Goal: Task Accomplishment & Management: Complete application form

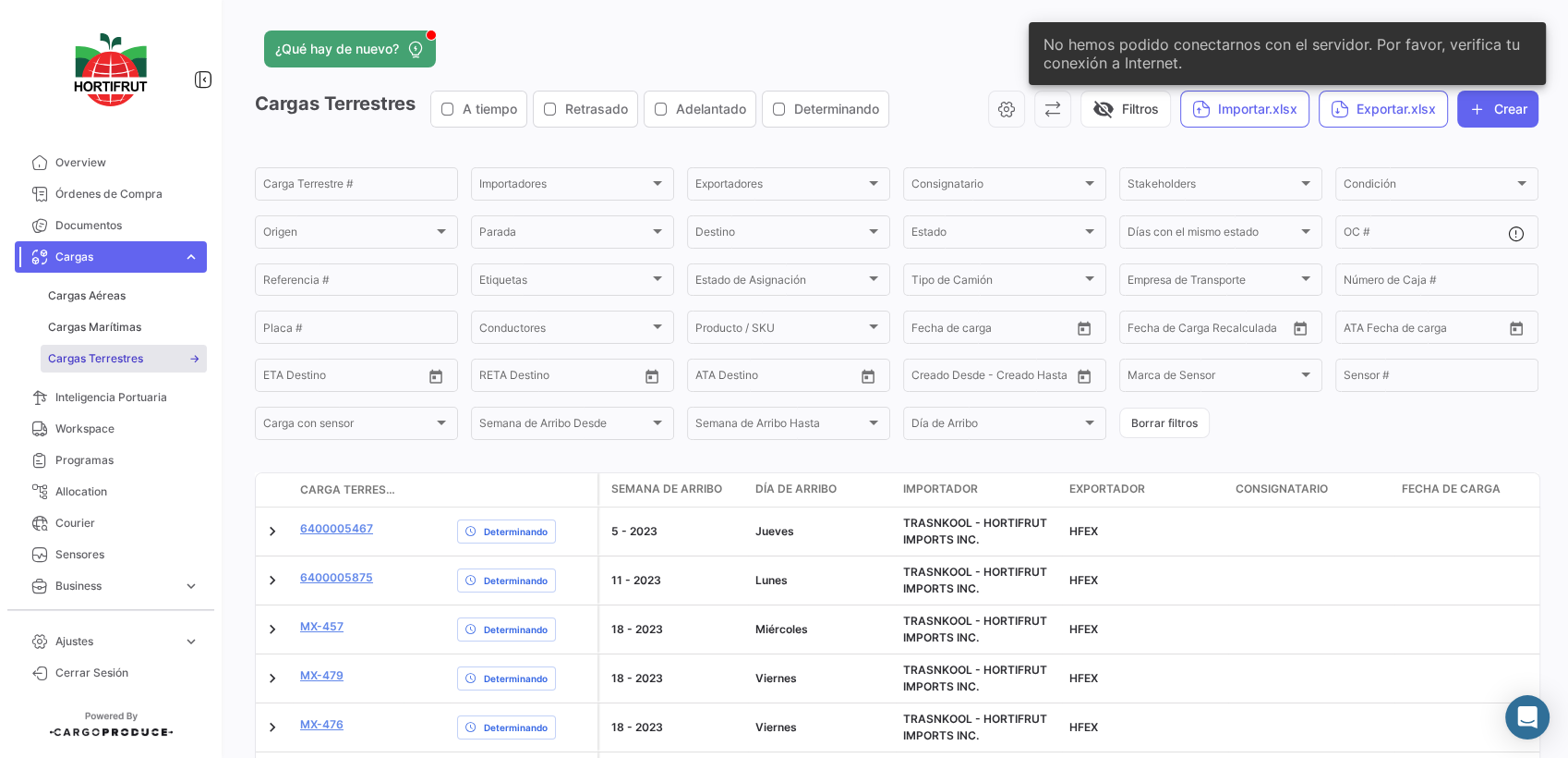
click at [106, 358] on span "Cargas Terrestres" at bounding box center [95, 359] width 95 height 17
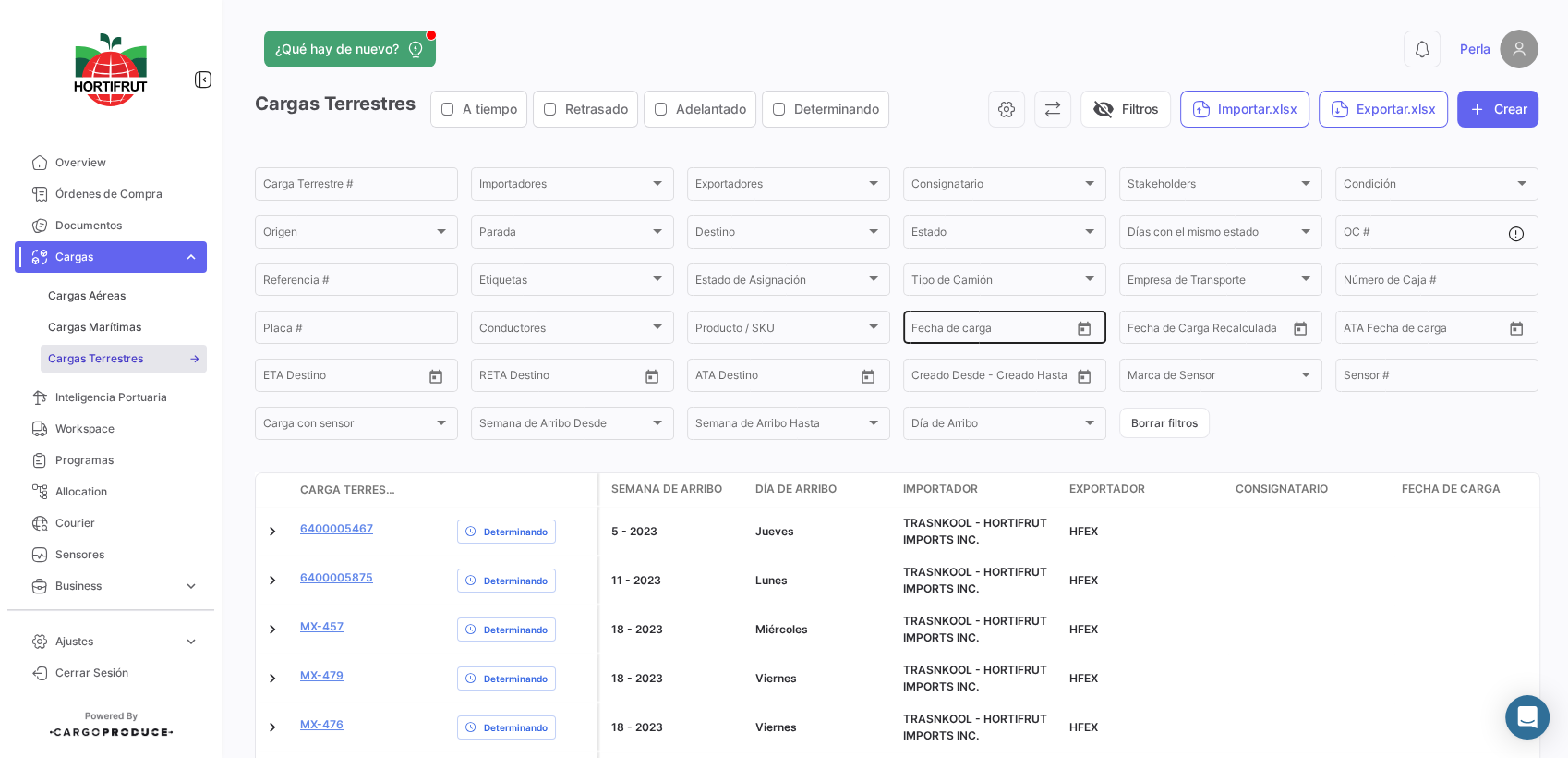
click at [1077, 337] on icon "Open calendar" at bounding box center [1084, 329] width 17 height 17
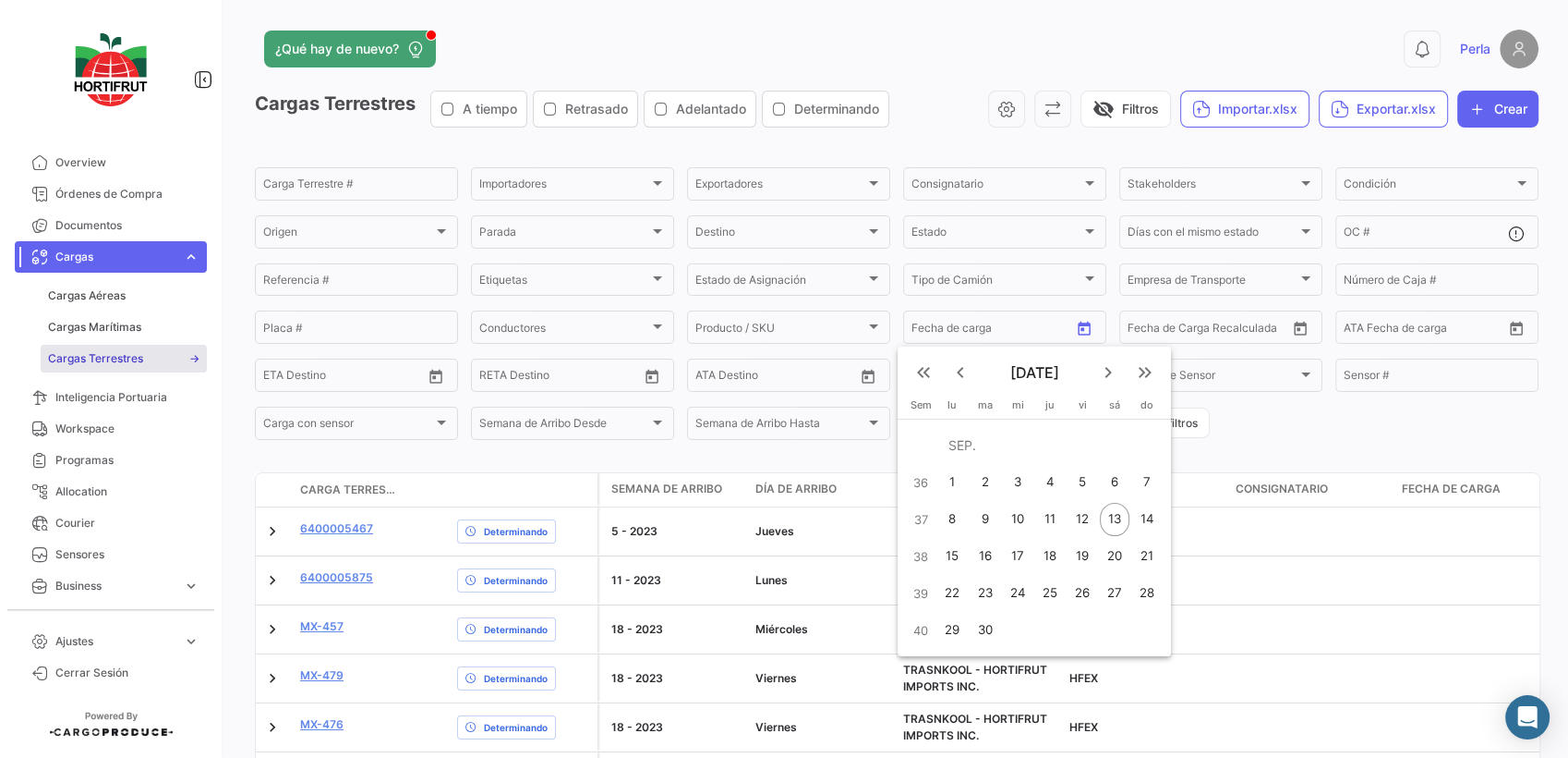
click at [958, 521] on div "8" at bounding box center [952, 519] width 29 height 33
type input "[DATE]"
click at [1119, 521] on div "13" at bounding box center [1115, 519] width 30 height 33
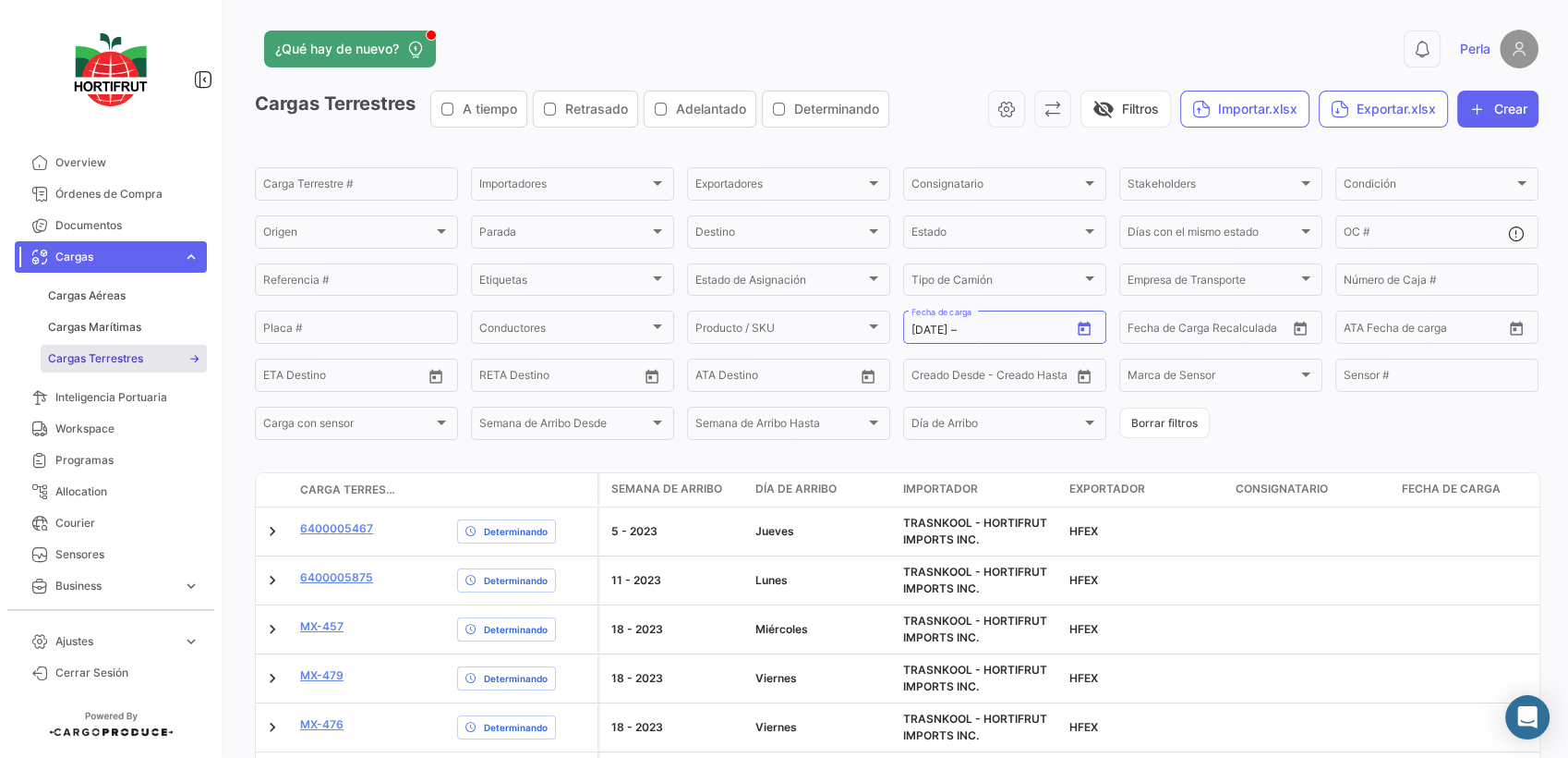
type input "[DATE]"
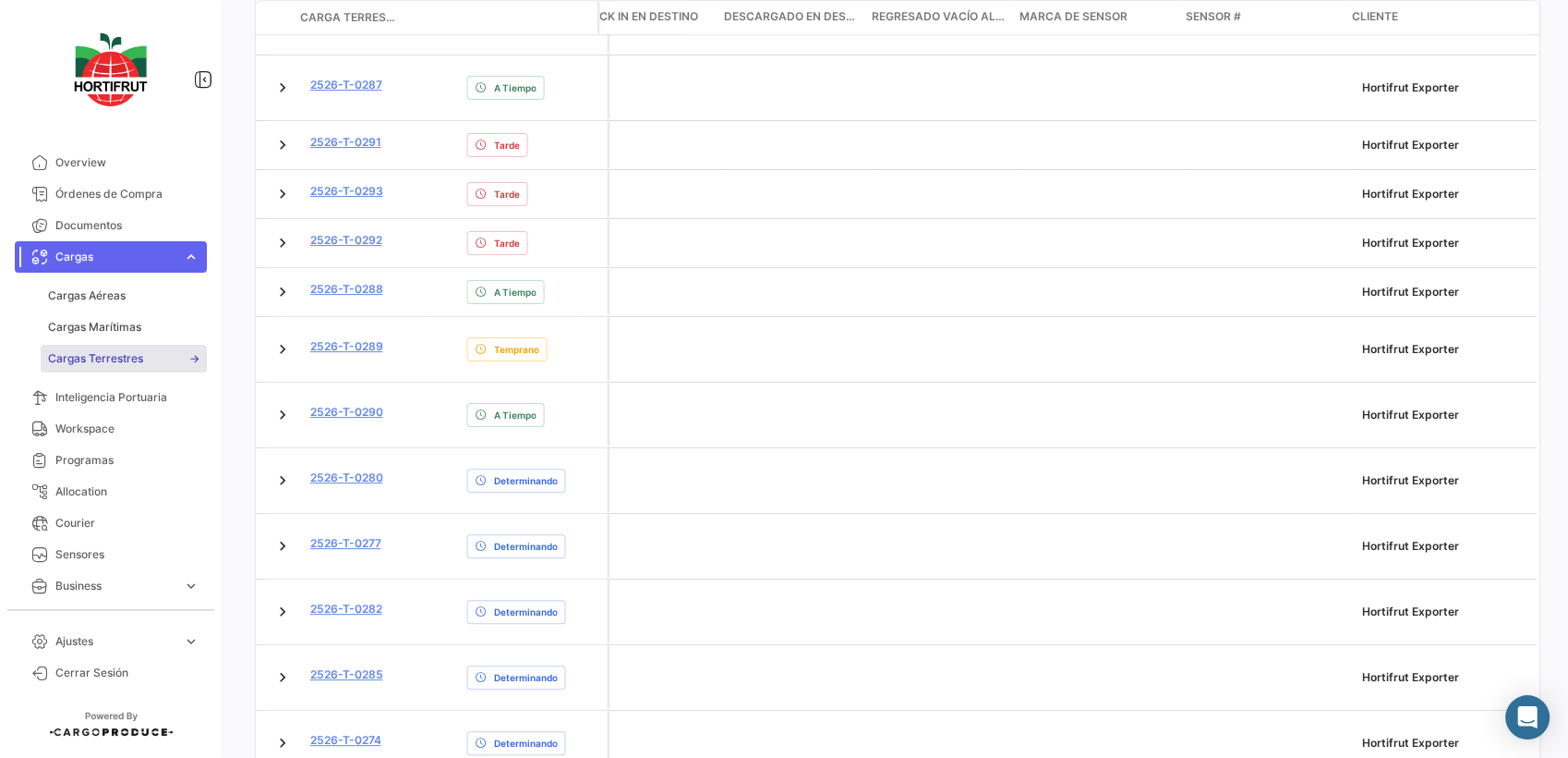
scroll to position [264, 0]
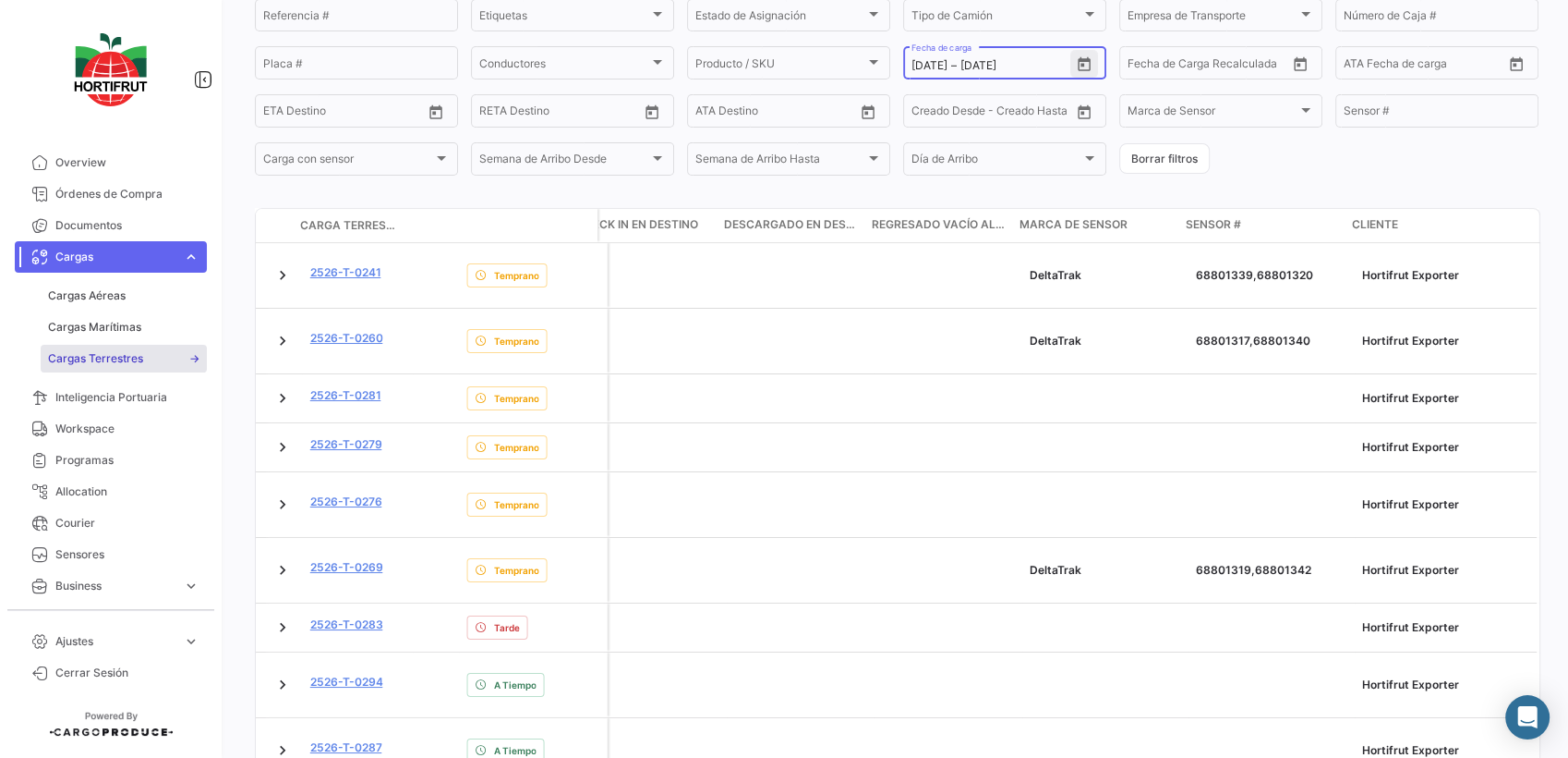
click at [1077, 71] on icon "Open calendar" at bounding box center [1084, 65] width 17 height 17
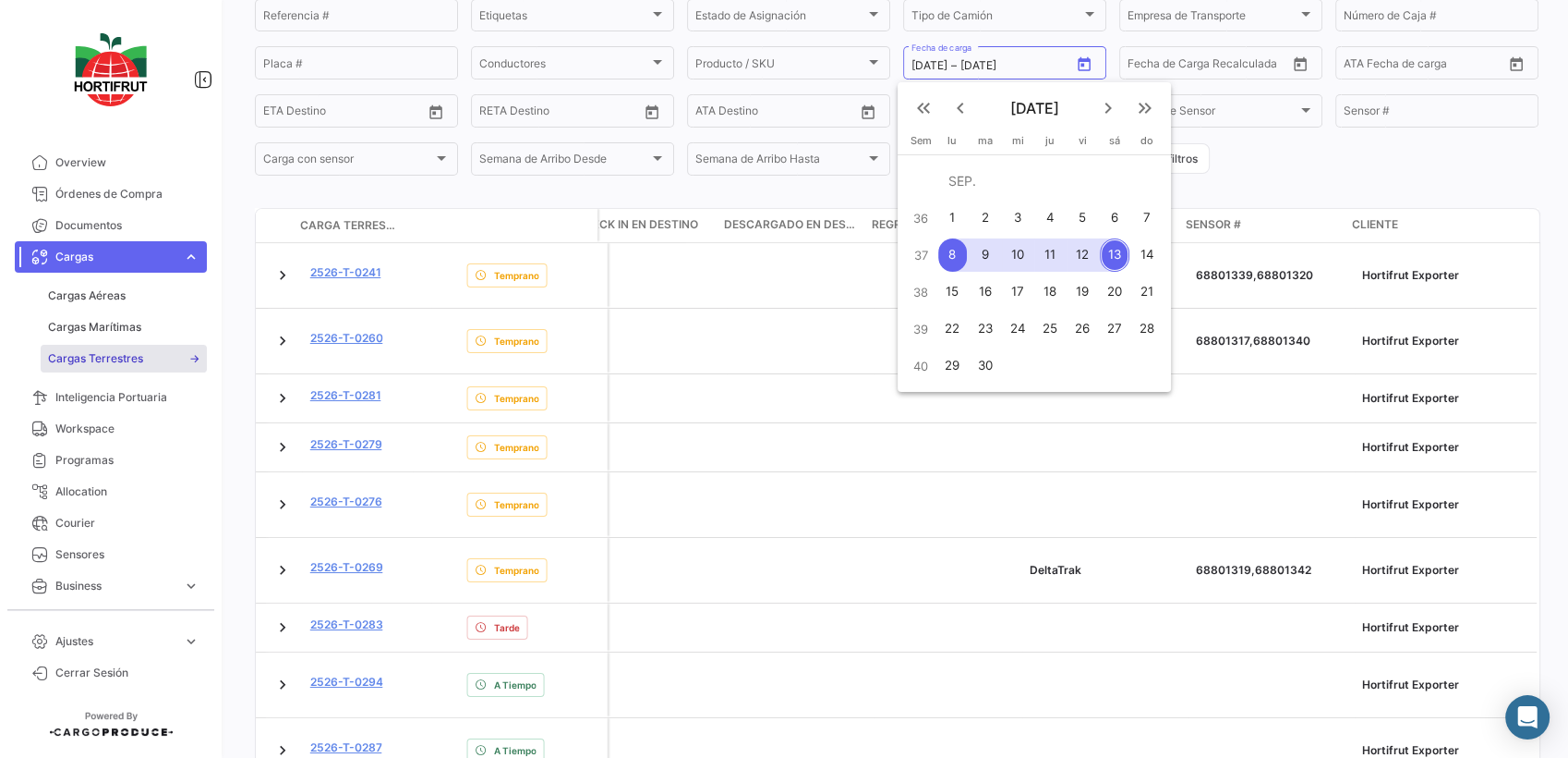
click at [1069, 263] on button "12" at bounding box center [1082, 254] width 33 height 37
type input "[DATE]"
click at [1069, 263] on button "12" at bounding box center [1082, 254] width 33 height 37
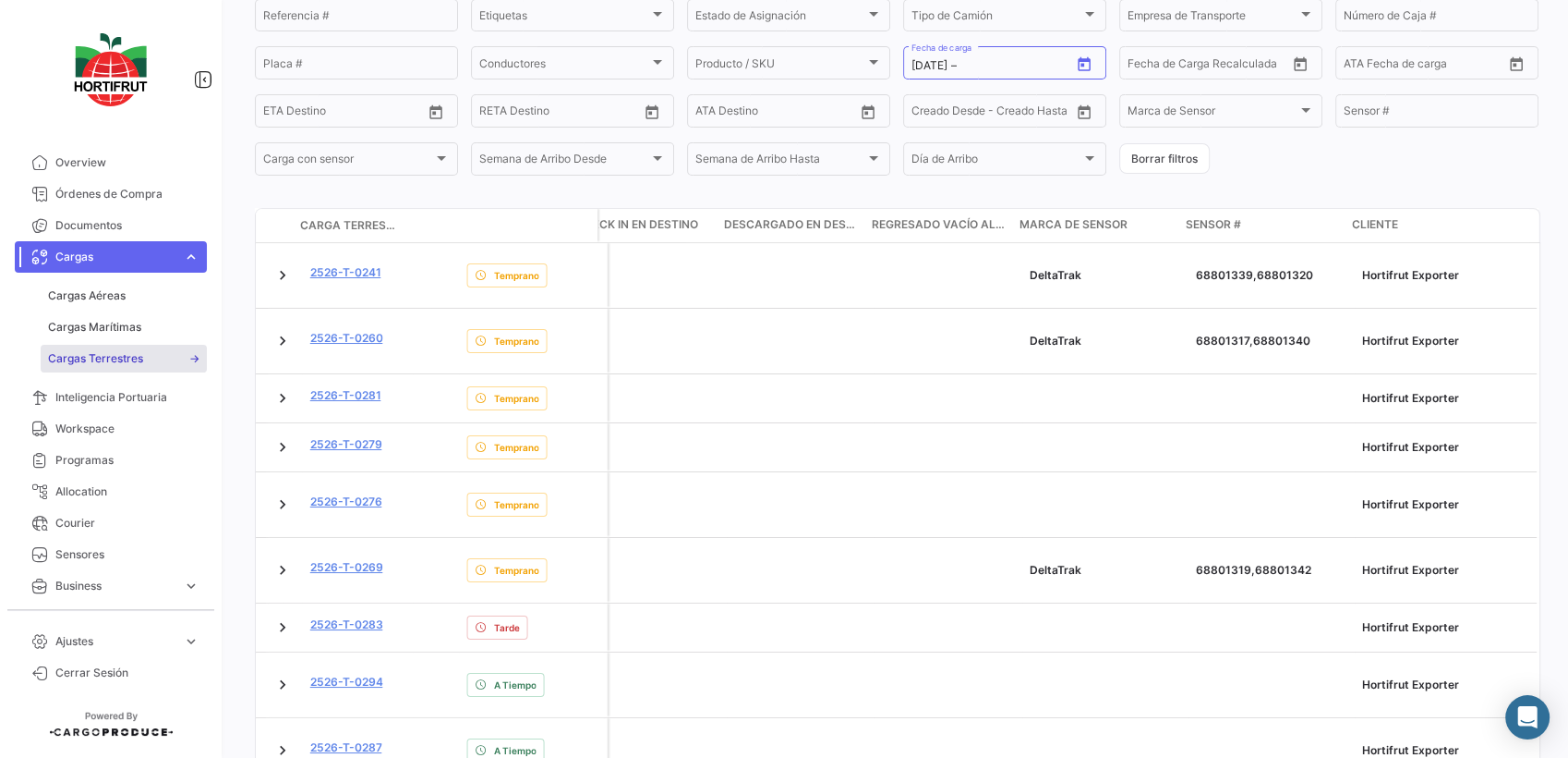
type input "[DATE]"
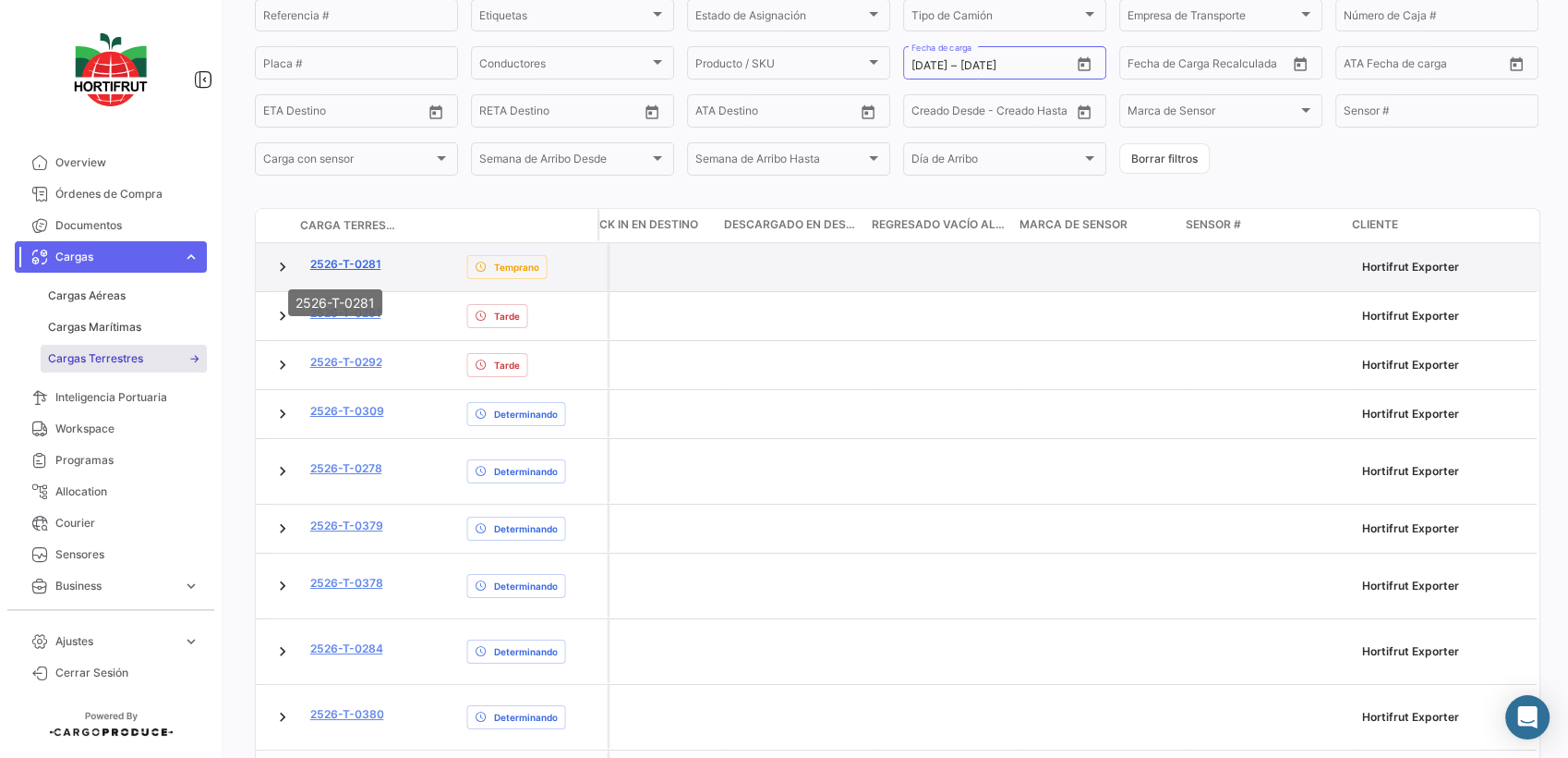
click at [333, 271] on link "2526-T-0281" at bounding box center [347, 264] width 71 height 17
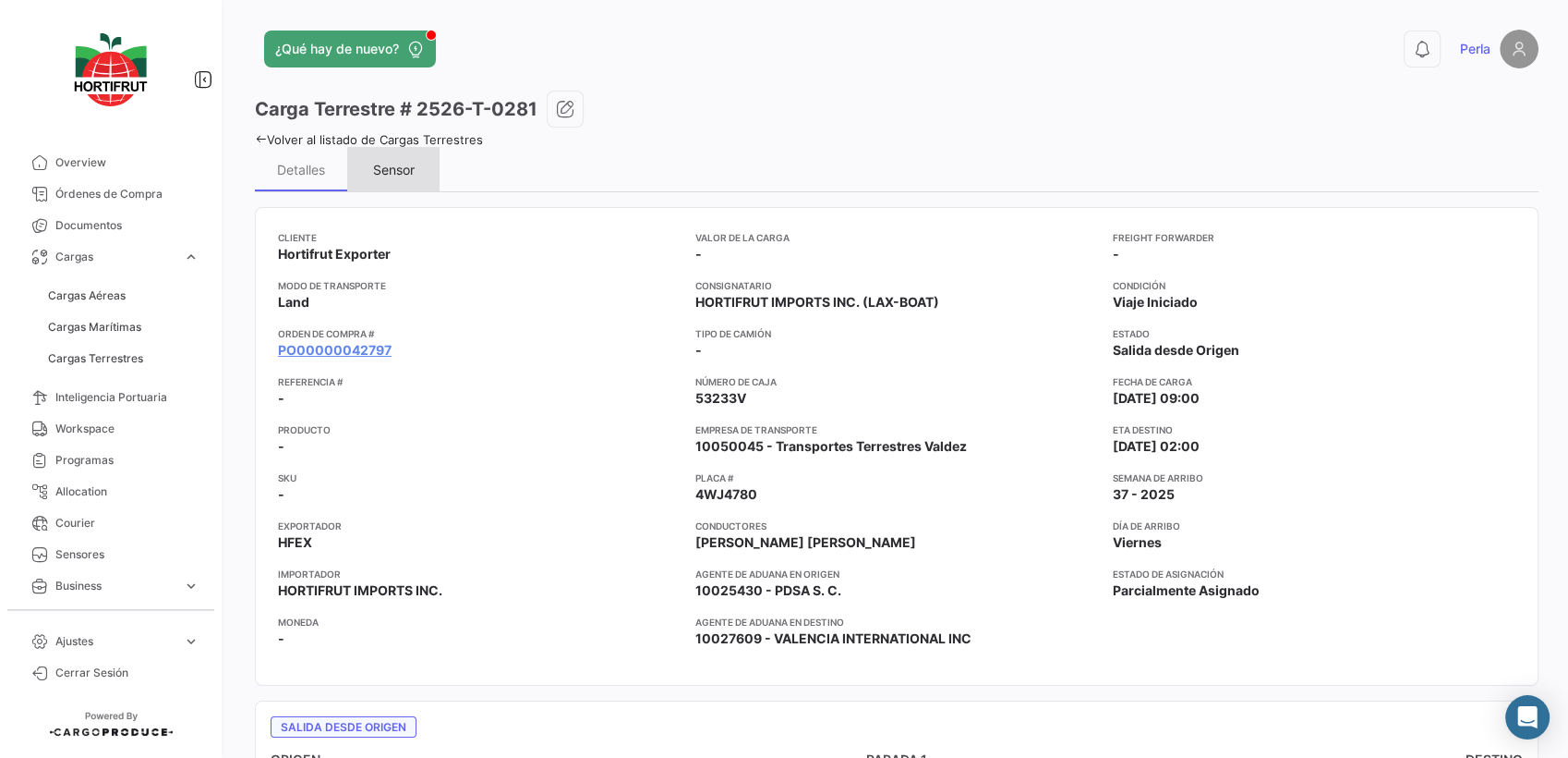
click at [403, 169] on div "Sensor" at bounding box center [394, 170] width 42 height 16
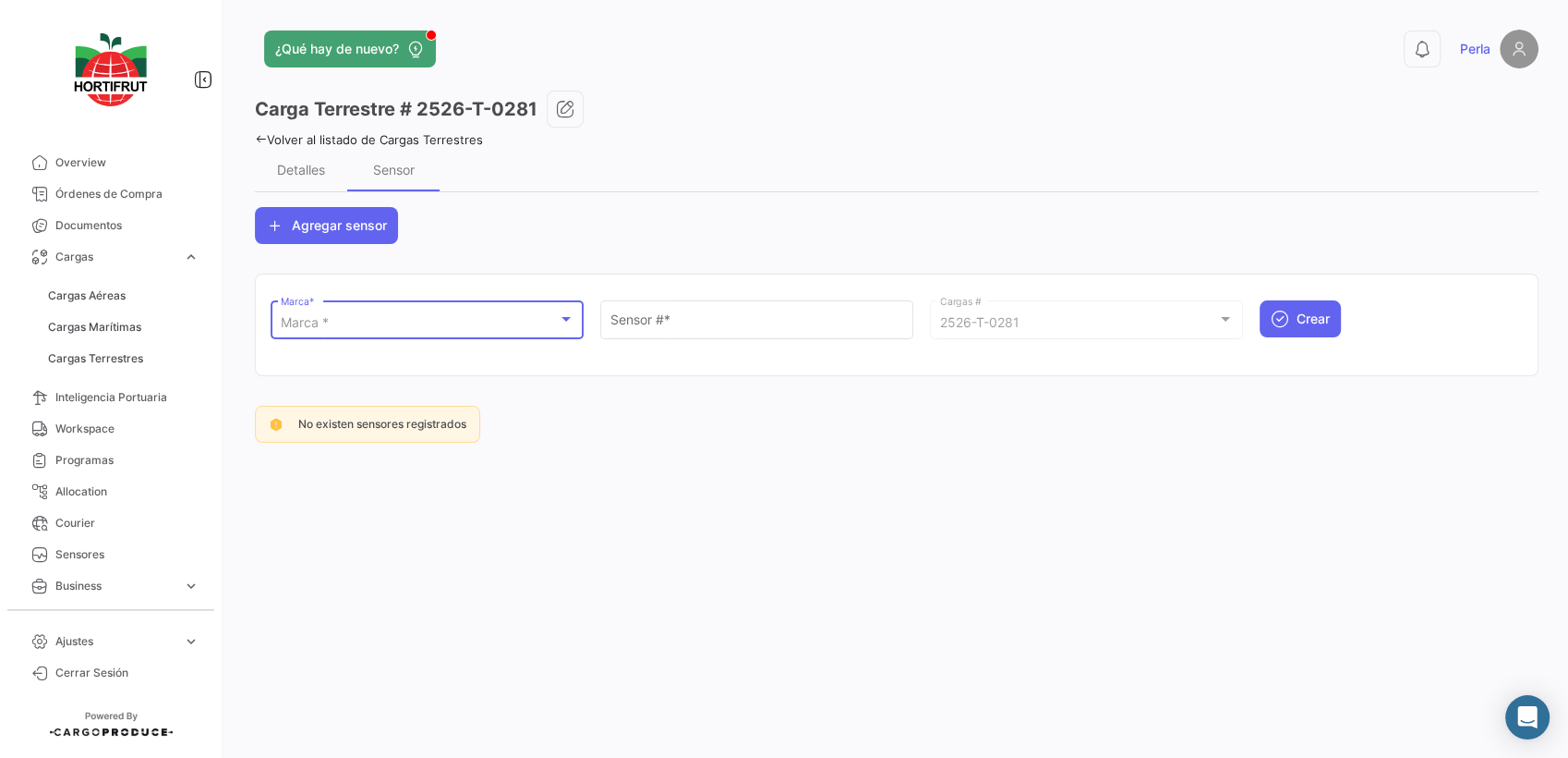
click at [364, 324] on div "Marca *" at bounding box center [419, 323] width 277 height 16
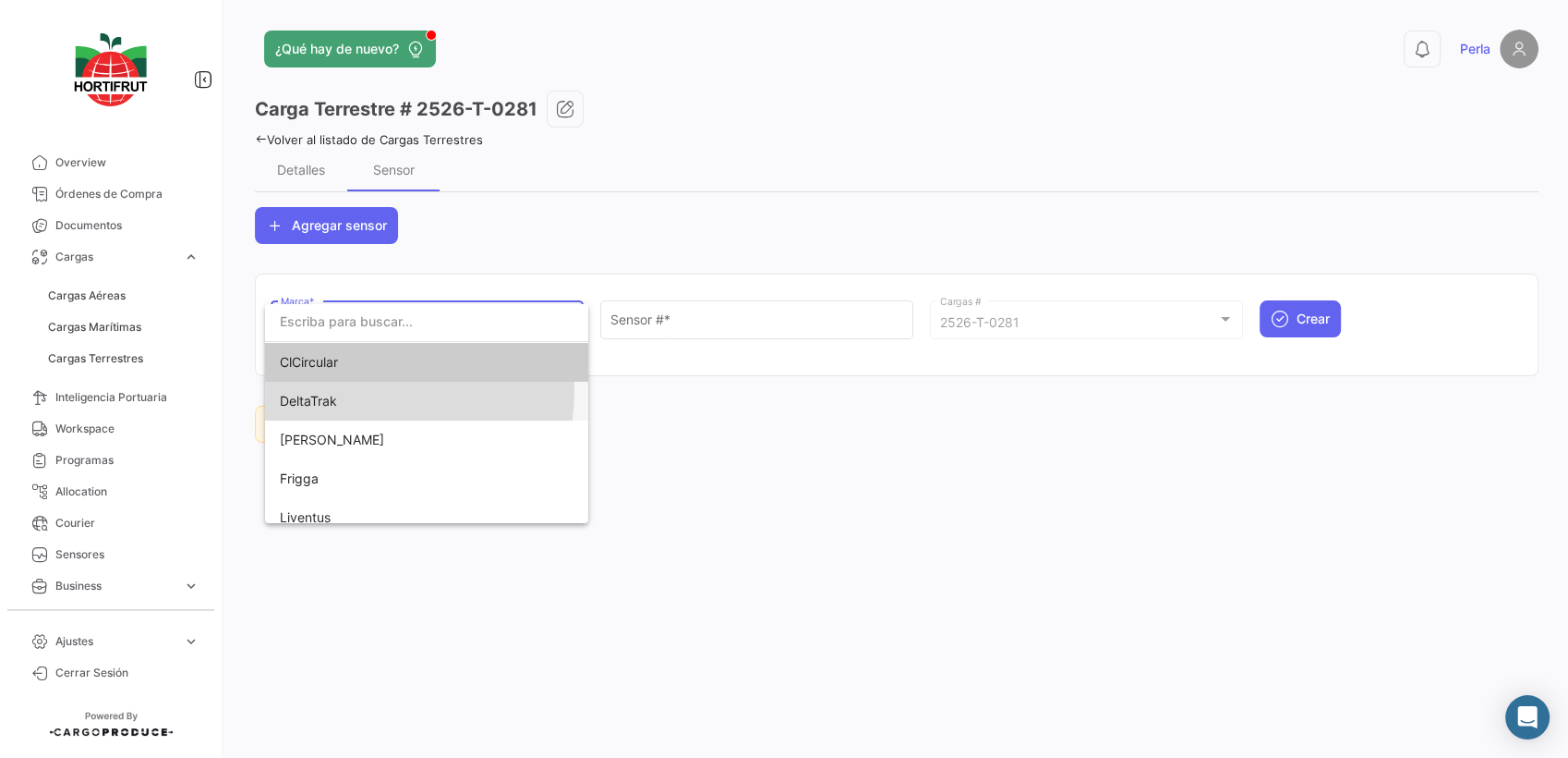
click at [332, 388] on span "DeltaTrak" at bounding box center [409, 400] width 258 height 39
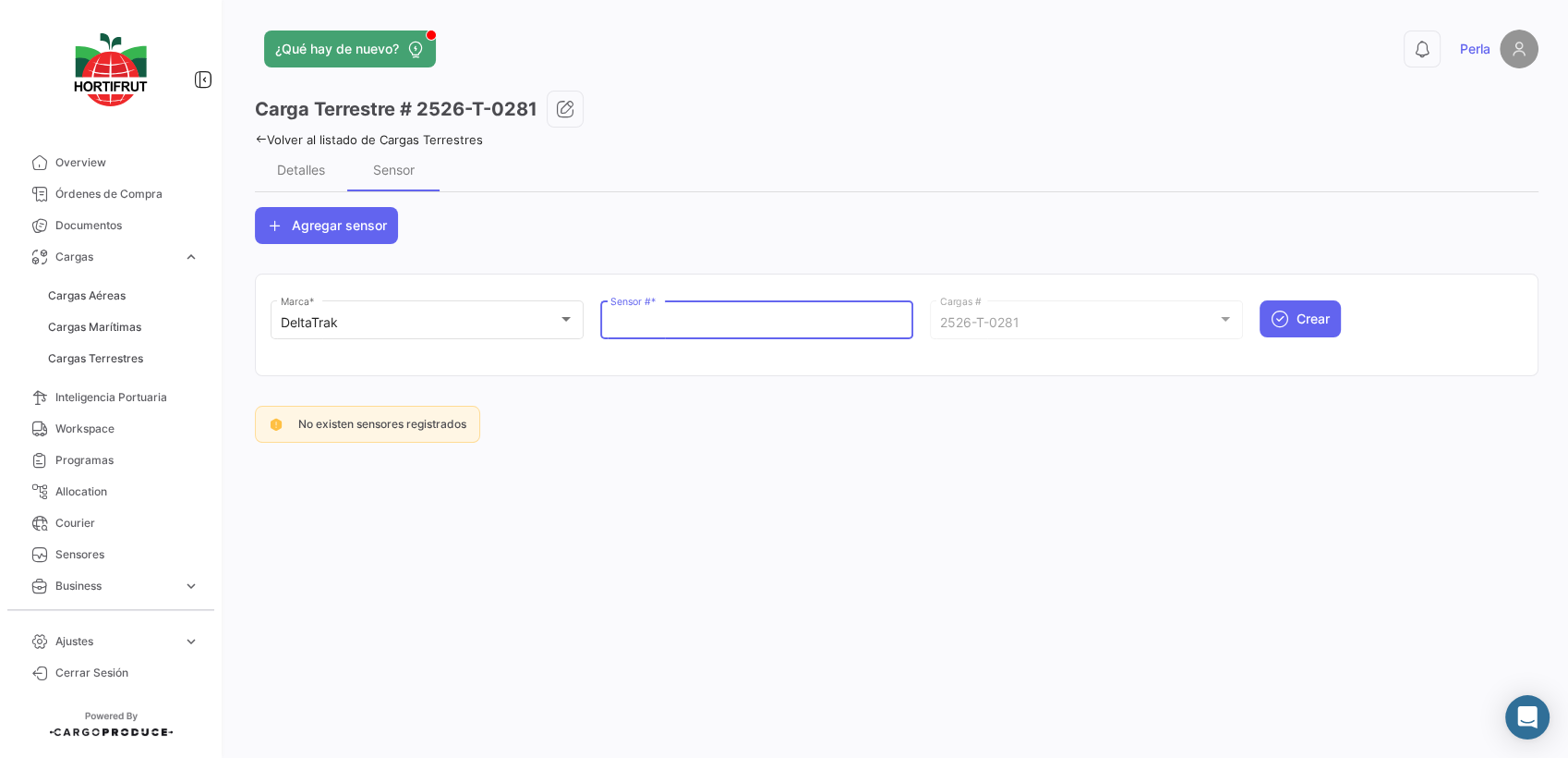
click at [641, 318] on input "Sensor # *" at bounding box center [758, 323] width 294 height 16
paste input "68801315"
type input "68801315"
click at [1302, 315] on span "Crear" at bounding box center [1313, 319] width 33 height 19
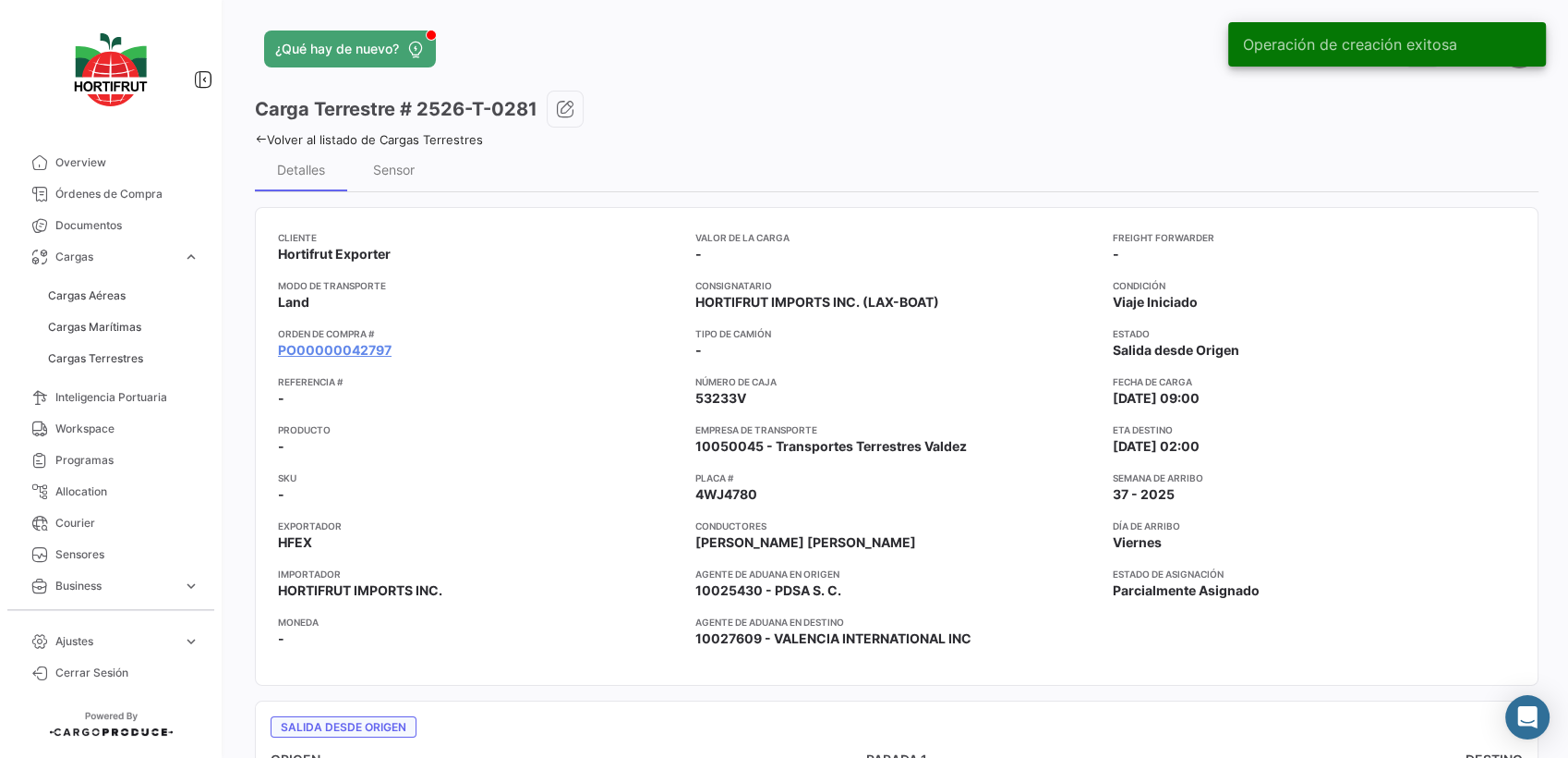
click at [260, 137] on icon at bounding box center [261, 139] width 12 height 12
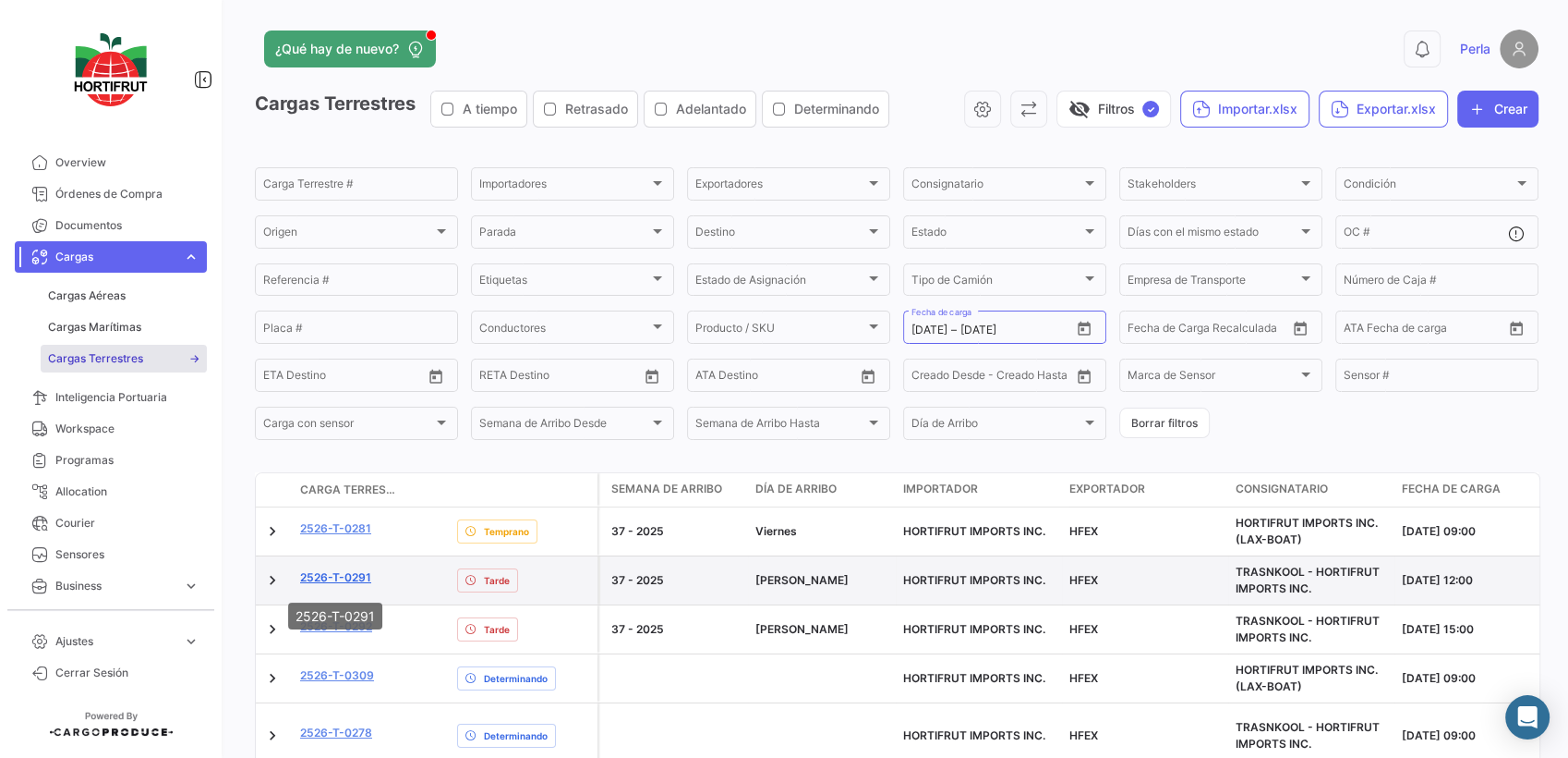
click at [348, 580] on link "2526-T-0291" at bounding box center [336, 577] width 71 height 17
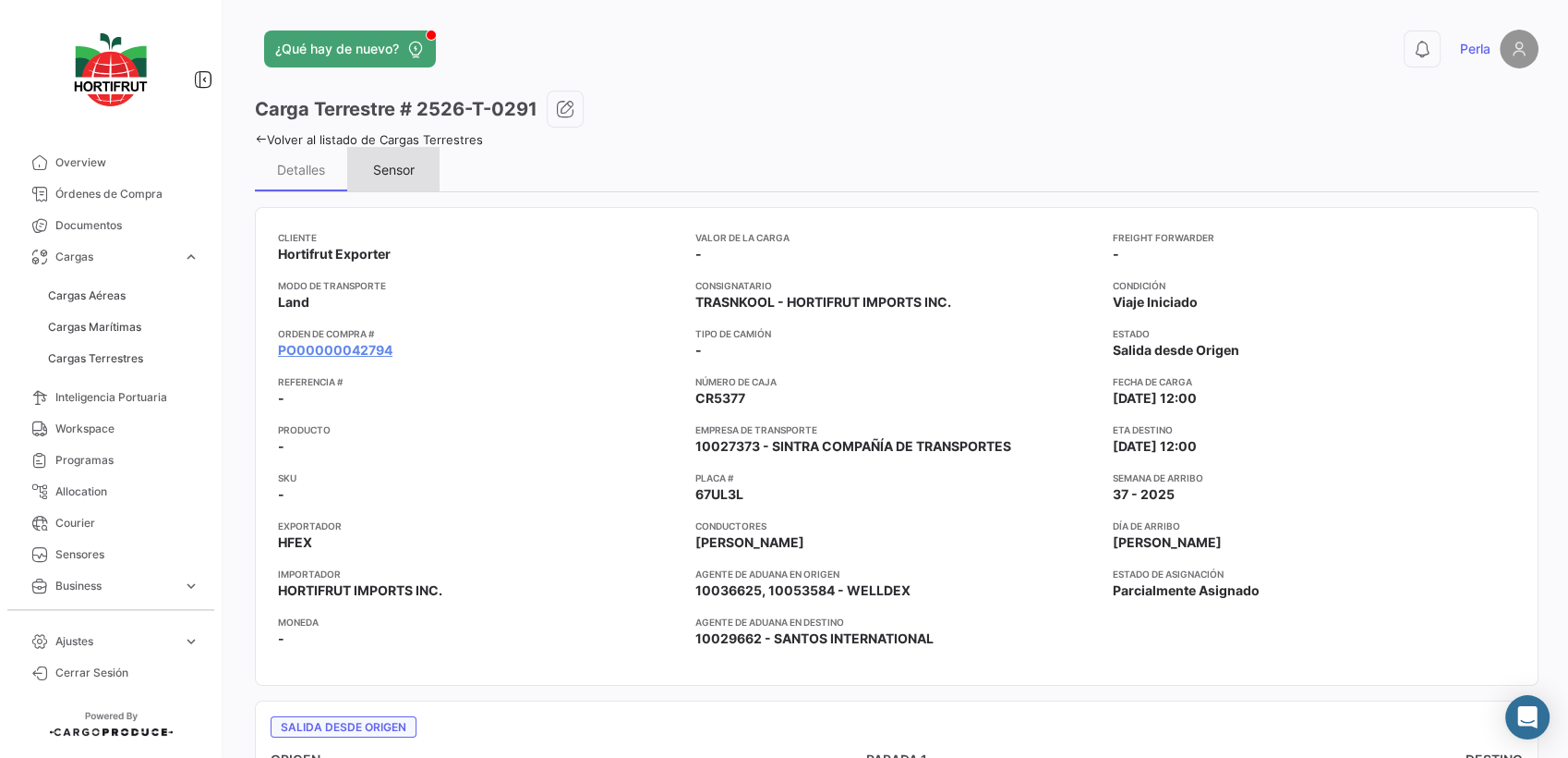
click at [387, 174] on div "Sensor" at bounding box center [394, 170] width 42 height 16
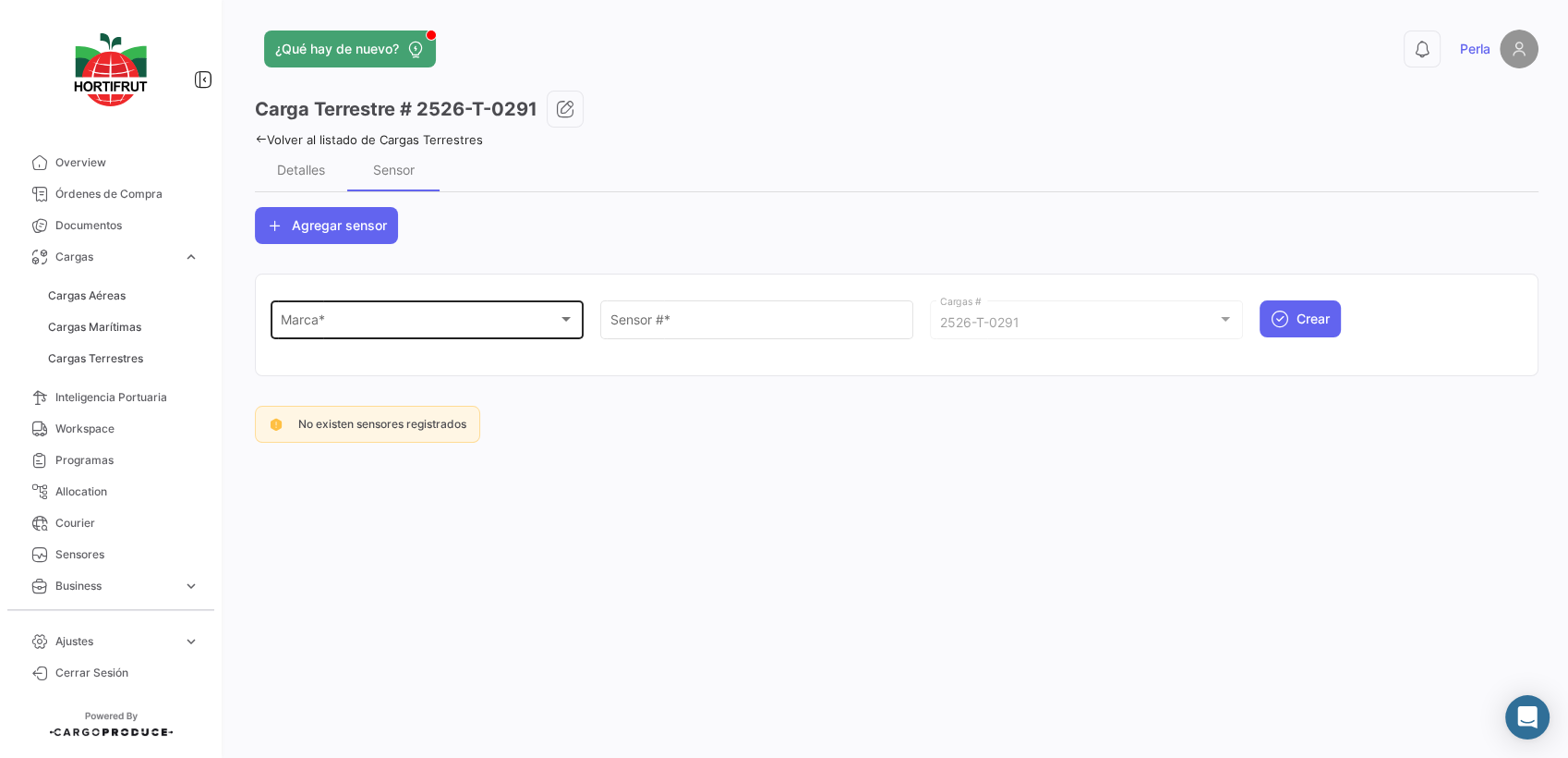
click at [401, 338] on div "Marca * Marca *" at bounding box center [428, 318] width 294 height 43
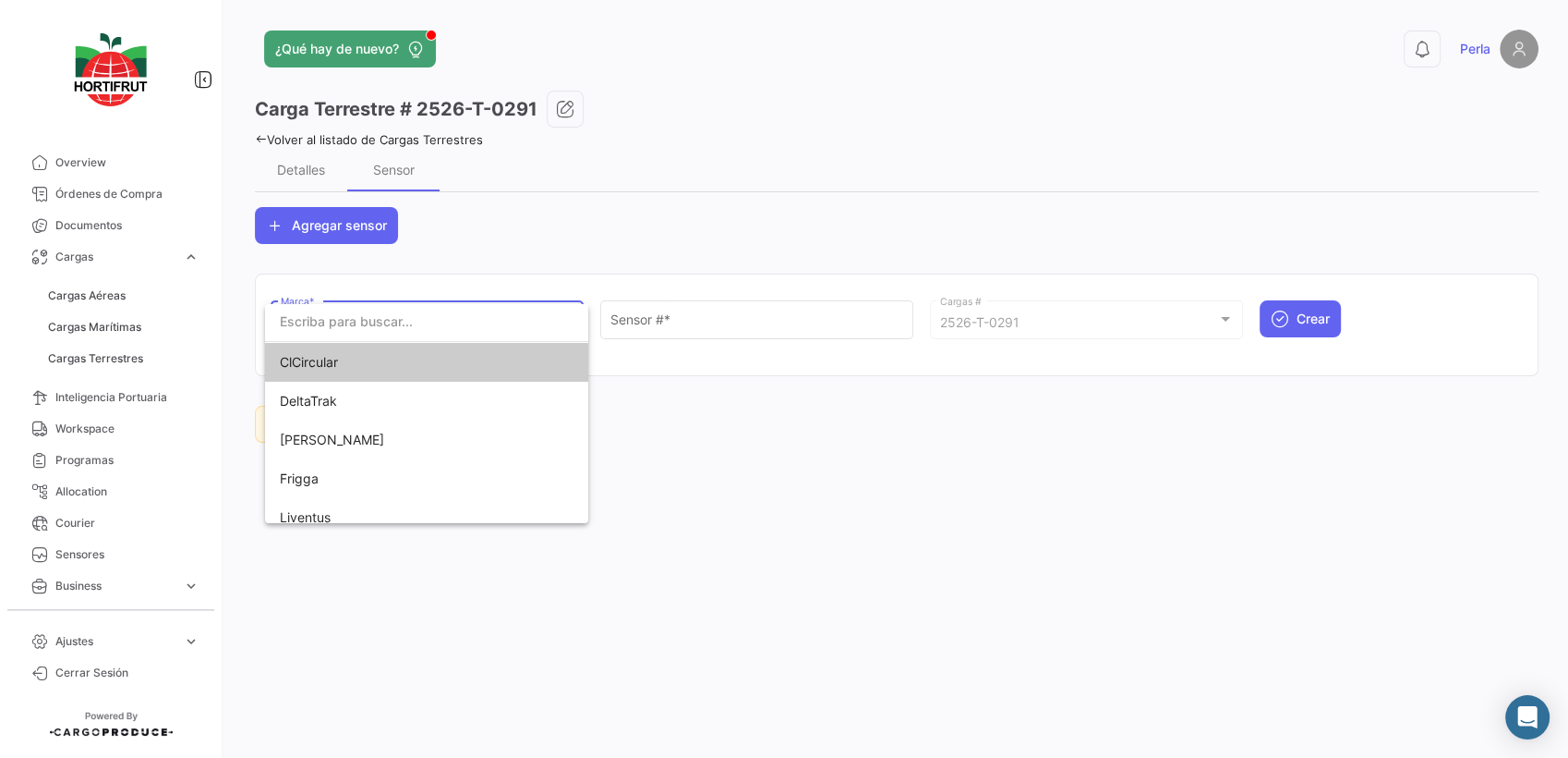
scroll to position [91, 0]
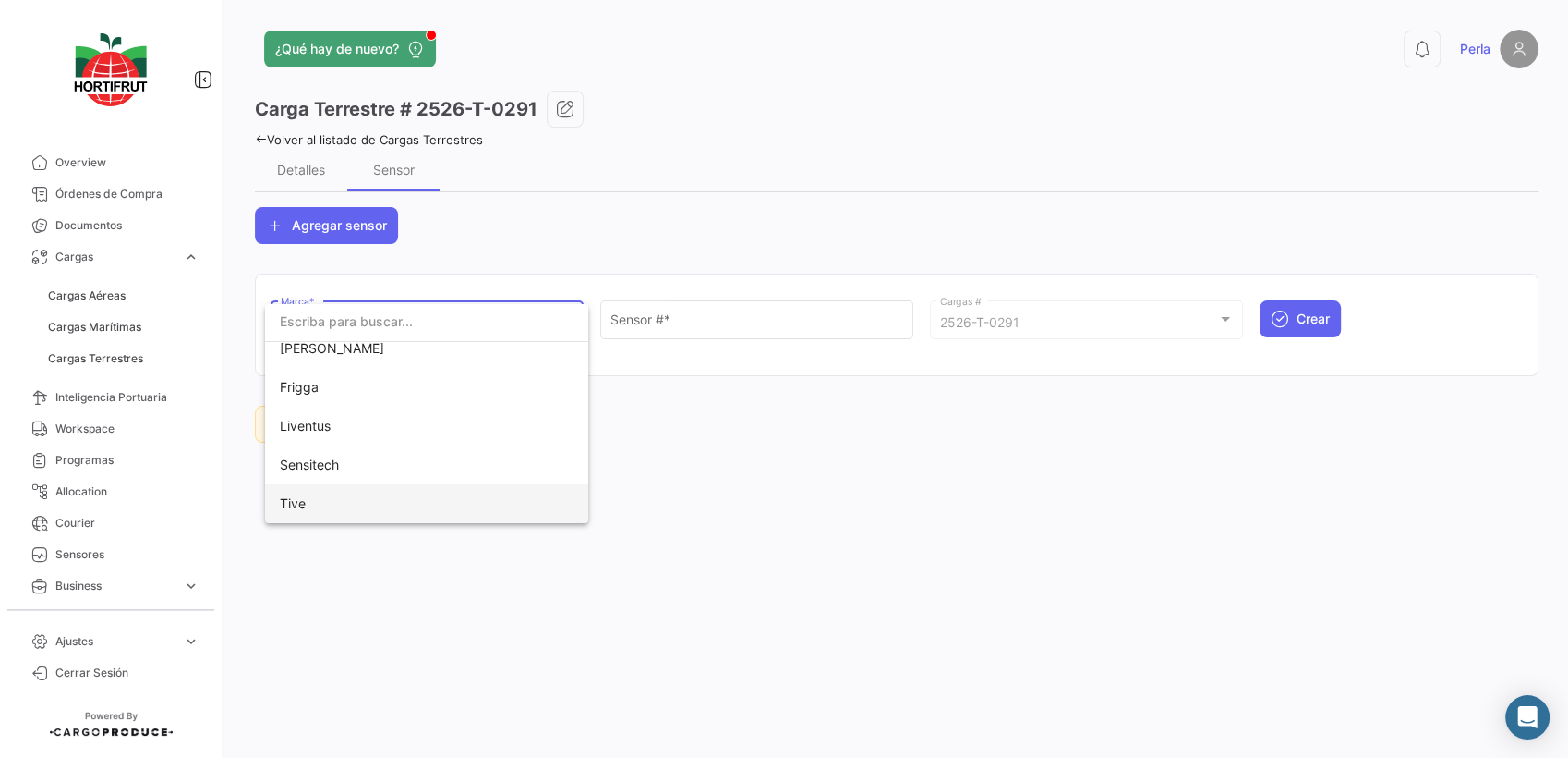
click at [340, 499] on span "Tive" at bounding box center [409, 503] width 258 height 39
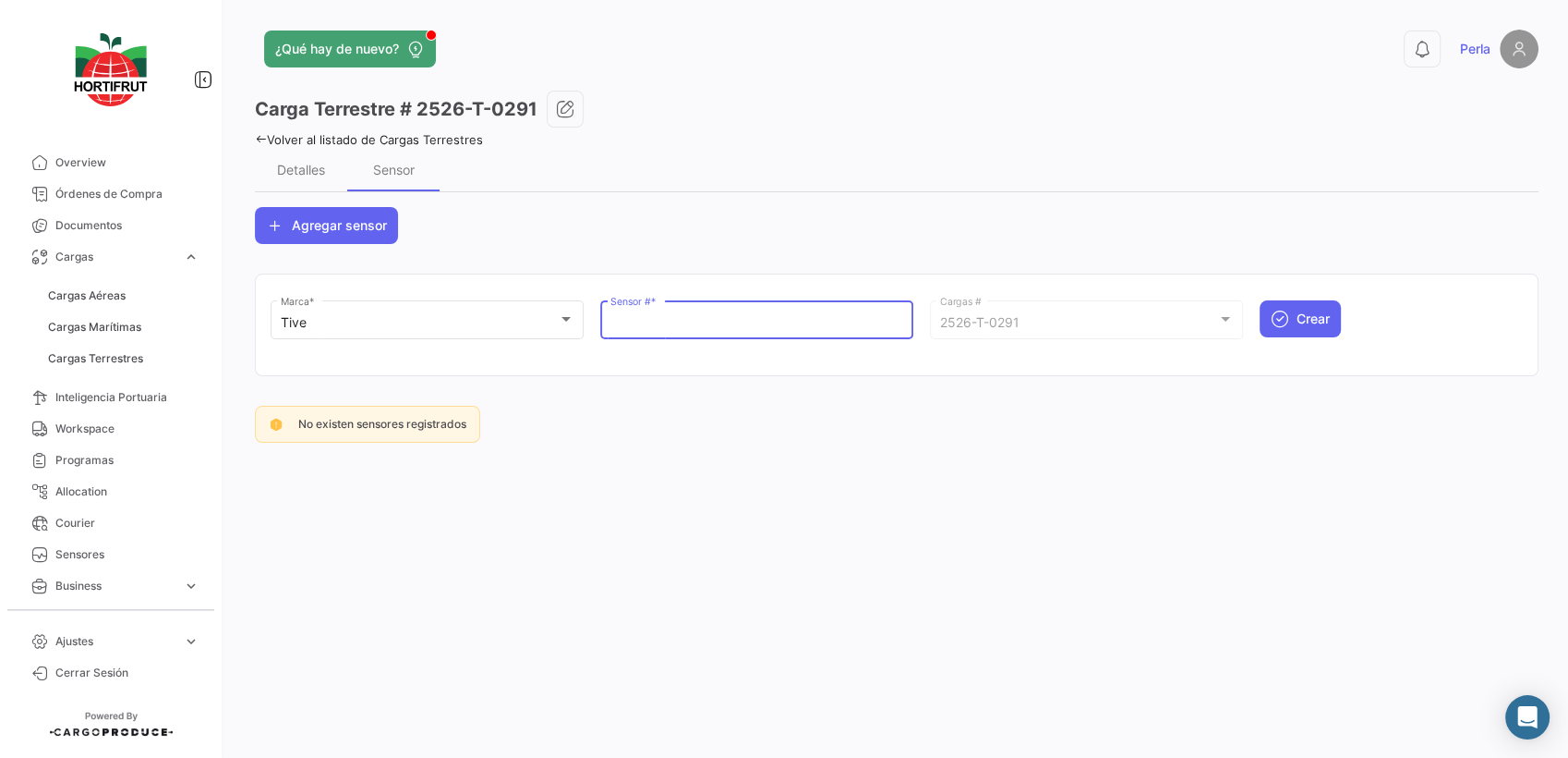
click at [665, 323] on input "Sensor # *" at bounding box center [758, 323] width 294 height 16
paste input "Q124766"
type input "Q124766"
click at [1326, 324] on span "Crear" at bounding box center [1313, 319] width 33 height 19
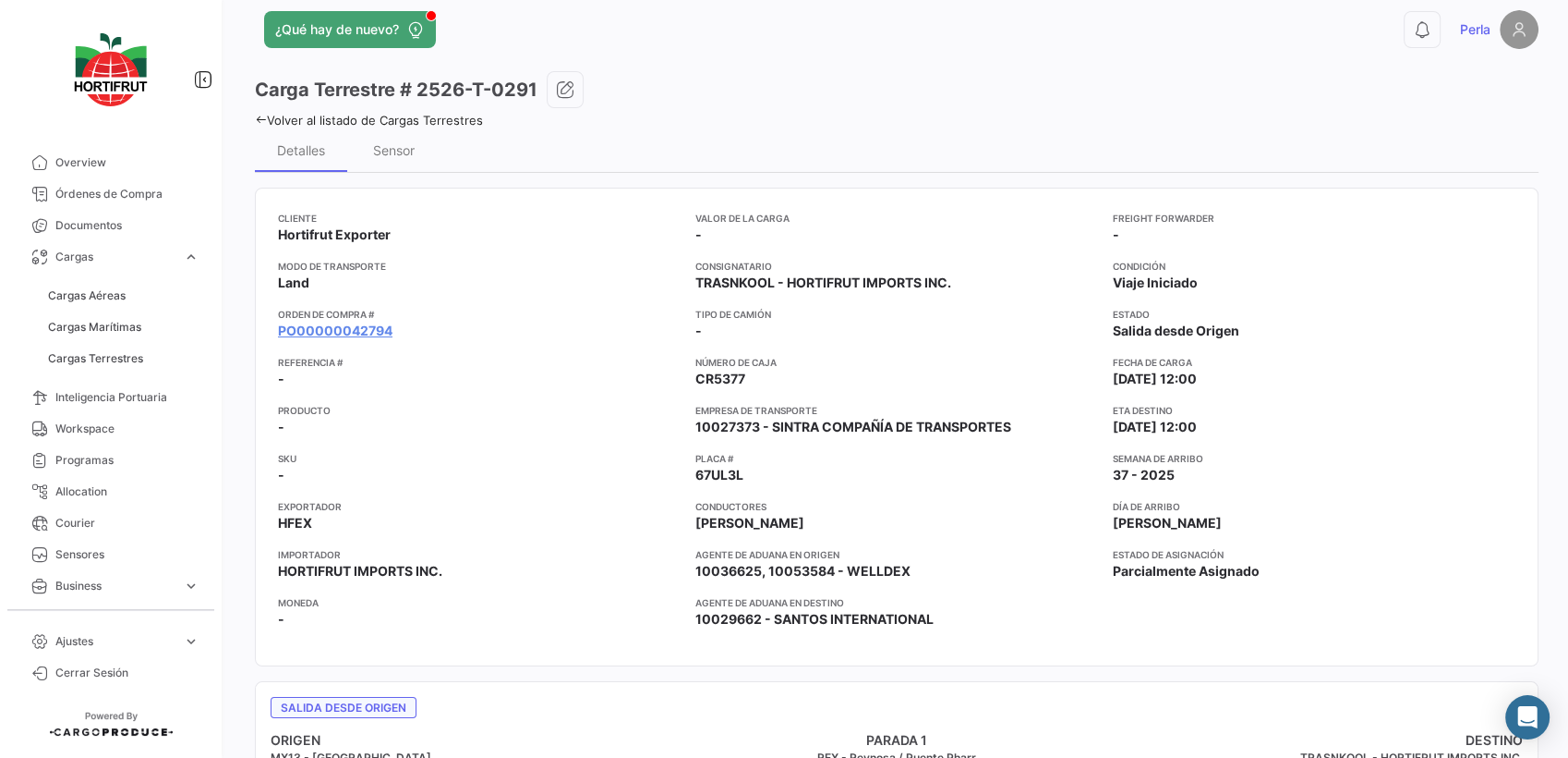
scroll to position [0, 0]
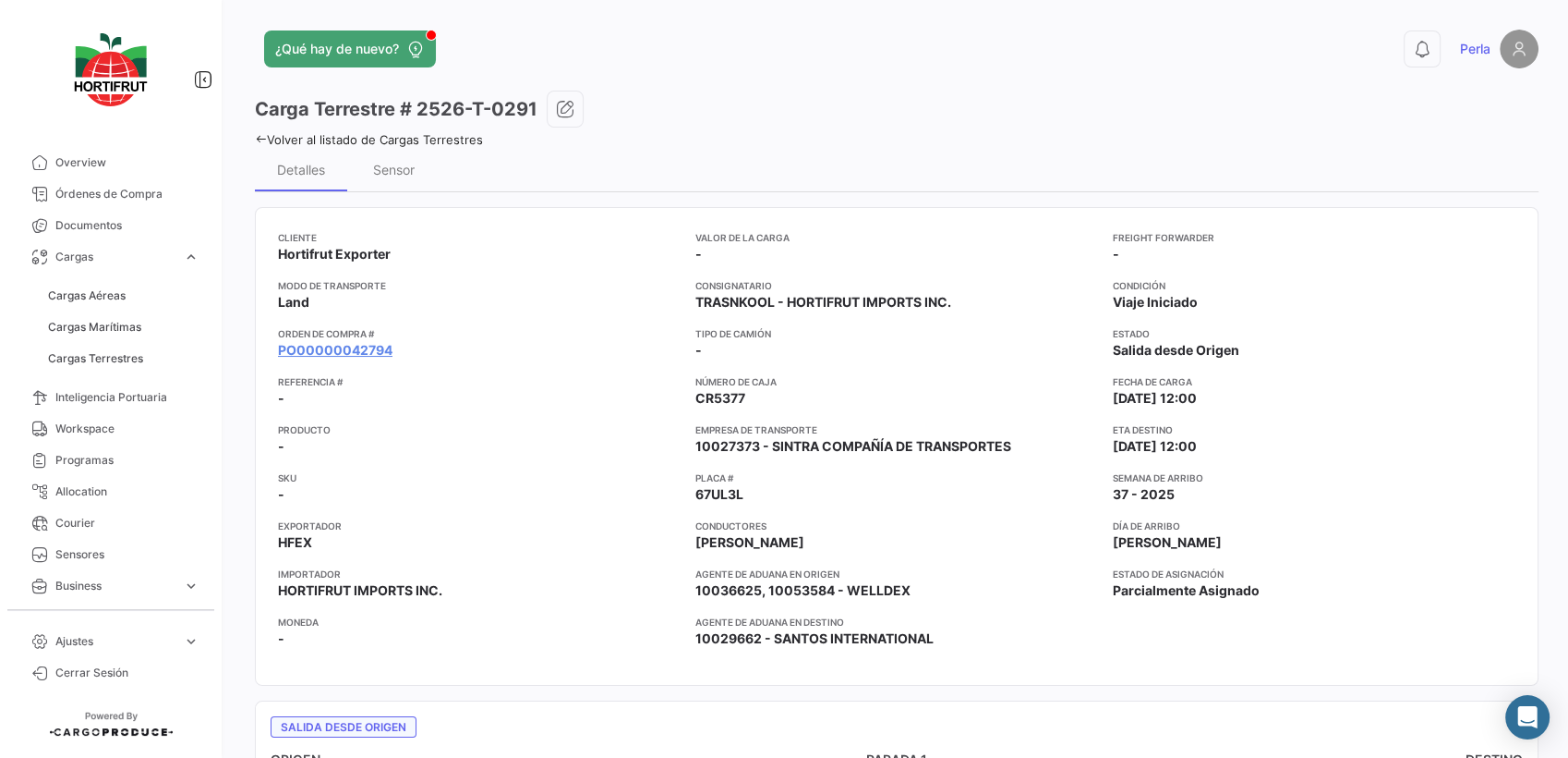
click at [268, 132] on link "Volver al listado de Cargas Terrestres" at bounding box center [369, 139] width 228 height 15
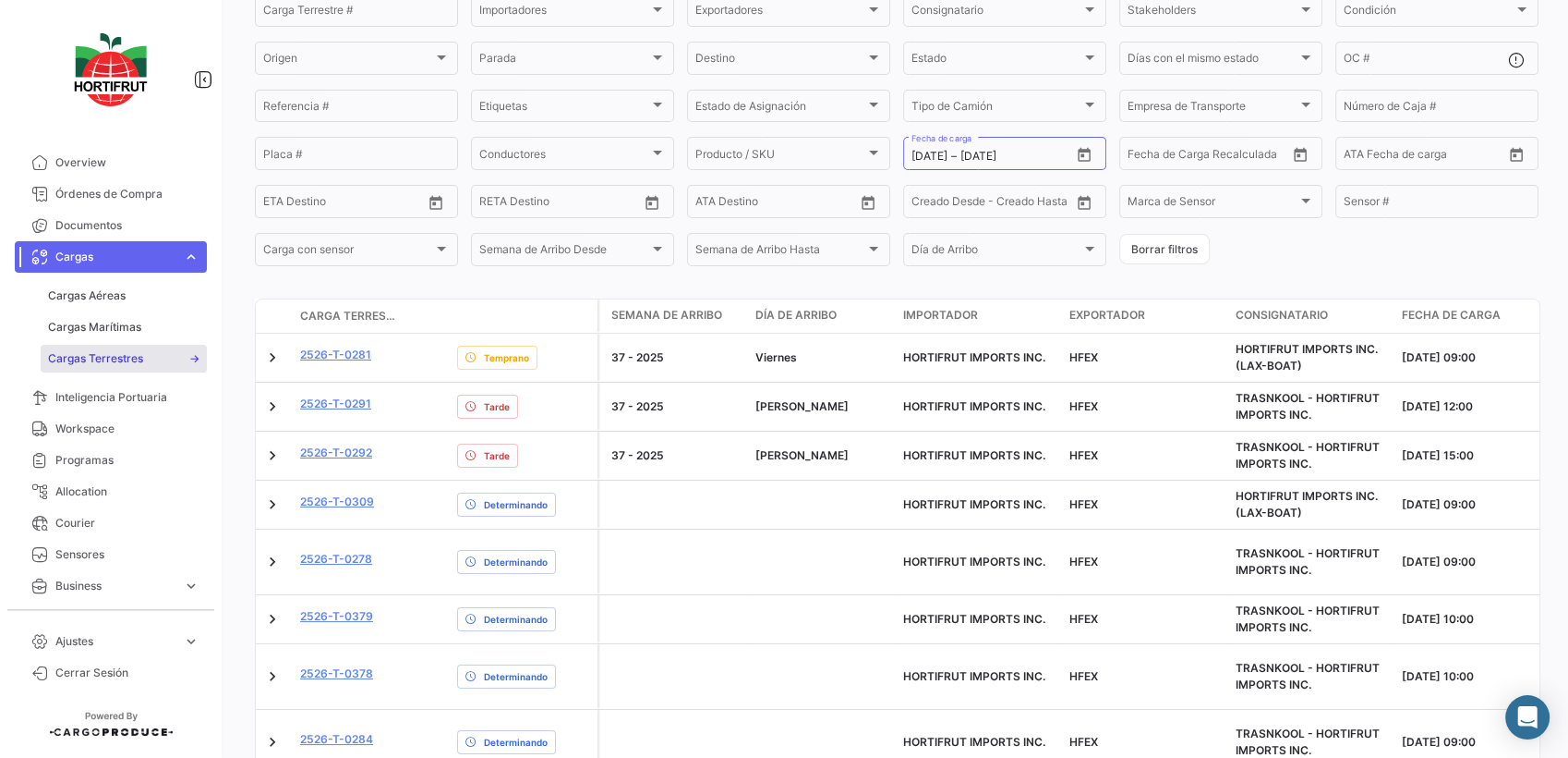
scroll to position [170, 0]
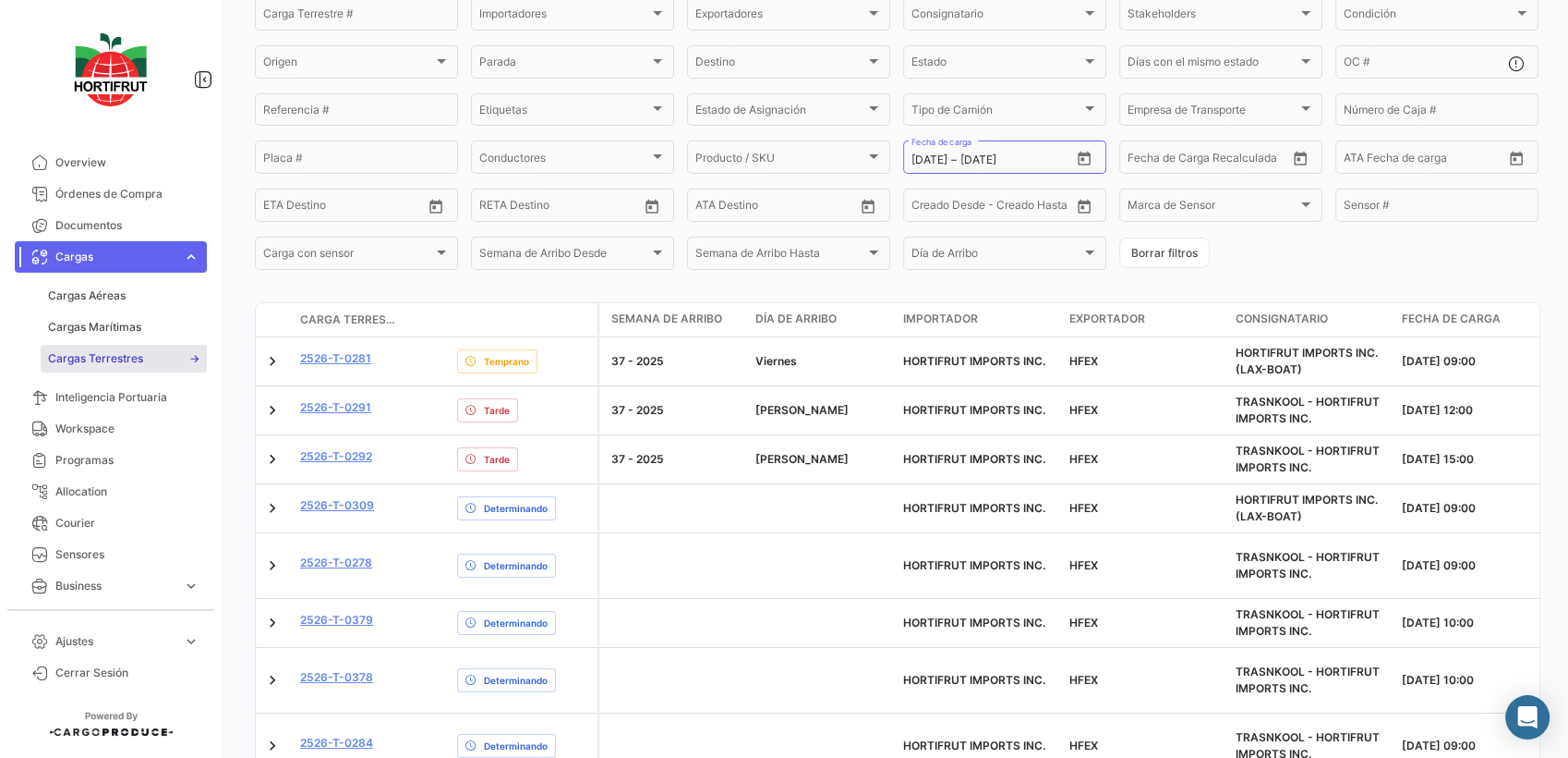
drag, startPoint x: 1567, startPoint y: 403, endPoint x: 1559, endPoint y: 512, distance: 109.3
click at [1559, 512] on div "¿Qué hay de nuevo? 0 [PERSON_NAME] Terrestres A tiempo Retrasado Adelantado Det…" at bounding box center [897, 379] width 1343 height 758
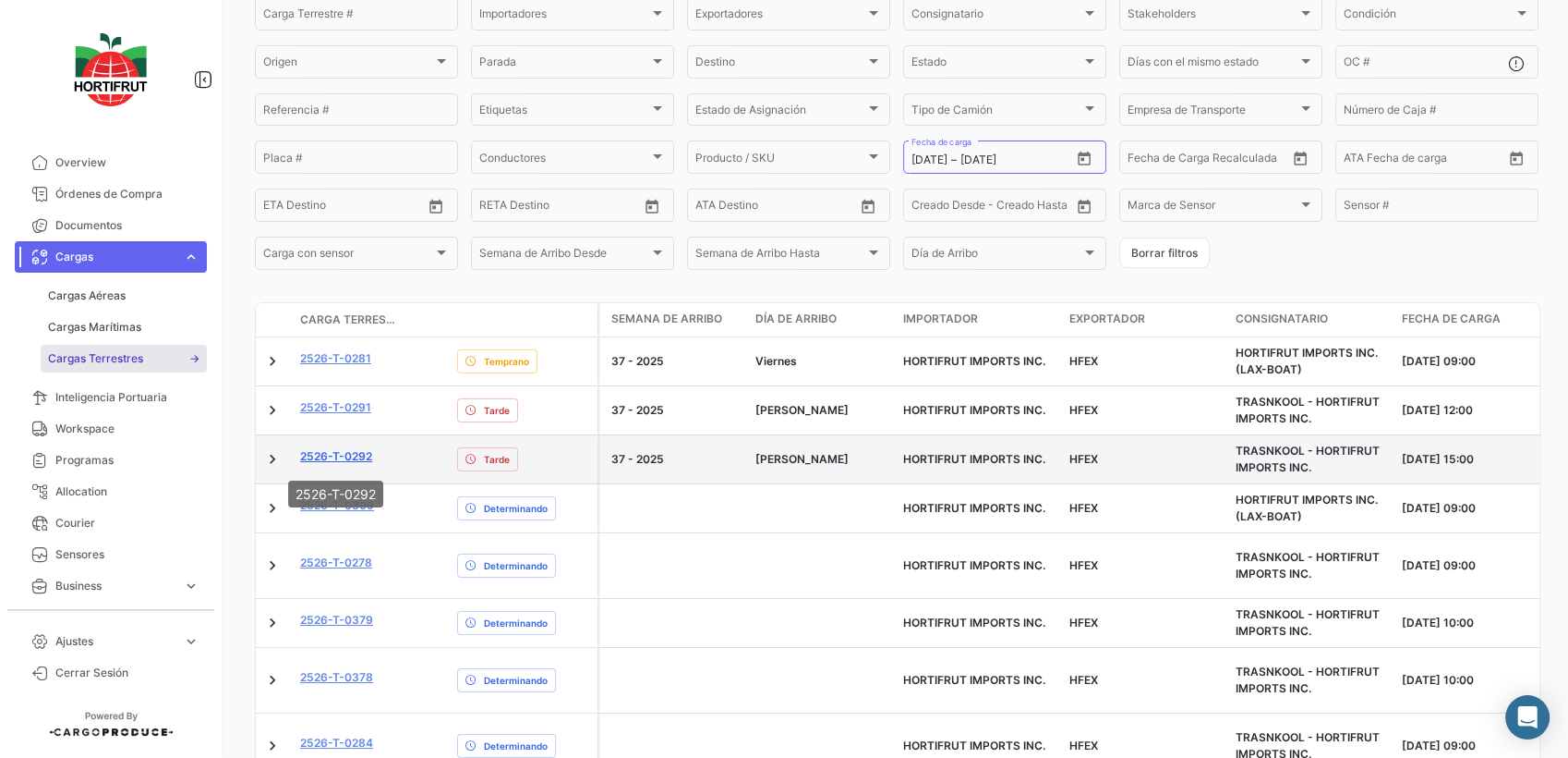
click at [355, 463] on link "2526-T-0292" at bounding box center [336, 456] width 72 height 17
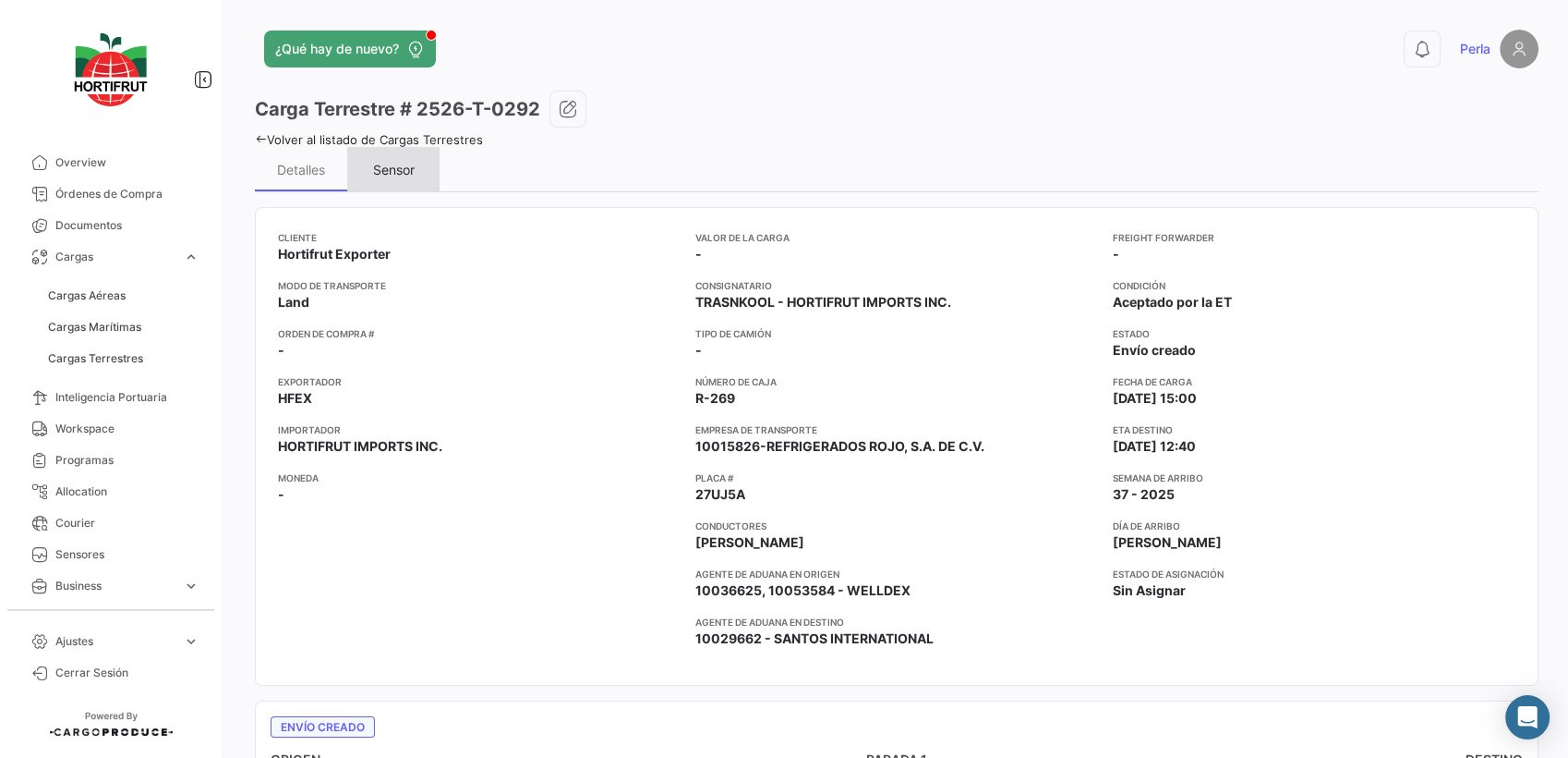
click at [369, 176] on div "Sensor" at bounding box center [393, 169] width 92 height 45
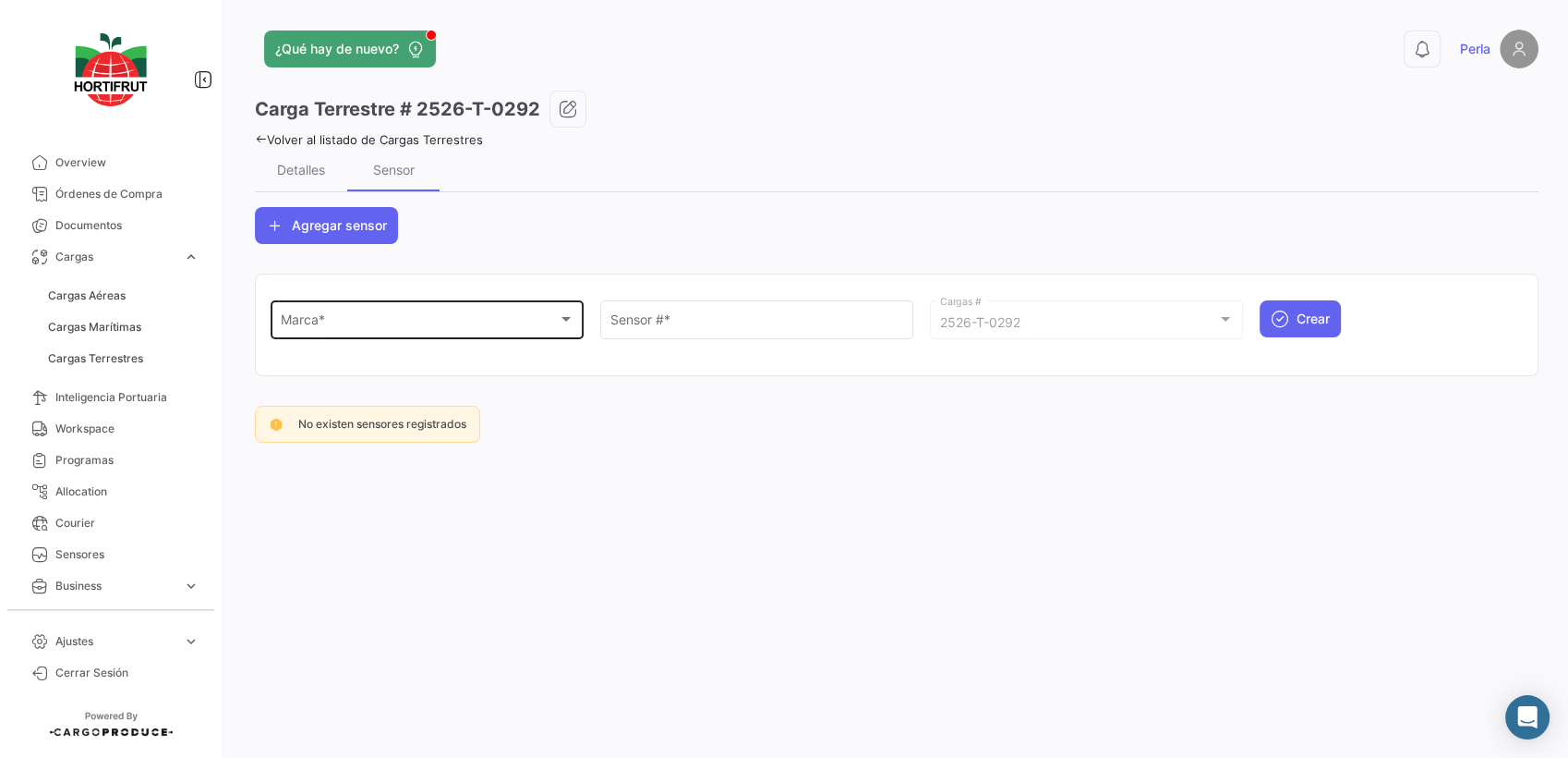
click at [308, 308] on div "Marca * Marca *" at bounding box center [428, 318] width 294 height 43
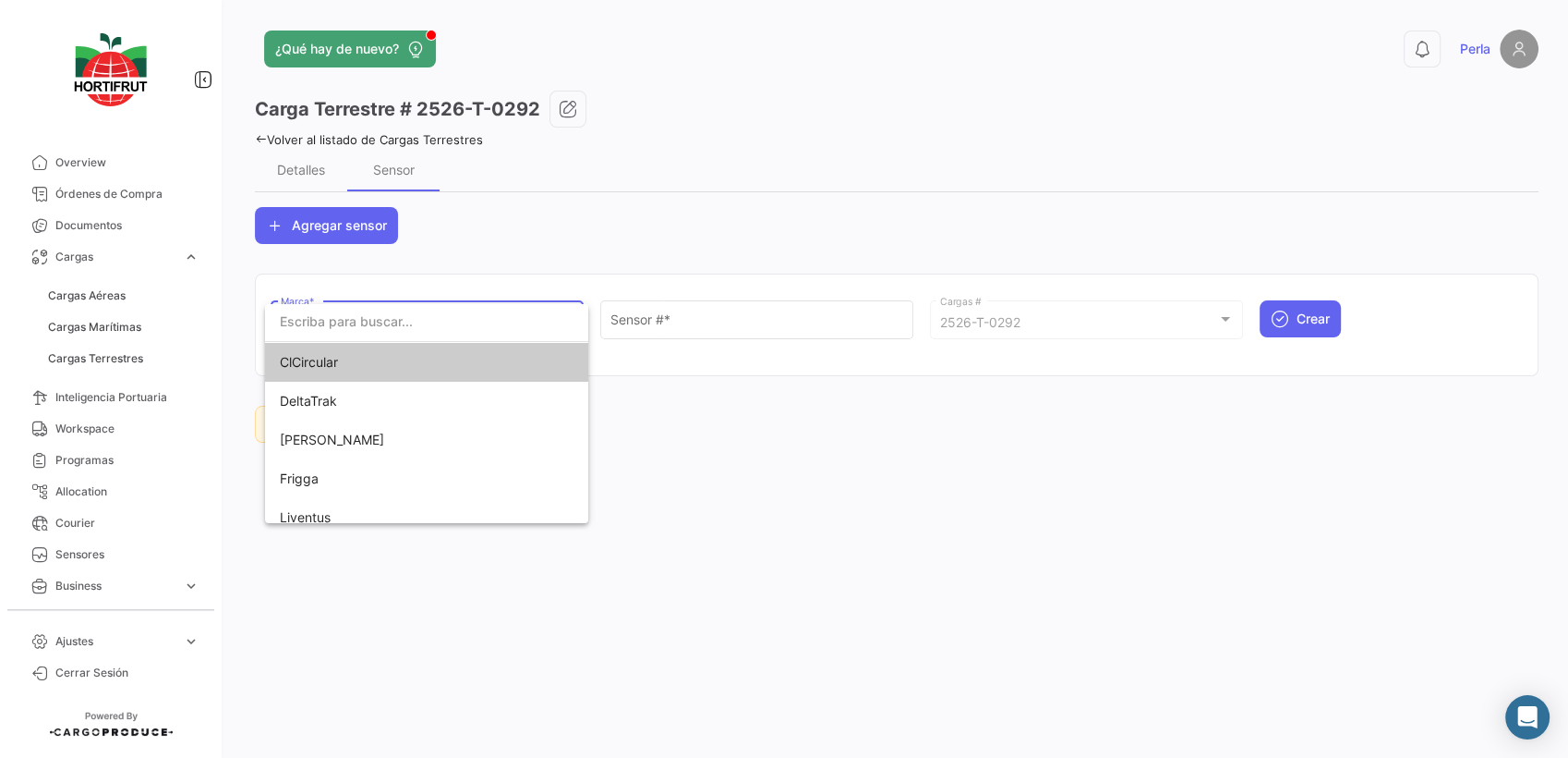
scroll to position [91, 0]
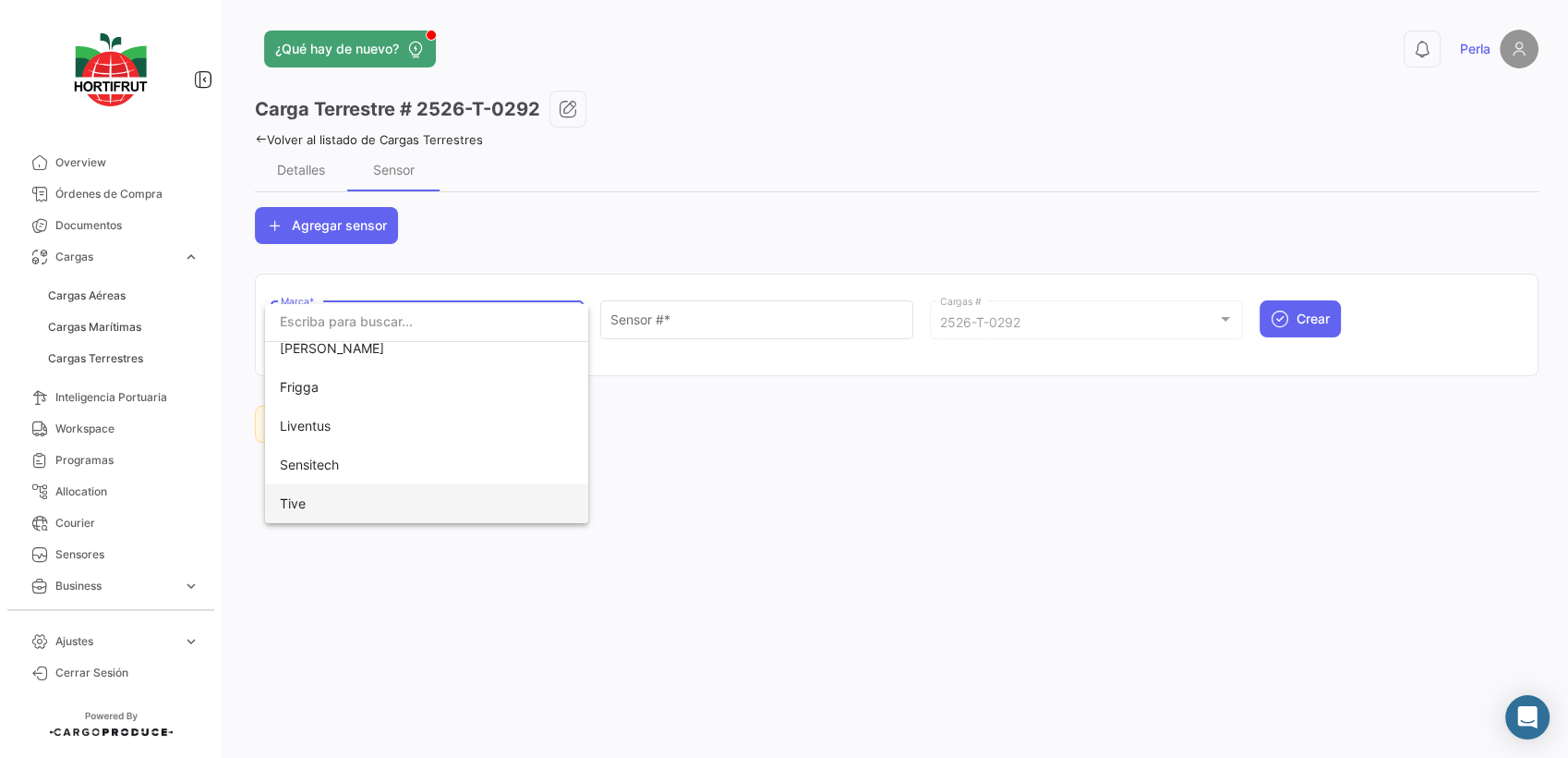
click at [397, 496] on span "Tive" at bounding box center [409, 503] width 258 height 39
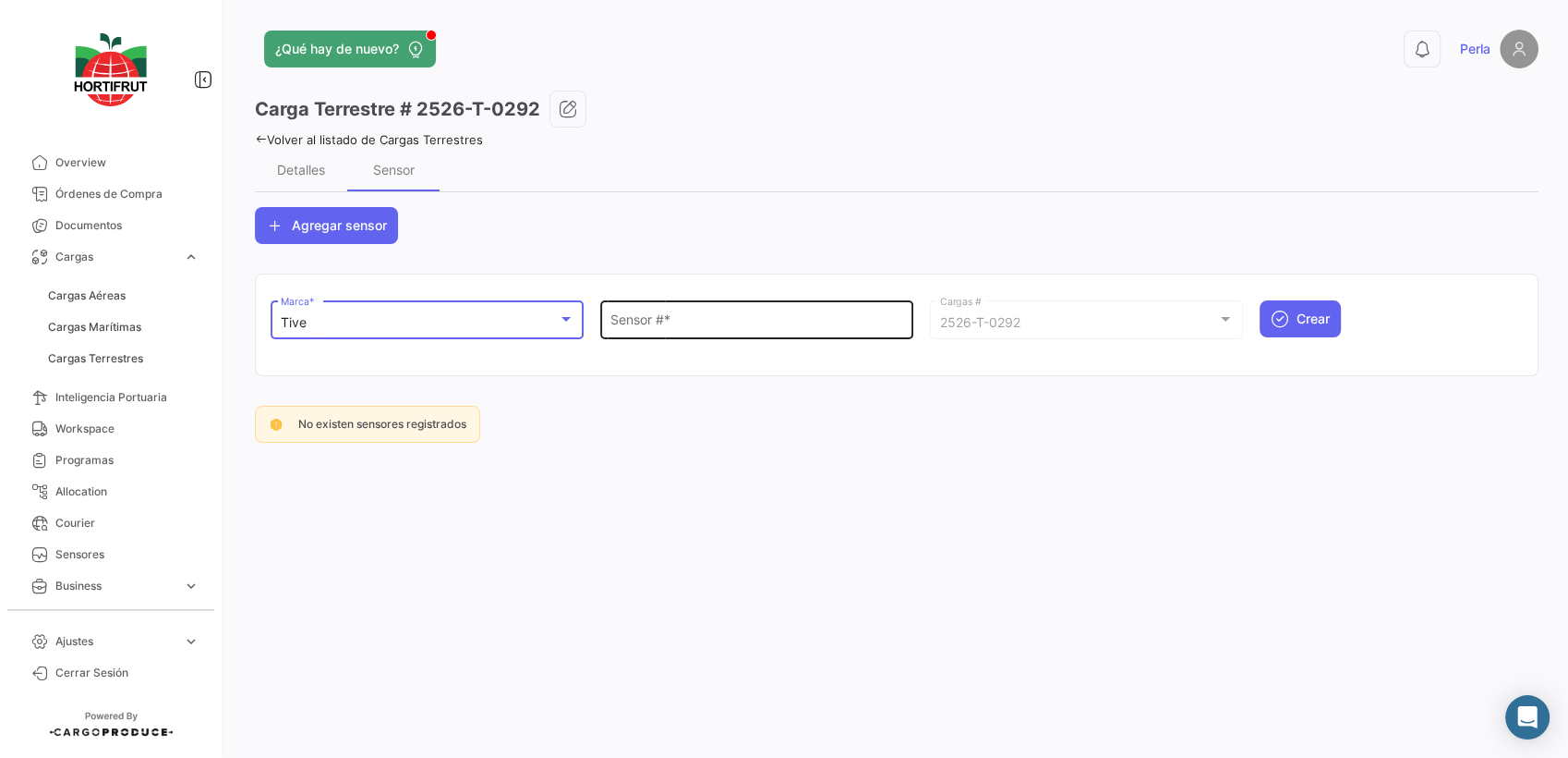
click at [719, 316] on input "Sensor # *" at bounding box center [758, 323] width 294 height 16
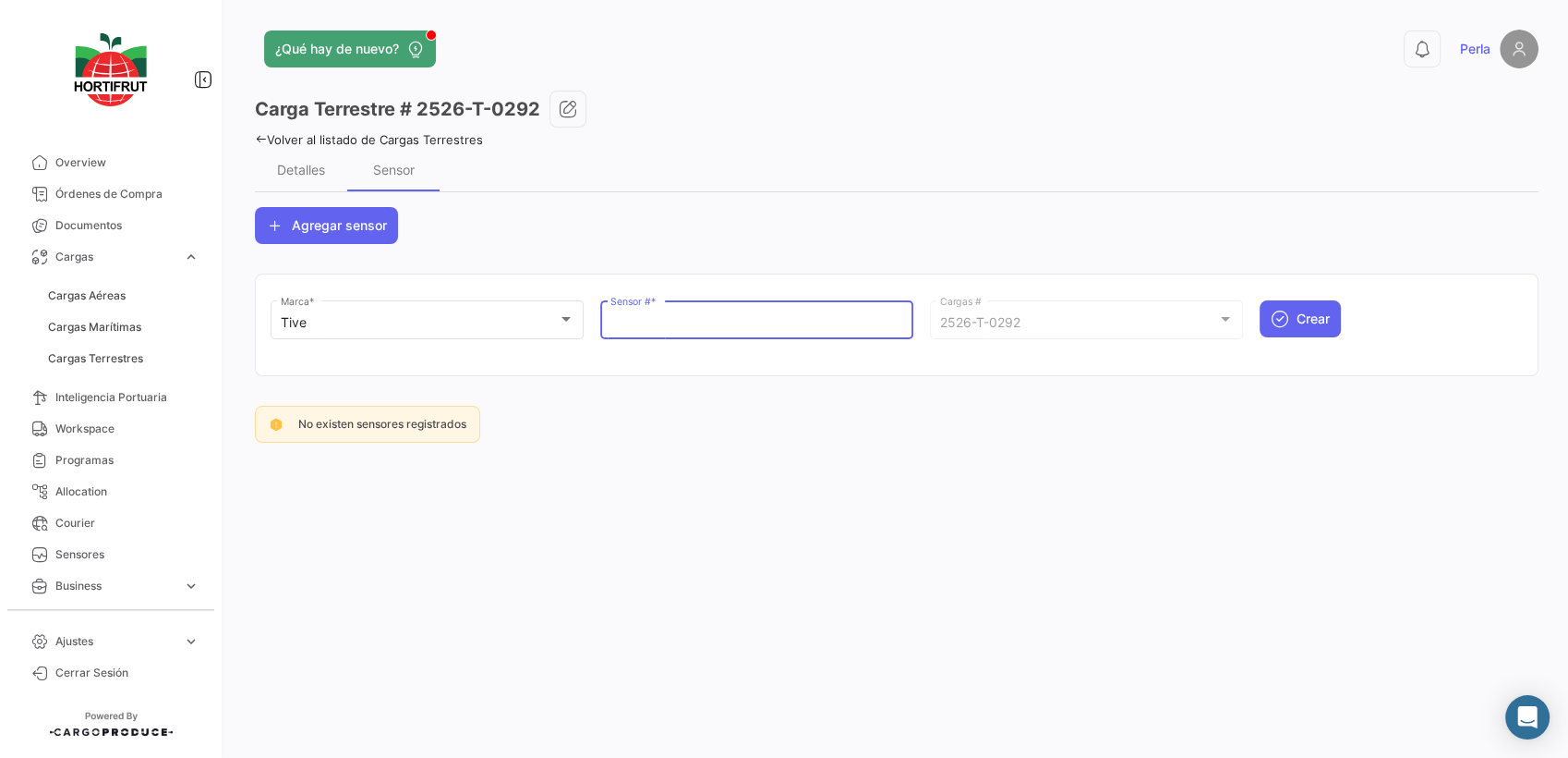
paste input "Q133644"
type input "Q133644"
click at [1281, 311] on icon "submit" at bounding box center [1280, 319] width 19 height 19
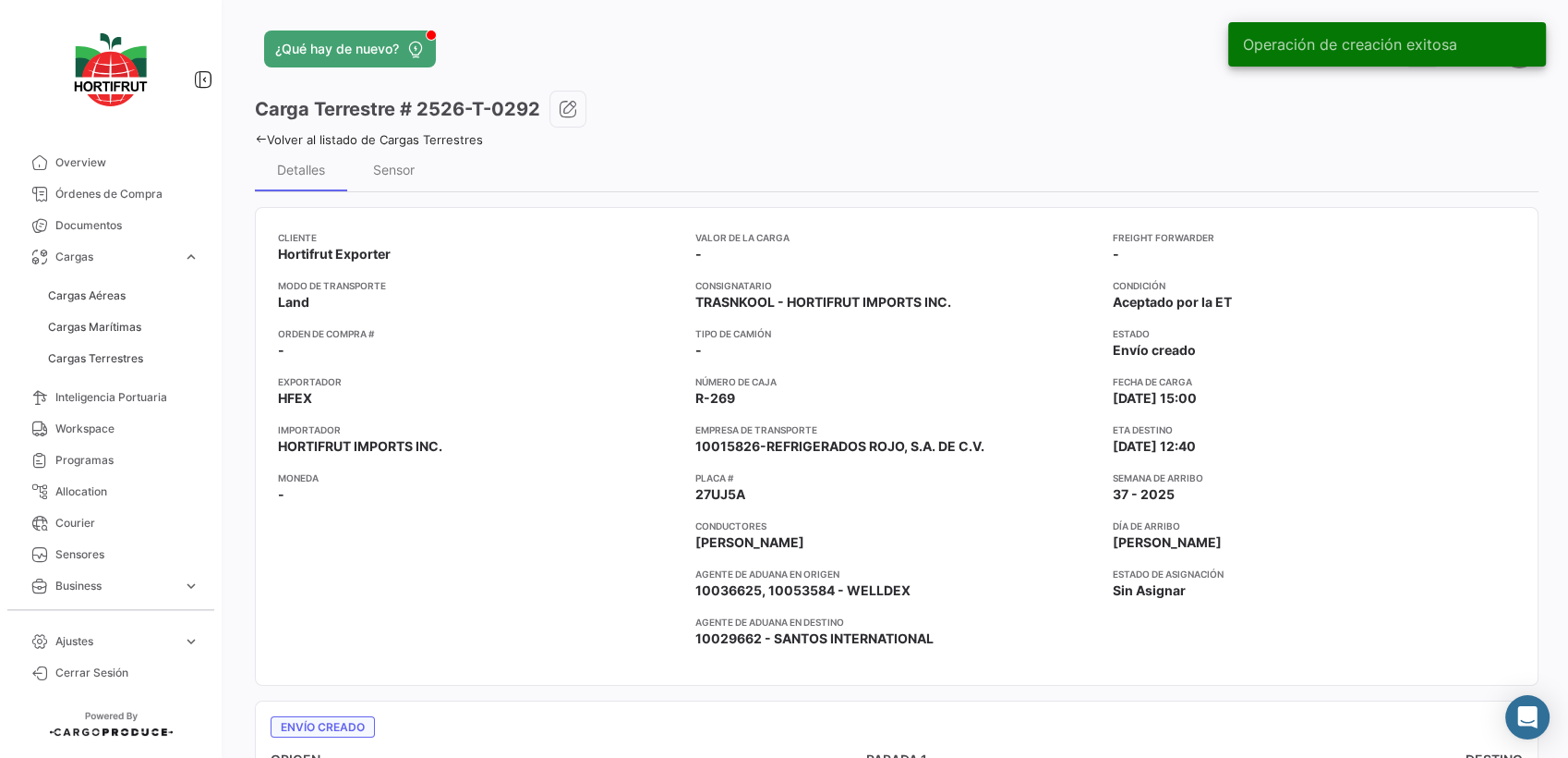
click at [258, 141] on icon at bounding box center [261, 139] width 12 height 12
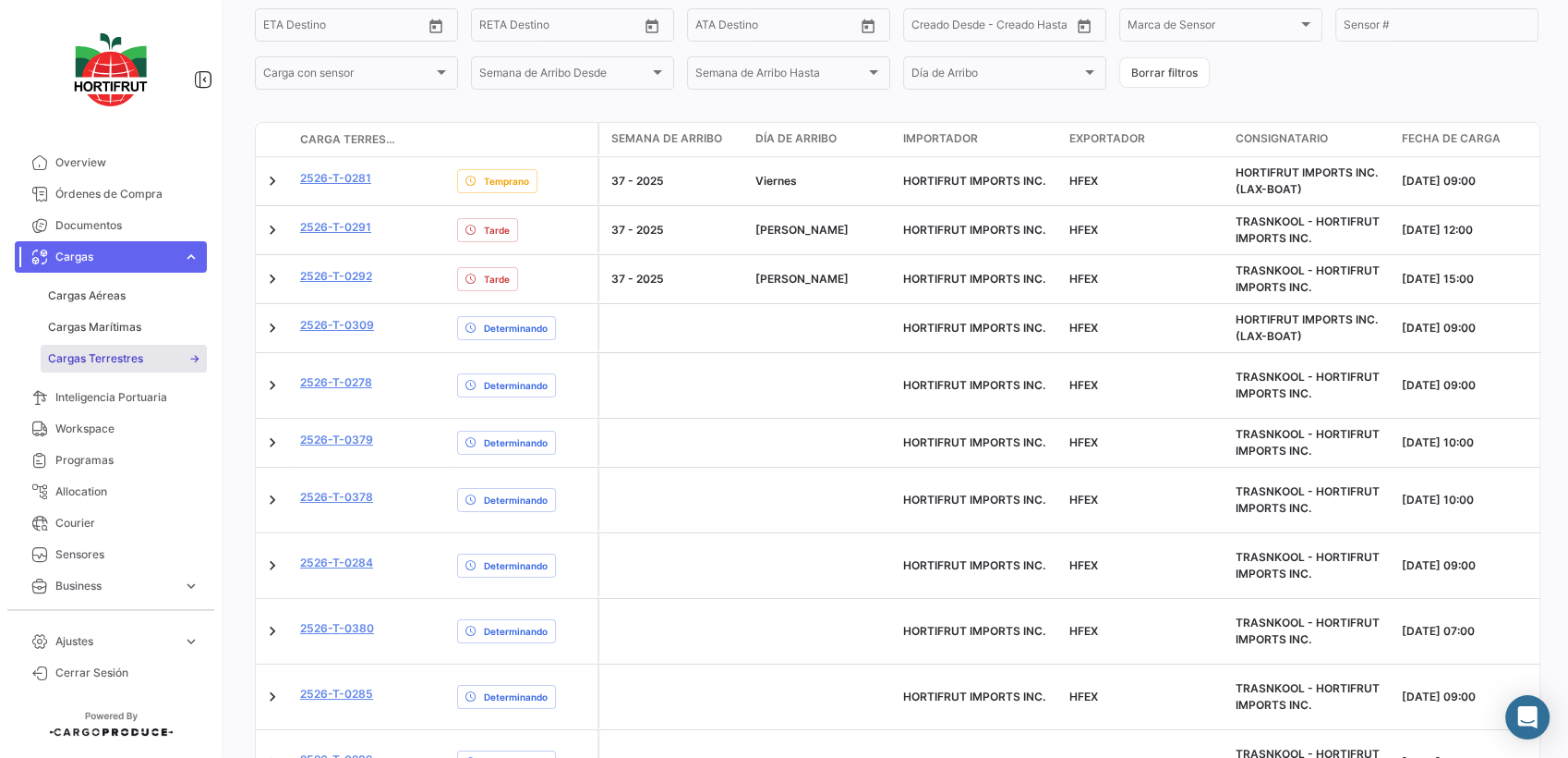
scroll to position [356, 0]
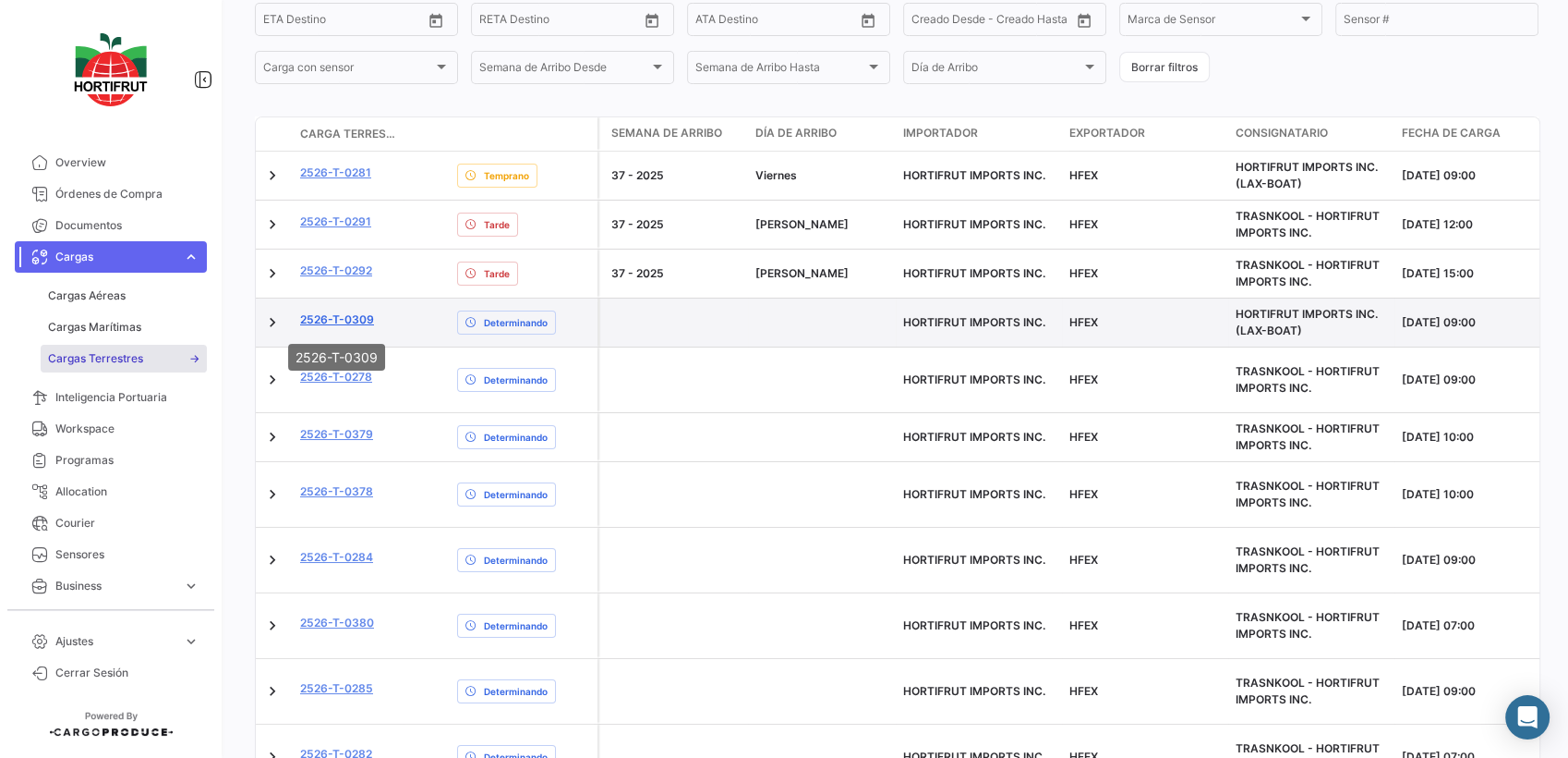
click at [353, 325] on link "2526-T-0309" at bounding box center [337, 319] width 73 height 17
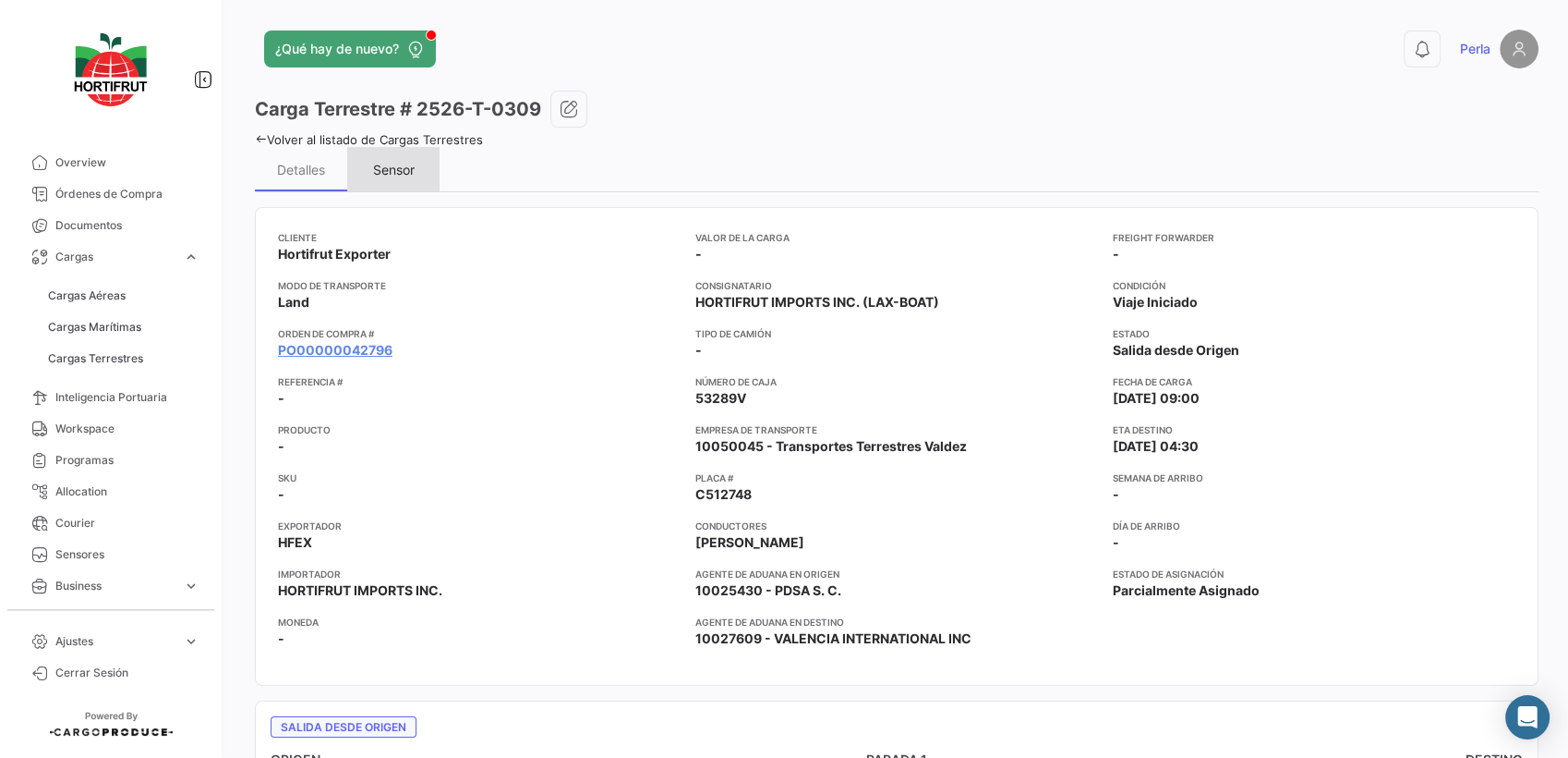
click at [399, 173] on div "Sensor" at bounding box center [394, 170] width 42 height 16
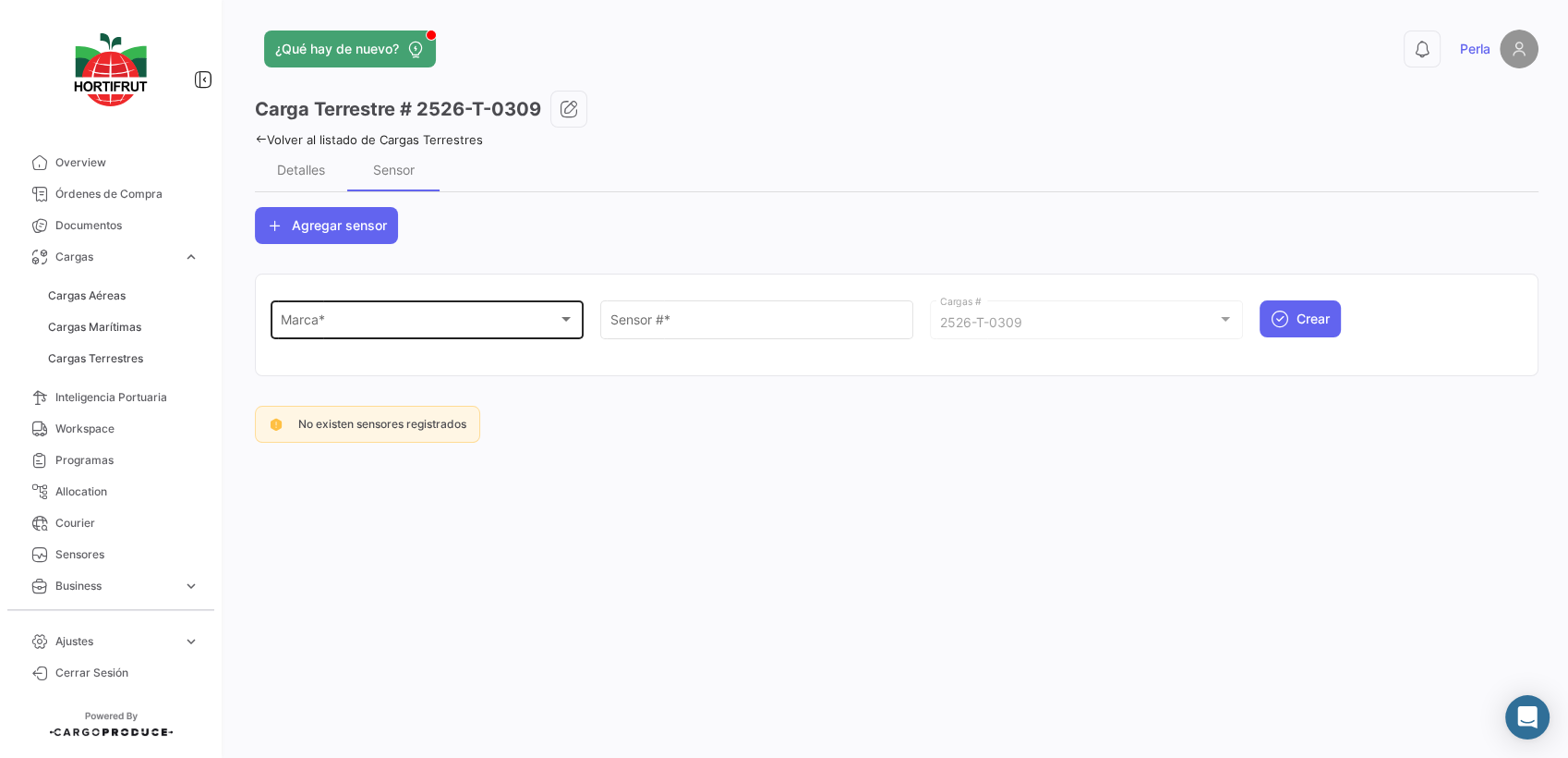
click at [393, 332] on div "Marca * Marca *" at bounding box center [428, 318] width 294 height 43
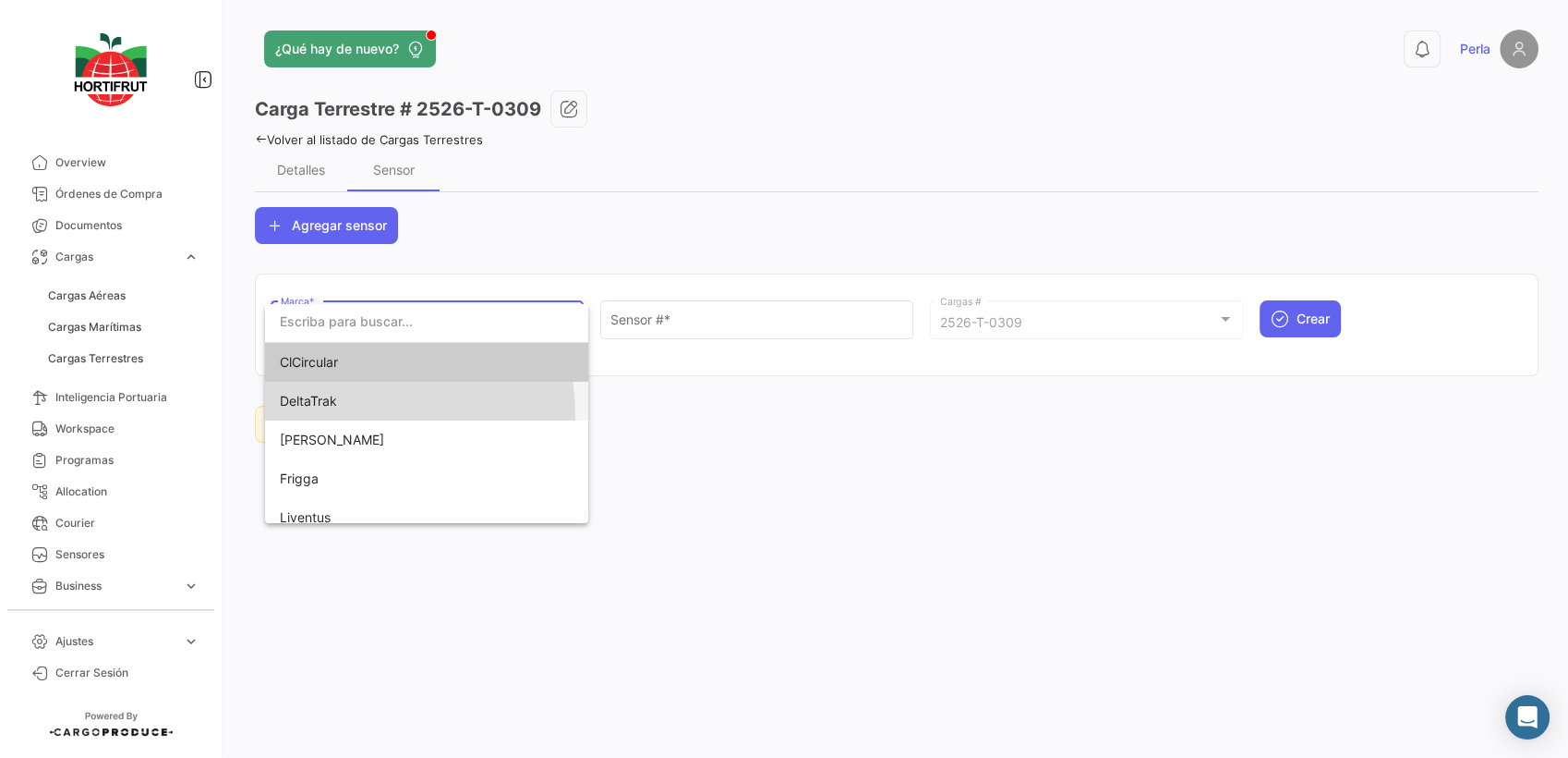
click at [321, 416] on span "DeltaTrak" at bounding box center [409, 400] width 258 height 39
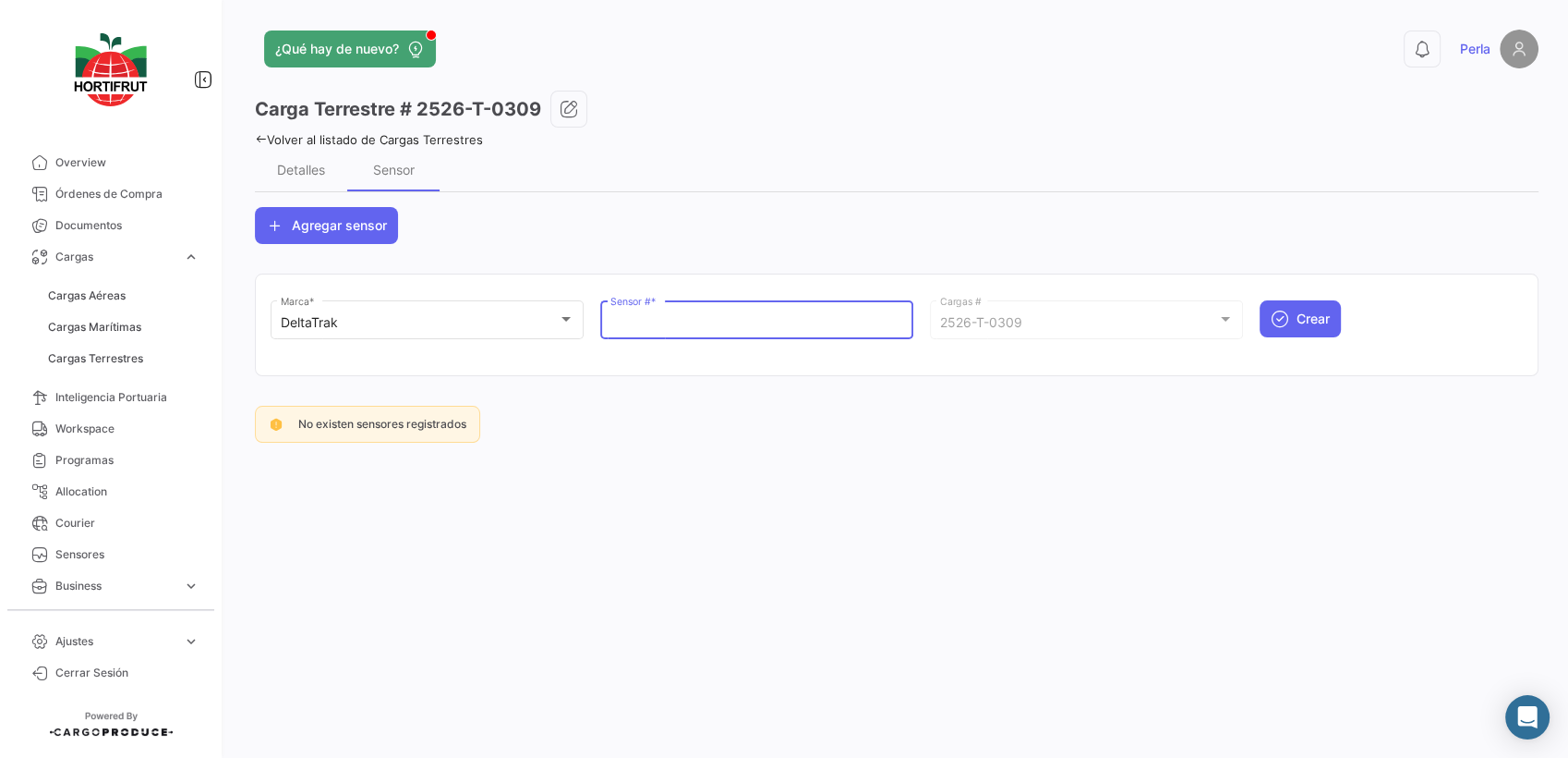
click at [658, 317] on input "Sensor # *" at bounding box center [758, 323] width 294 height 16
paste input "68801341"
type input "68801341"
click at [1315, 319] on span "Crear" at bounding box center [1313, 319] width 33 height 19
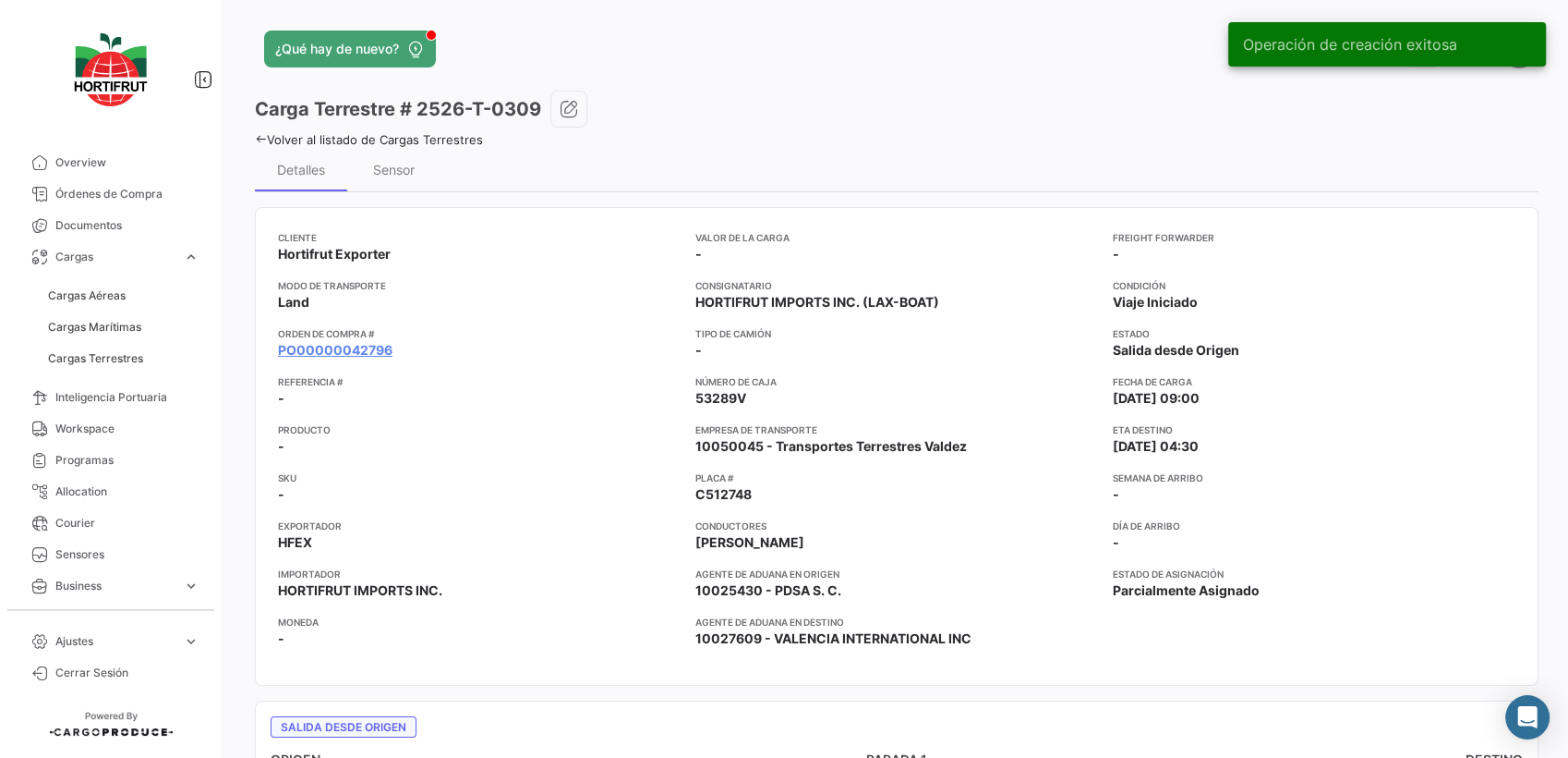
click at [261, 140] on icon at bounding box center [261, 139] width 12 height 12
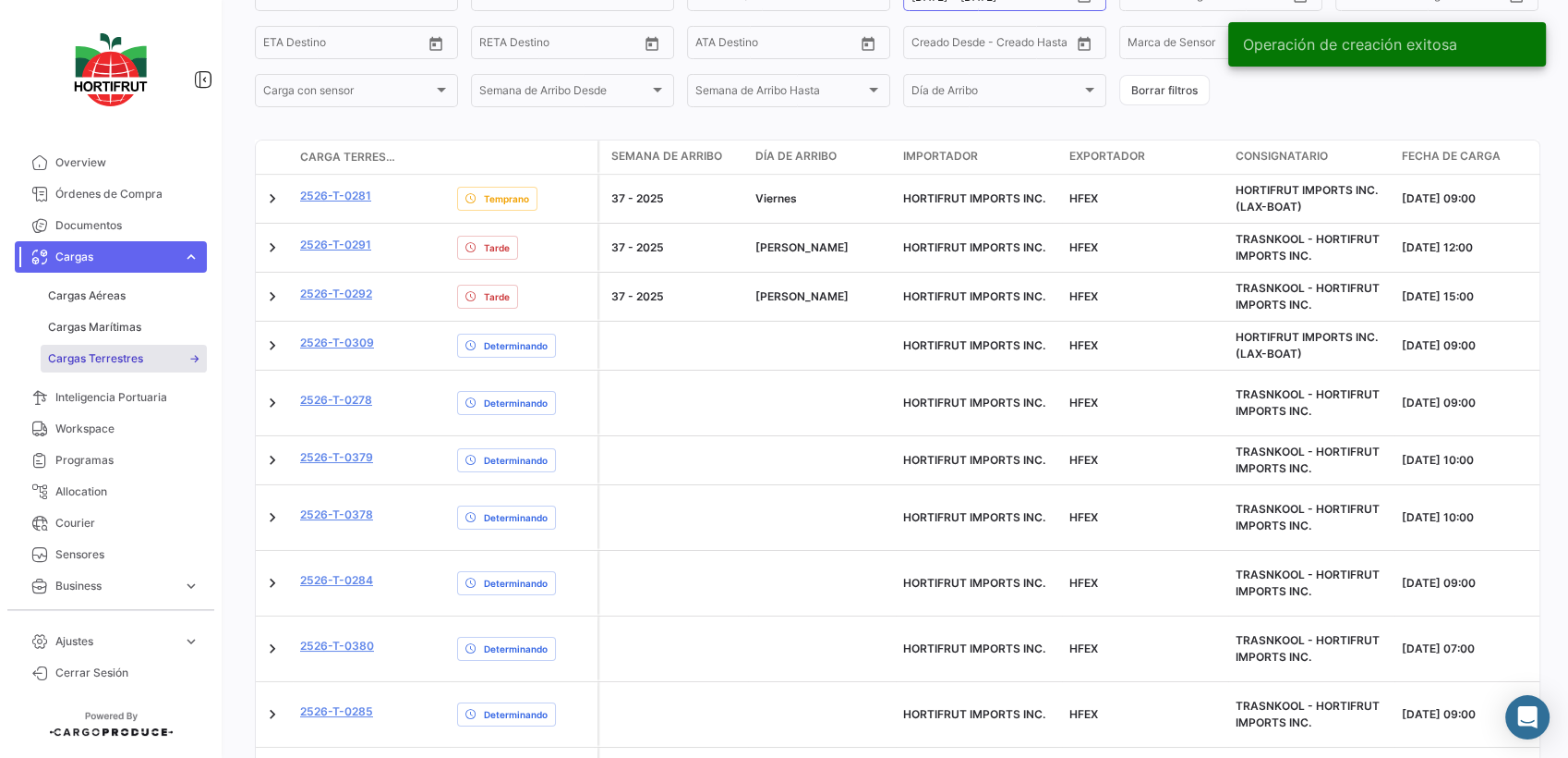
scroll to position [354, 0]
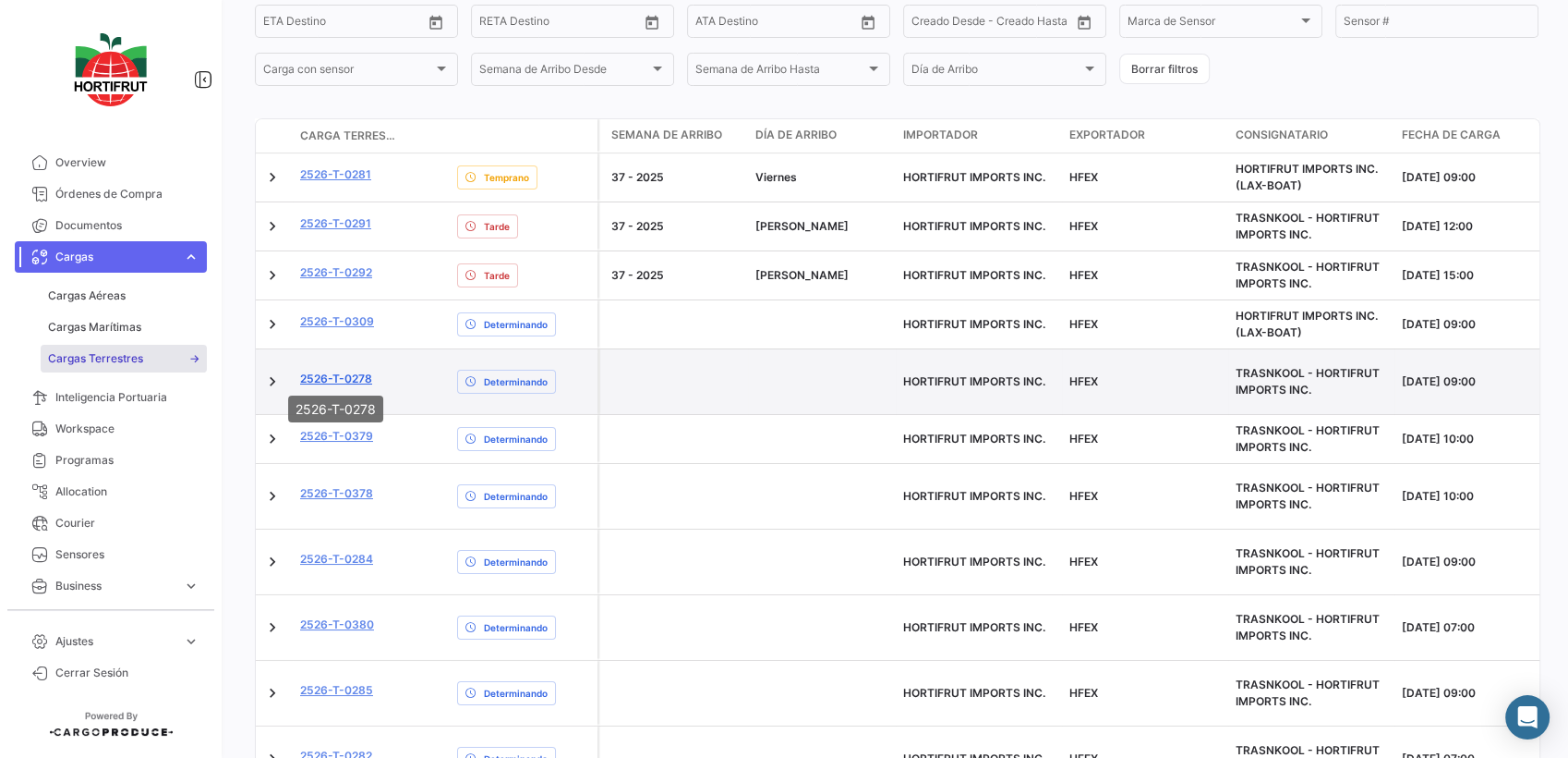
click at [355, 374] on link "2526-T-0278" at bounding box center [336, 379] width 72 height 17
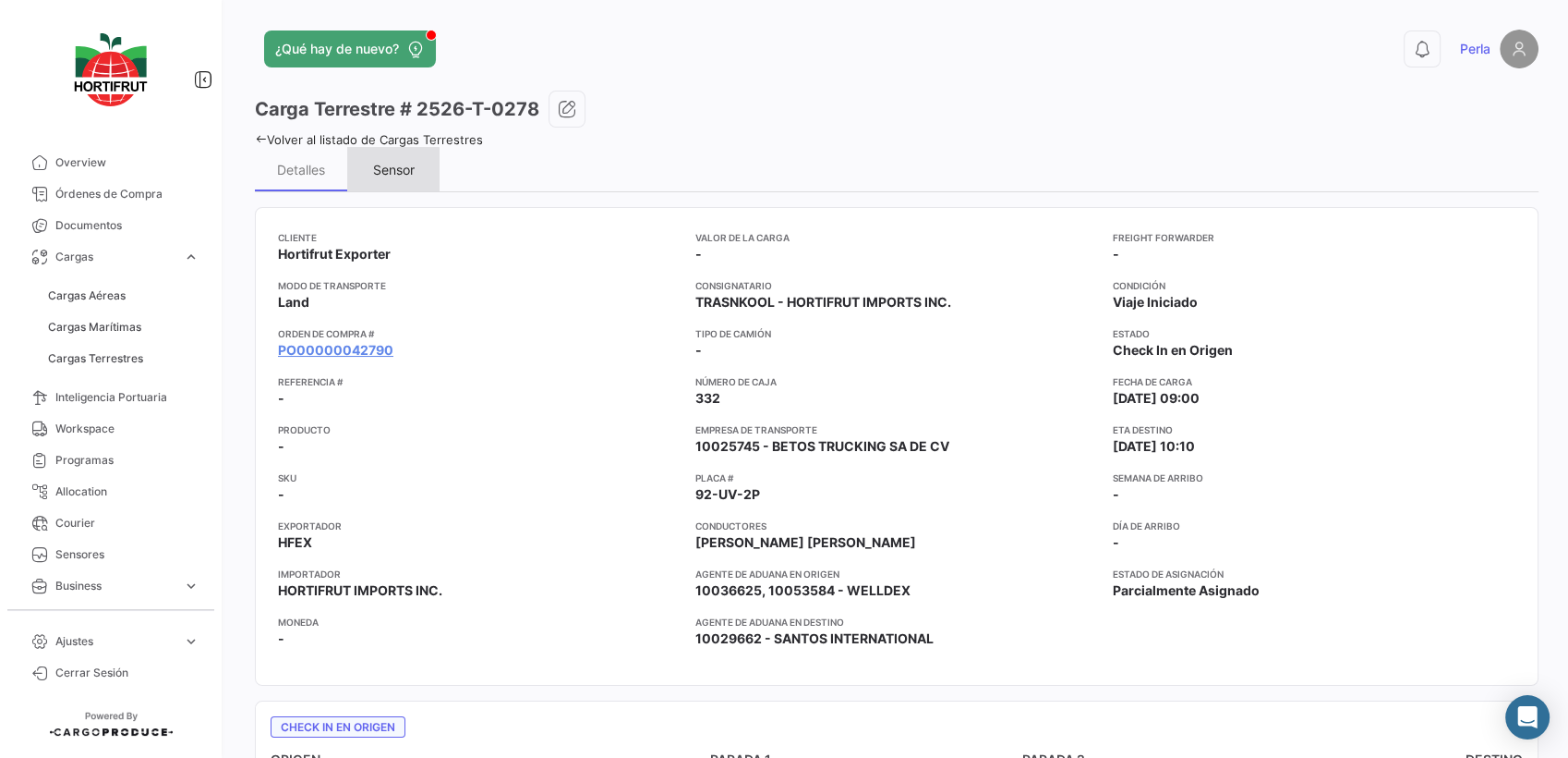
click at [389, 172] on div "Sensor" at bounding box center [394, 170] width 42 height 16
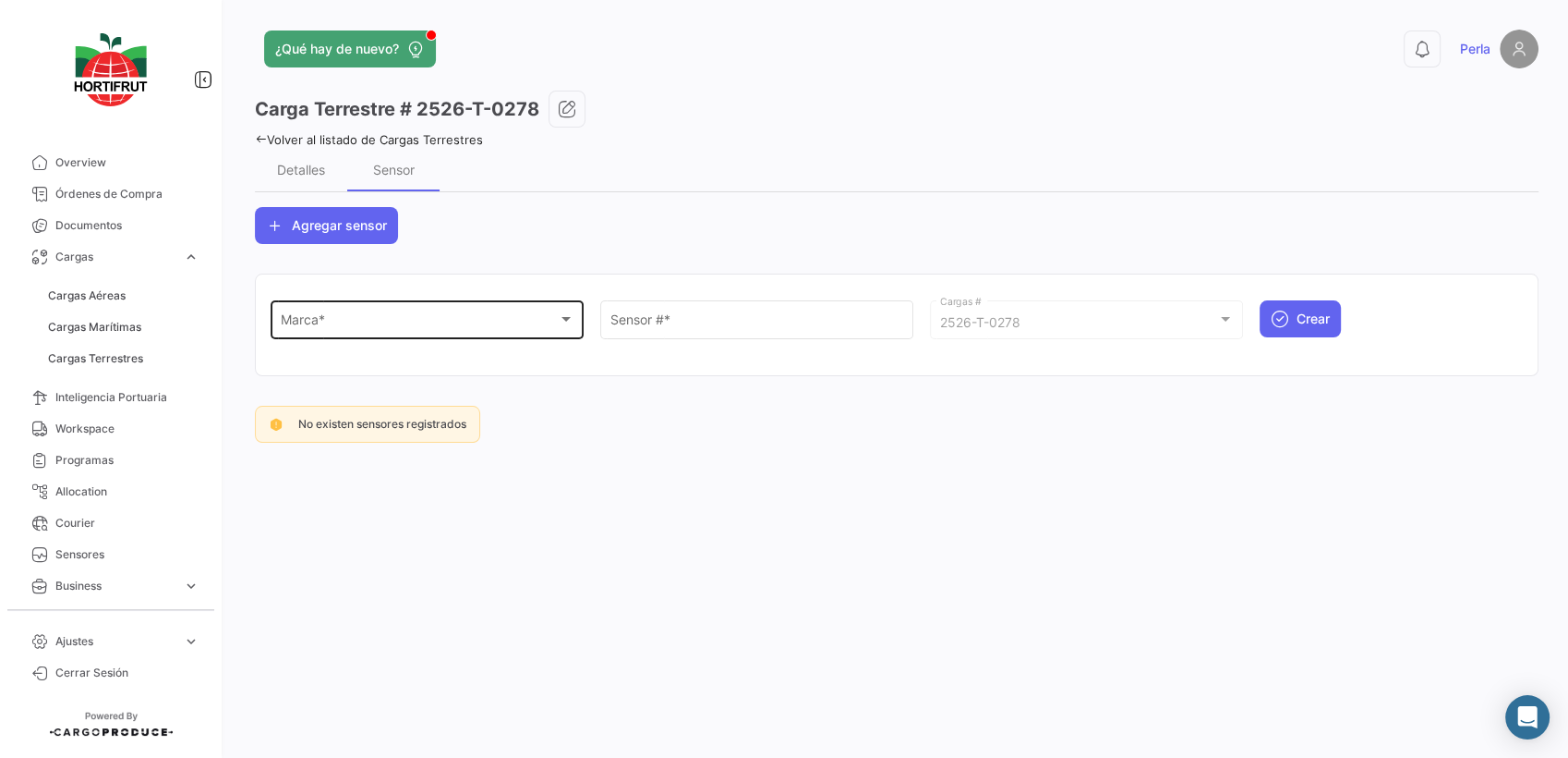
click at [429, 321] on div "Marca *" at bounding box center [419, 323] width 277 height 16
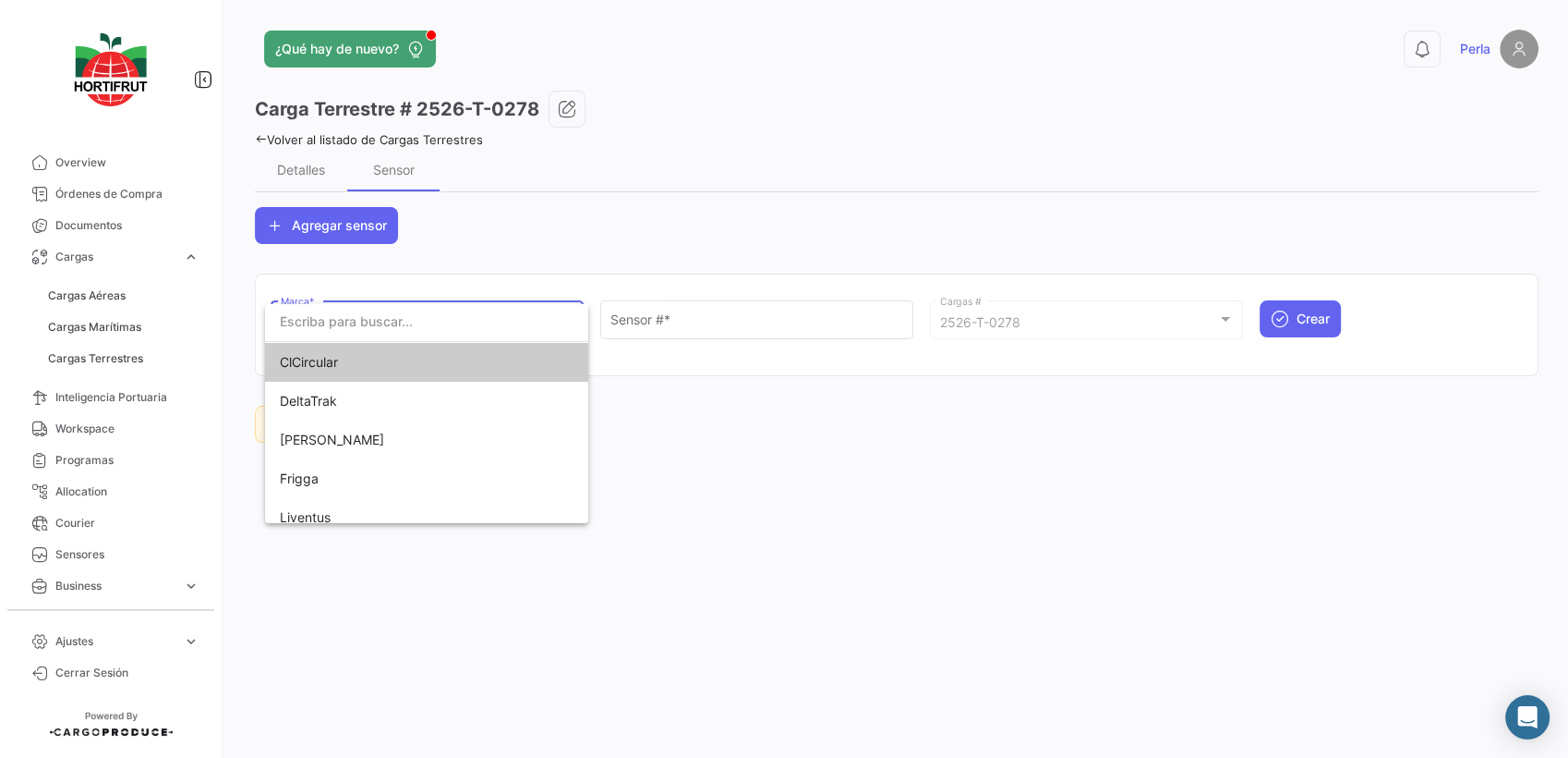
scroll to position [91, 0]
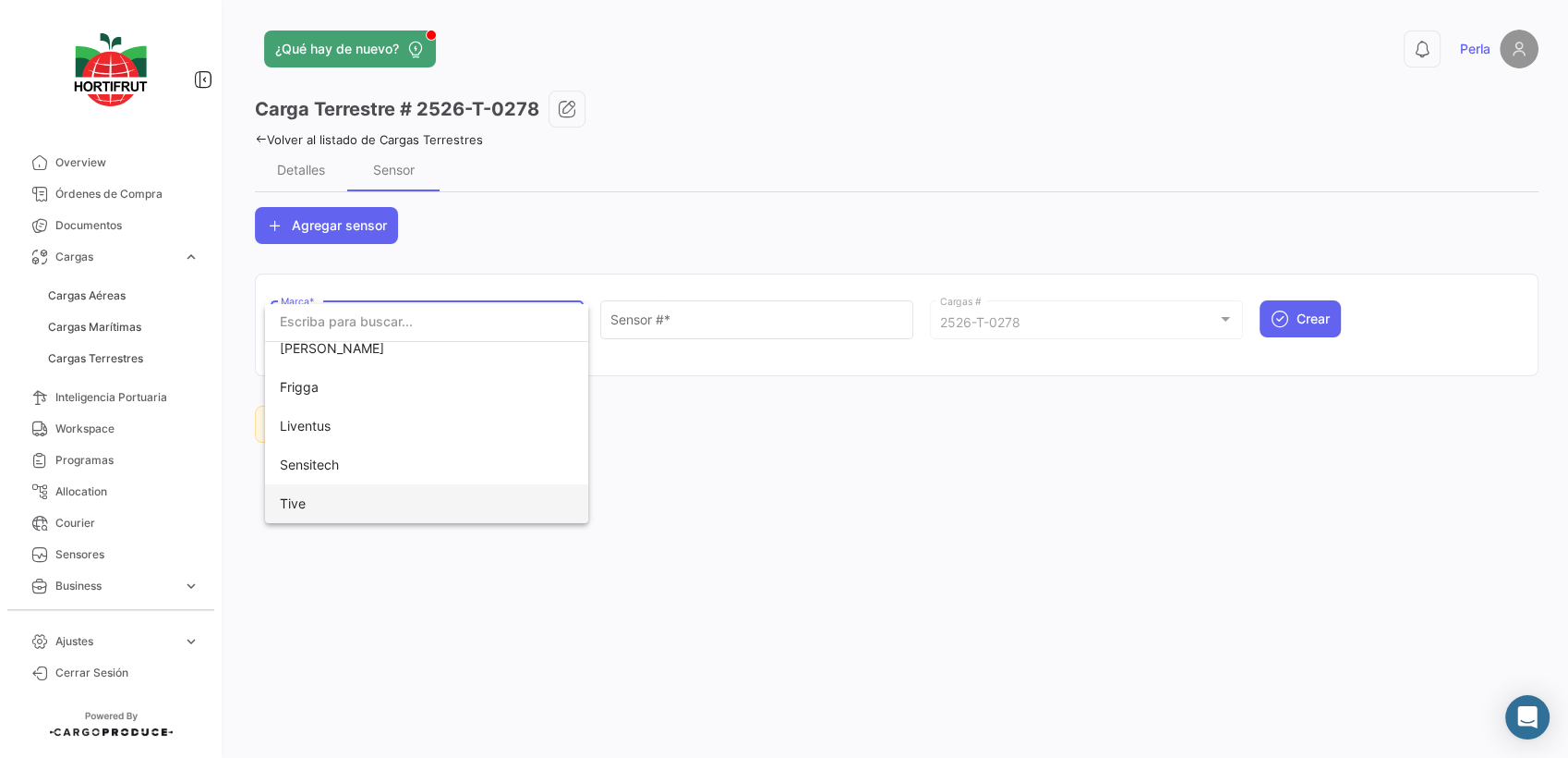
click at [372, 491] on span "Tive" at bounding box center [409, 503] width 258 height 39
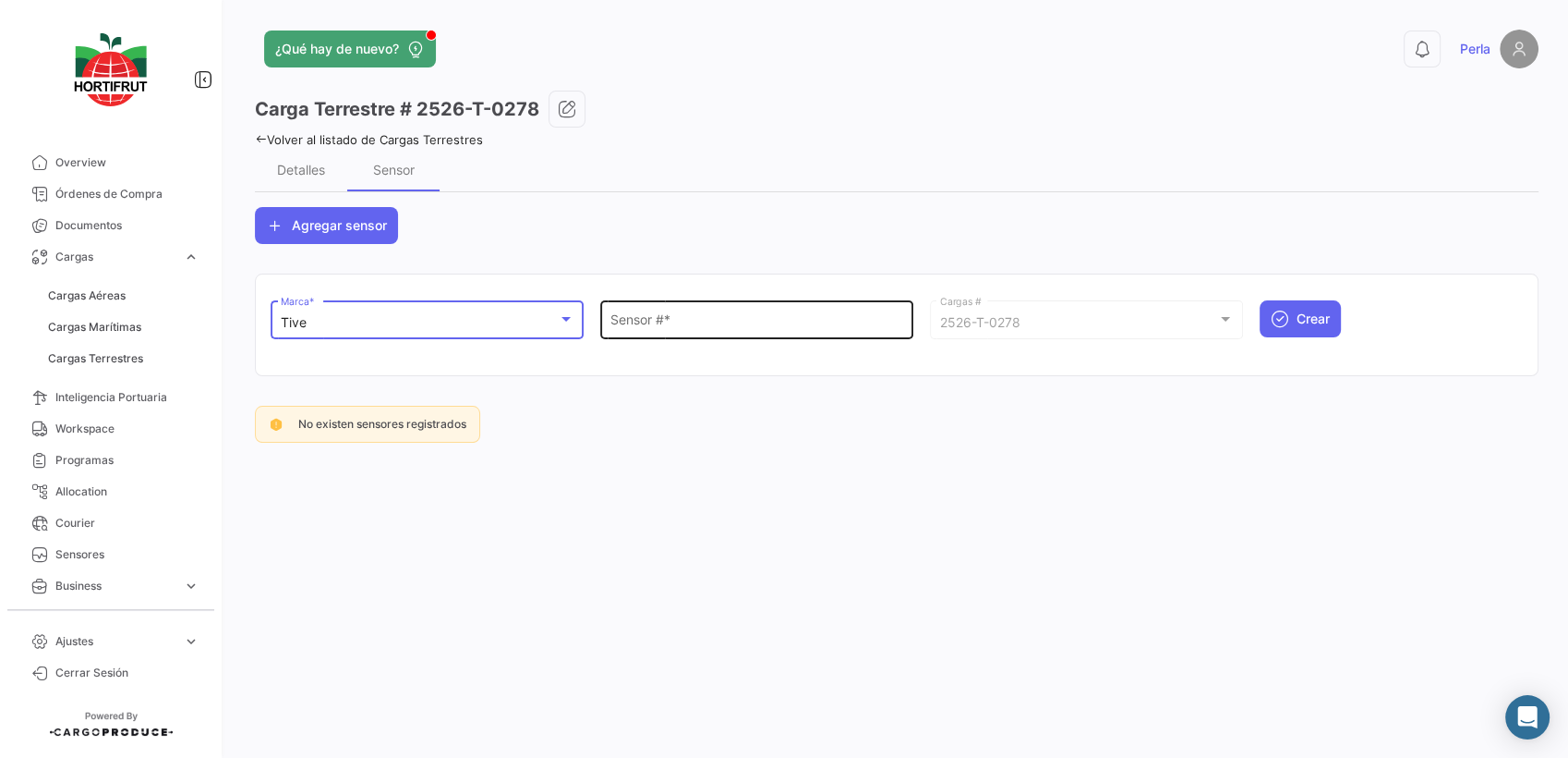
click at [653, 322] on input "Sensor # *" at bounding box center [758, 323] width 294 height 16
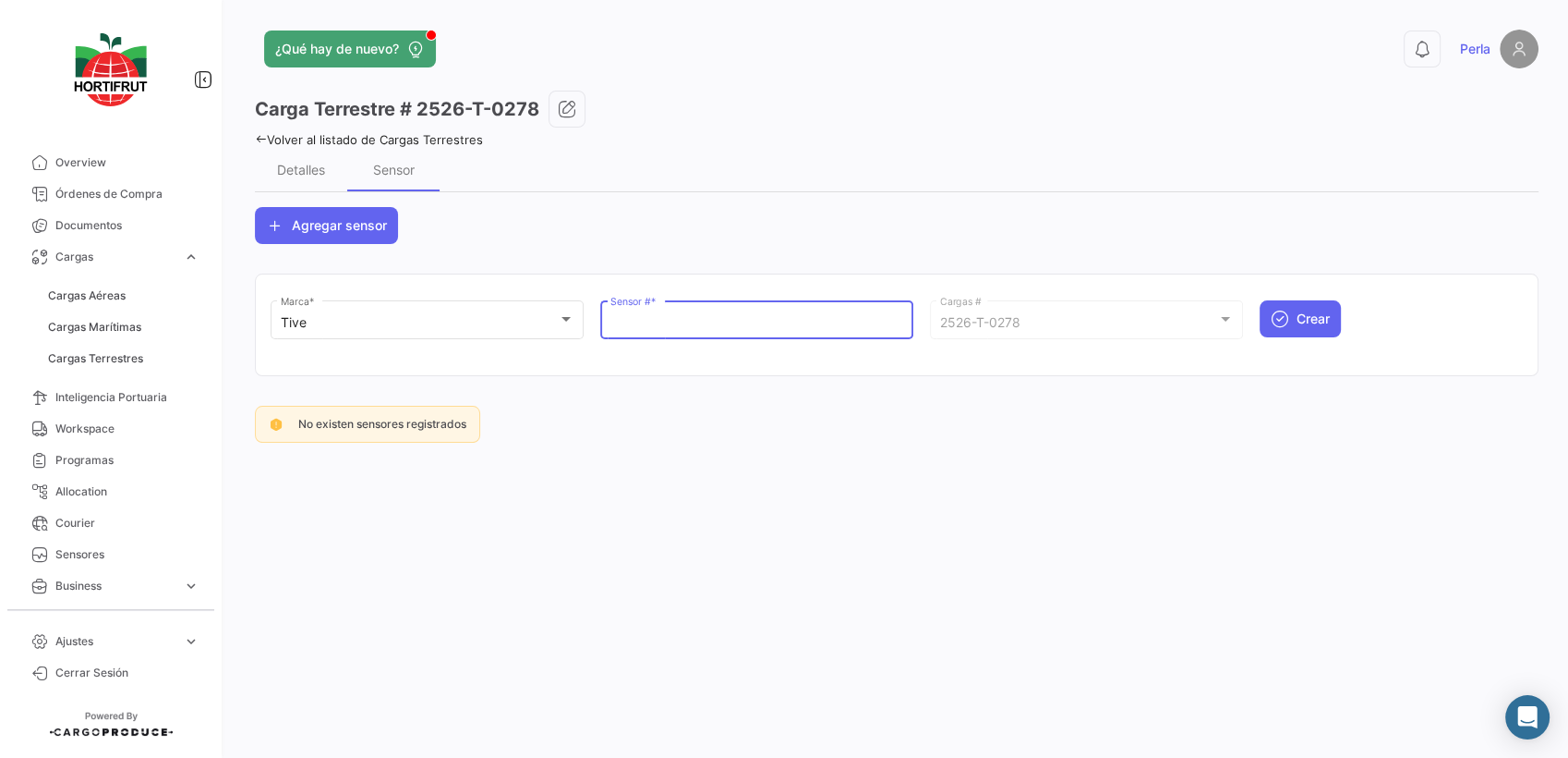
paste input "Q125134"
type input "Q125134"
click at [1304, 315] on span "Crear" at bounding box center [1313, 319] width 33 height 19
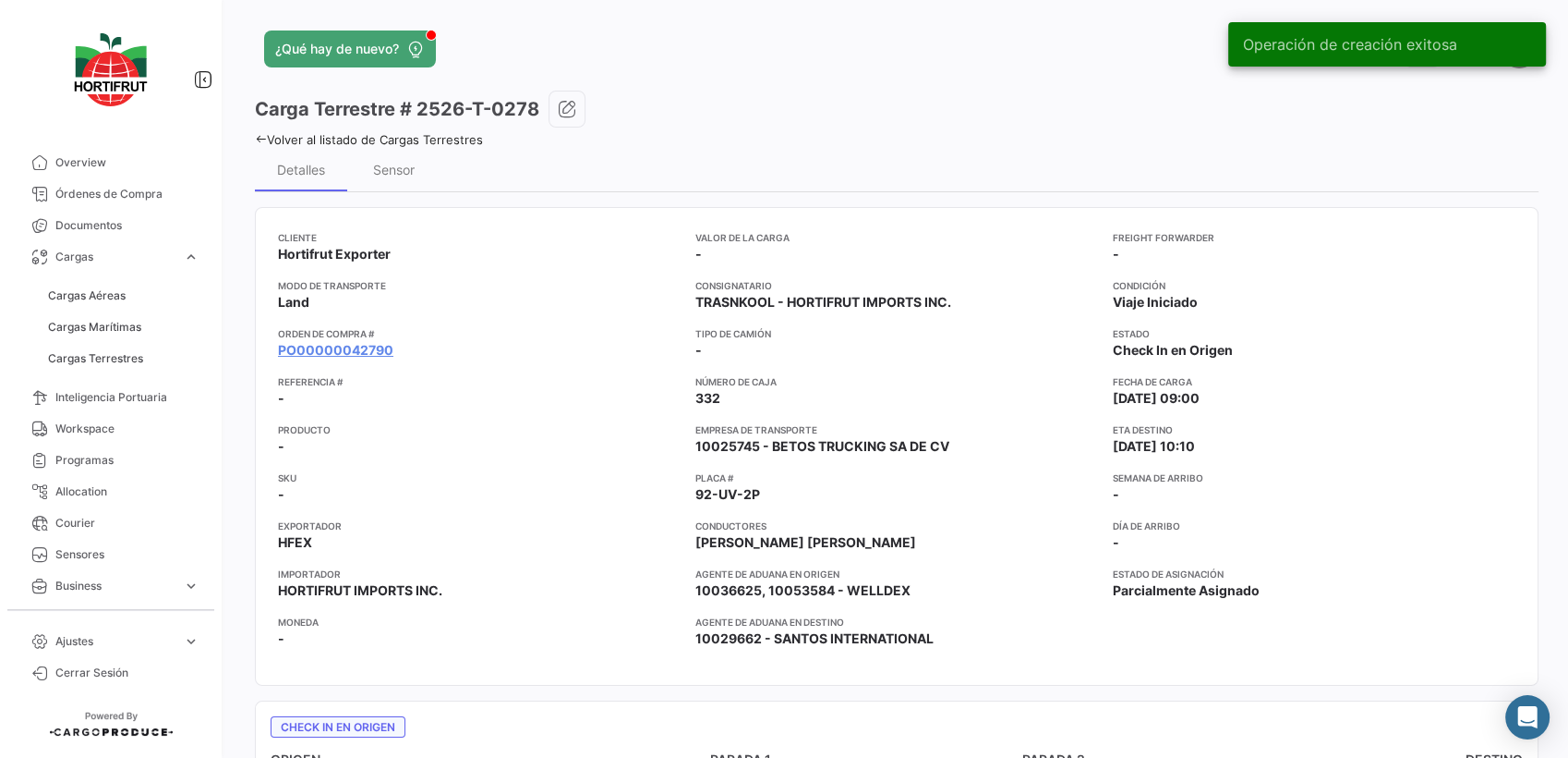
click at [259, 141] on icon at bounding box center [261, 139] width 12 height 12
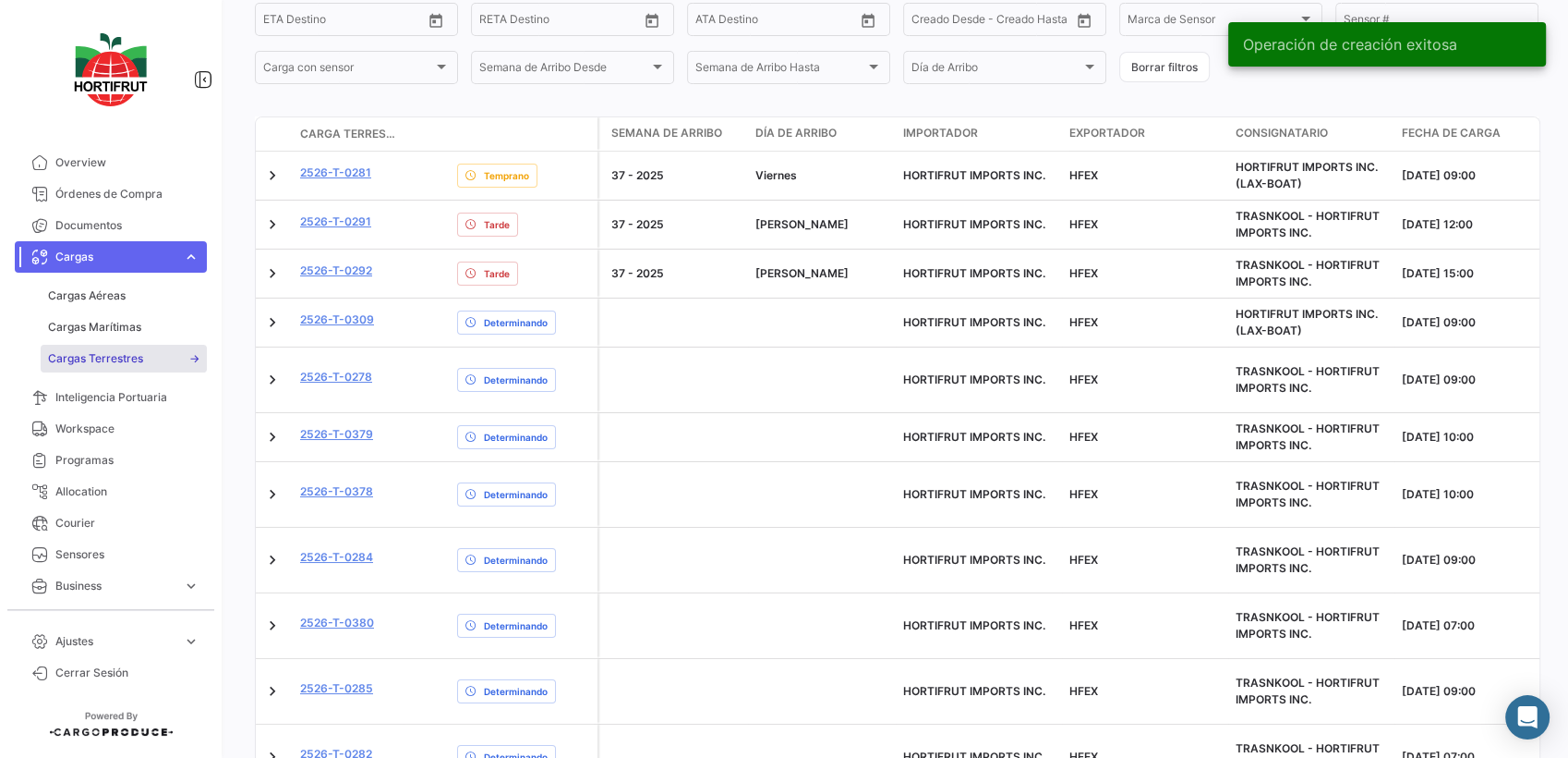
scroll to position [357, 0]
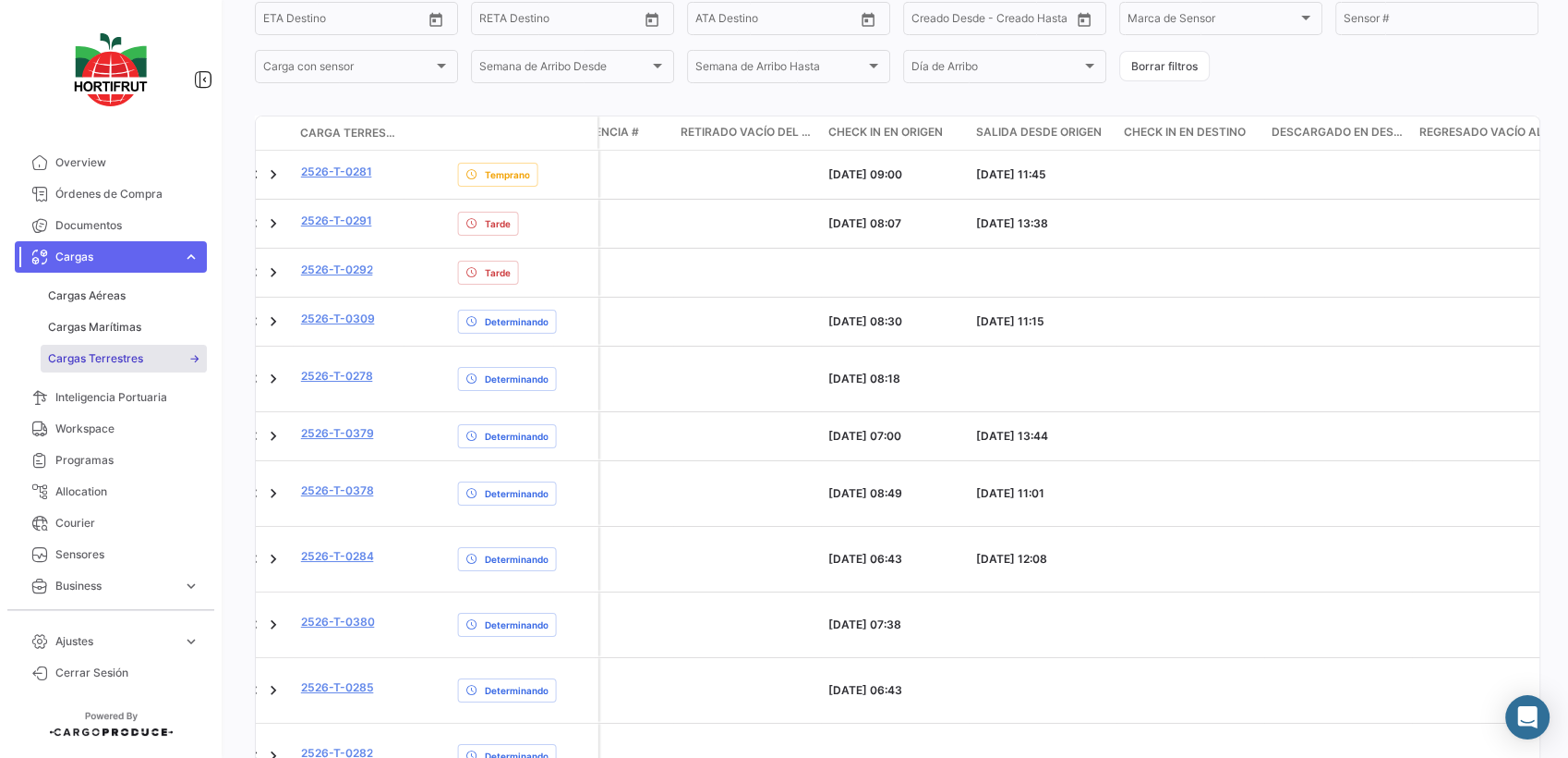
scroll to position [0, 3680]
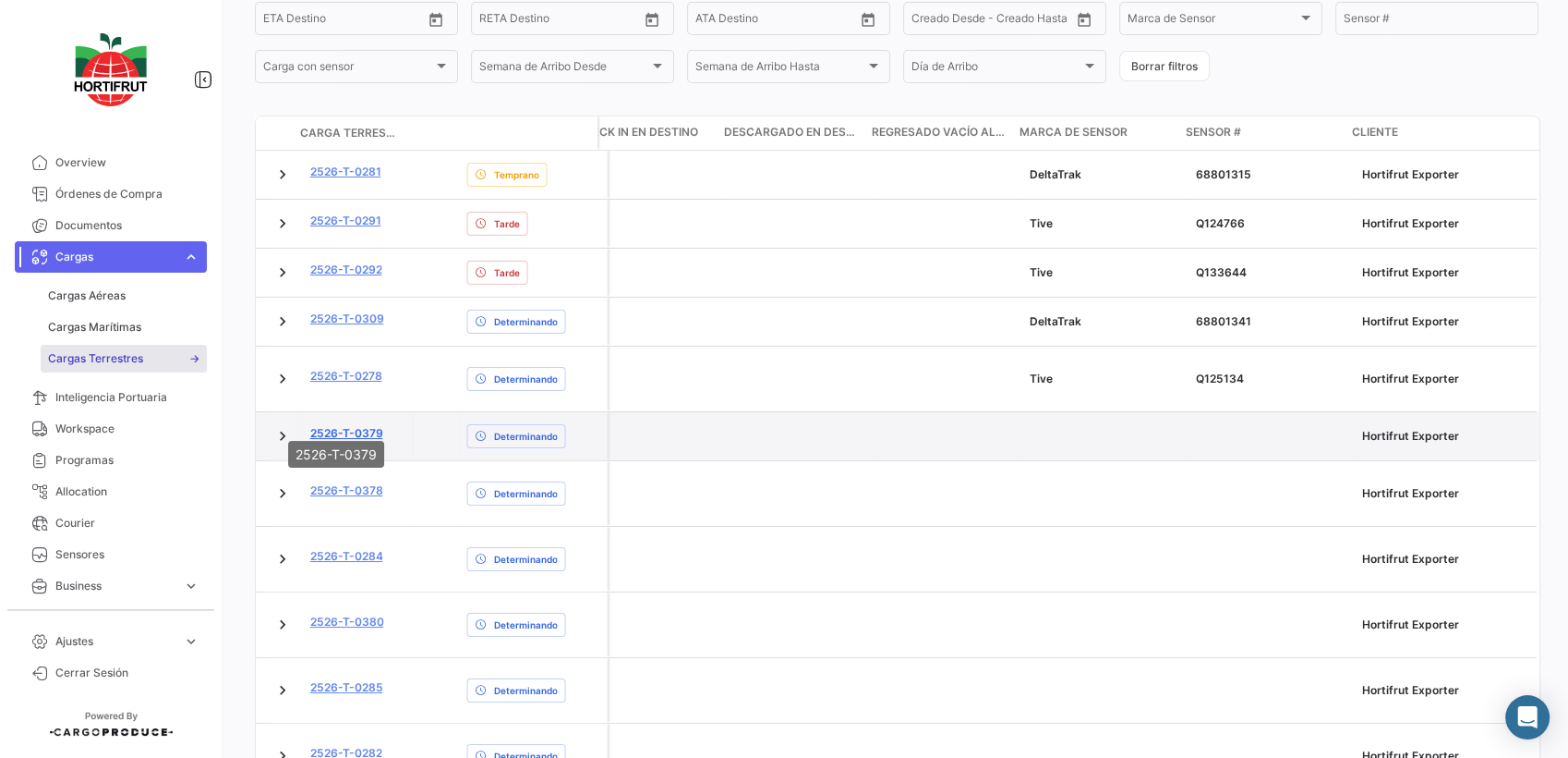
click at [351, 425] on link "2526-T-0379" at bounding box center [347, 433] width 72 height 17
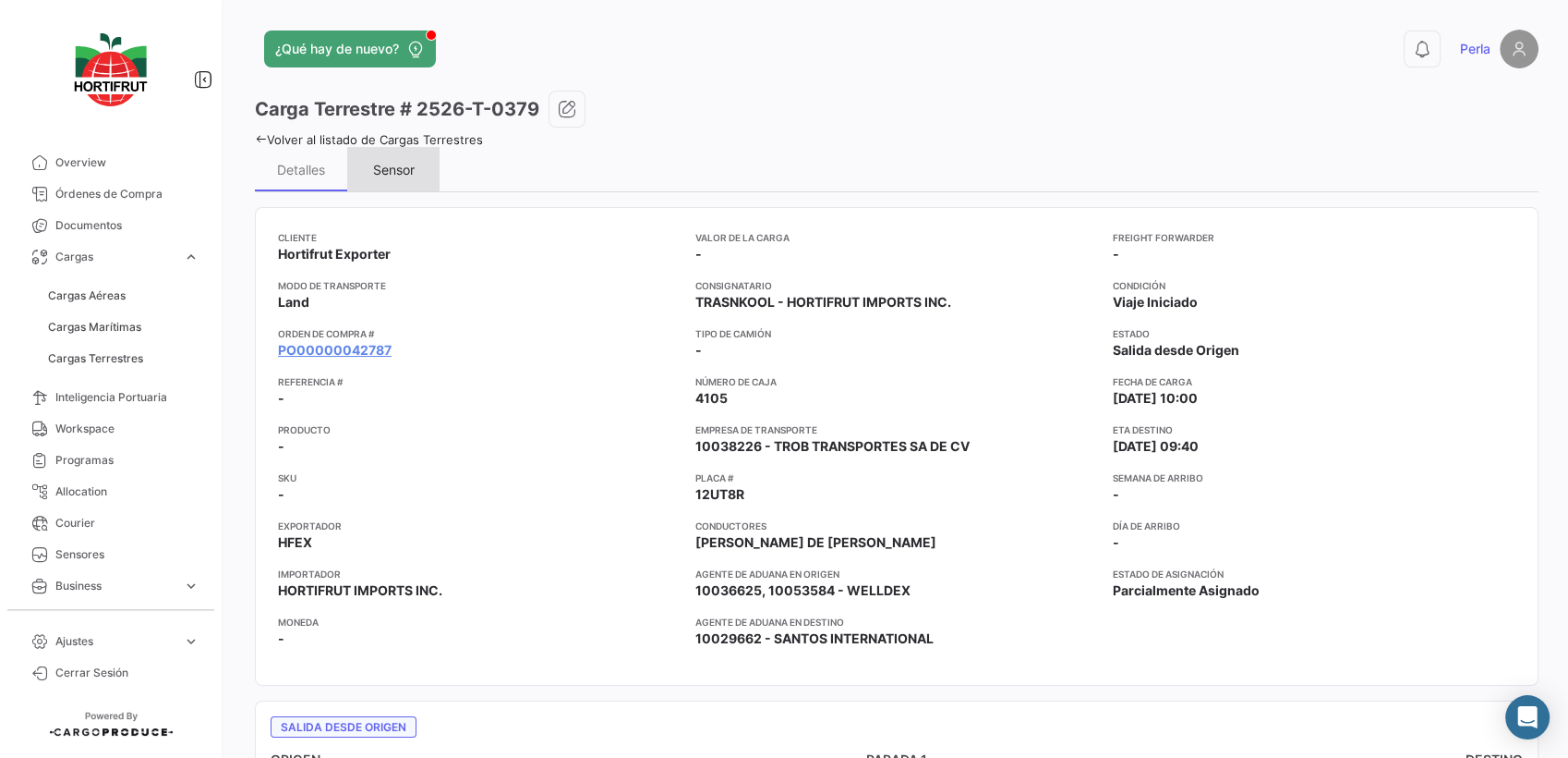
click at [393, 181] on div "Sensor" at bounding box center [393, 169] width 92 height 45
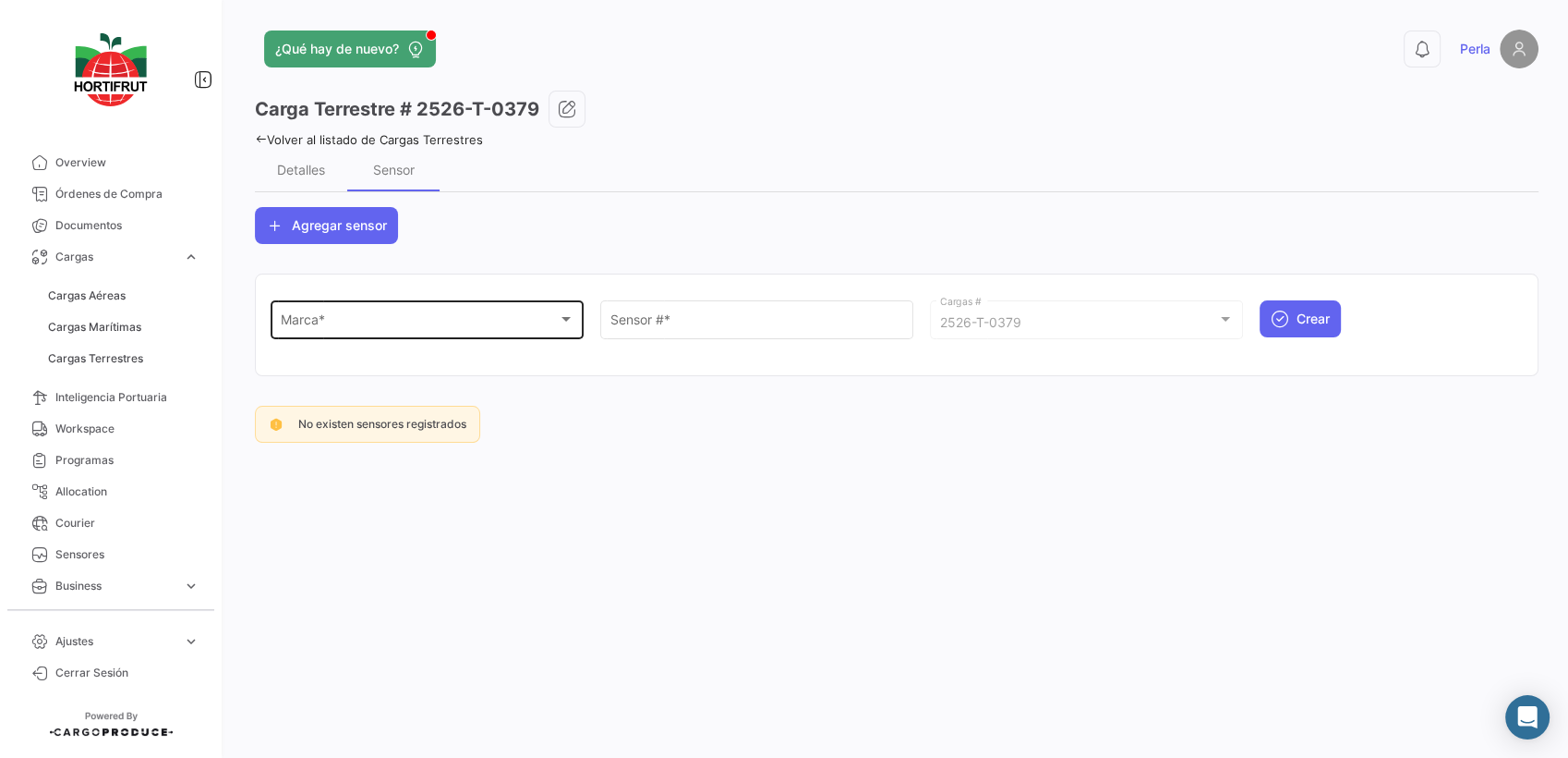
click at [317, 320] on span "Marca *" at bounding box center [419, 323] width 277 height 16
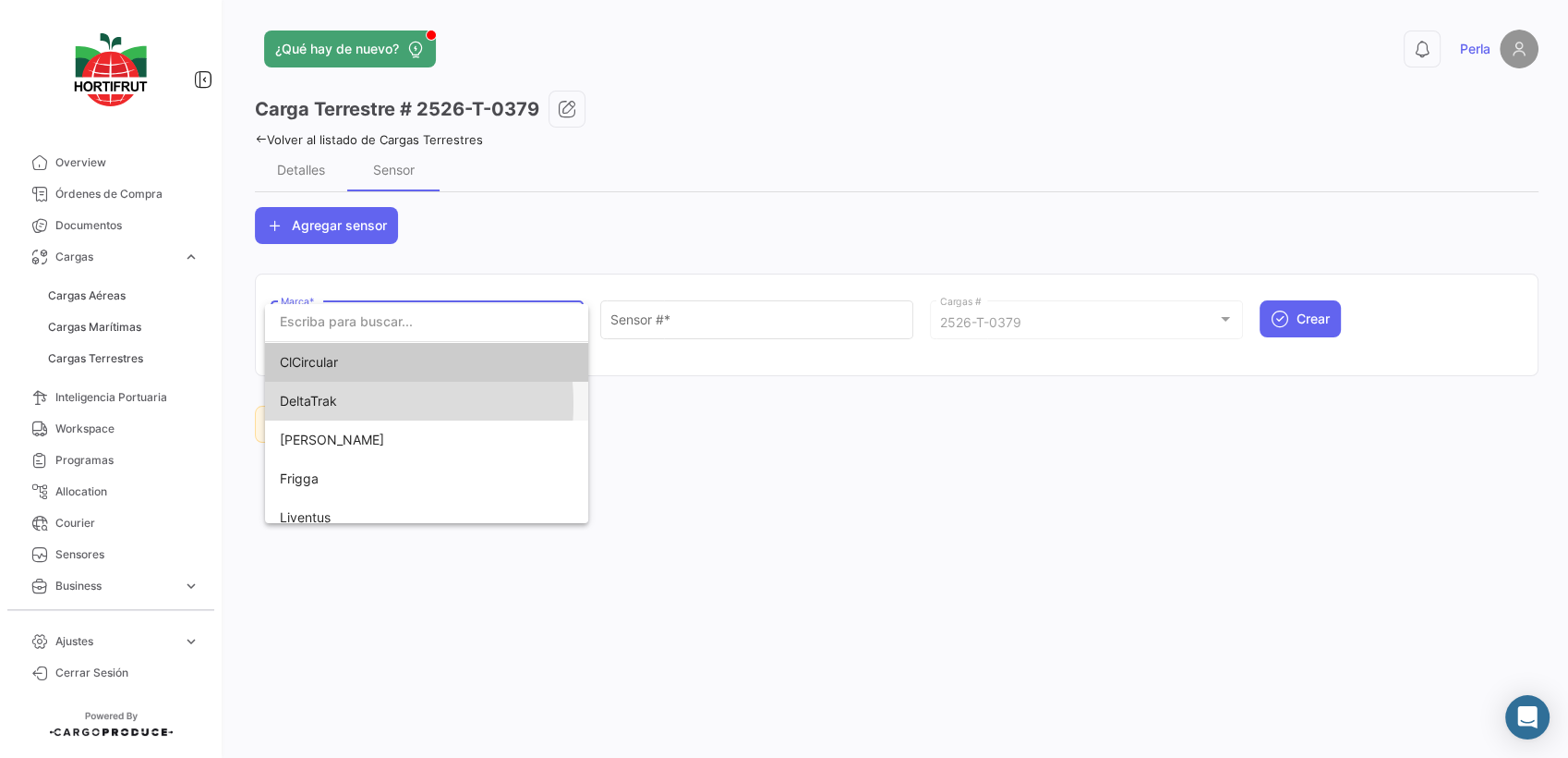
click at [312, 403] on span "DeltaTrak" at bounding box center [309, 400] width 58 height 16
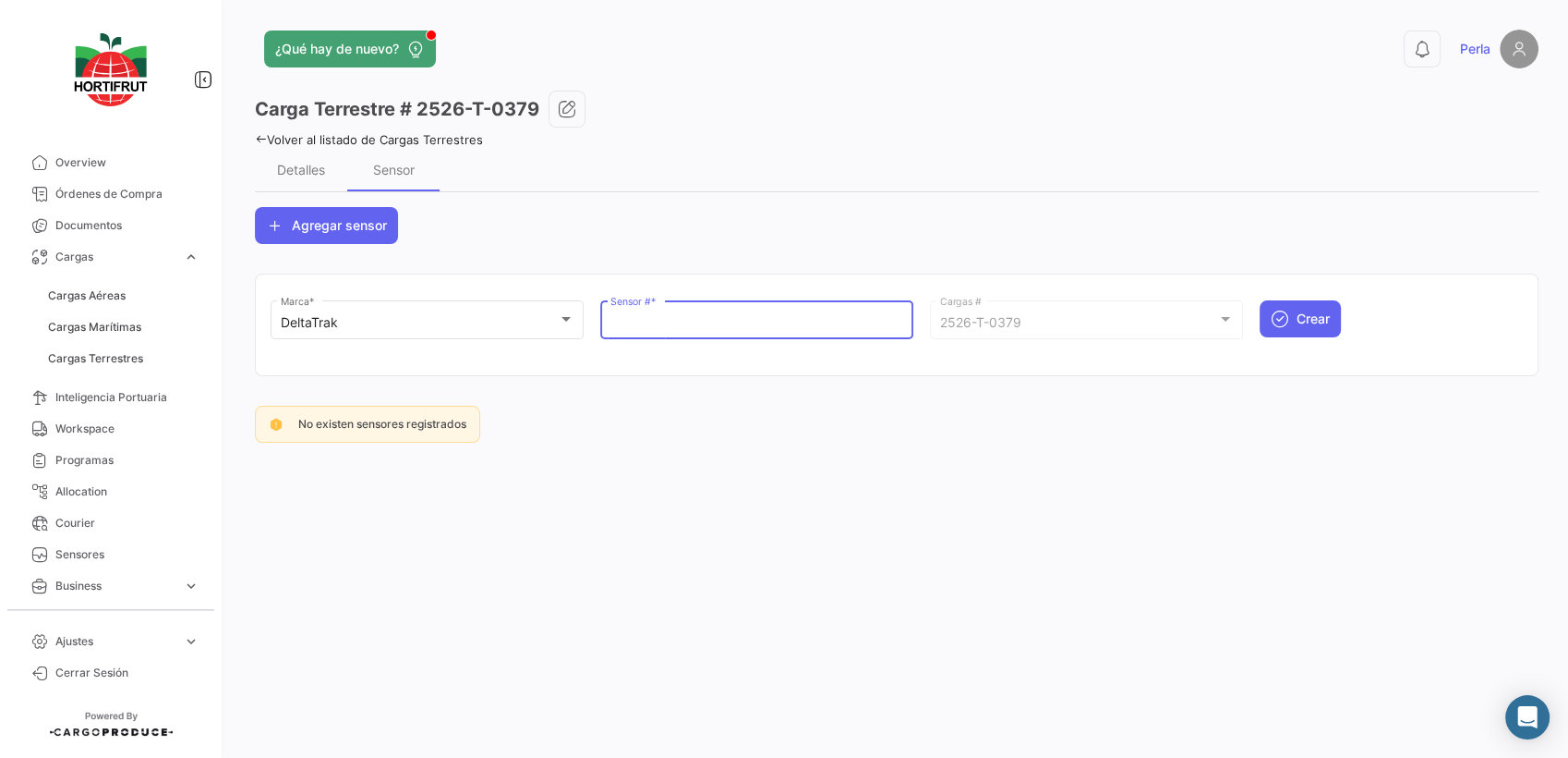
click at [726, 315] on input "Sensor # *" at bounding box center [758, 323] width 294 height 16
paste input "68801021"
type input "68801021"
click at [1294, 316] on button "Crear" at bounding box center [1301, 318] width 81 height 37
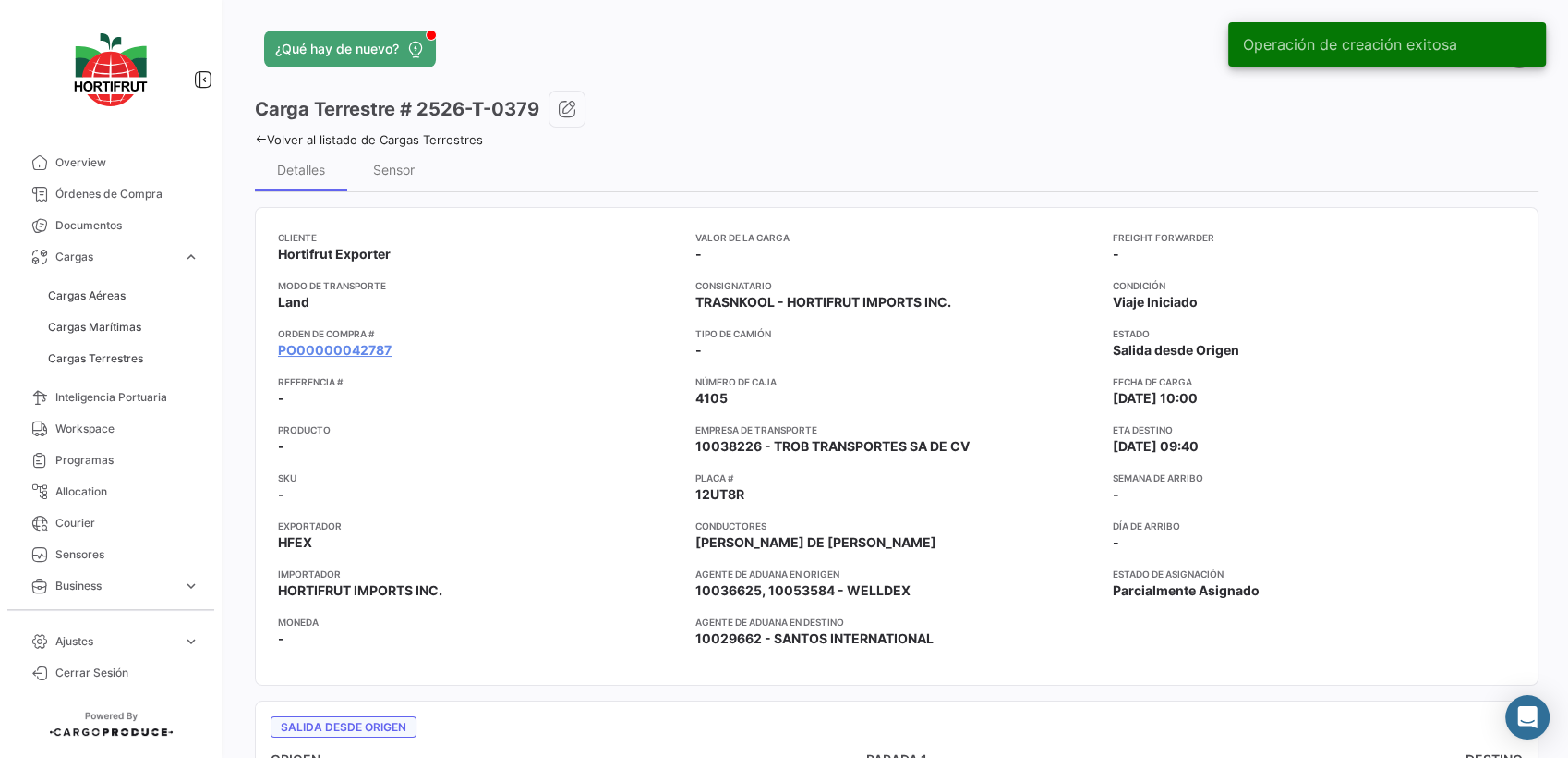
click at [262, 140] on icon at bounding box center [261, 139] width 12 height 12
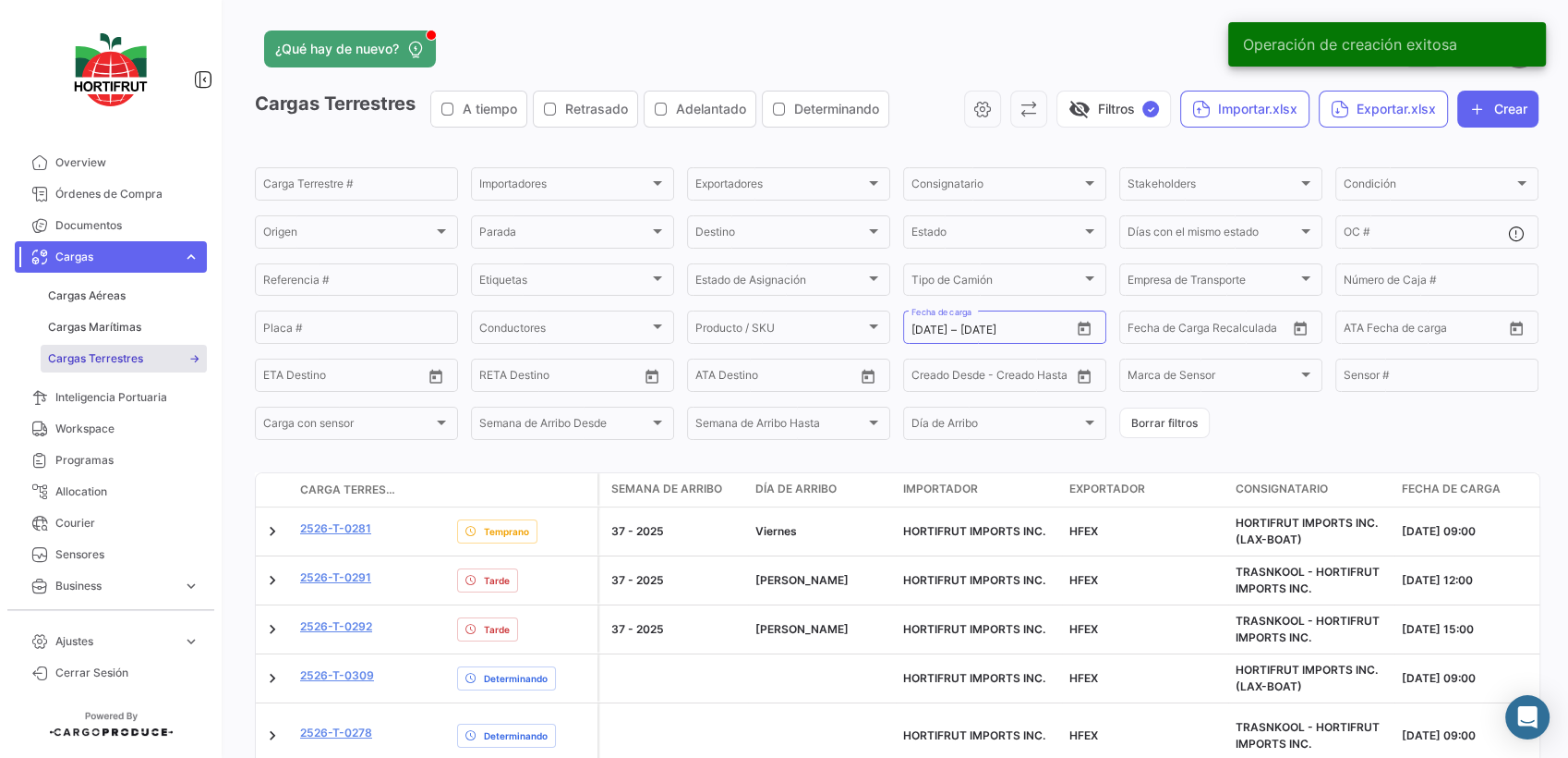
scroll to position [403, 0]
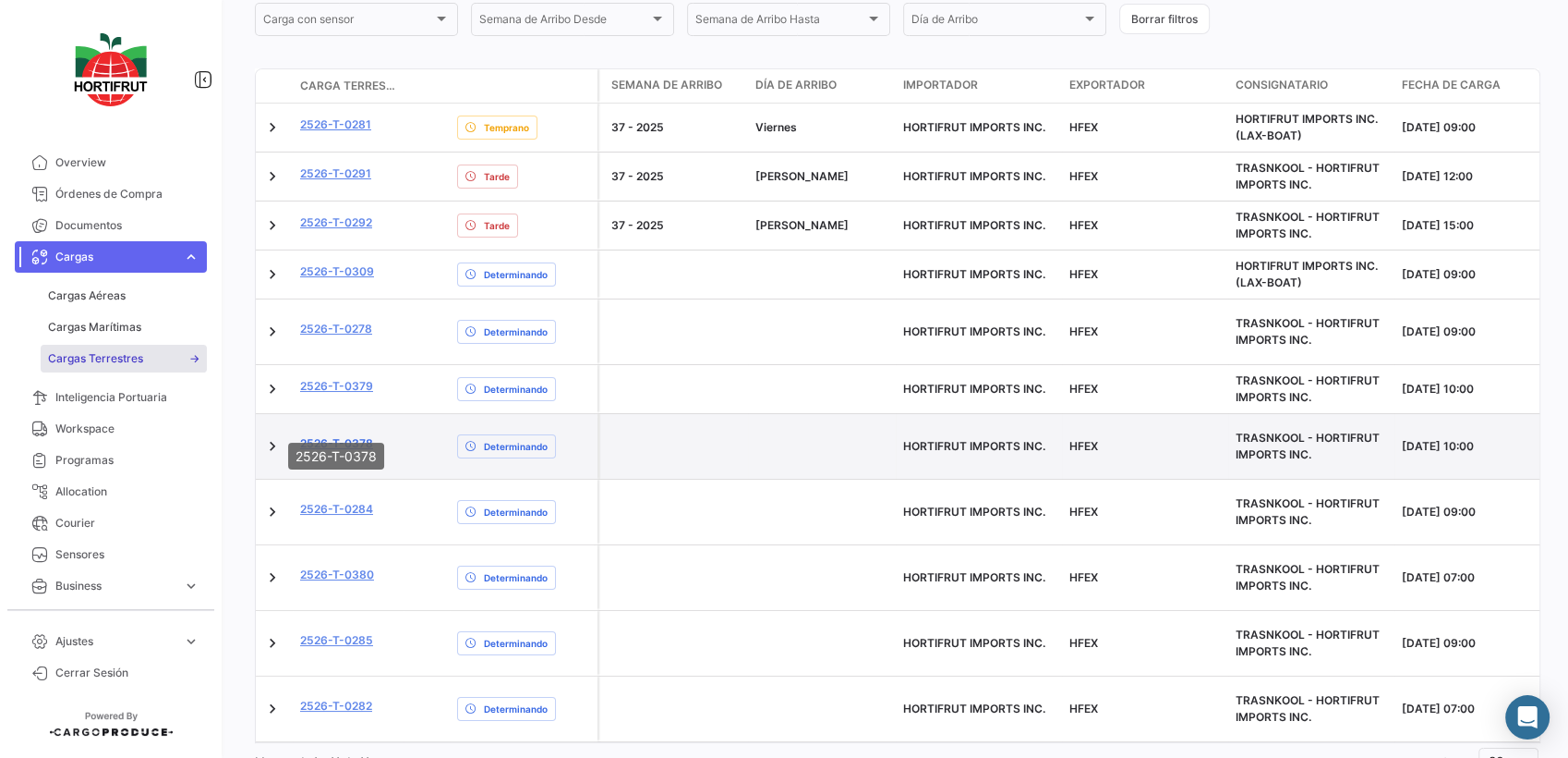
click at [354, 435] on link "2526-T-0378" at bounding box center [336, 443] width 72 height 17
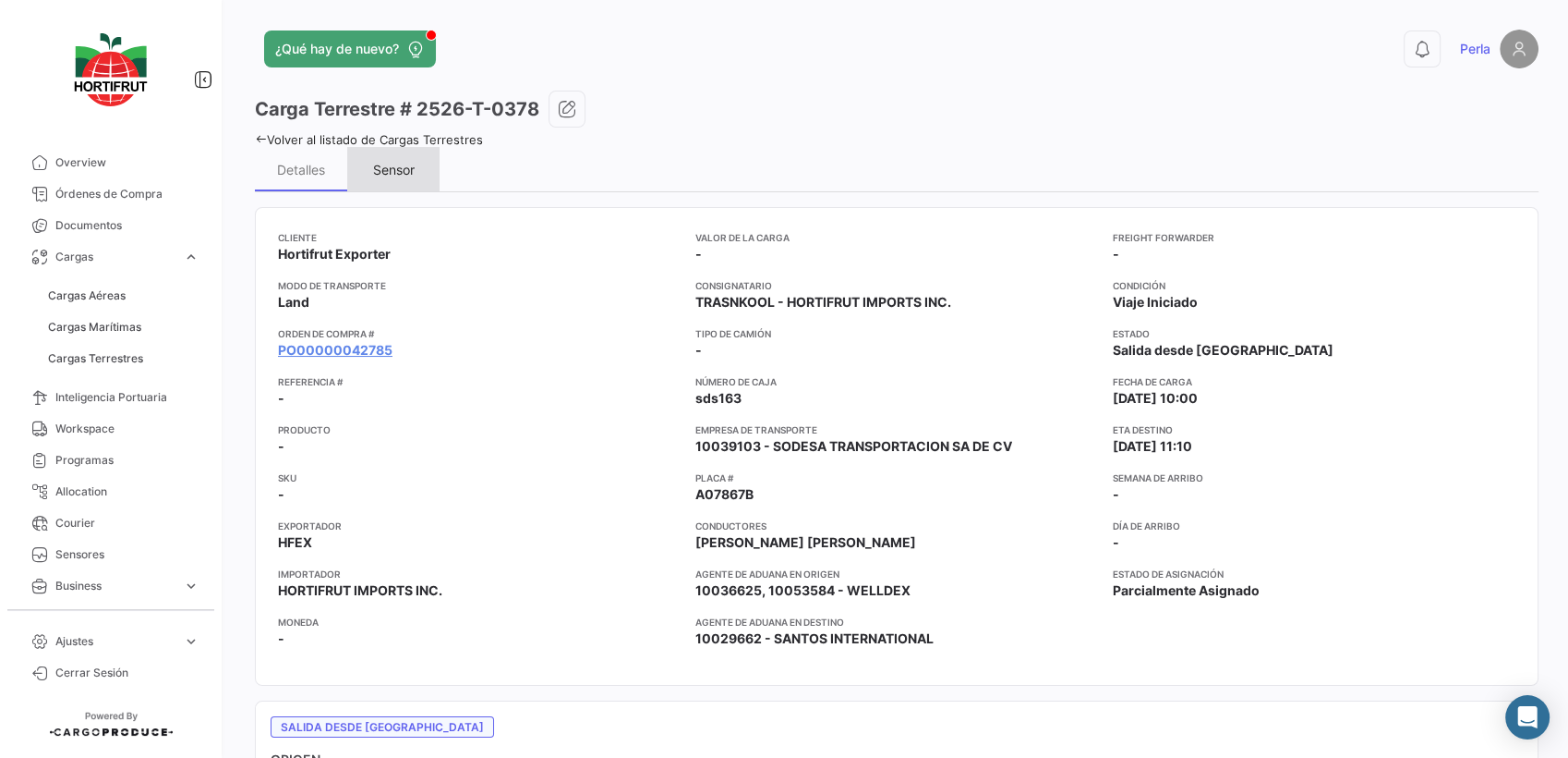
click at [400, 174] on div "Sensor" at bounding box center [394, 170] width 42 height 16
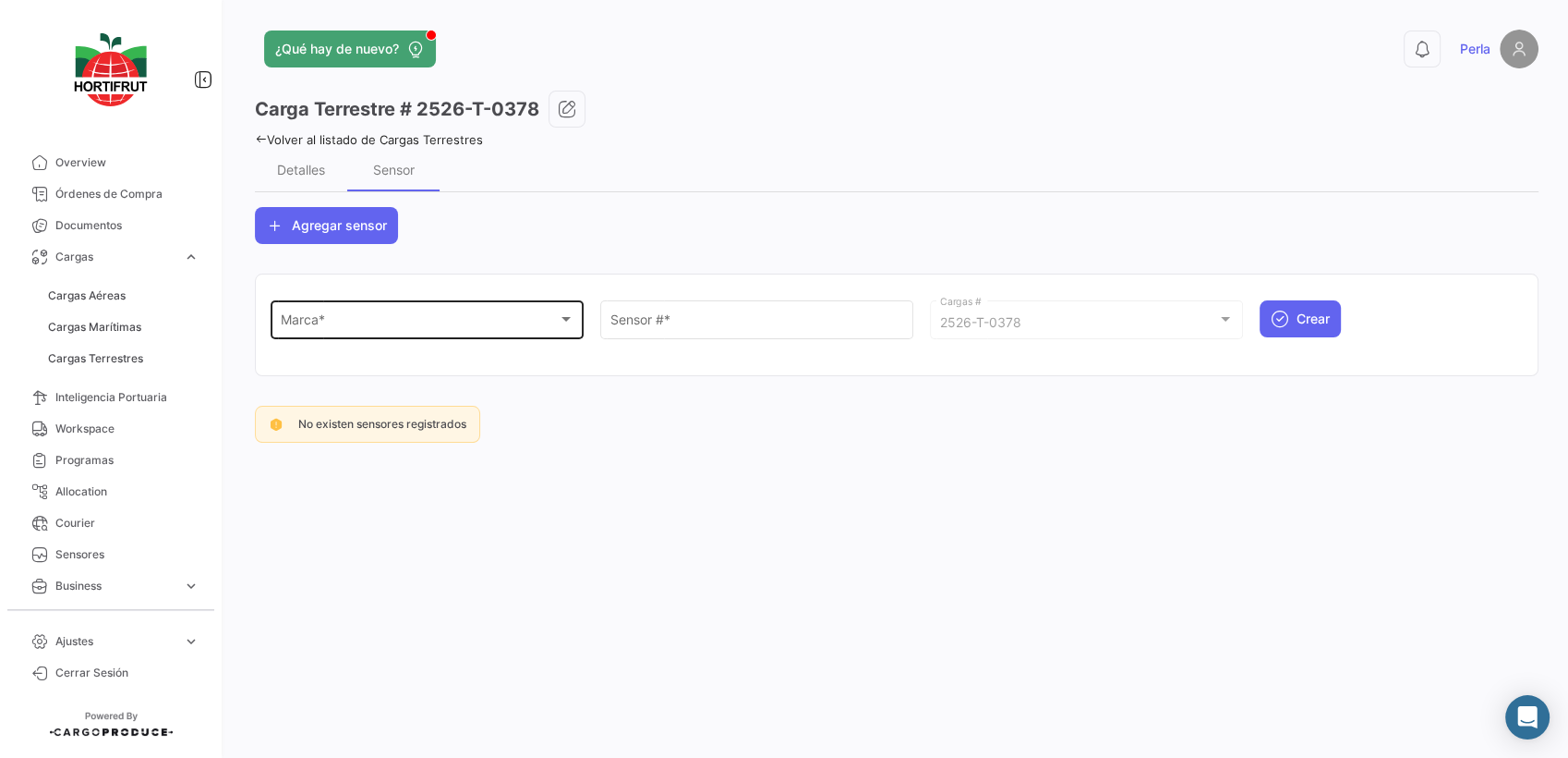
click at [387, 308] on div "Marca * Marca *" at bounding box center [428, 318] width 294 height 43
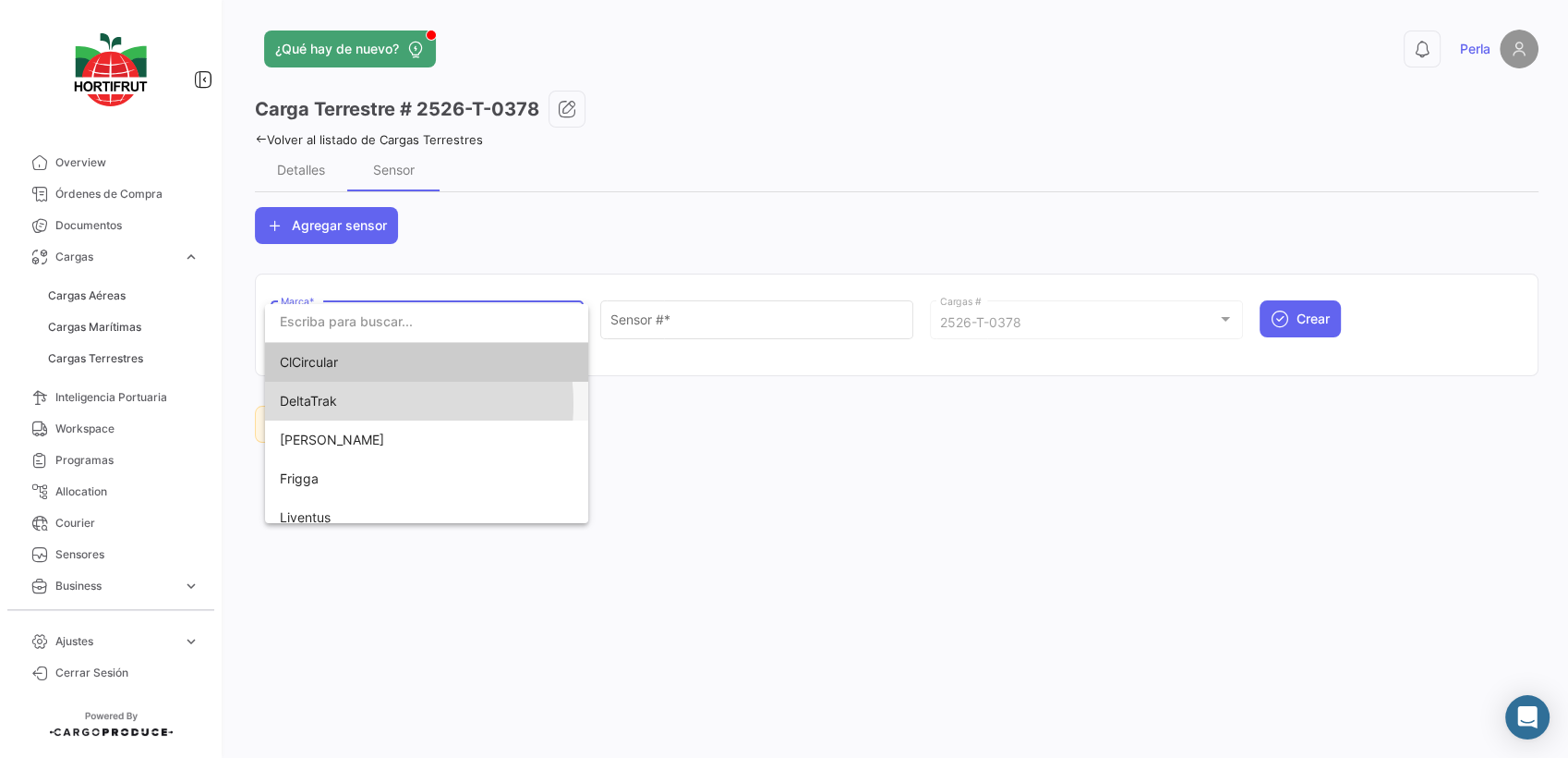
click at [346, 403] on span "DeltaTrak" at bounding box center [409, 400] width 258 height 39
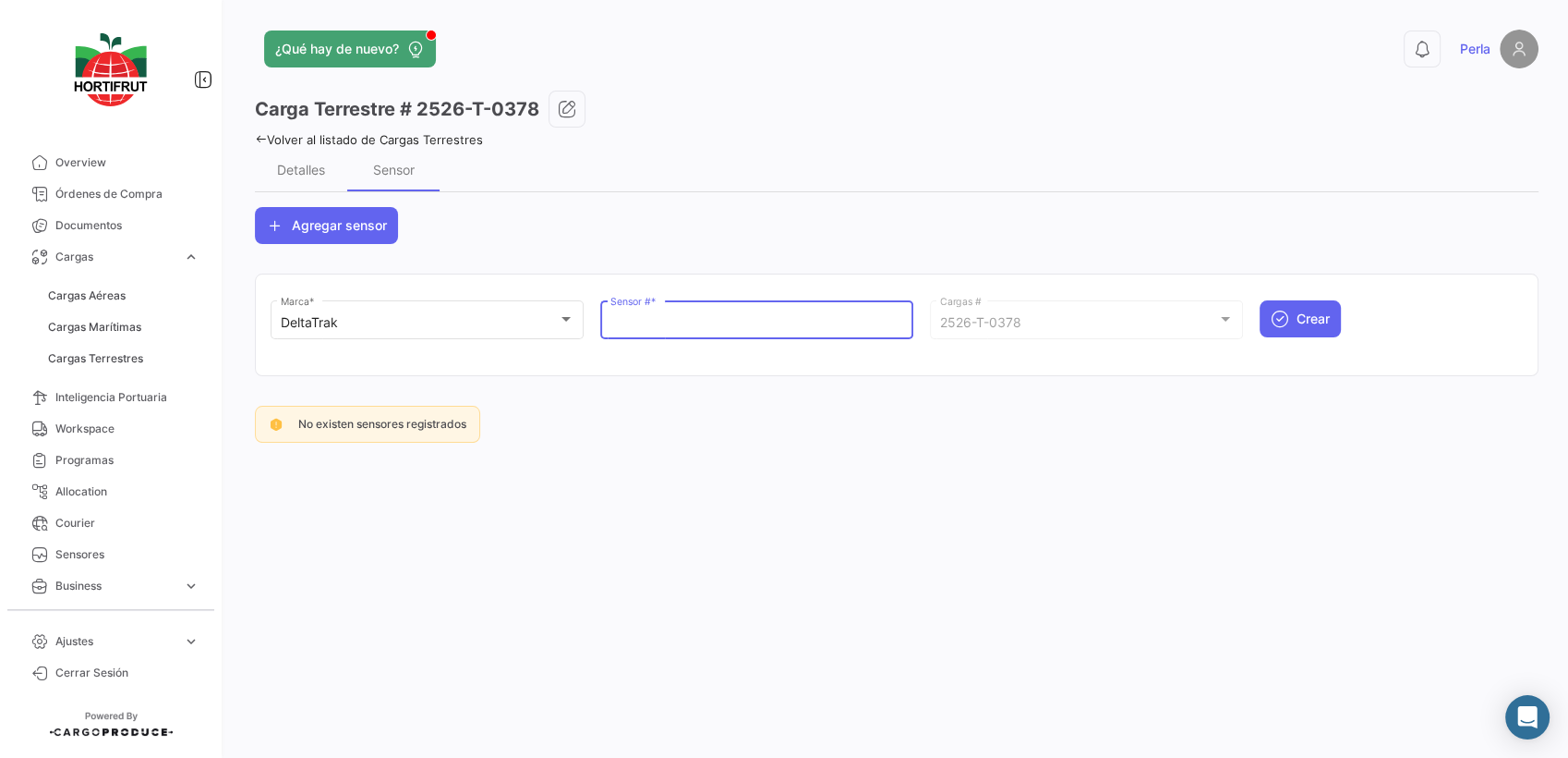
click at [654, 328] on input "Sensor # *" at bounding box center [758, 323] width 294 height 16
paste input "68800946"
type input "68800946"
click at [1317, 322] on span "Crear" at bounding box center [1313, 319] width 33 height 19
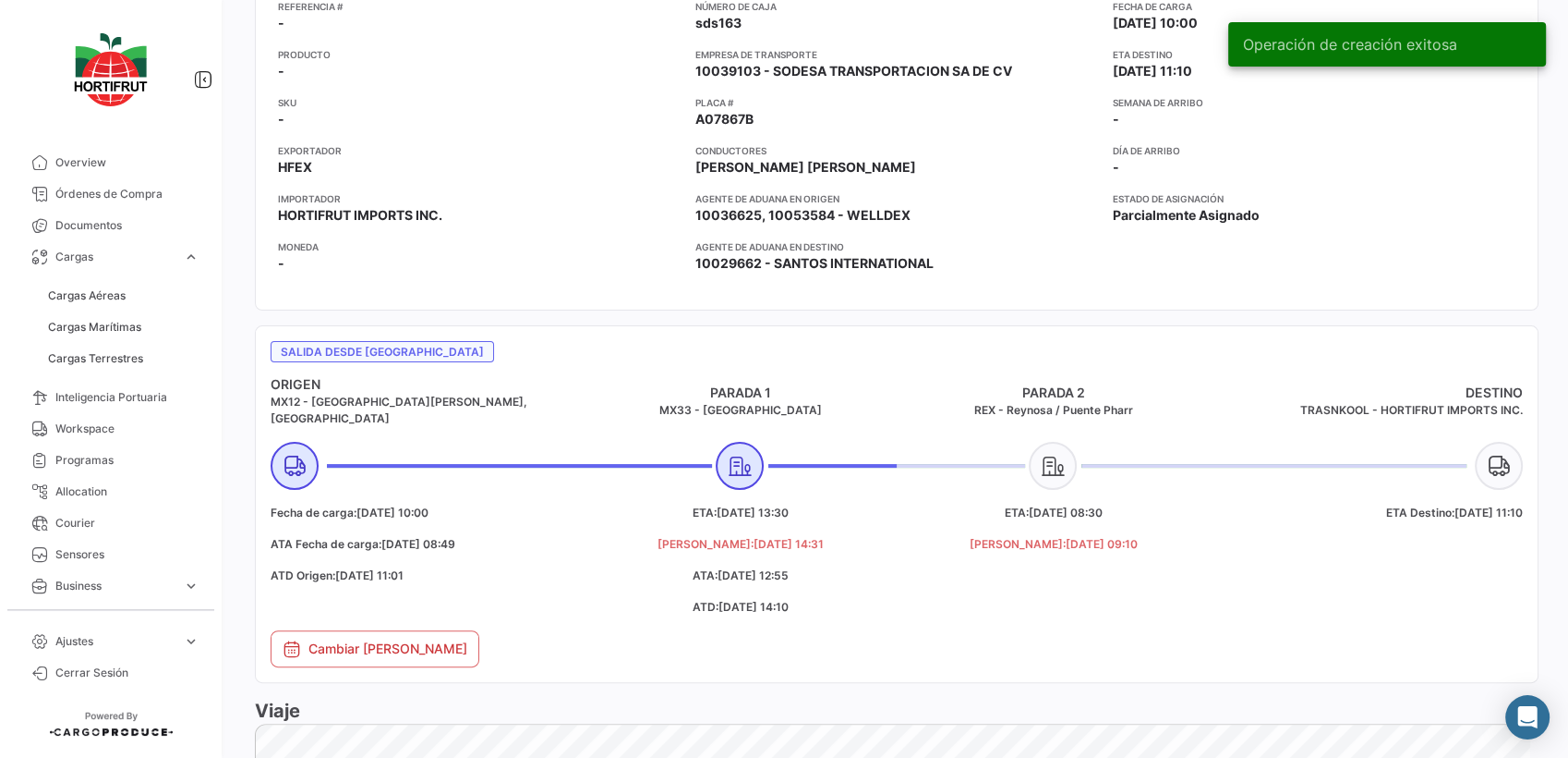
scroll to position [5, 0]
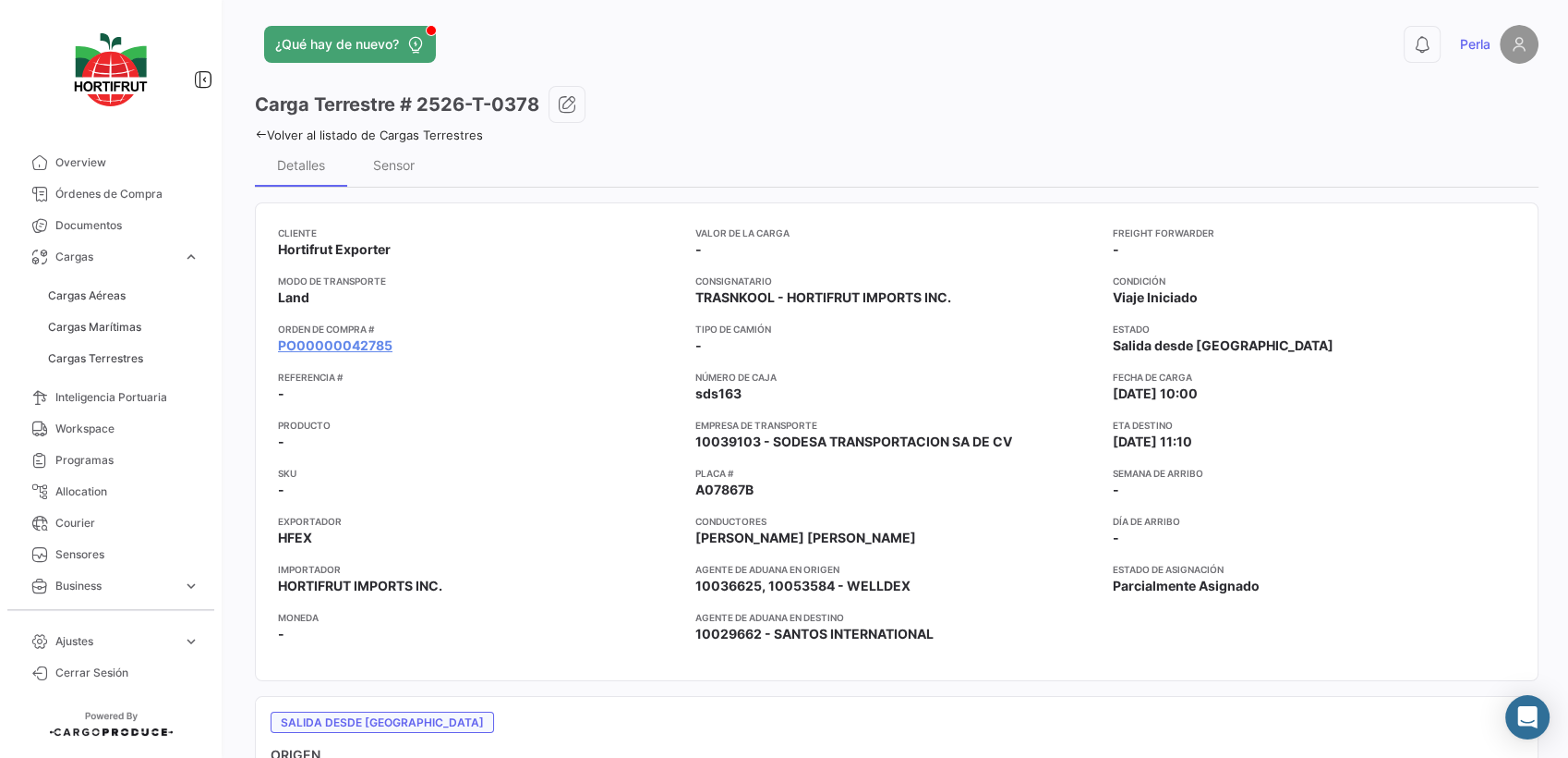
click at [255, 125] on div "Volver al listado de Cargas Terrestres" at bounding box center [897, 133] width 1284 height 20
click at [256, 139] on link "Volver al listado de Cargas Terrestres" at bounding box center [369, 134] width 228 height 15
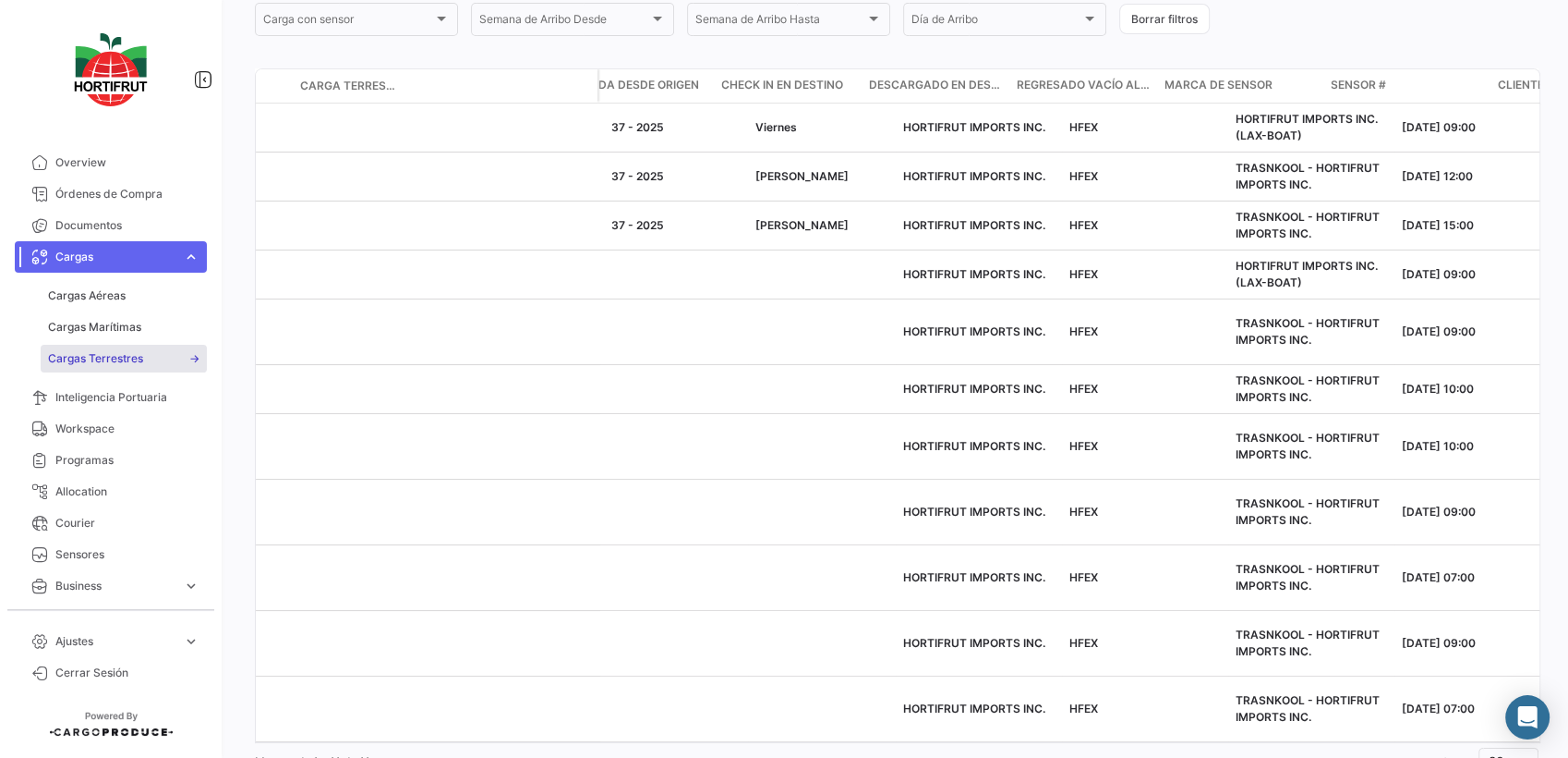
scroll to position [0, 3680]
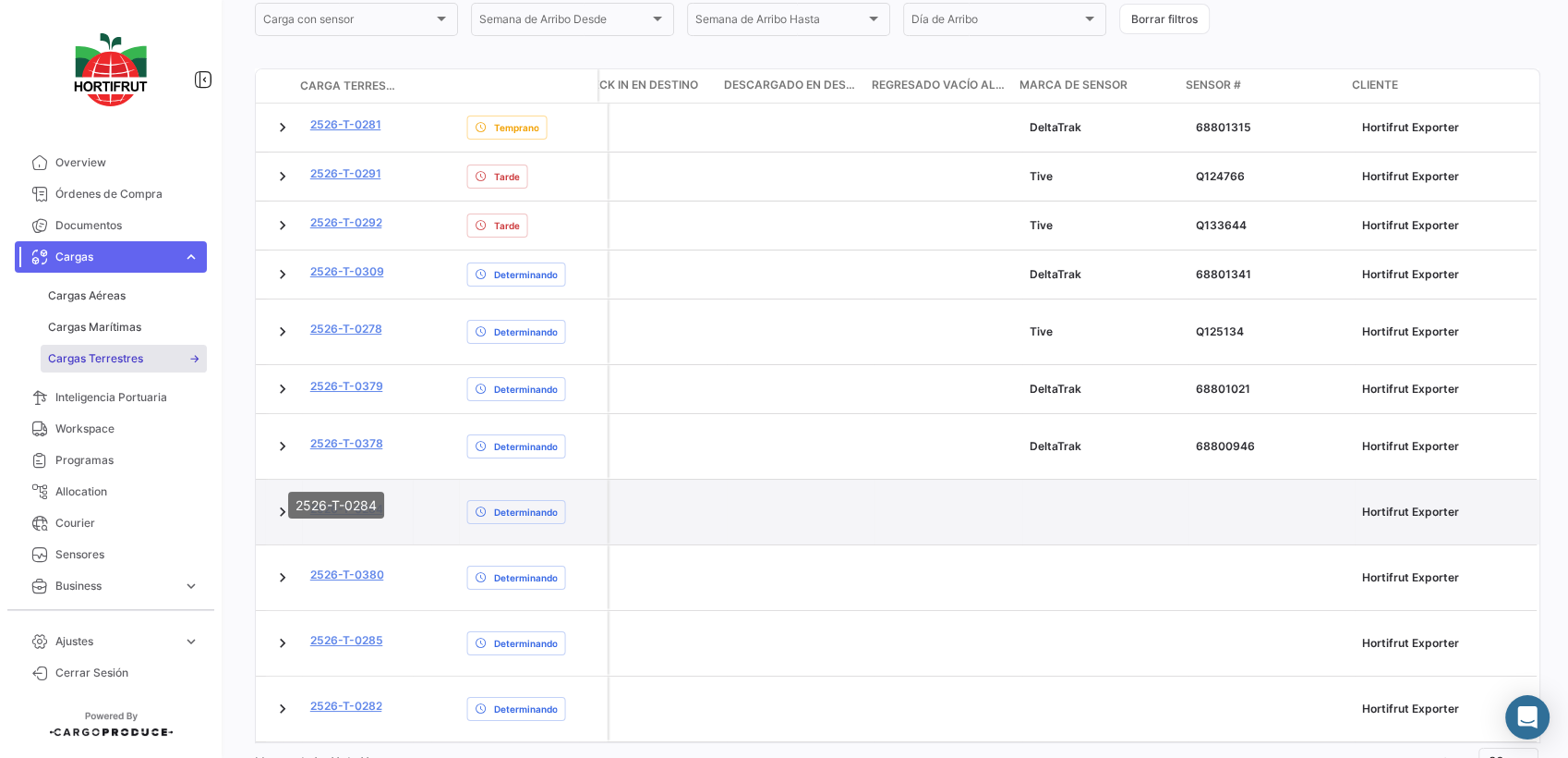
click at [340, 501] on link "2526-T-0284" at bounding box center [347, 509] width 72 height 17
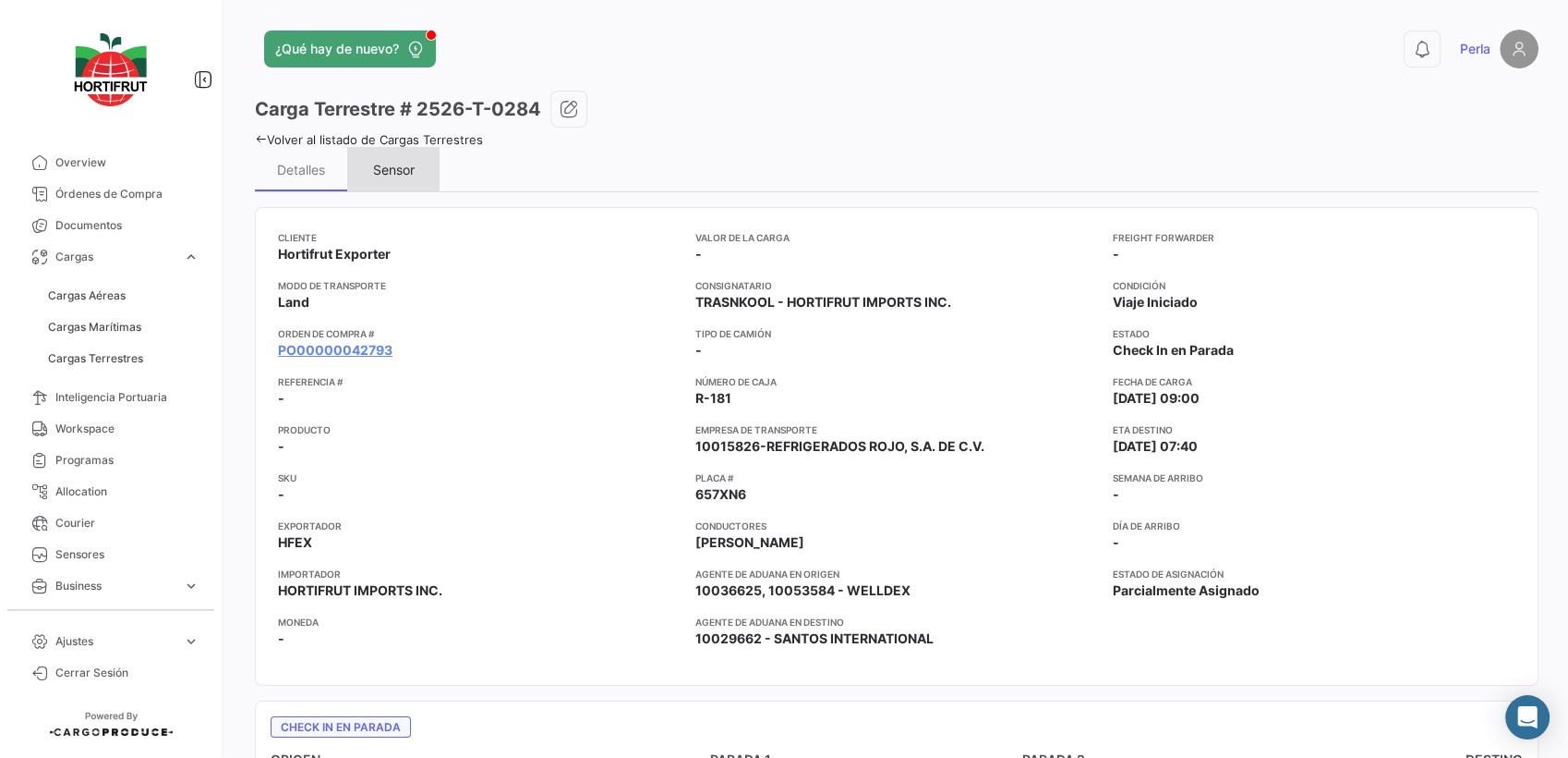
click at [384, 177] on div "Sensor" at bounding box center [393, 169] width 92 height 45
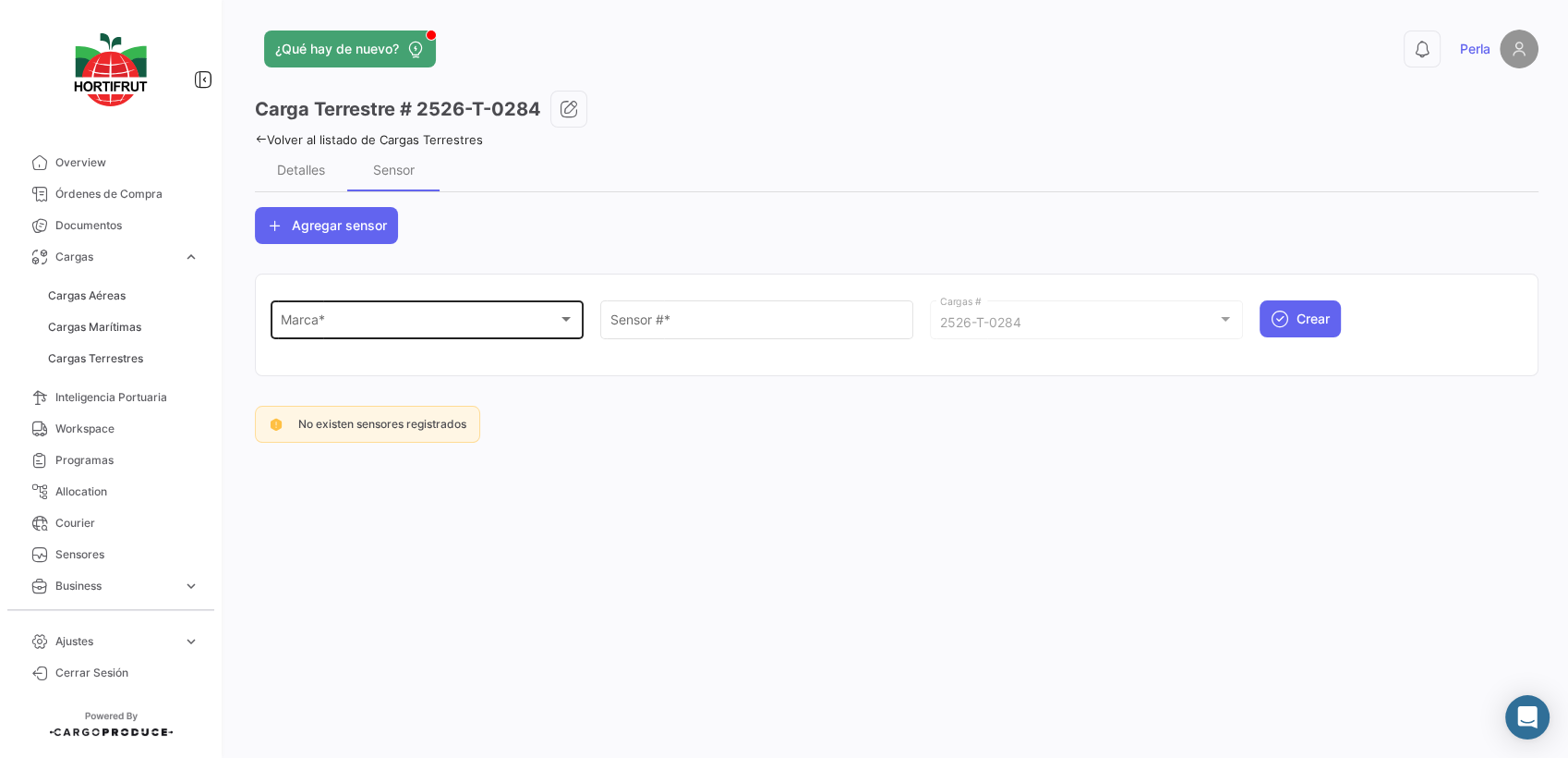
click at [324, 315] on span "Marca *" at bounding box center [419, 323] width 277 height 16
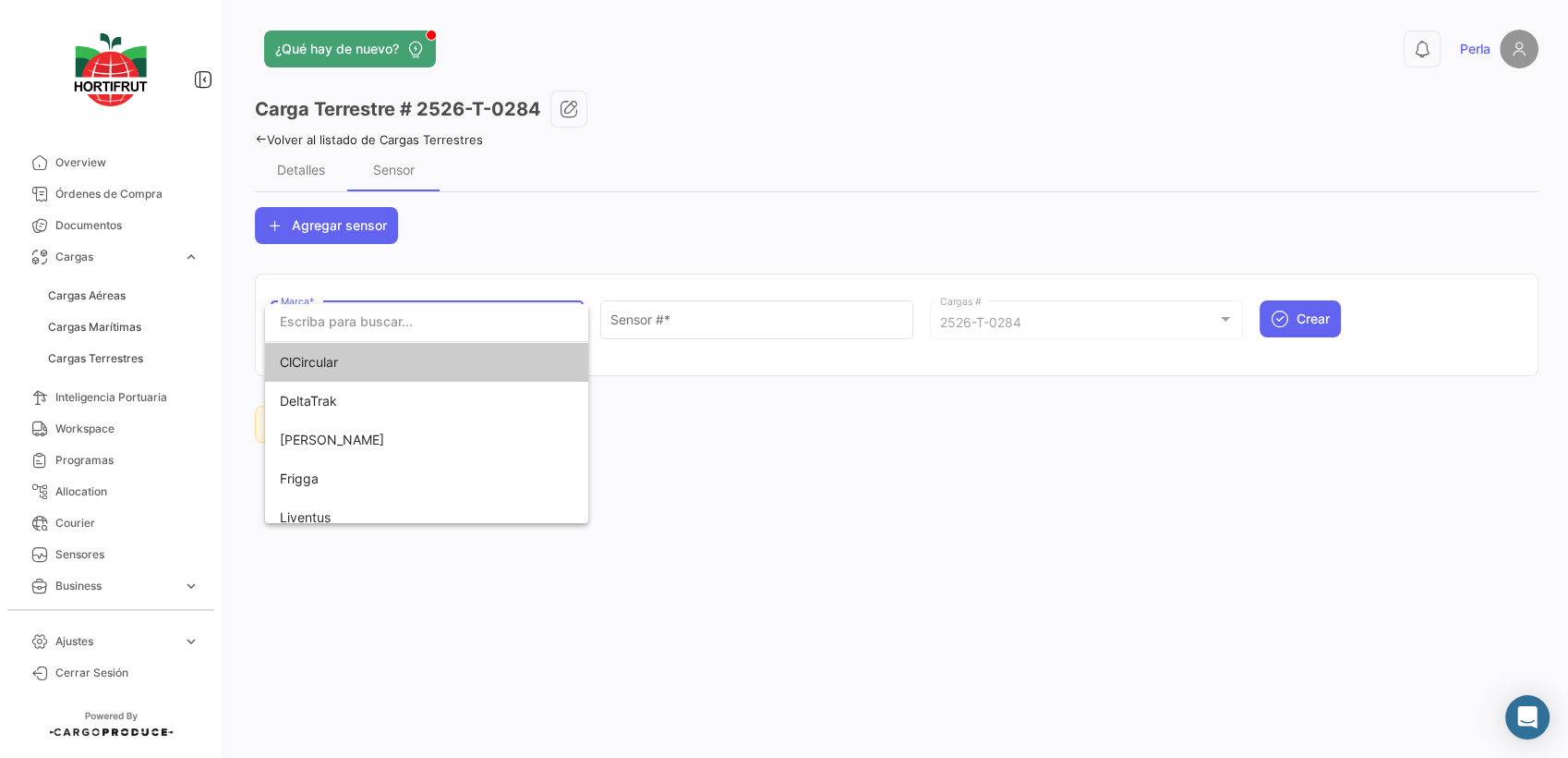
scroll to position [91, 0]
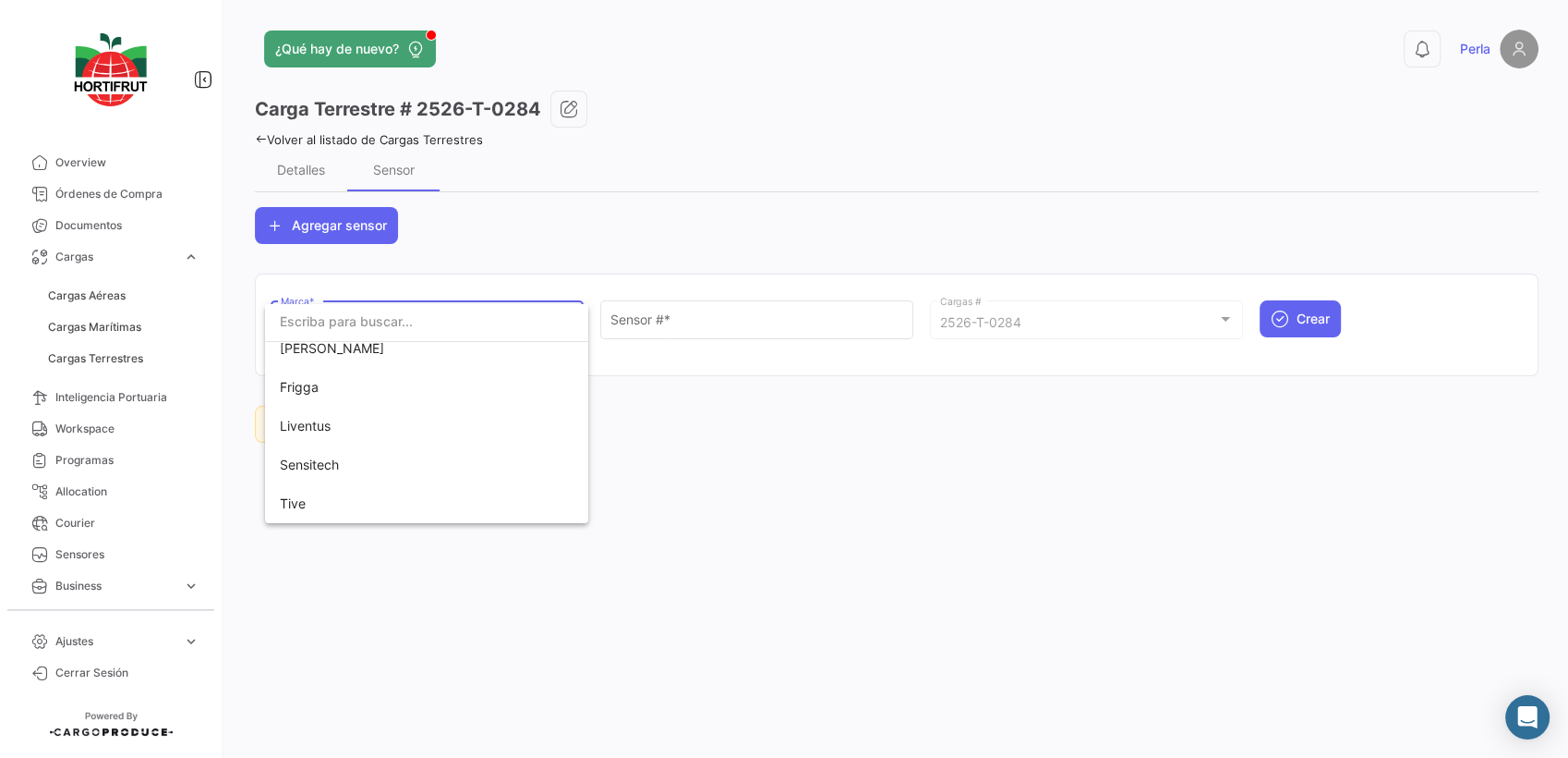
click at [312, 524] on div at bounding box center [784, 379] width 1568 height 758
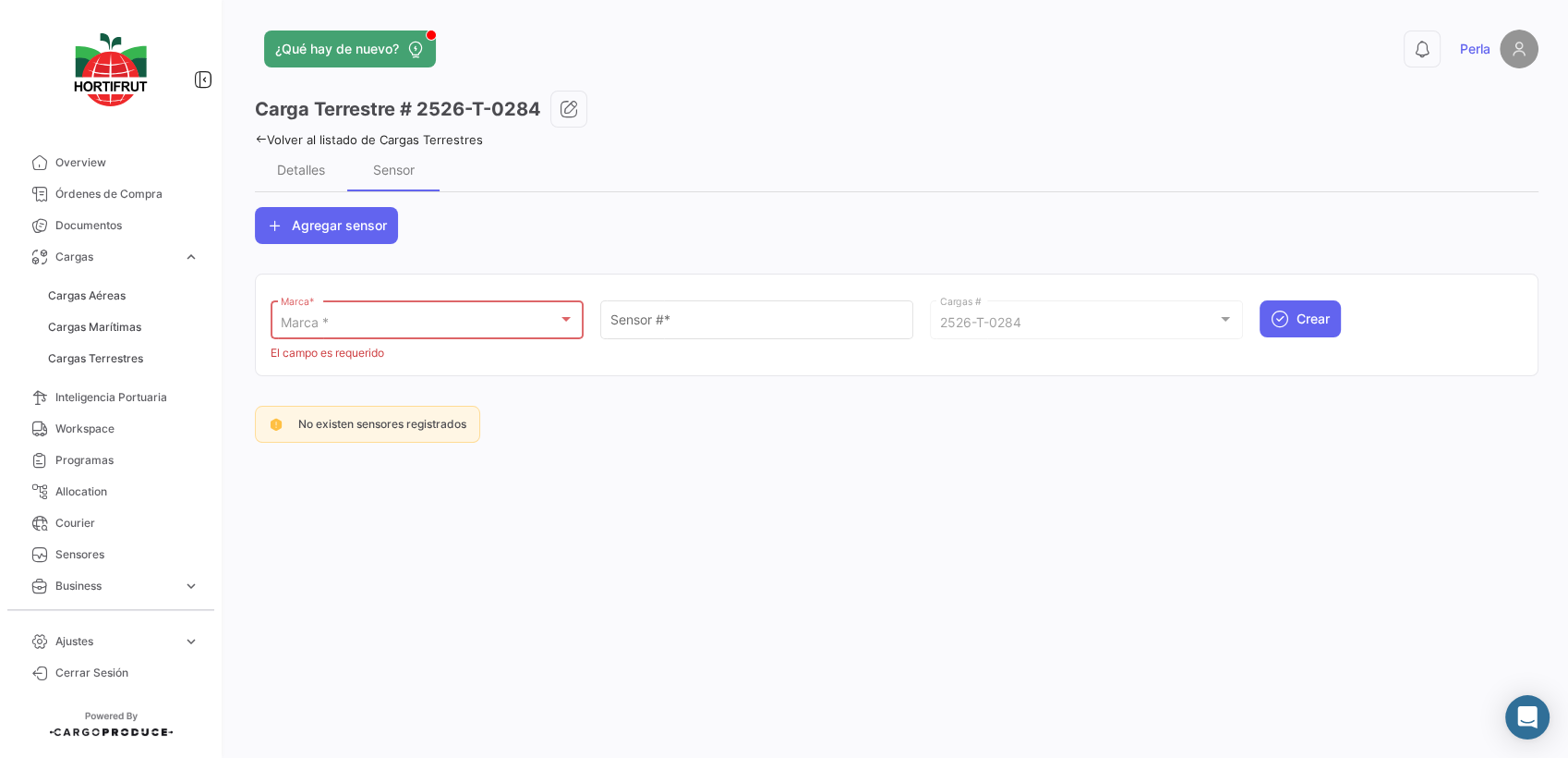
click at [389, 322] on div "Marca *" at bounding box center [419, 323] width 277 height 16
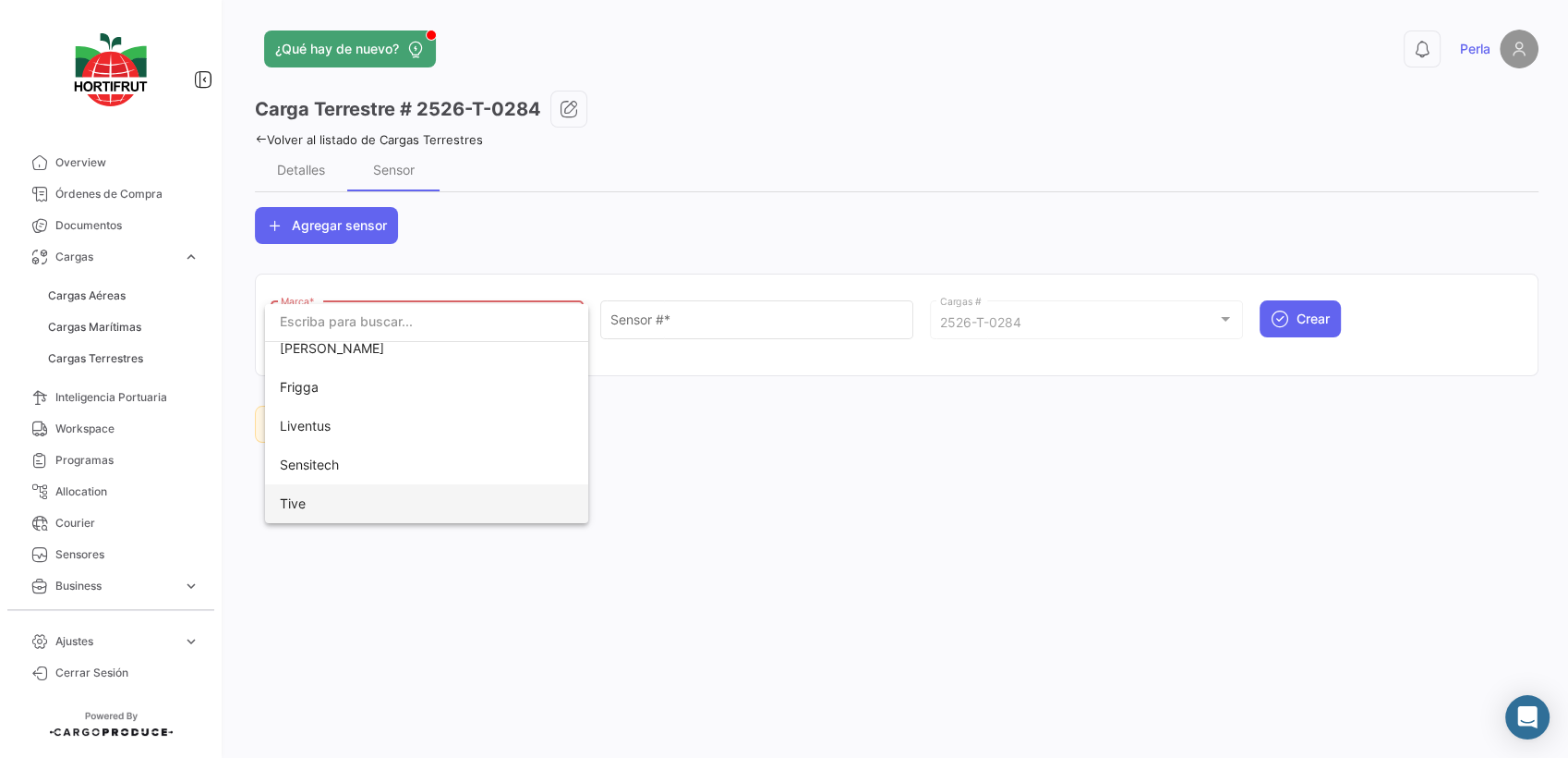
click at [368, 493] on span "Tive" at bounding box center [409, 503] width 258 height 39
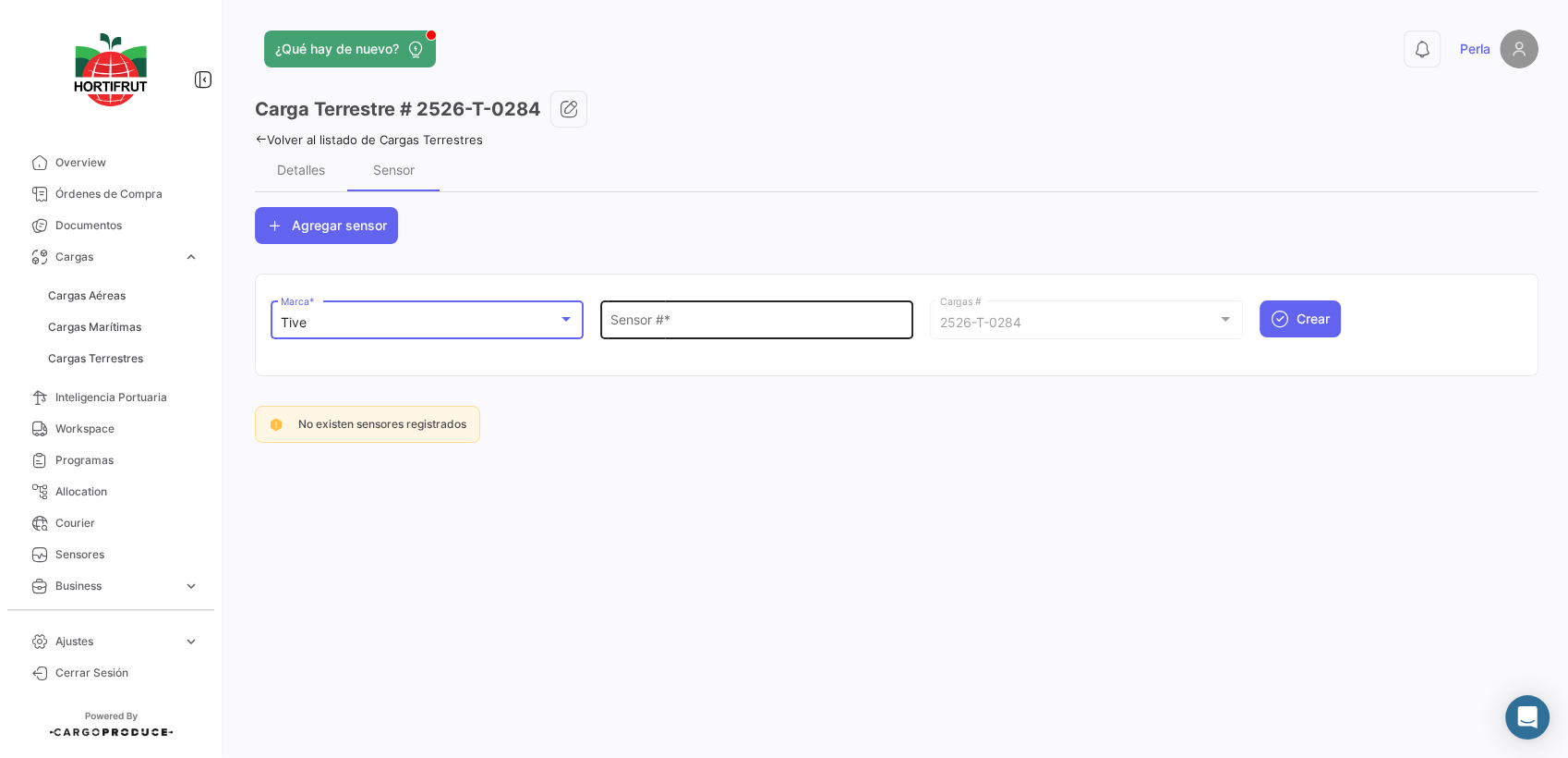
click at [682, 327] on input "Sensor # *" at bounding box center [758, 323] width 294 height 16
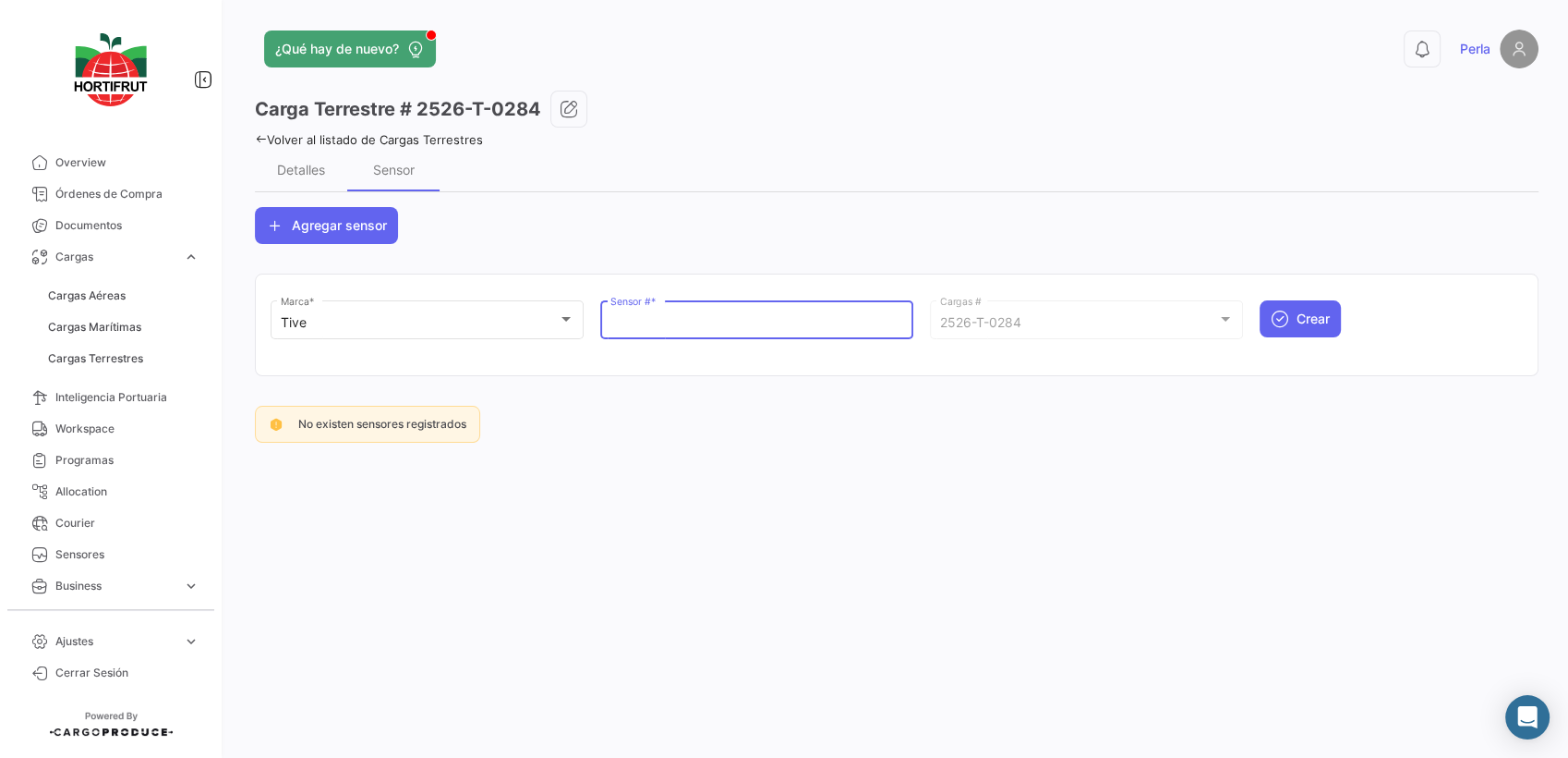
paste input "Q130526"
type input "Q130526"
click at [1304, 314] on span "Crear" at bounding box center [1313, 319] width 33 height 19
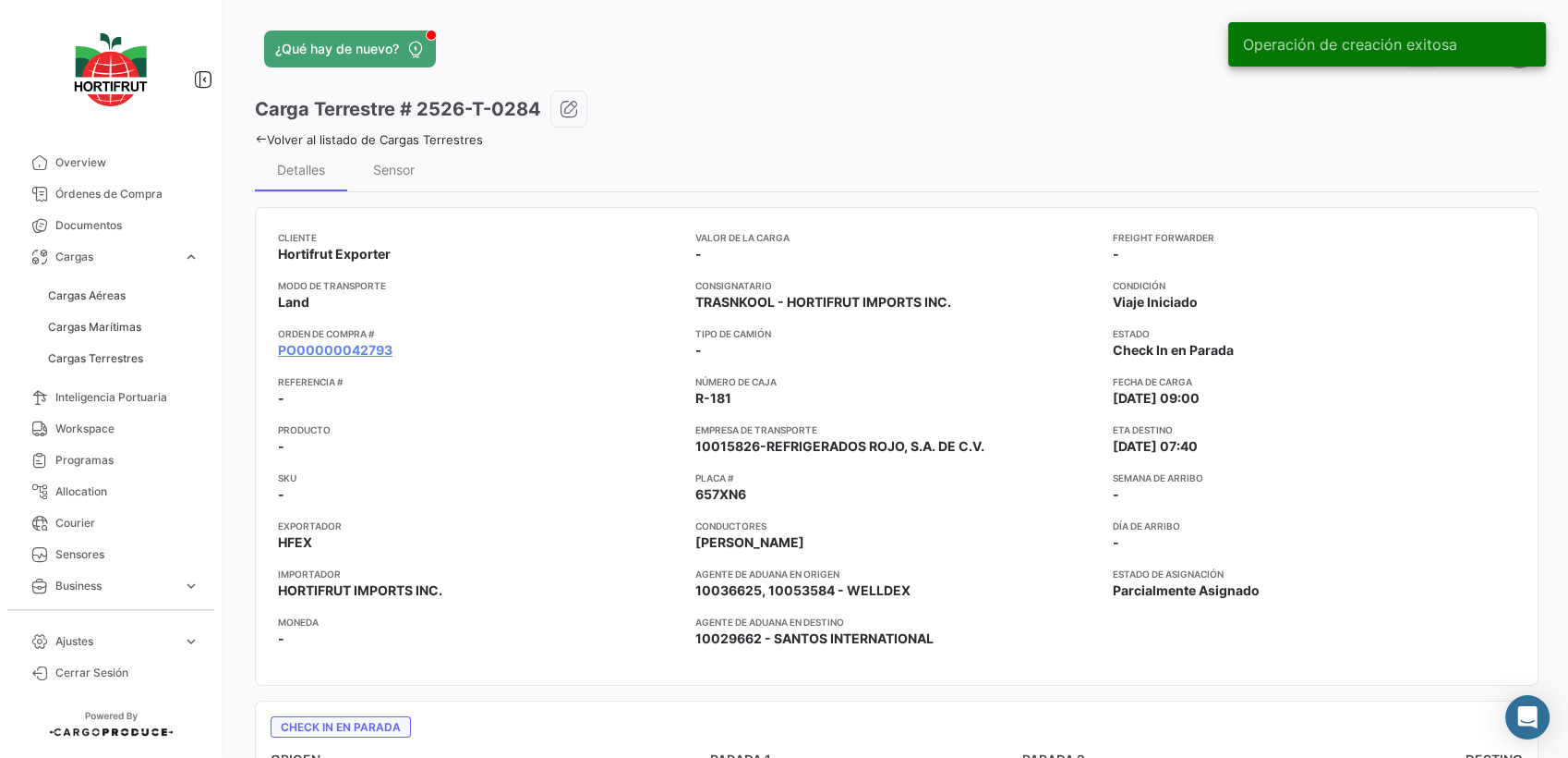
click at [258, 136] on icon at bounding box center [261, 139] width 12 height 12
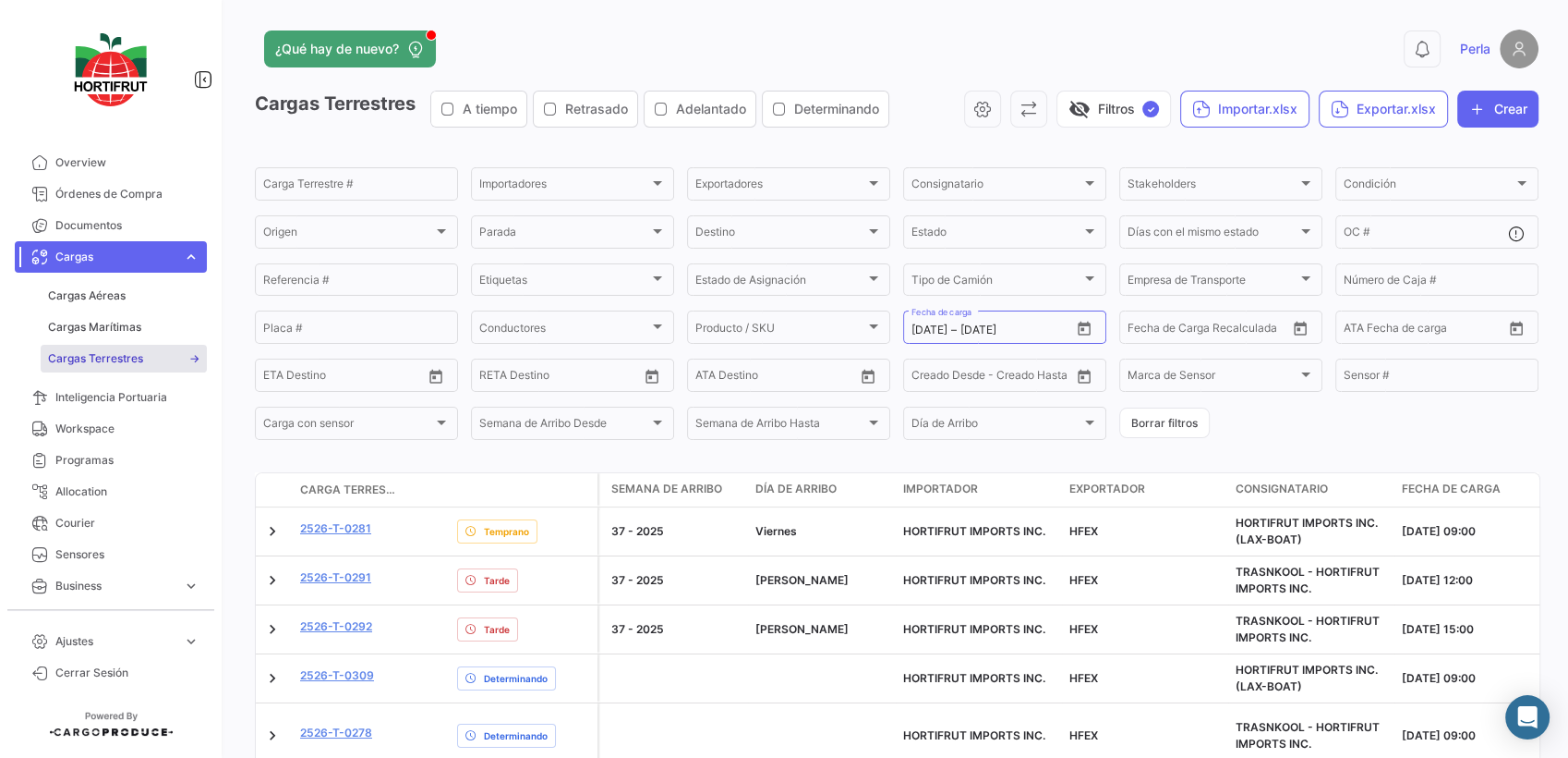
scroll to position [403, 0]
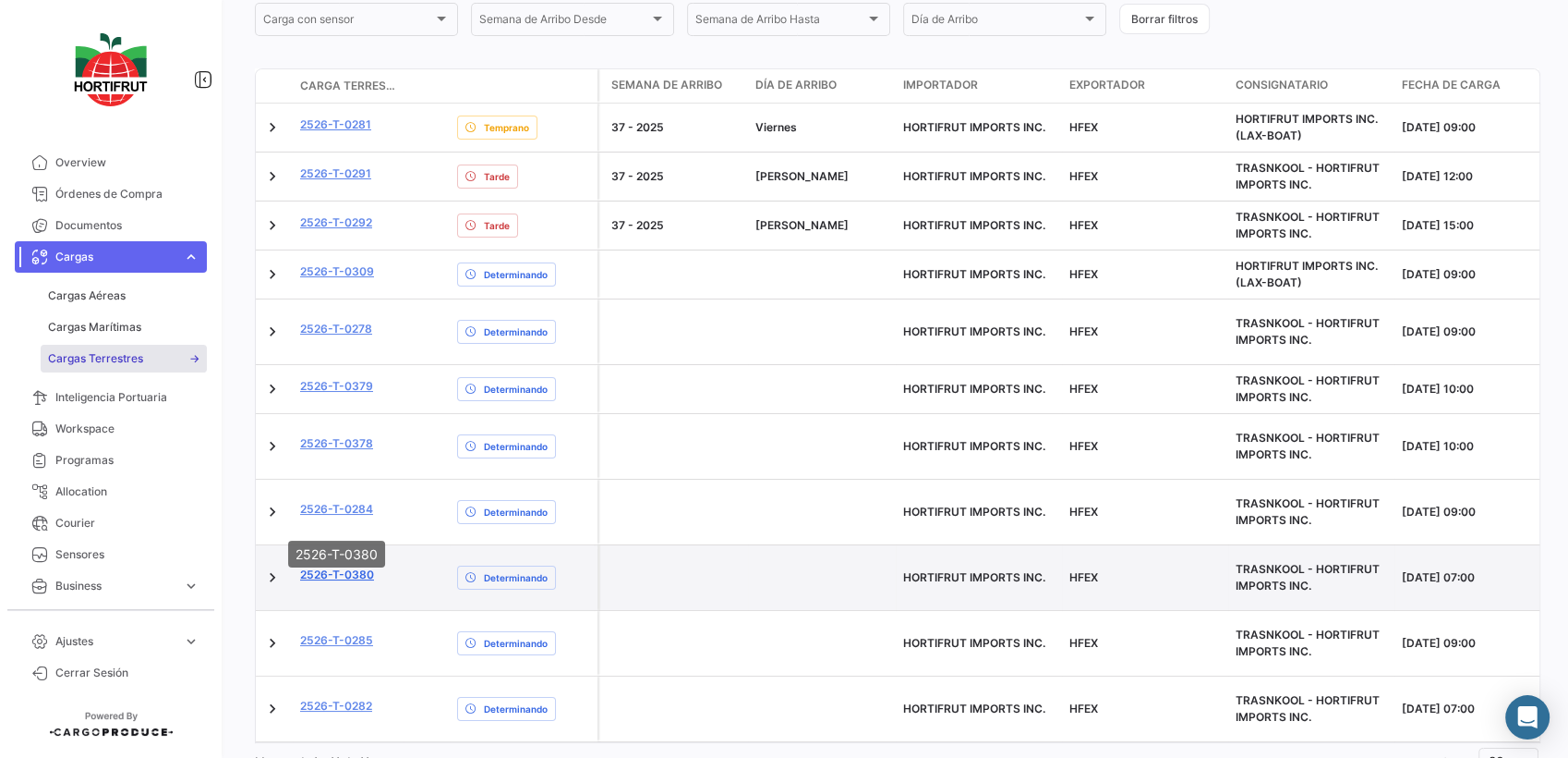
click at [330, 566] on link "2526-T-0380" at bounding box center [337, 574] width 73 height 17
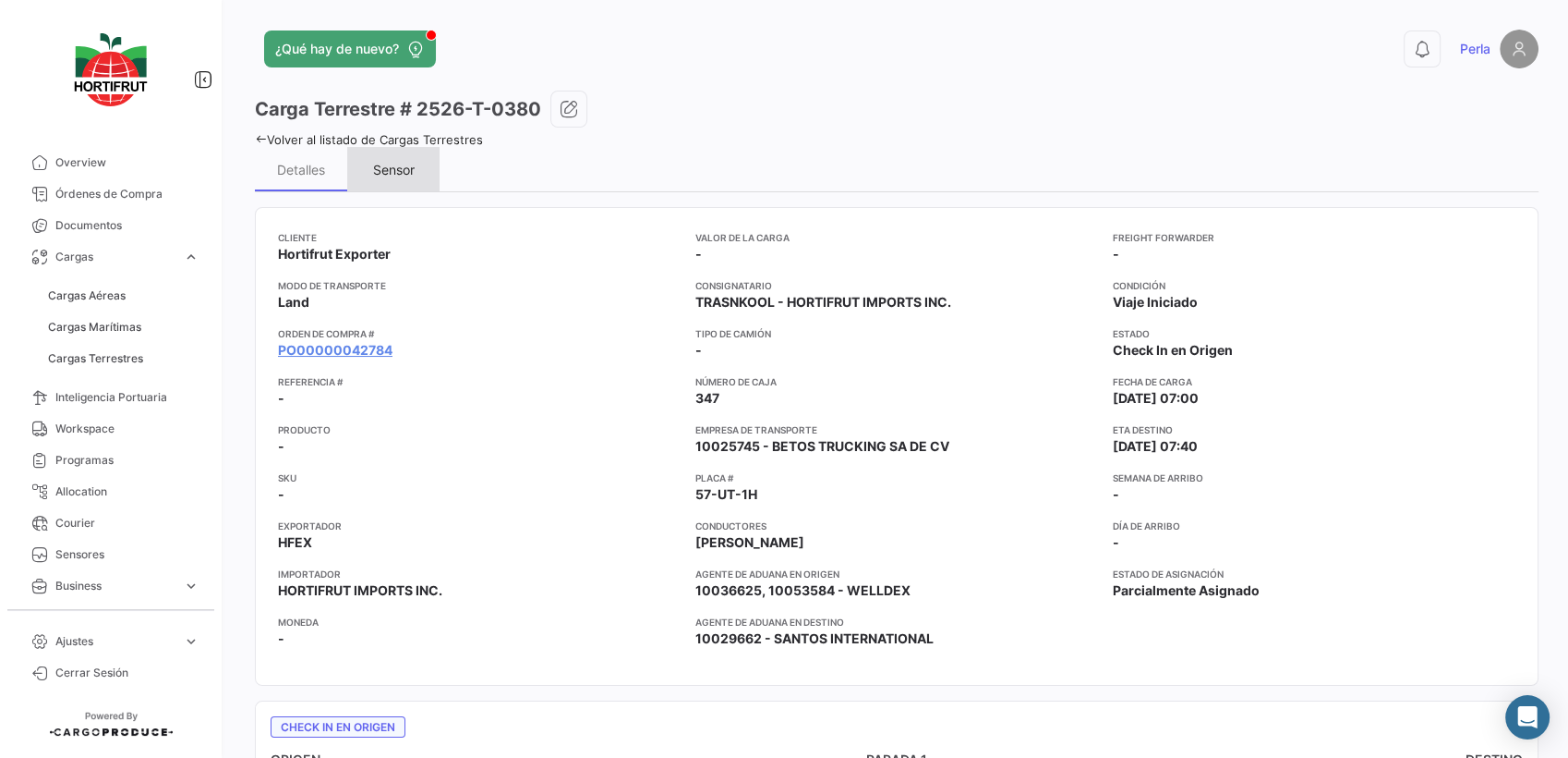
click at [388, 162] on div "Sensor" at bounding box center [394, 170] width 42 height 16
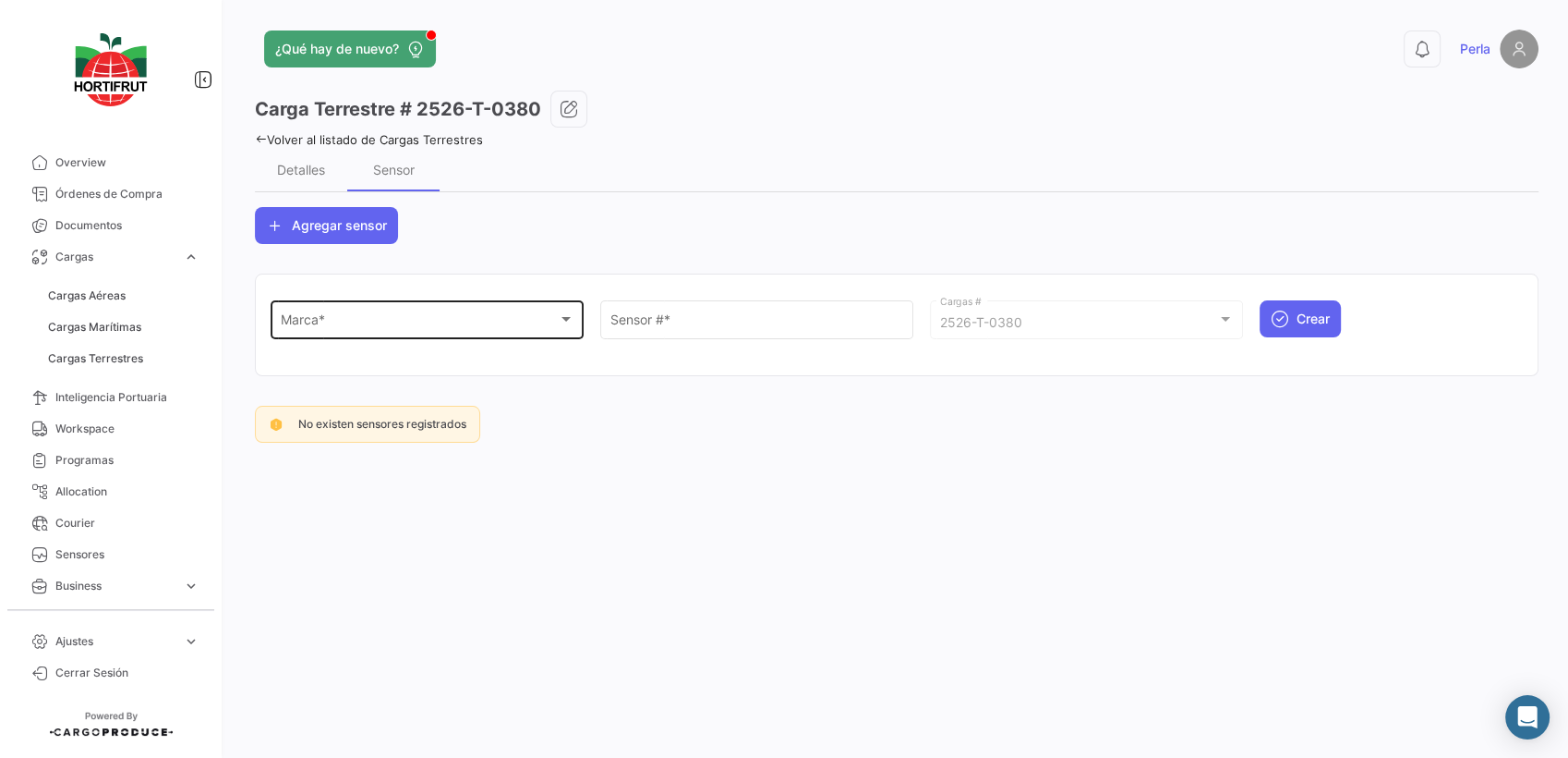
click at [347, 314] on div "Marca * Marca *" at bounding box center [428, 318] width 294 height 43
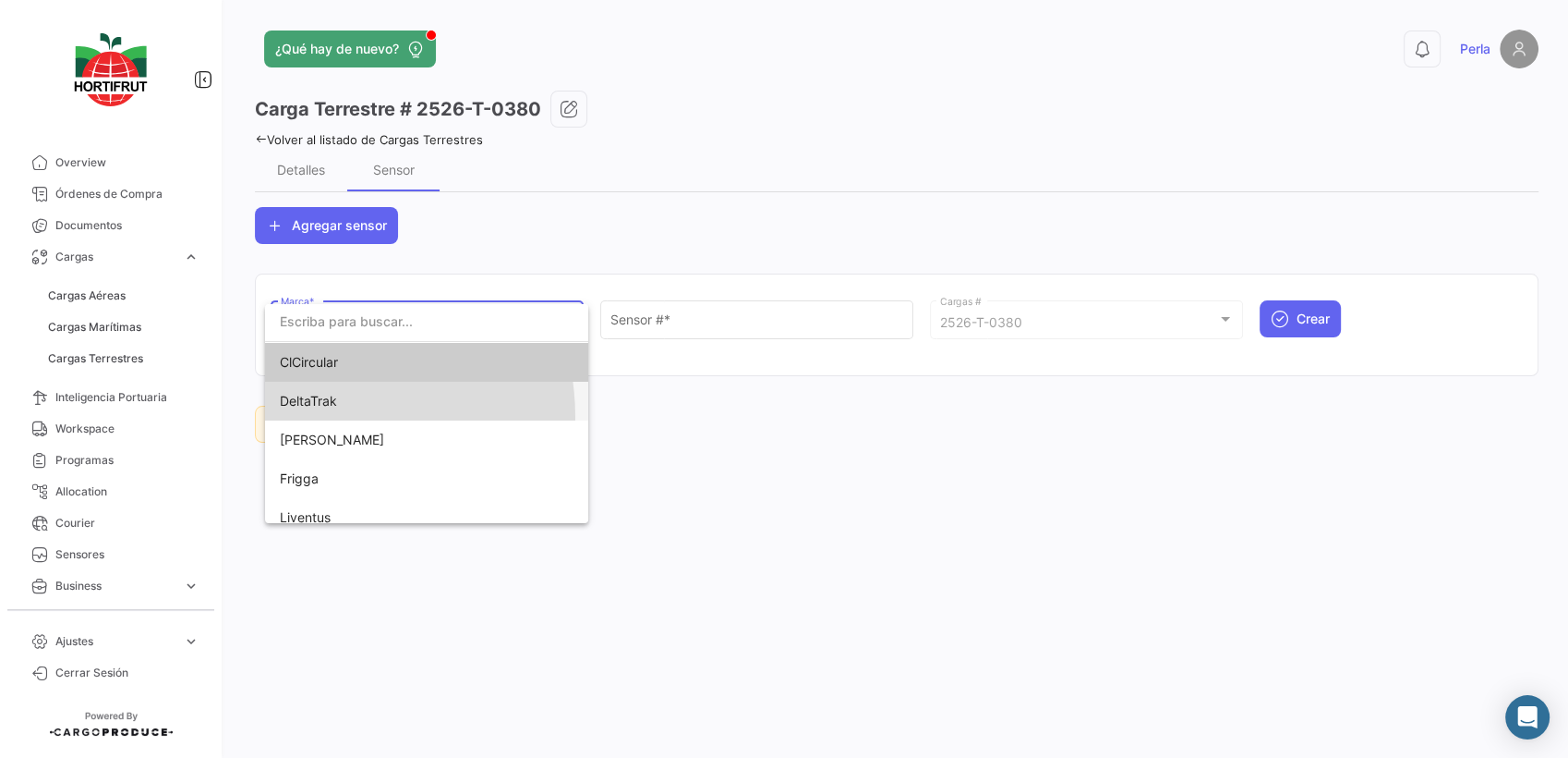
click at [316, 416] on span "DeltaTrak" at bounding box center [409, 400] width 258 height 39
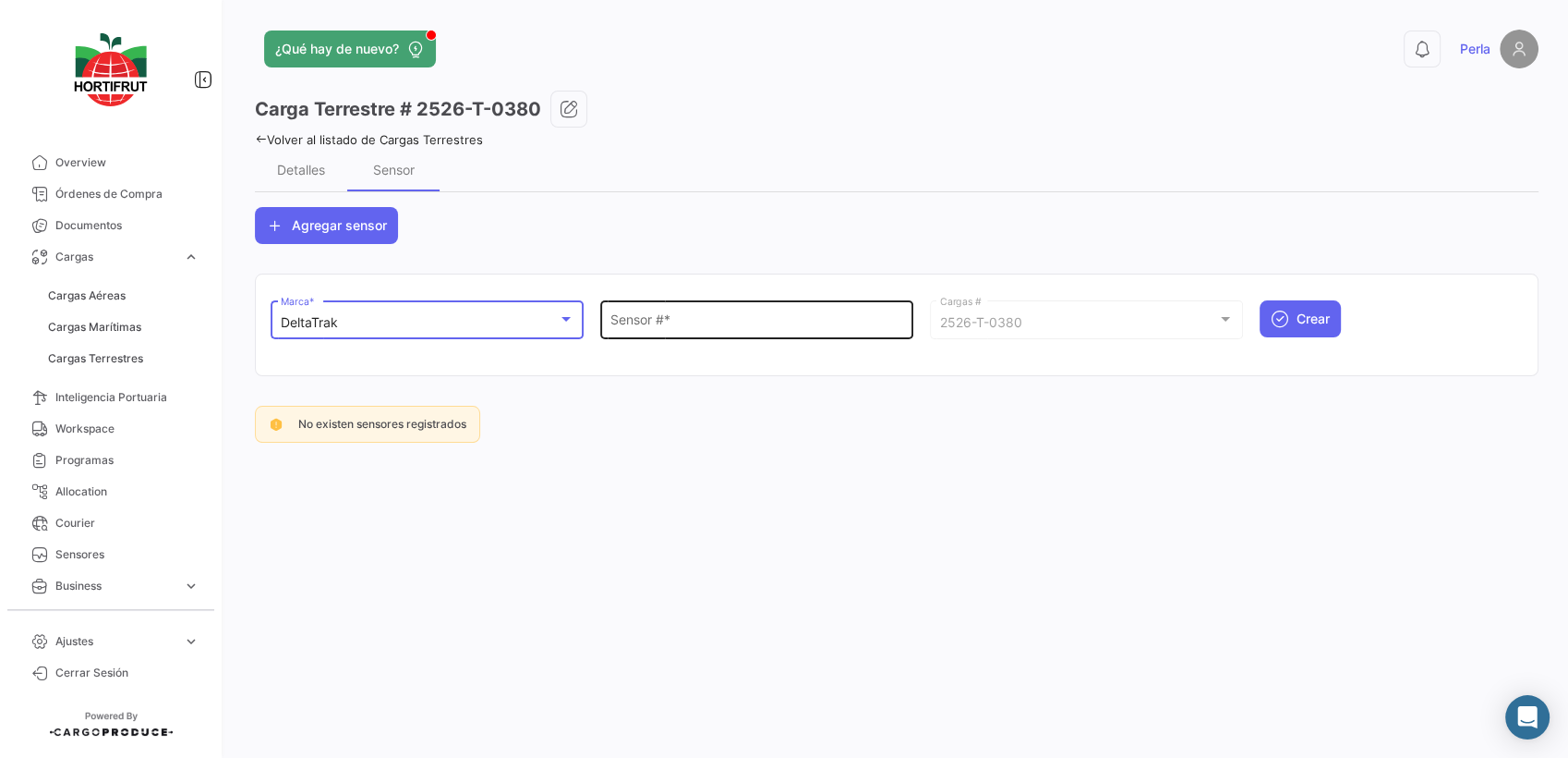
click at [713, 324] on input "Sensor # *" at bounding box center [758, 323] width 294 height 16
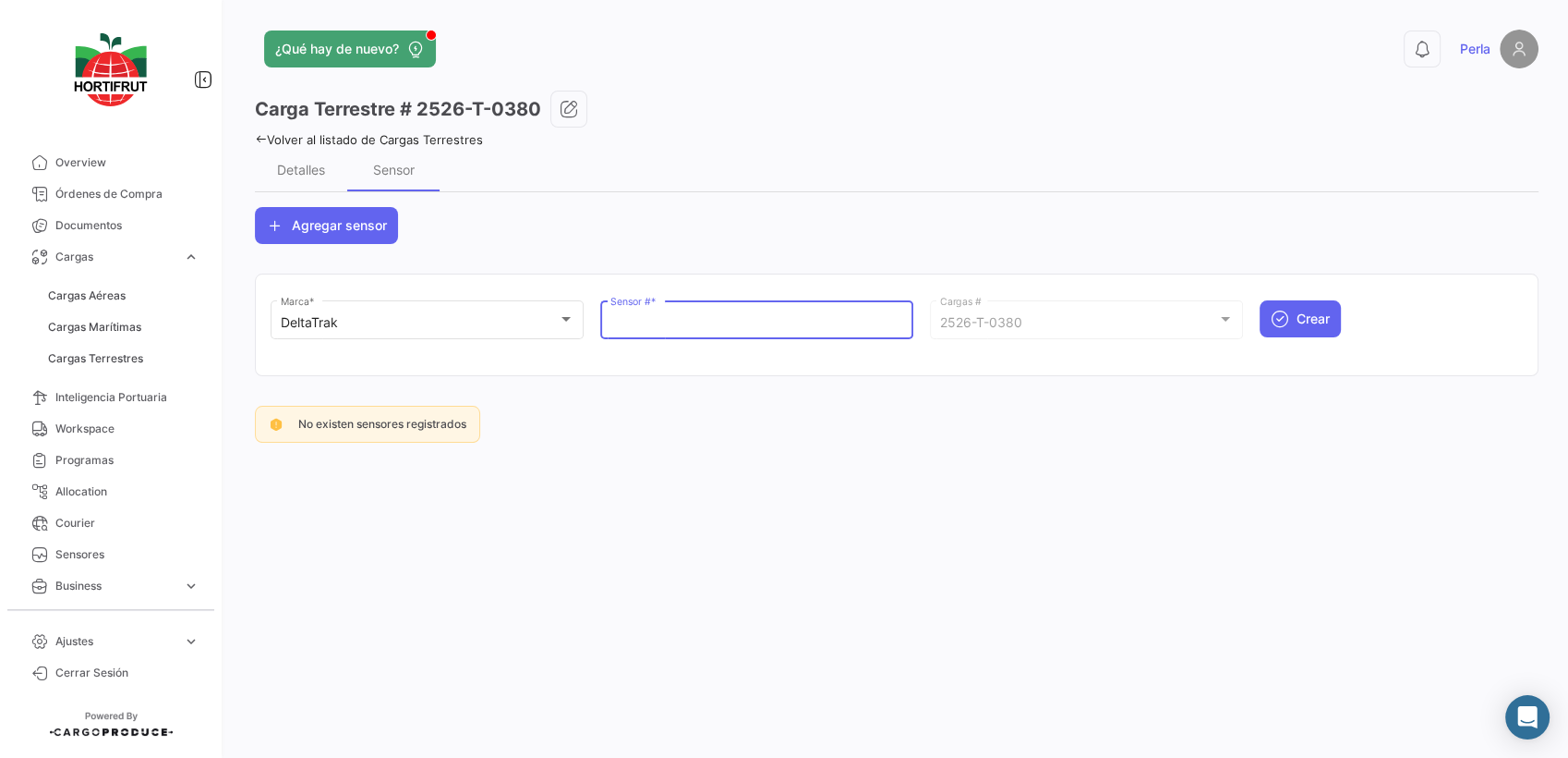
paste input "68801365"
type input "68801365"
click at [1292, 319] on button "Crear" at bounding box center [1301, 318] width 81 height 37
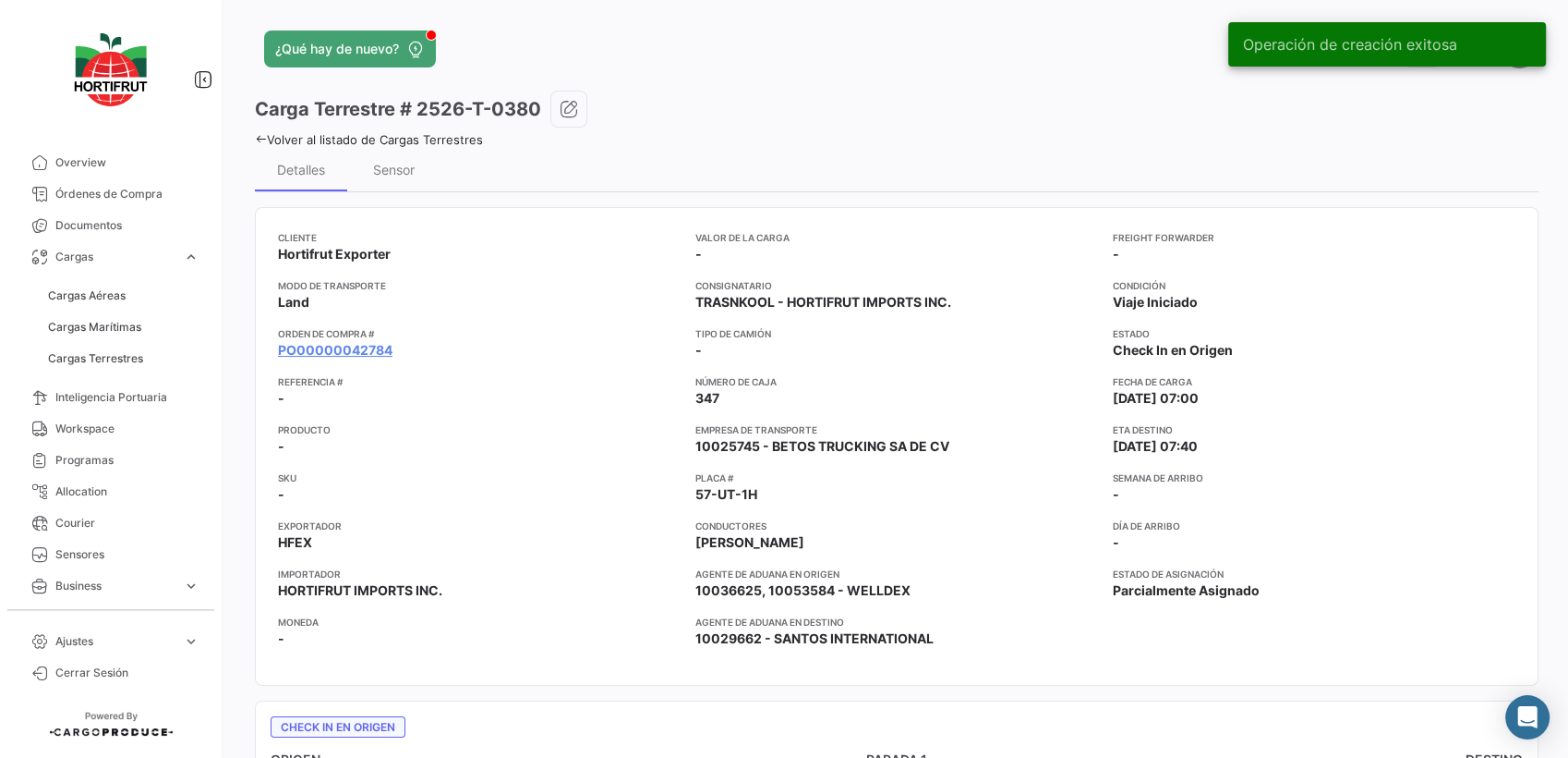
click at [261, 138] on icon at bounding box center [261, 139] width 12 height 12
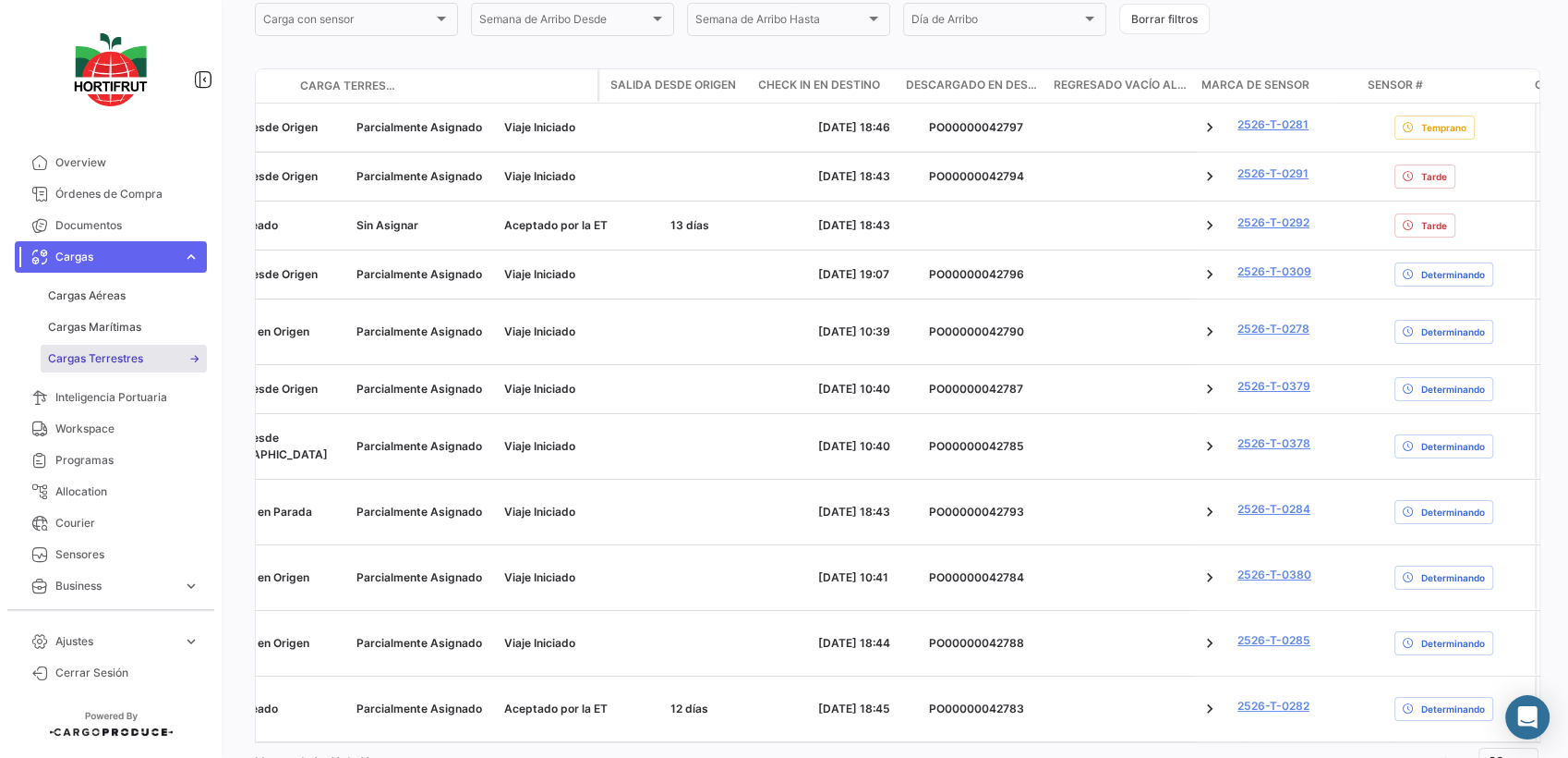
scroll to position [0, 3680]
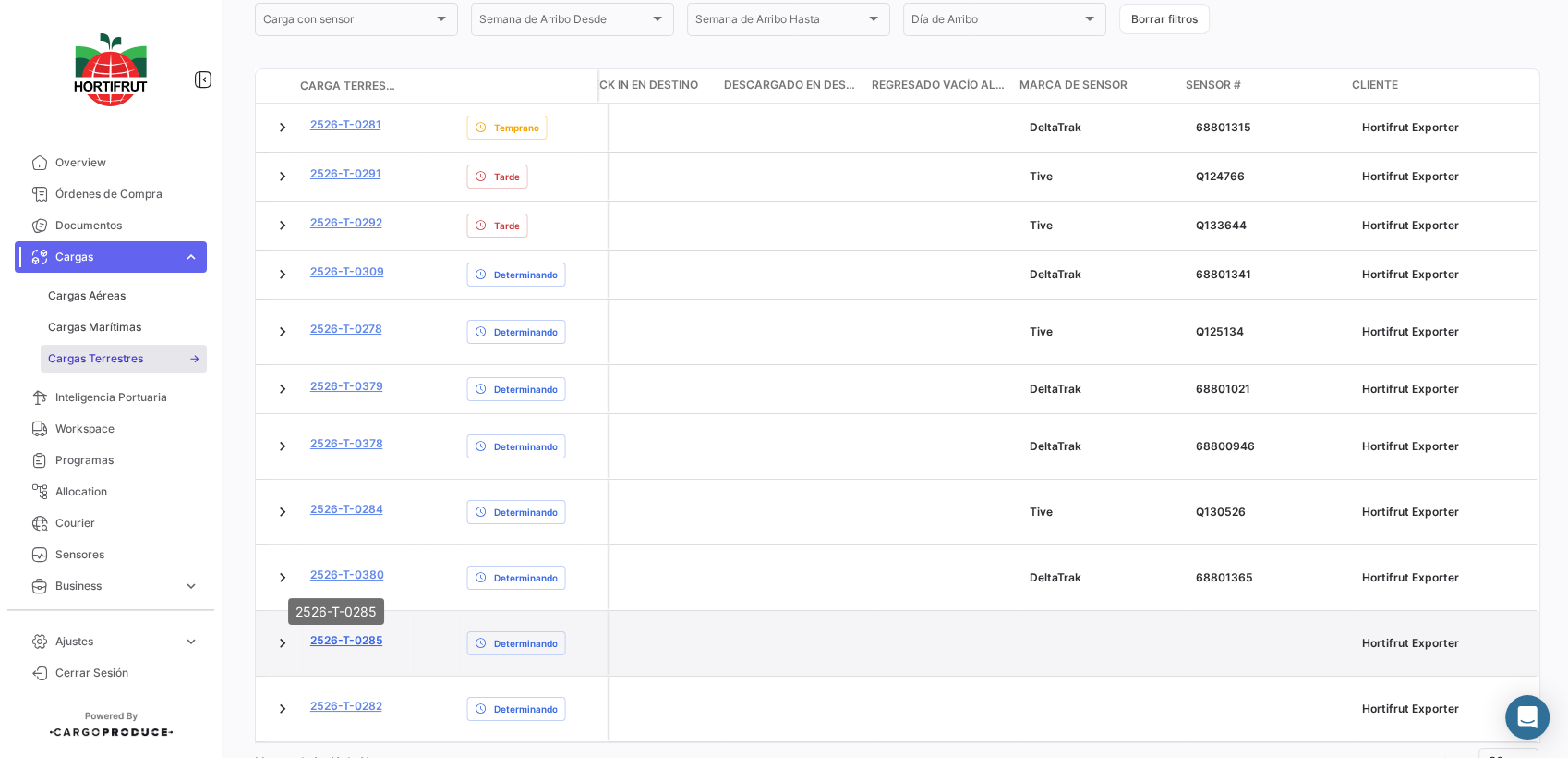
click at [345, 632] on link "2526-T-0285" at bounding box center [347, 640] width 72 height 17
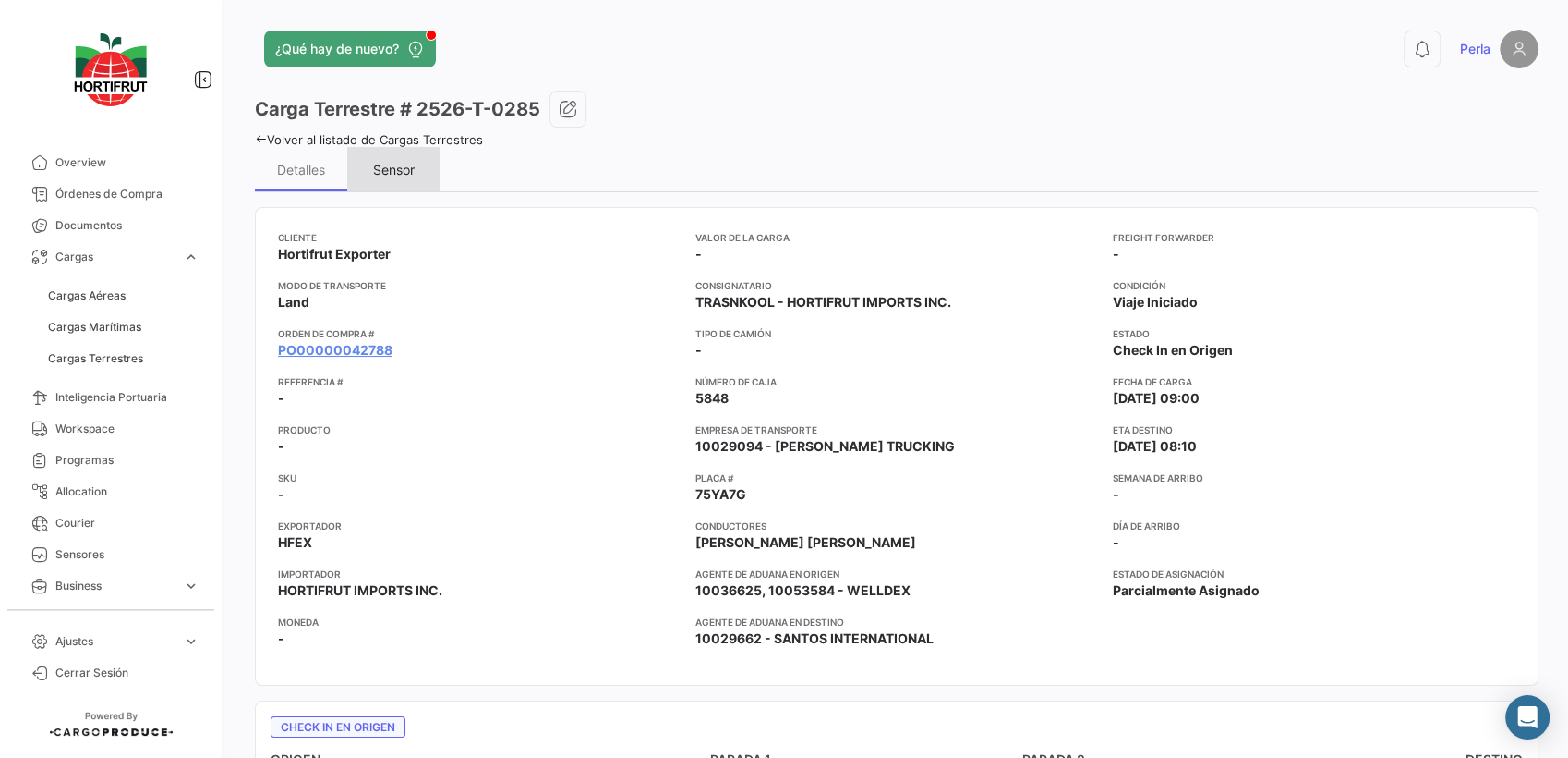
click at [391, 181] on div "Sensor" at bounding box center [393, 169] width 92 height 45
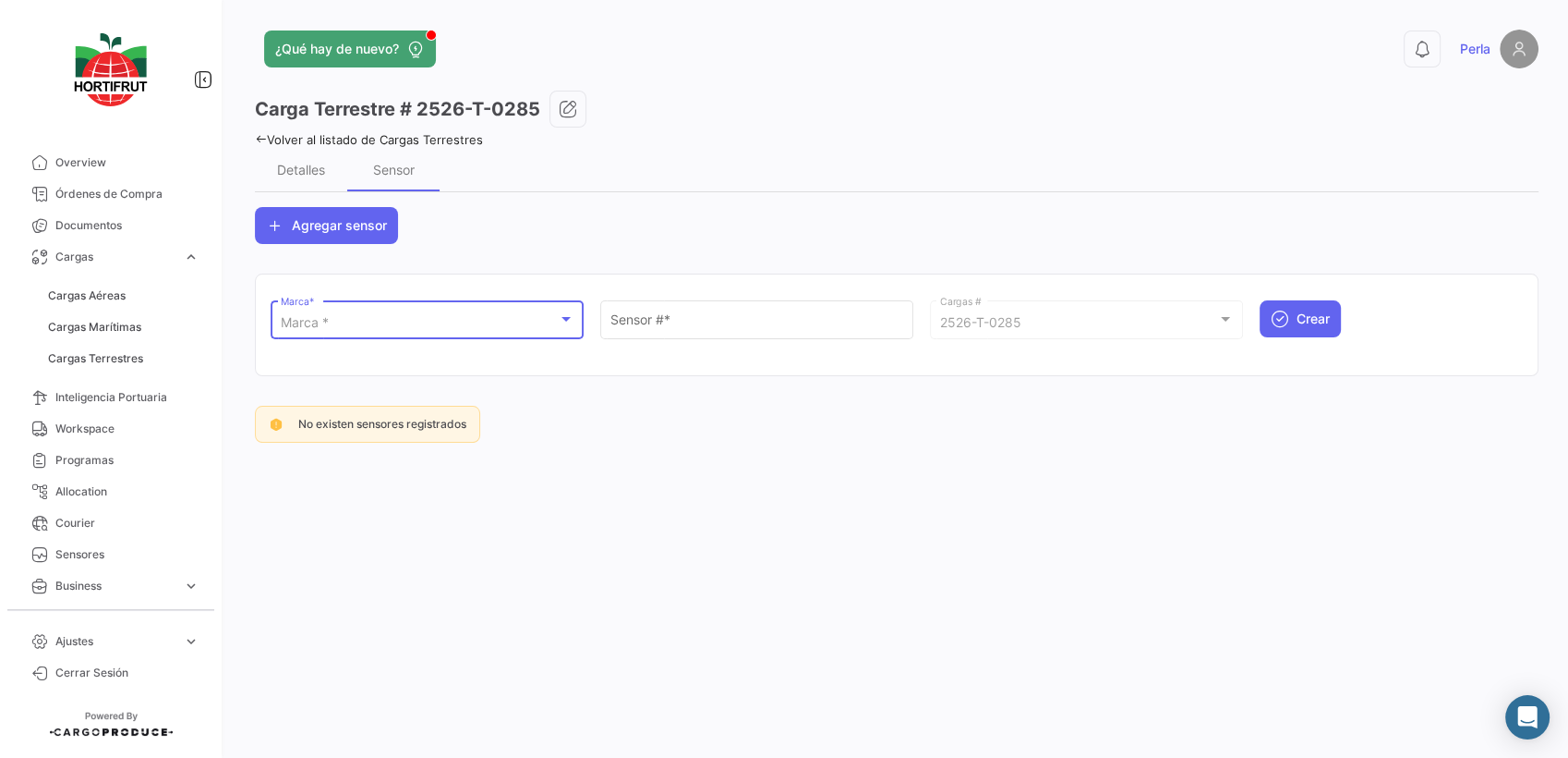
click at [431, 323] on div "Marca *" at bounding box center [419, 323] width 277 height 16
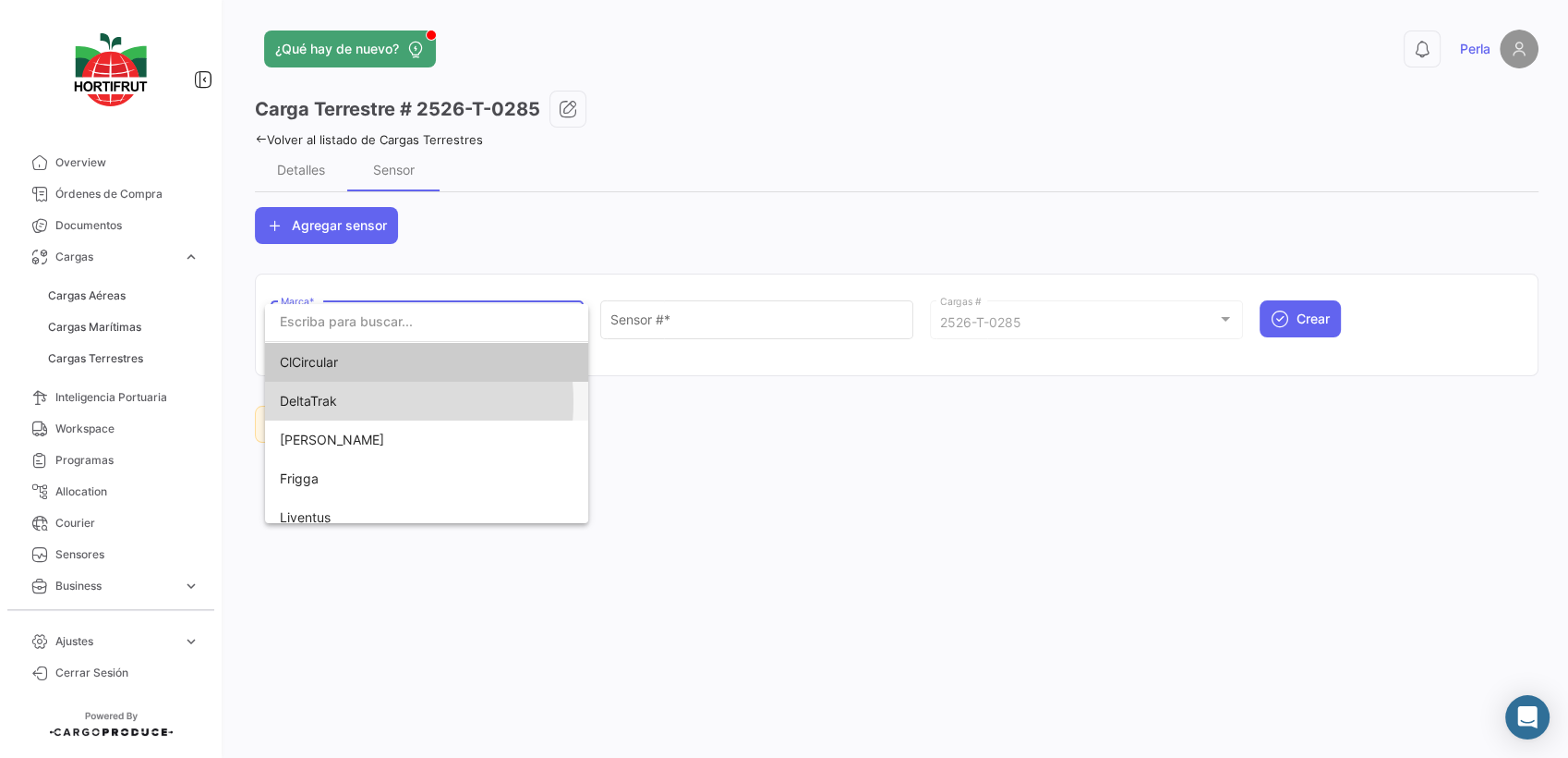
click at [343, 401] on span "DeltaTrak" at bounding box center [409, 400] width 258 height 39
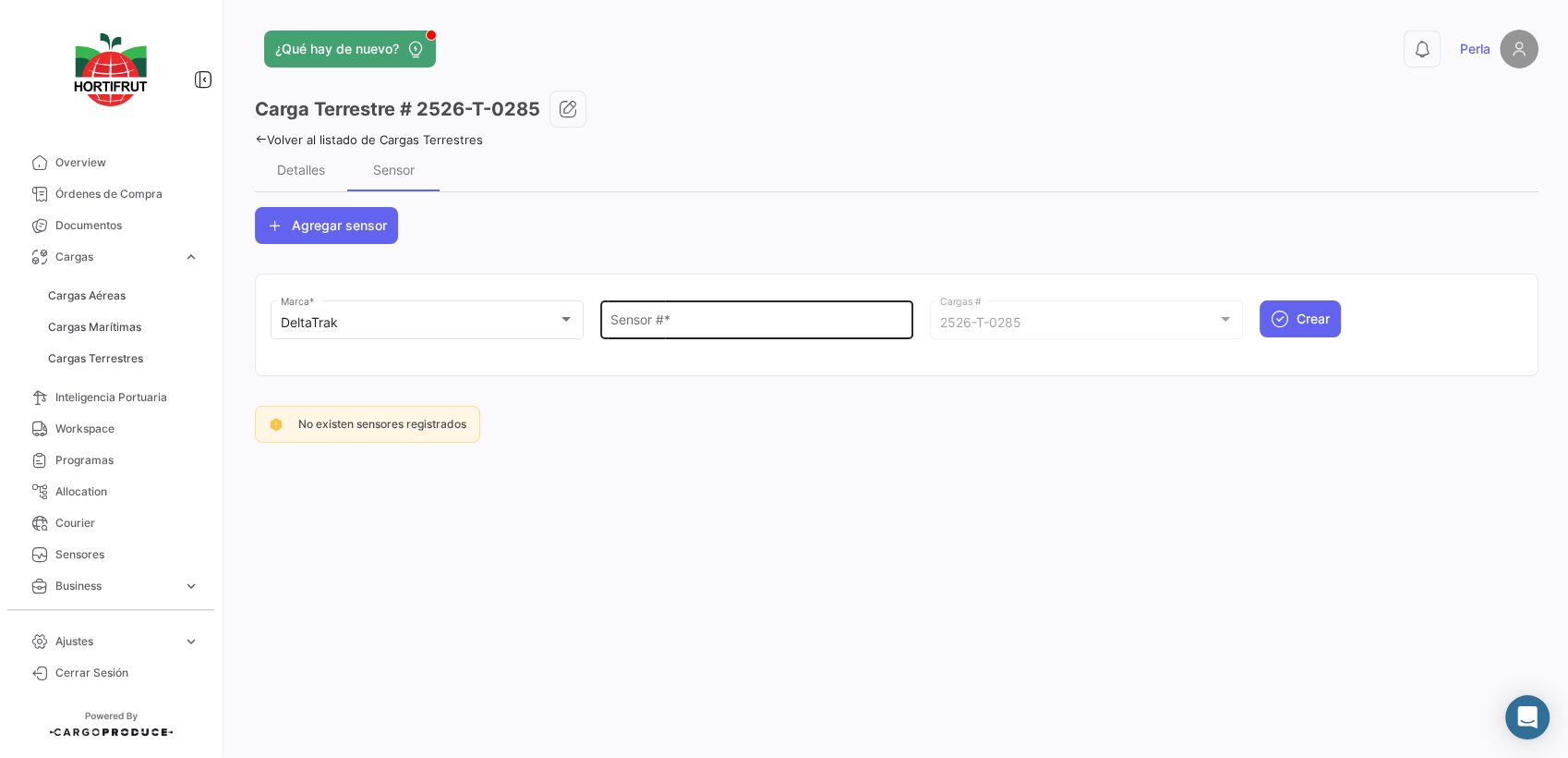
click at [652, 309] on div "Sensor # *" at bounding box center [758, 318] width 294 height 43
click at [645, 315] on input "Sensor # *" at bounding box center [758, 323] width 294 height 16
paste input "68800955"
type input "68800955"
click at [1307, 322] on span "Crear" at bounding box center [1313, 319] width 33 height 19
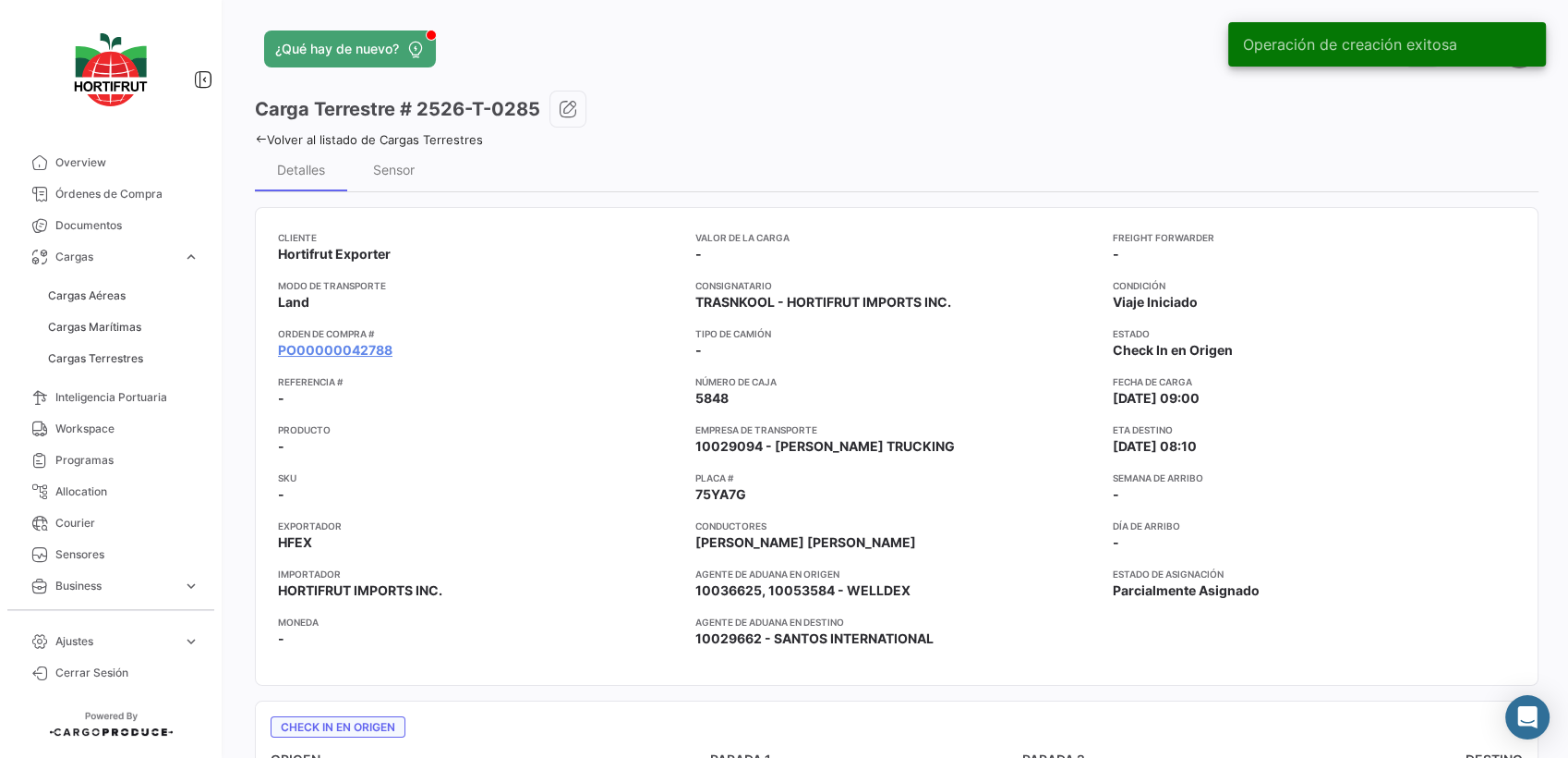
click at [264, 142] on icon at bounding box center [261, 139] width 12 height 12
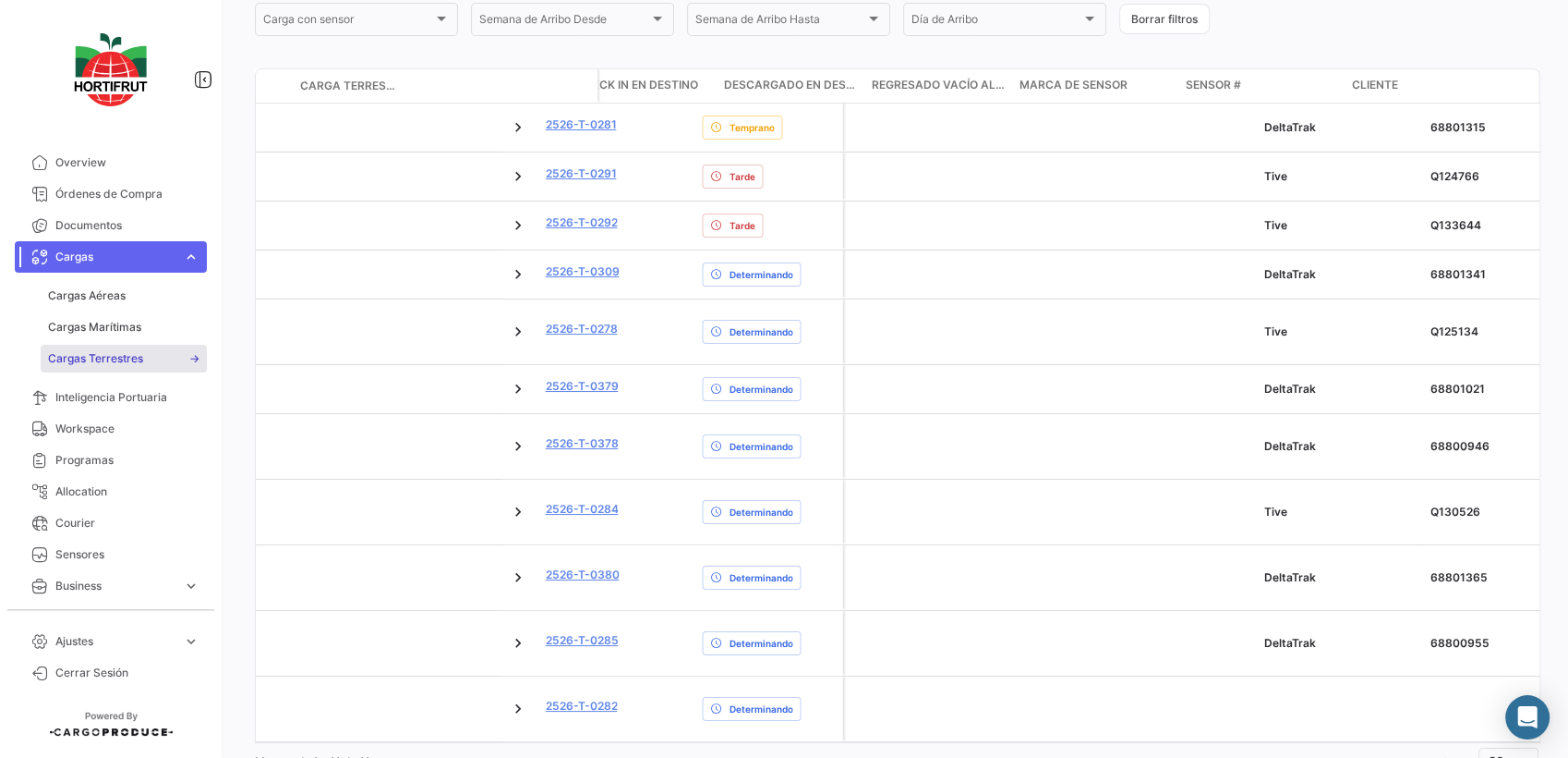
scroll to position [0, 3680]
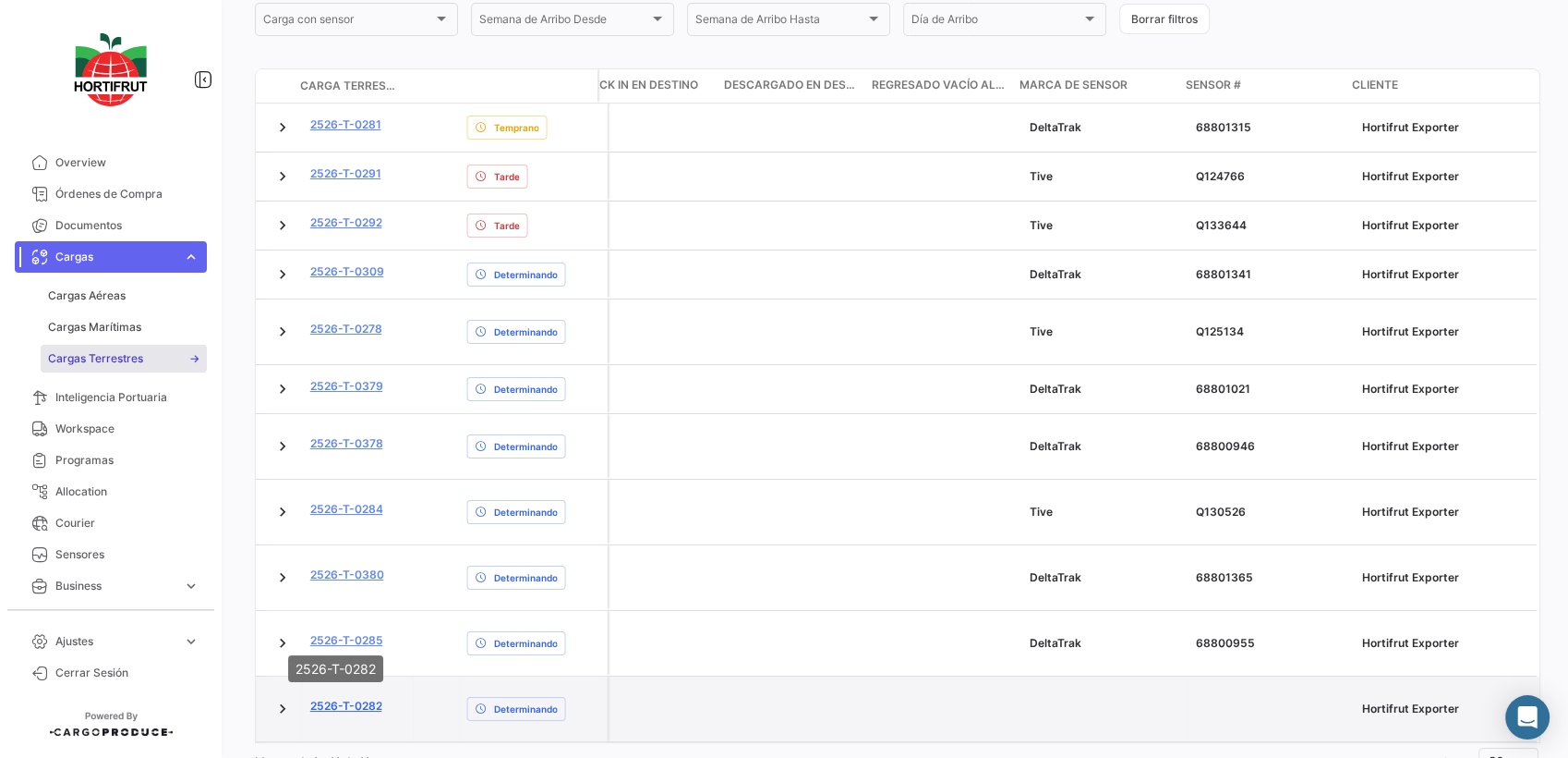
click at [333, 697] on link "2526-T-0282" at bounding box center [347, 705] width 72 height 17
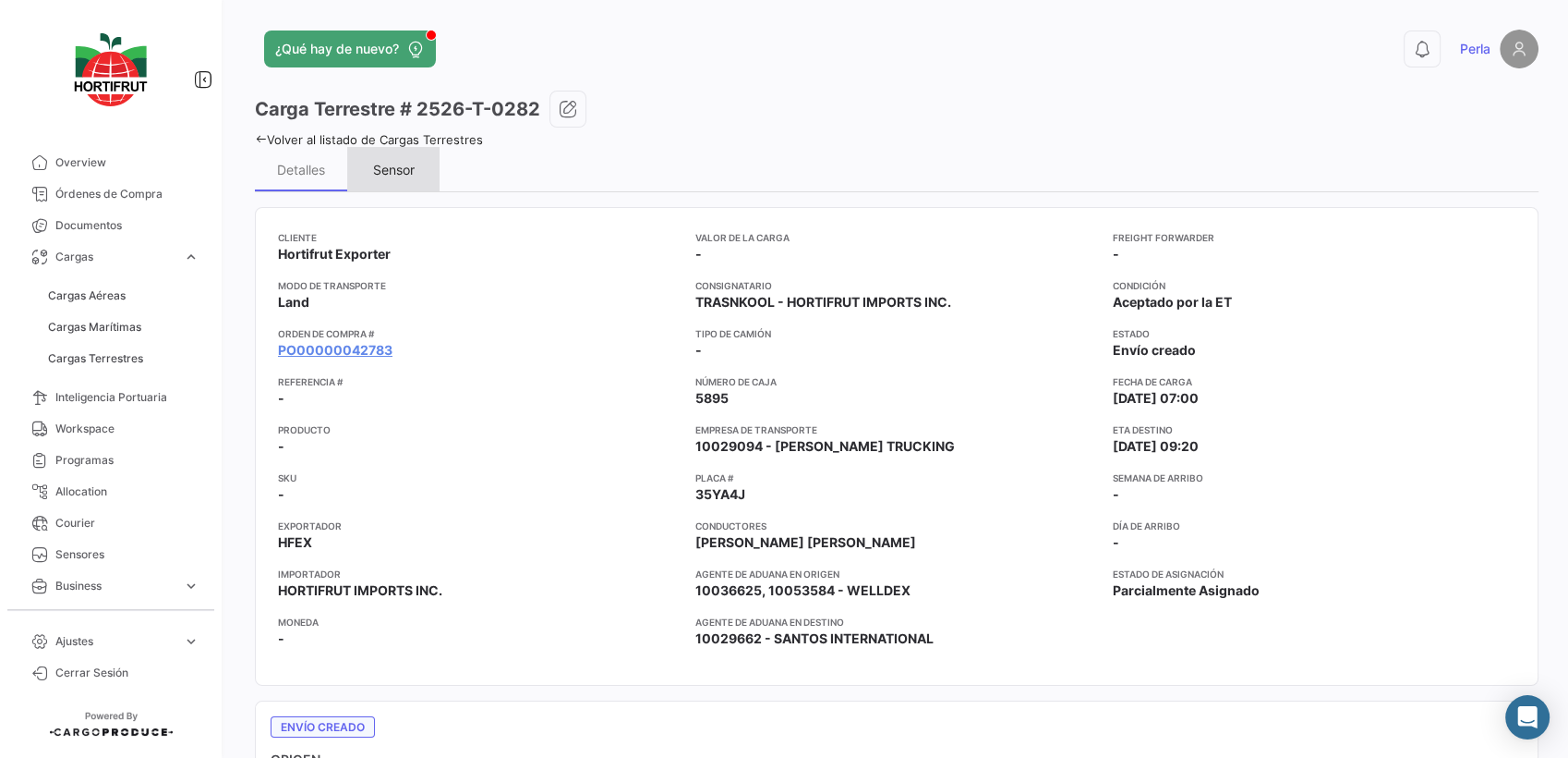
click at [391, 162] on div "Sensor" at bounding box center [394, 170] width 42 height 16
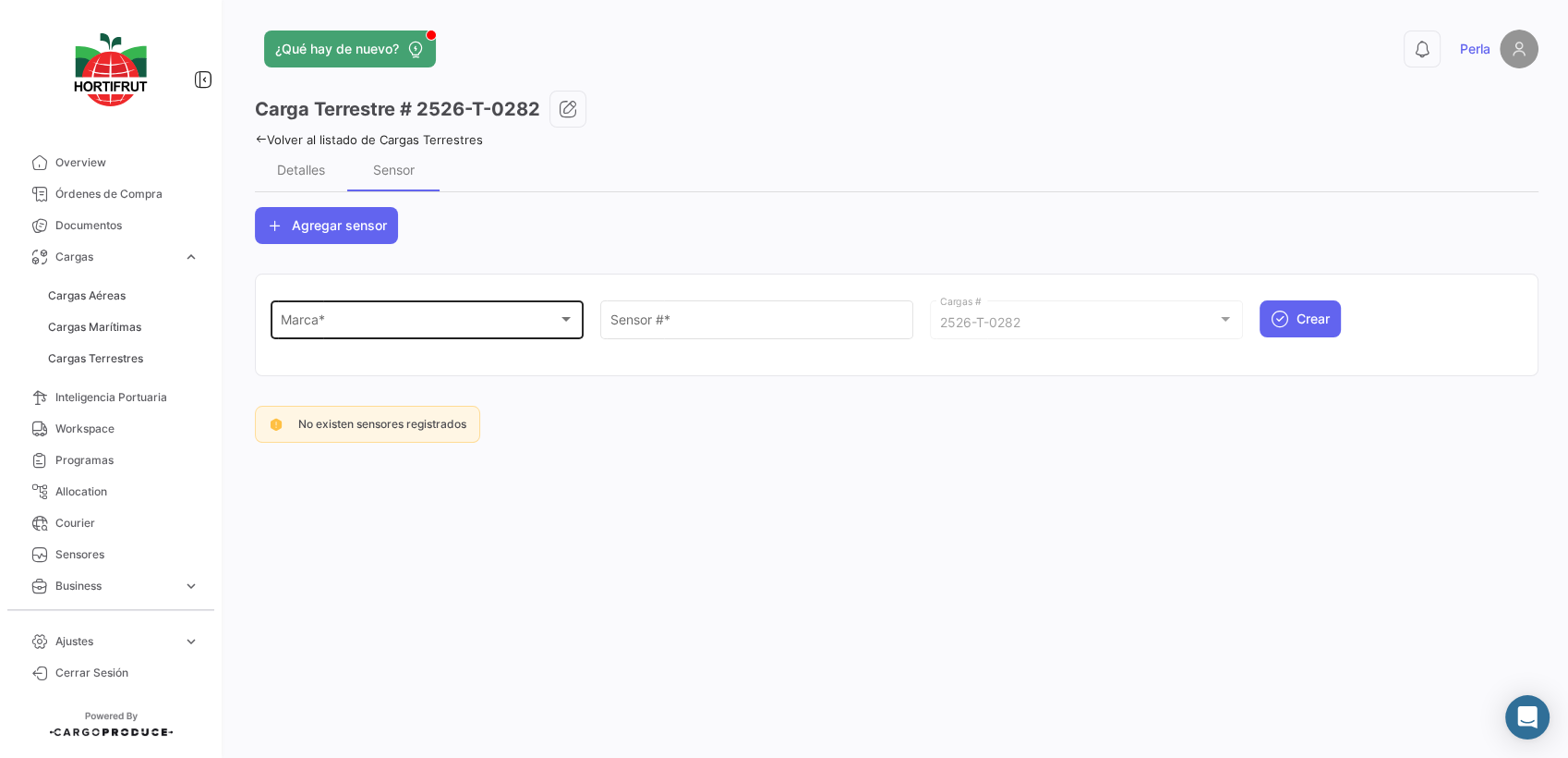
click at [348, 314] on div "Marca * Marca *" at bounding box center [428, 318] width 294 height 43
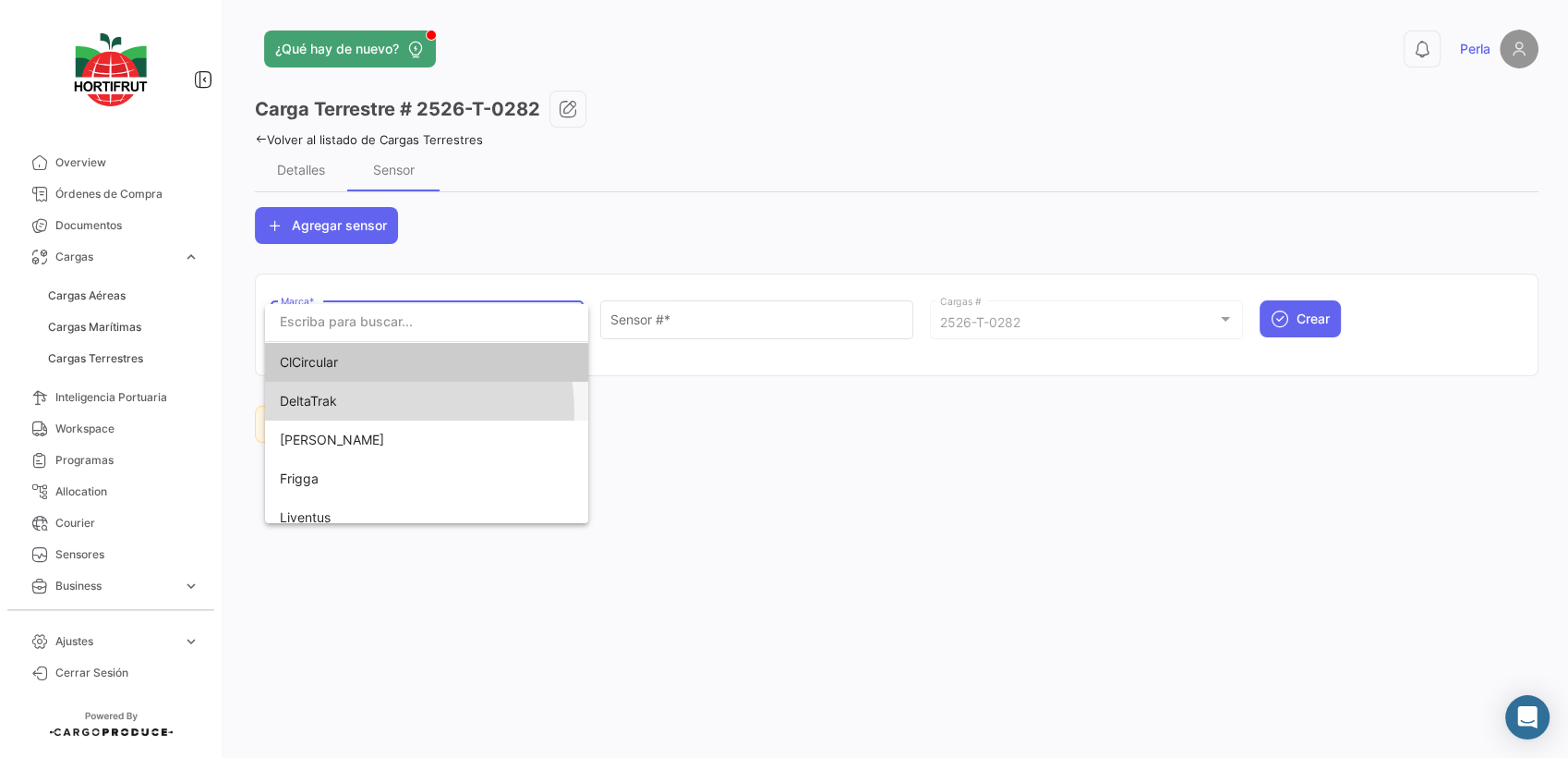
click at [340, 412] on span "DeltaTrak" at bounding box center [409, 400] width 258 height 39
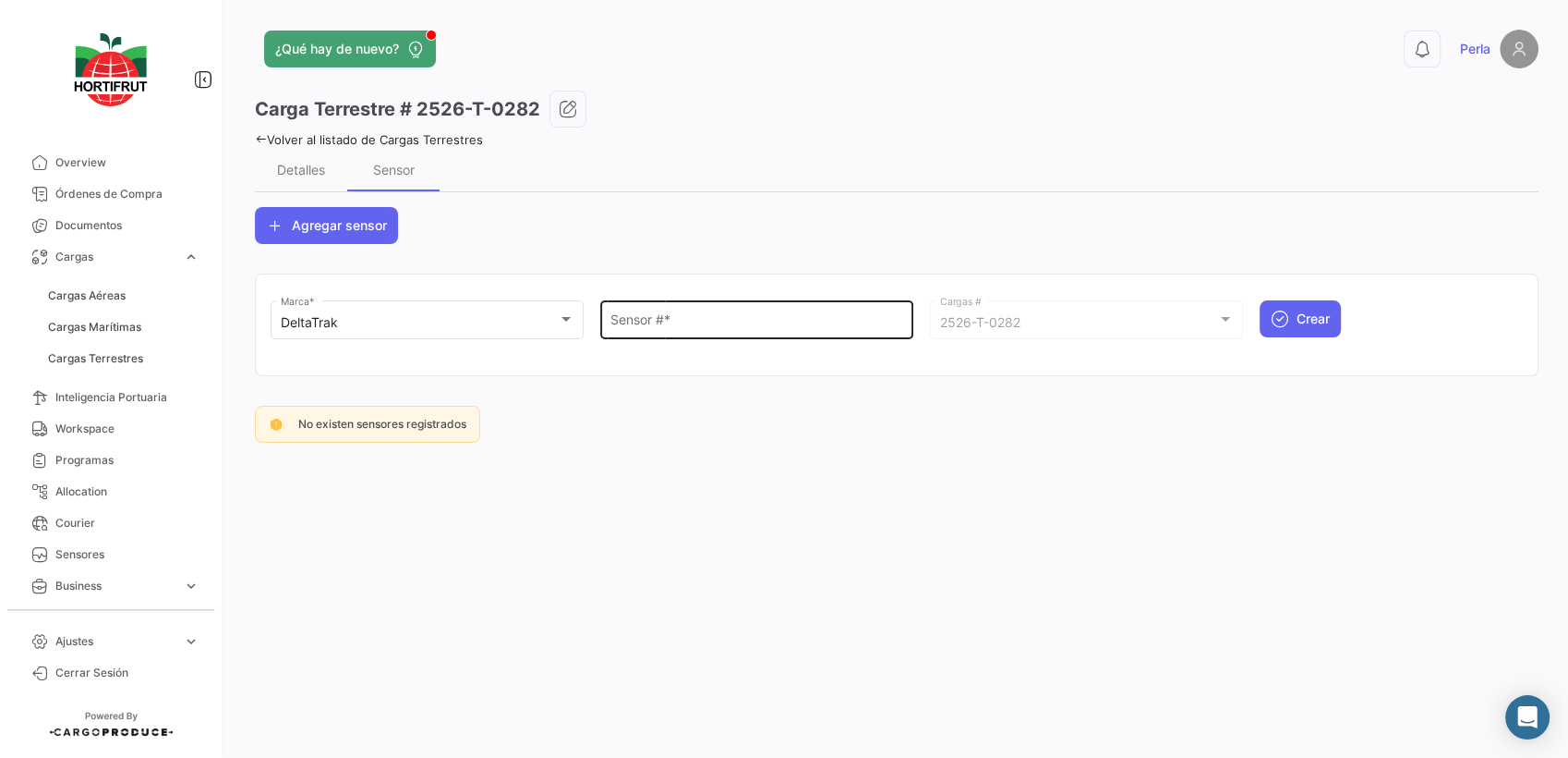
click at [734, 312] on div "Sensor # *" at bounding box center [758, 318] width 294 height 43
paste input "68801373"
type input "68801373"
click at [1293, 304] on button "Crear" at bounding box center [1301, 318] width 81 height 37
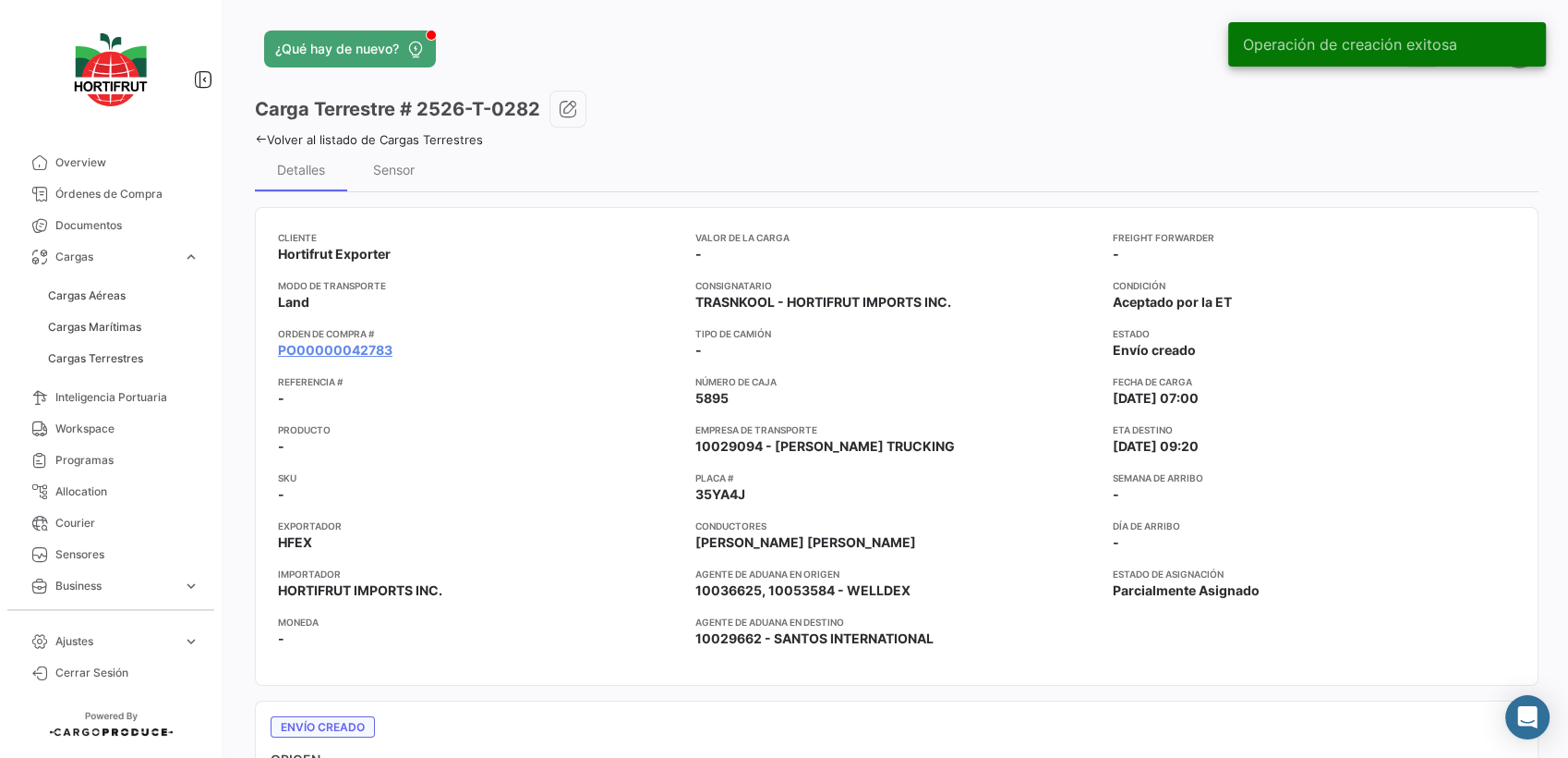
click at [262, 139] on icon at bounding box center [261, 139] width 12 height 12
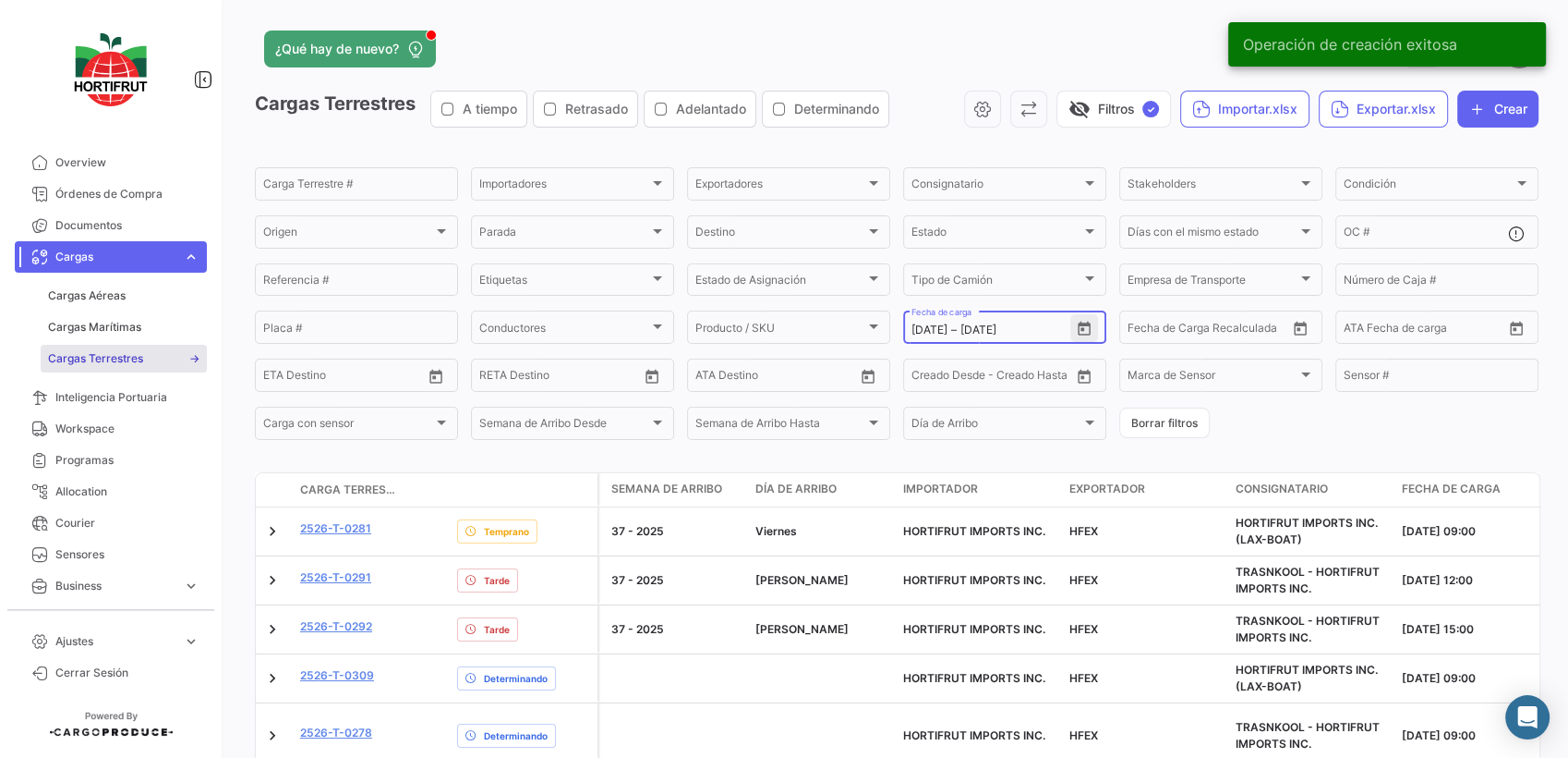
click at [1078, 329] on icon "Open calendar" at bounding box center [1083, 329] width 13 height 14
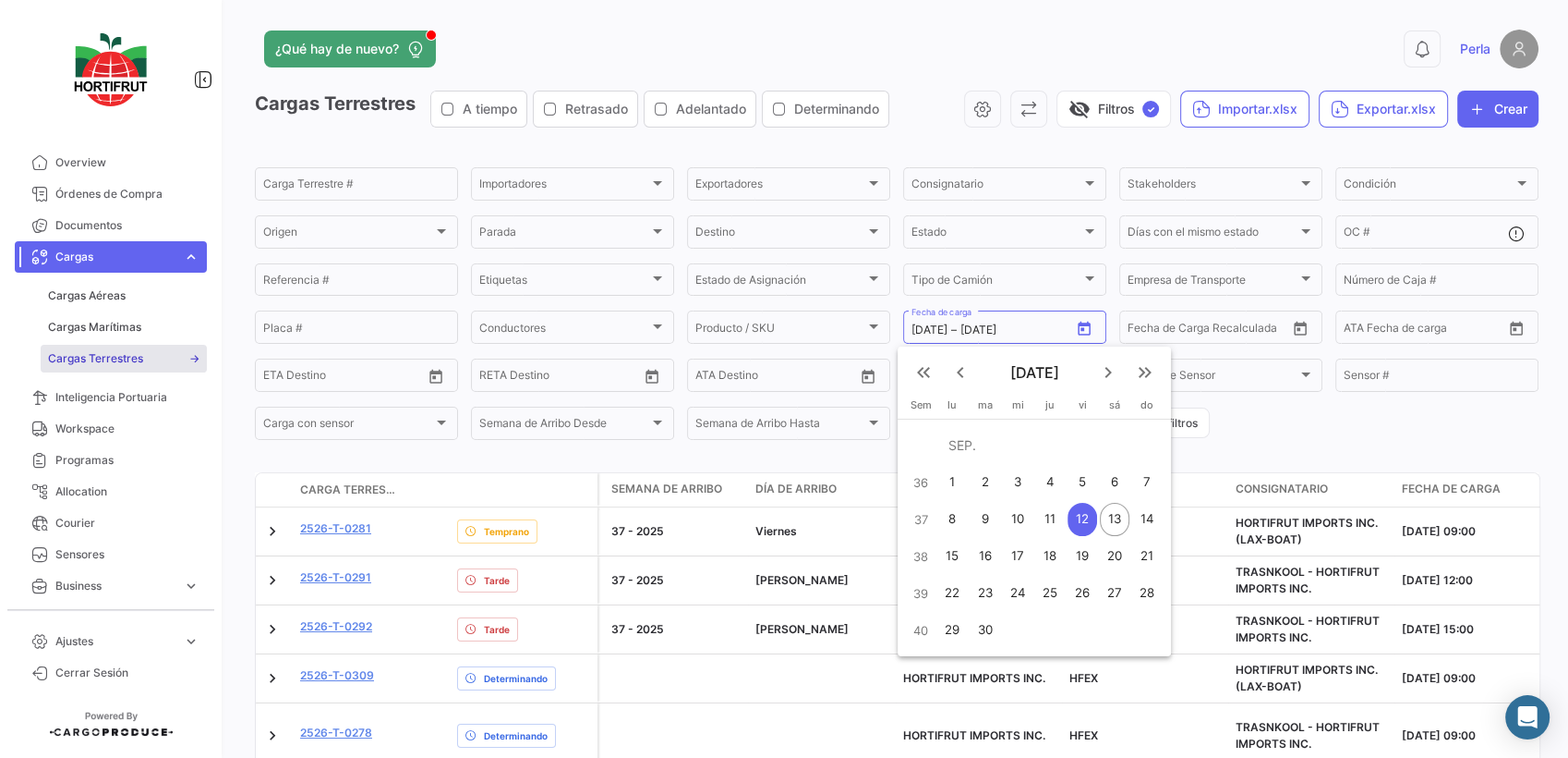
click at [960, 517] on div "8" at bounding box center [952, 519] width 29 height 33
type input "[DATE]"
click at [1087, 524] on div "12" at bounding box center [1081, 519] width 29 height 33
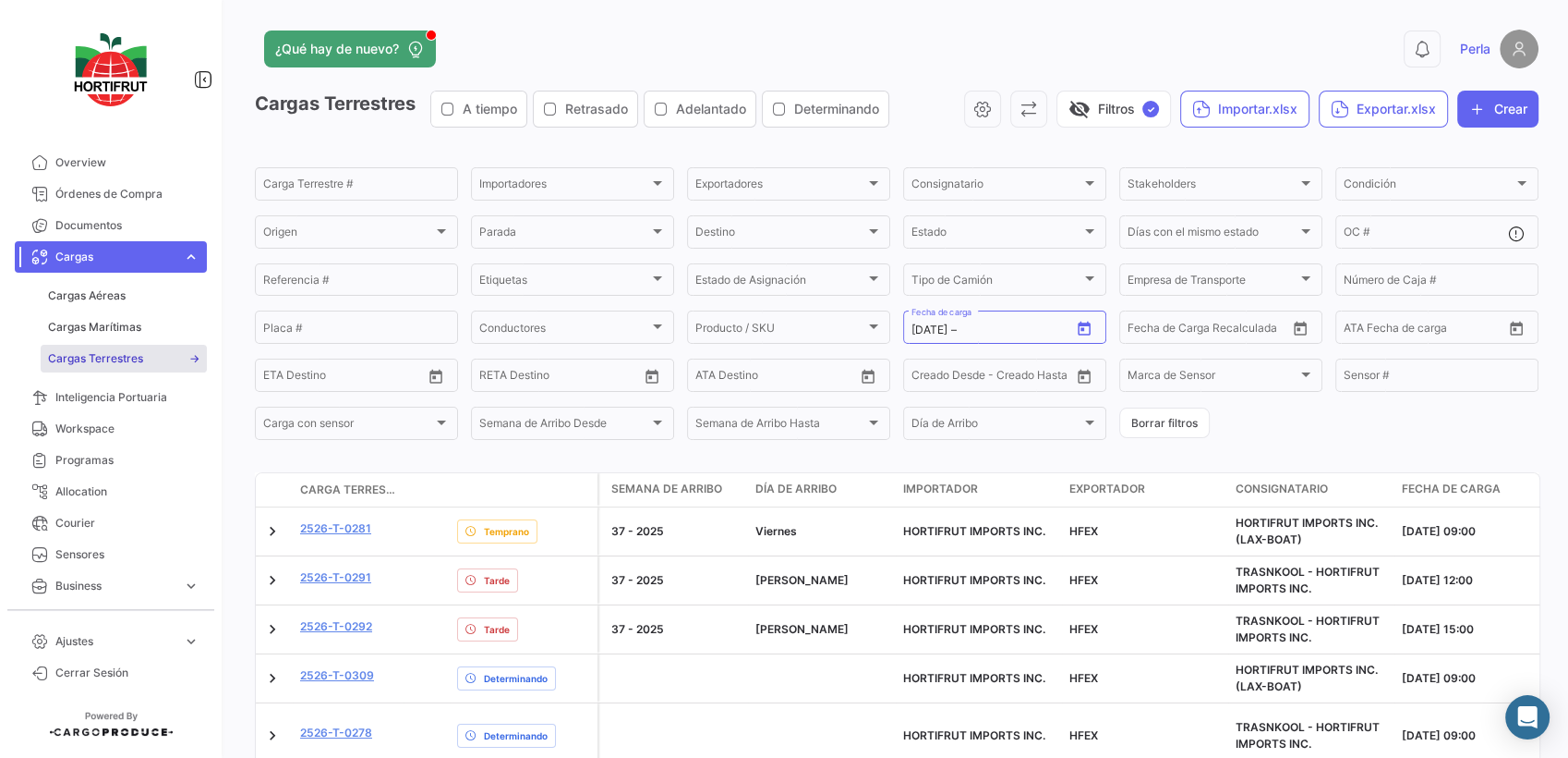
type input "[DATE]"
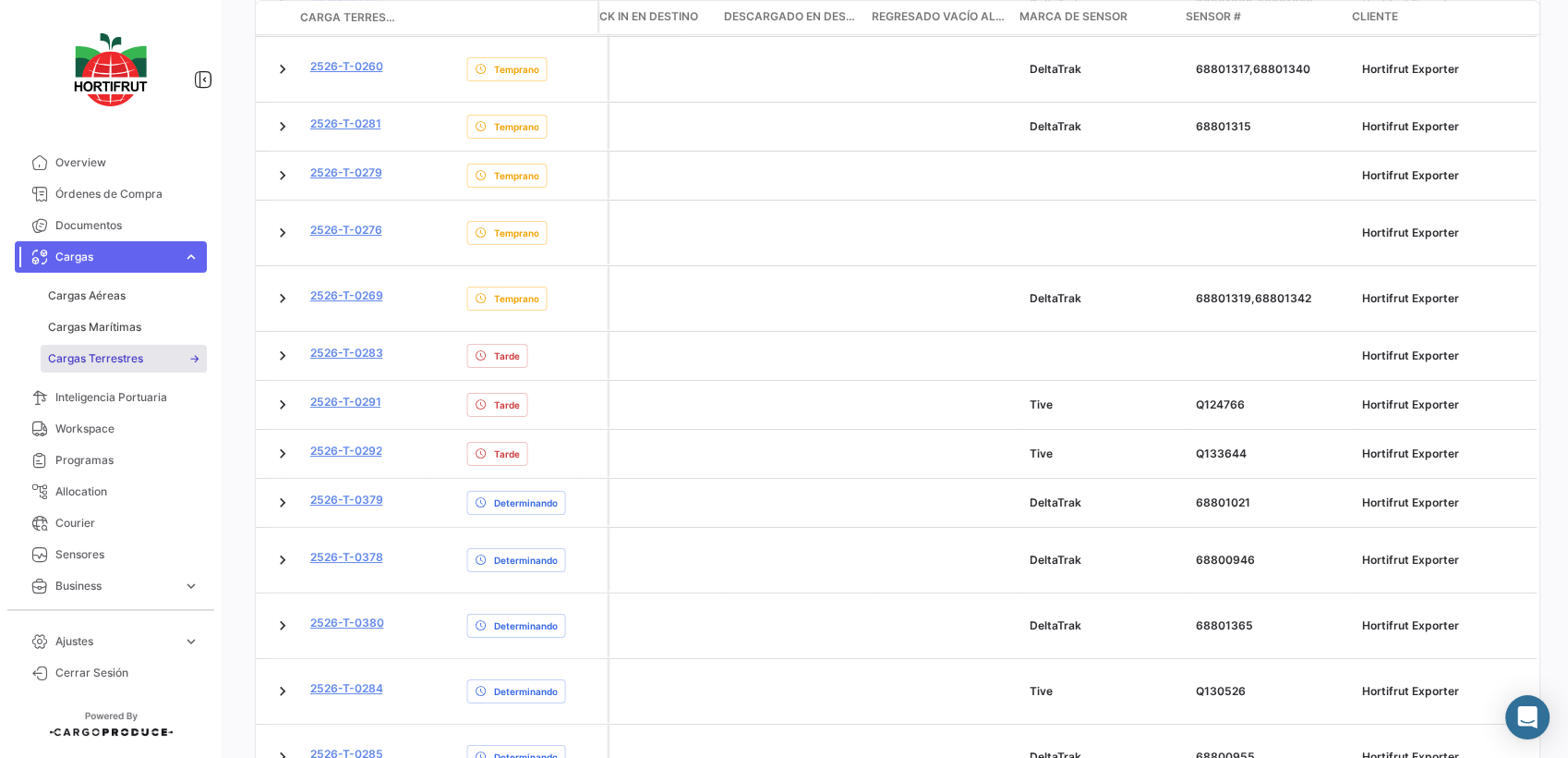
scroll to position [306, 0]
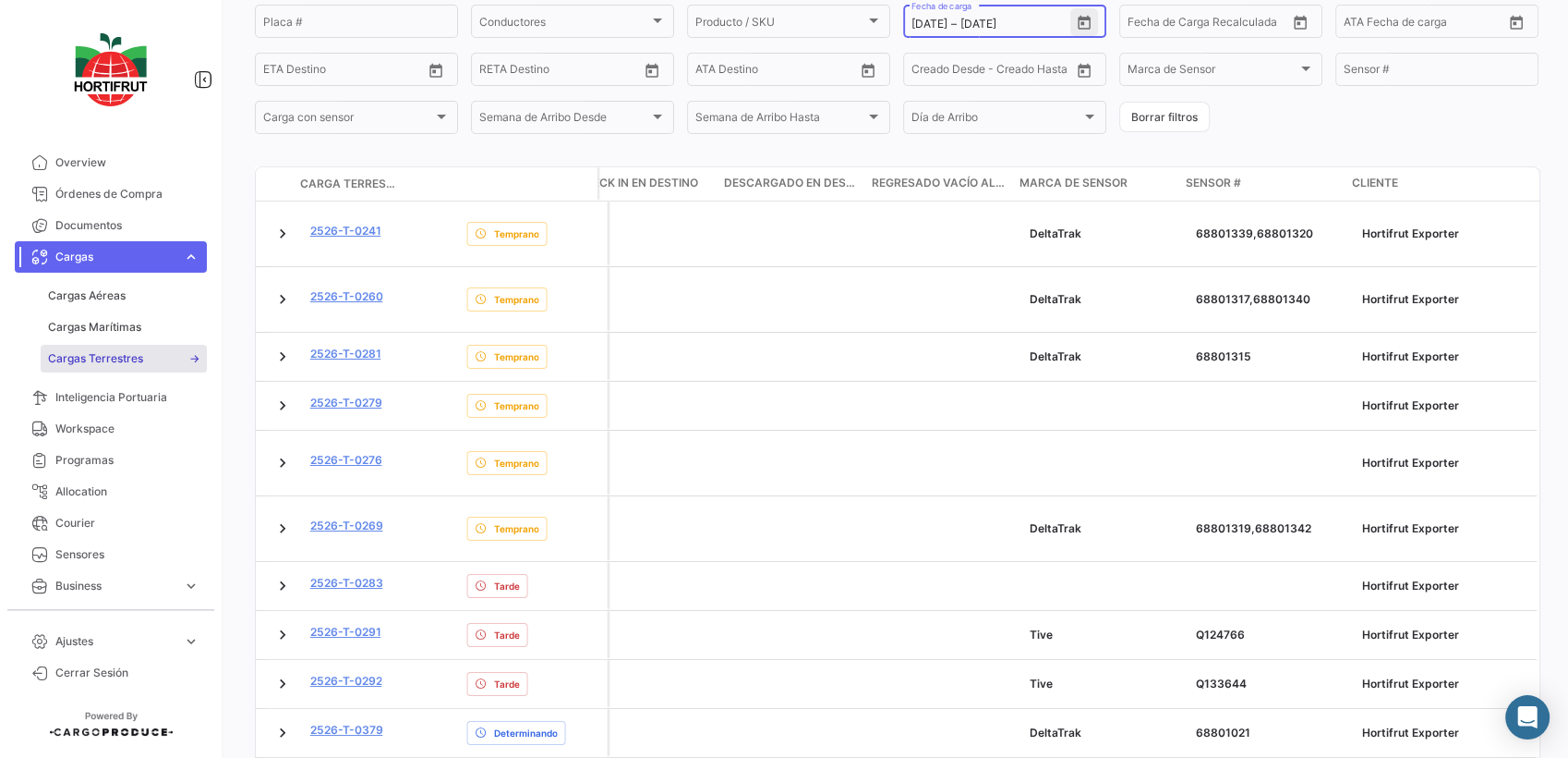
click at [1077, 26] on icon "Open calendar" at bounding box center [1083, 23] width 13 height 14
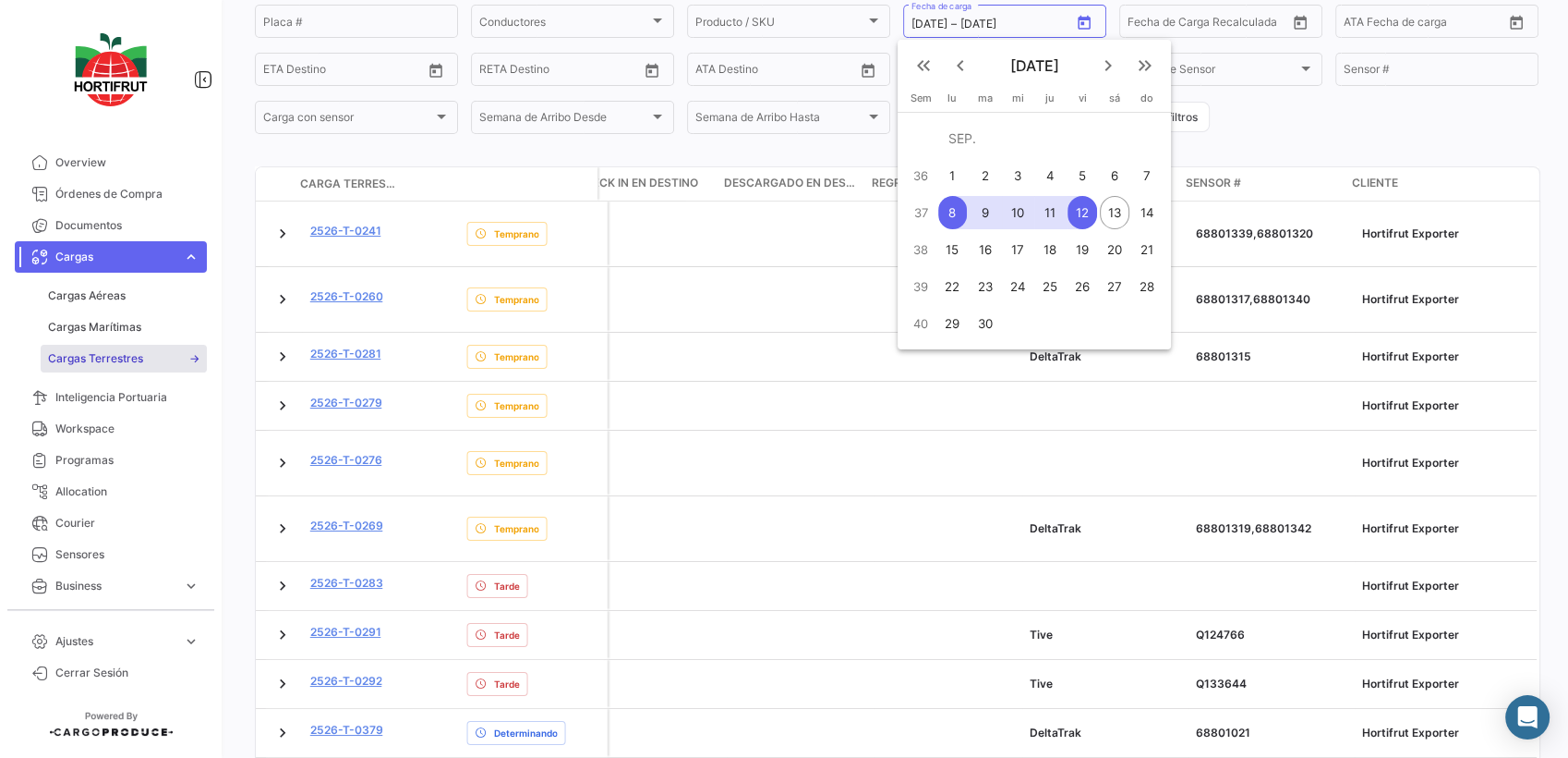
click at [1049, 218] on div "11" at bounding box center [1051, 212] width 29 height 33
type input "[DATE]"
click at [1049, 218] on div "11" at bounding box center [1051, 212] width 29 height 33
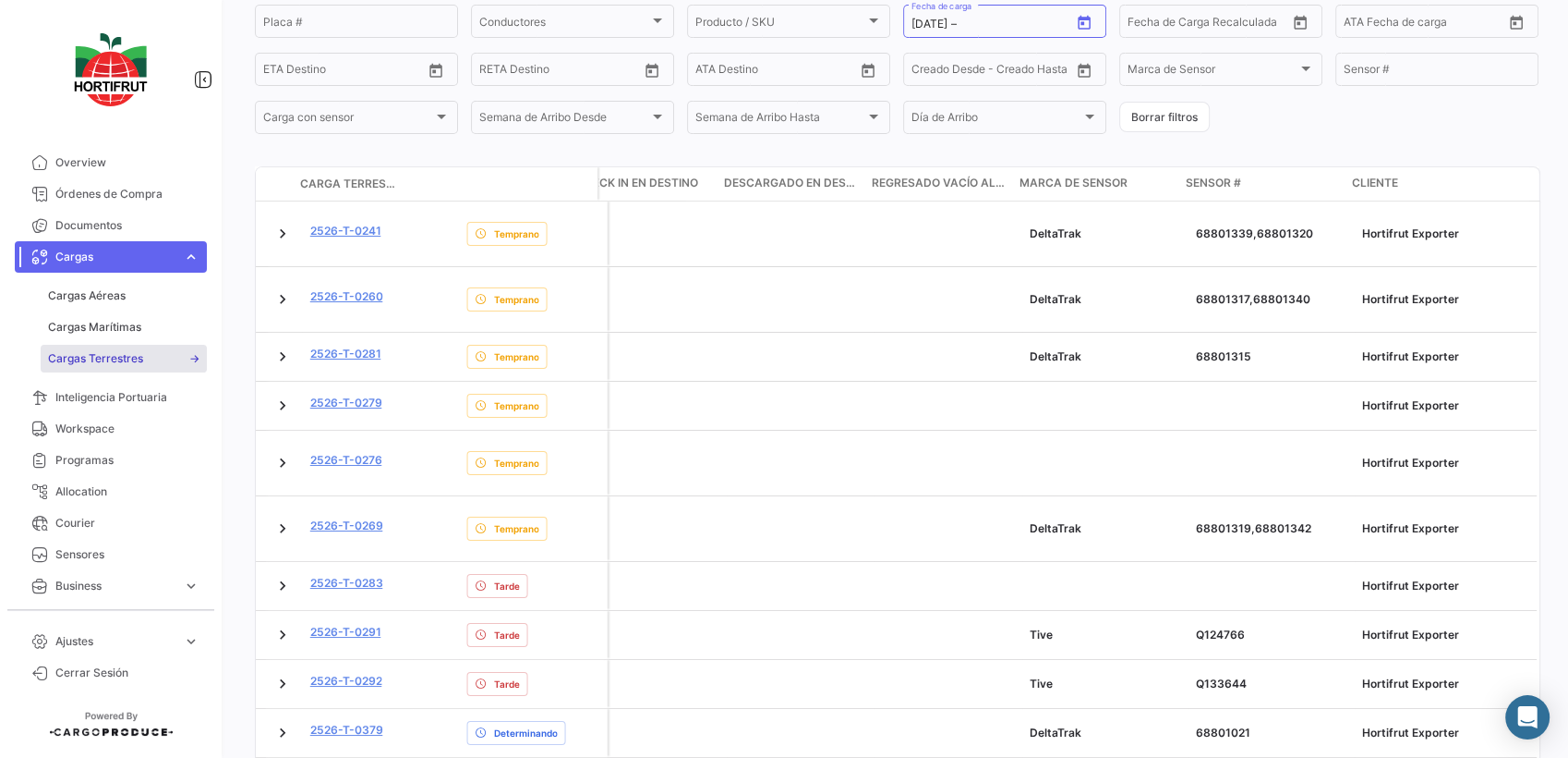
type input "[DATE]"
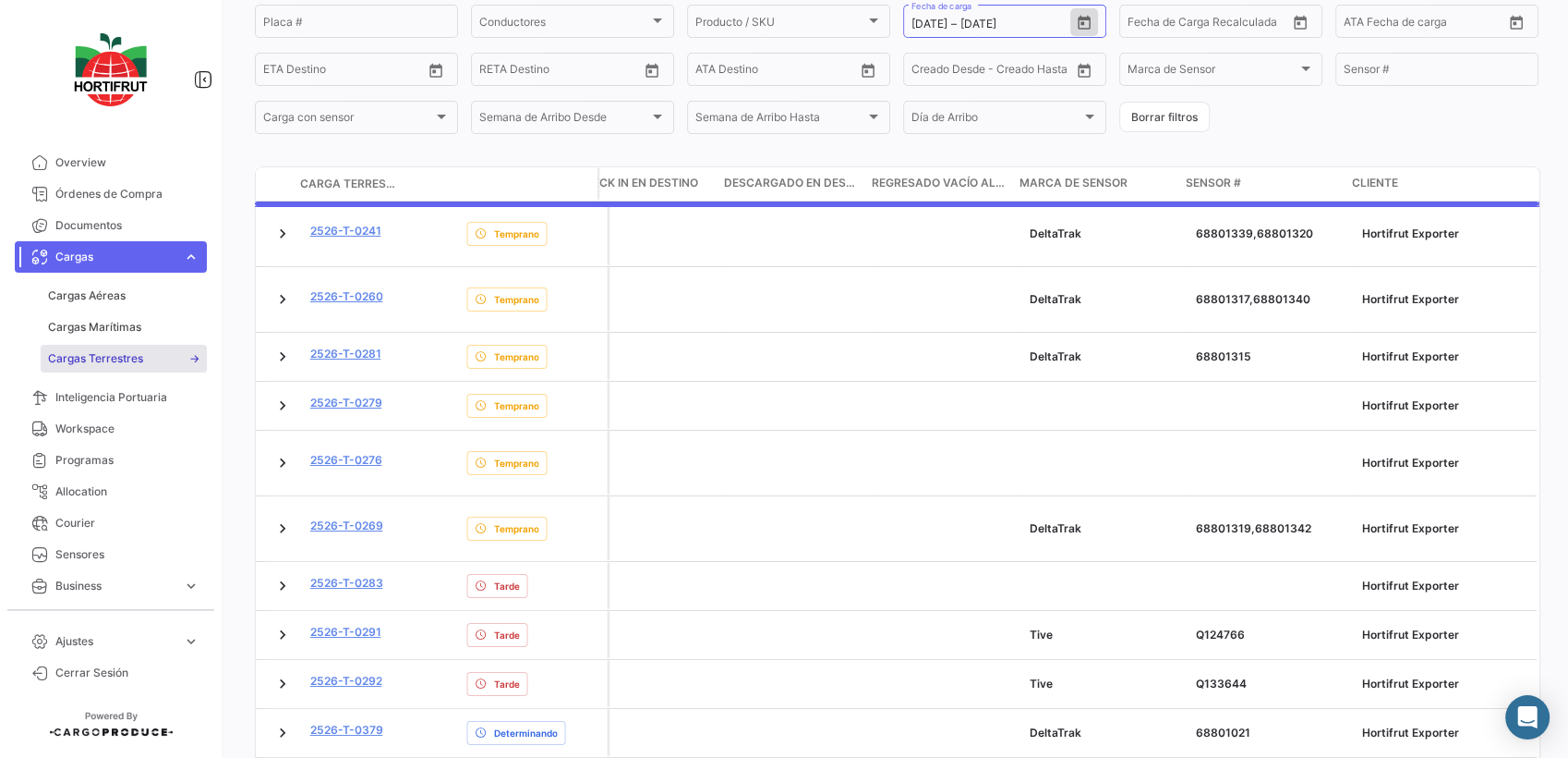
scroll to position [177, 0]
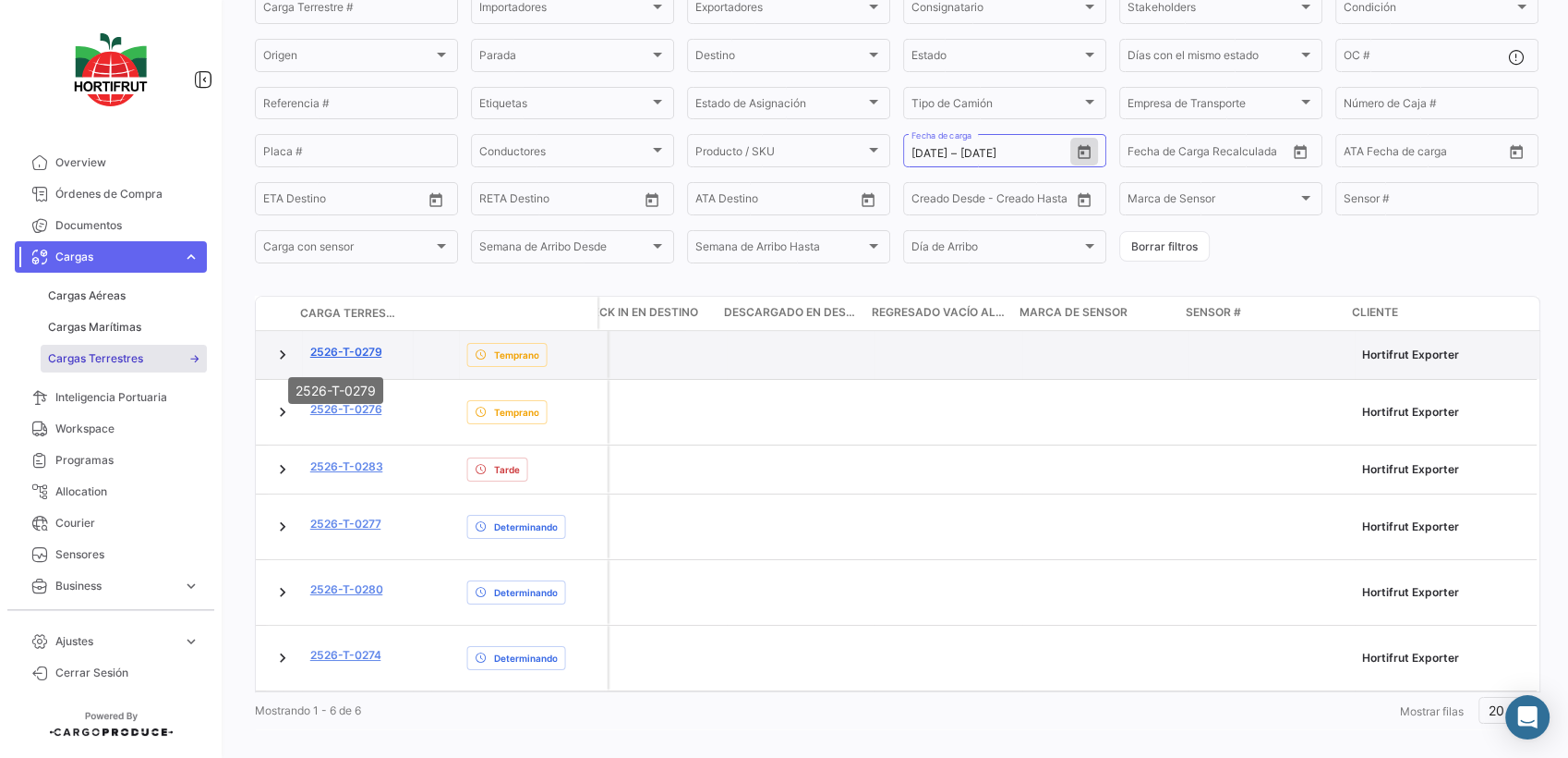
click at [354, 352] on link "2526-T-0279" at bounding box center [347, 352] width 72 height 17
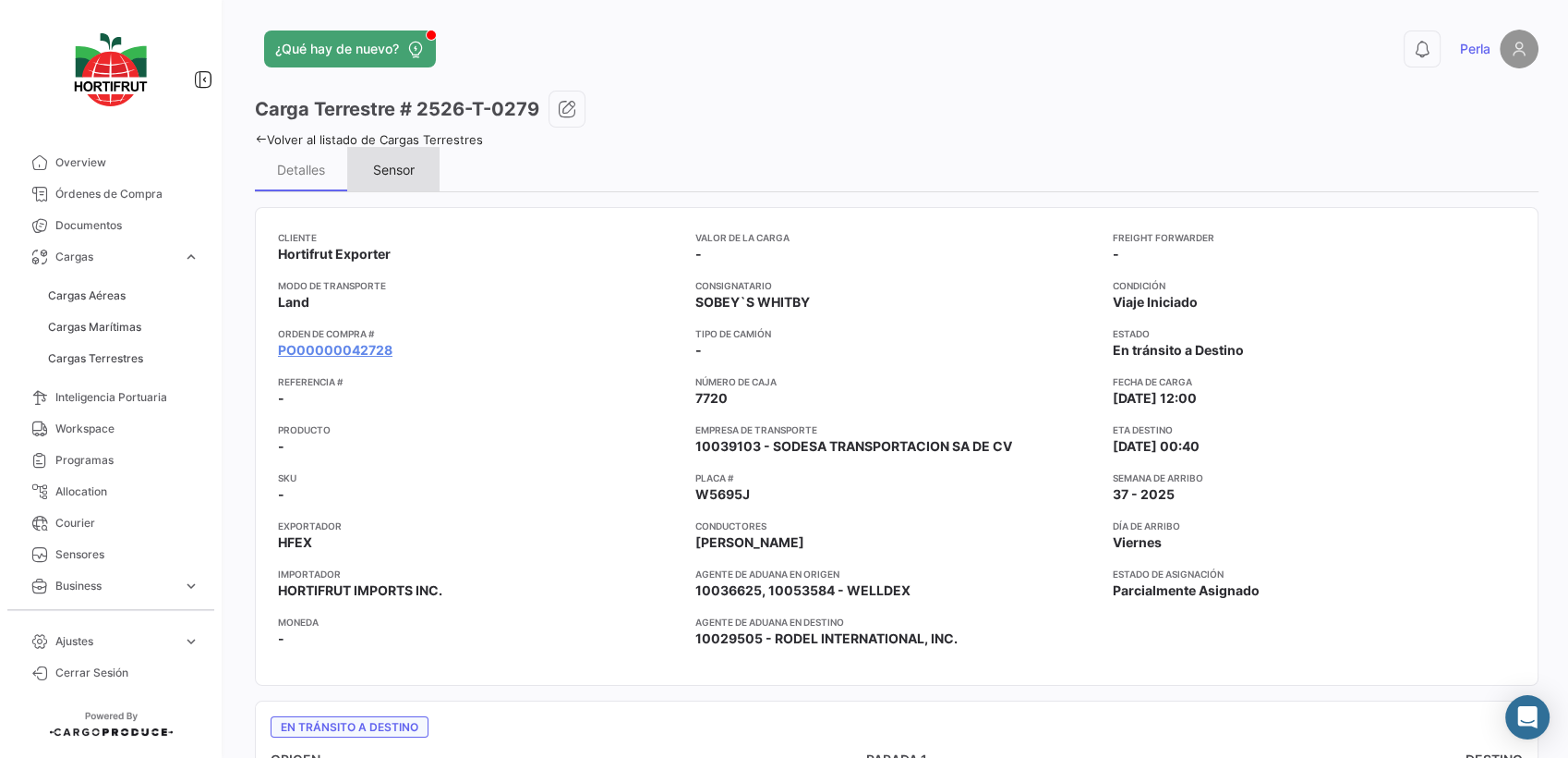
click at [412, 166] on div "Sensor" at bounding box center [394, 170] width 42 height 16
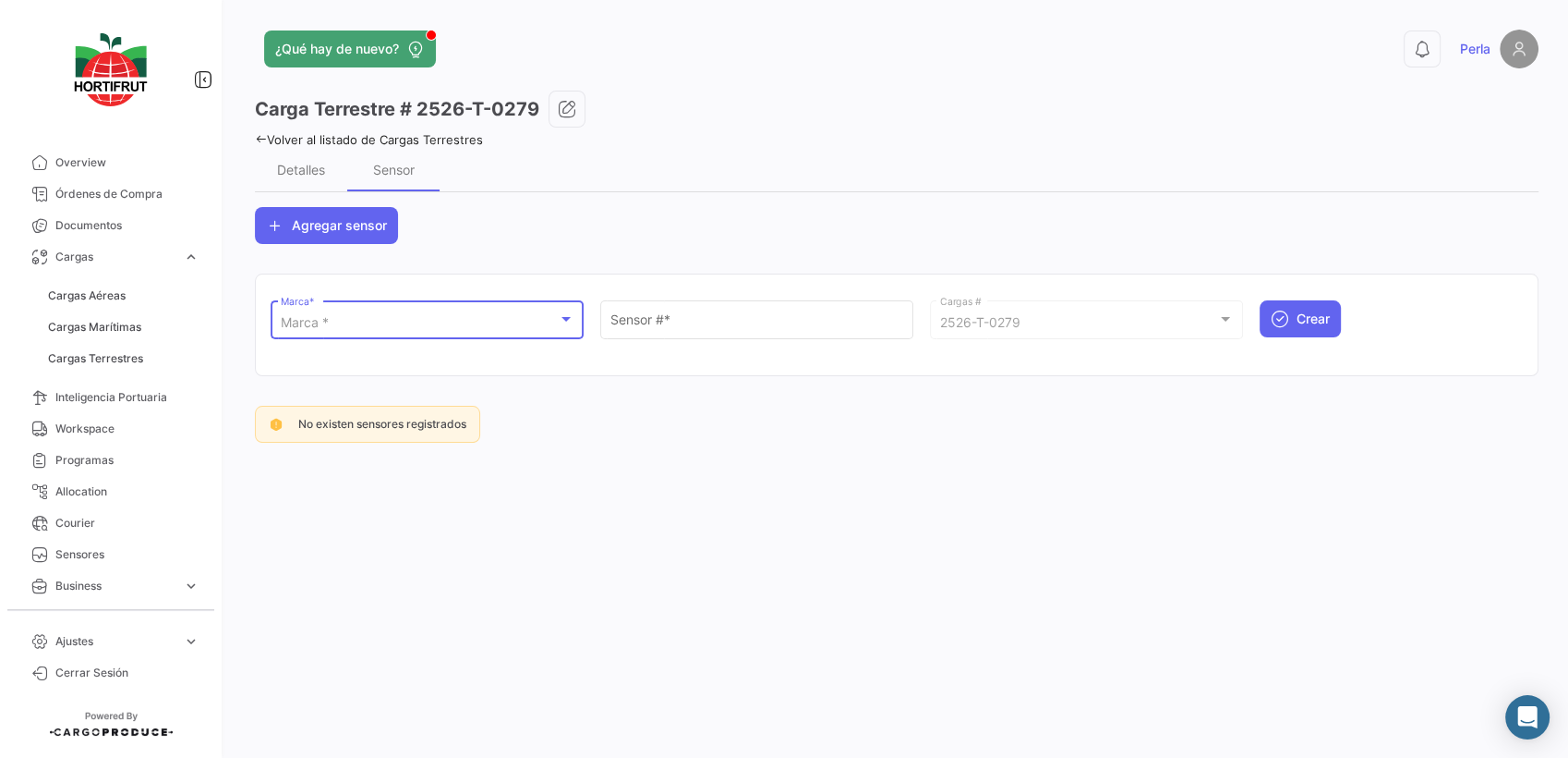
click at [355, 329] on div "Marca *" at bounding box center [419, 323] width 277 height 16
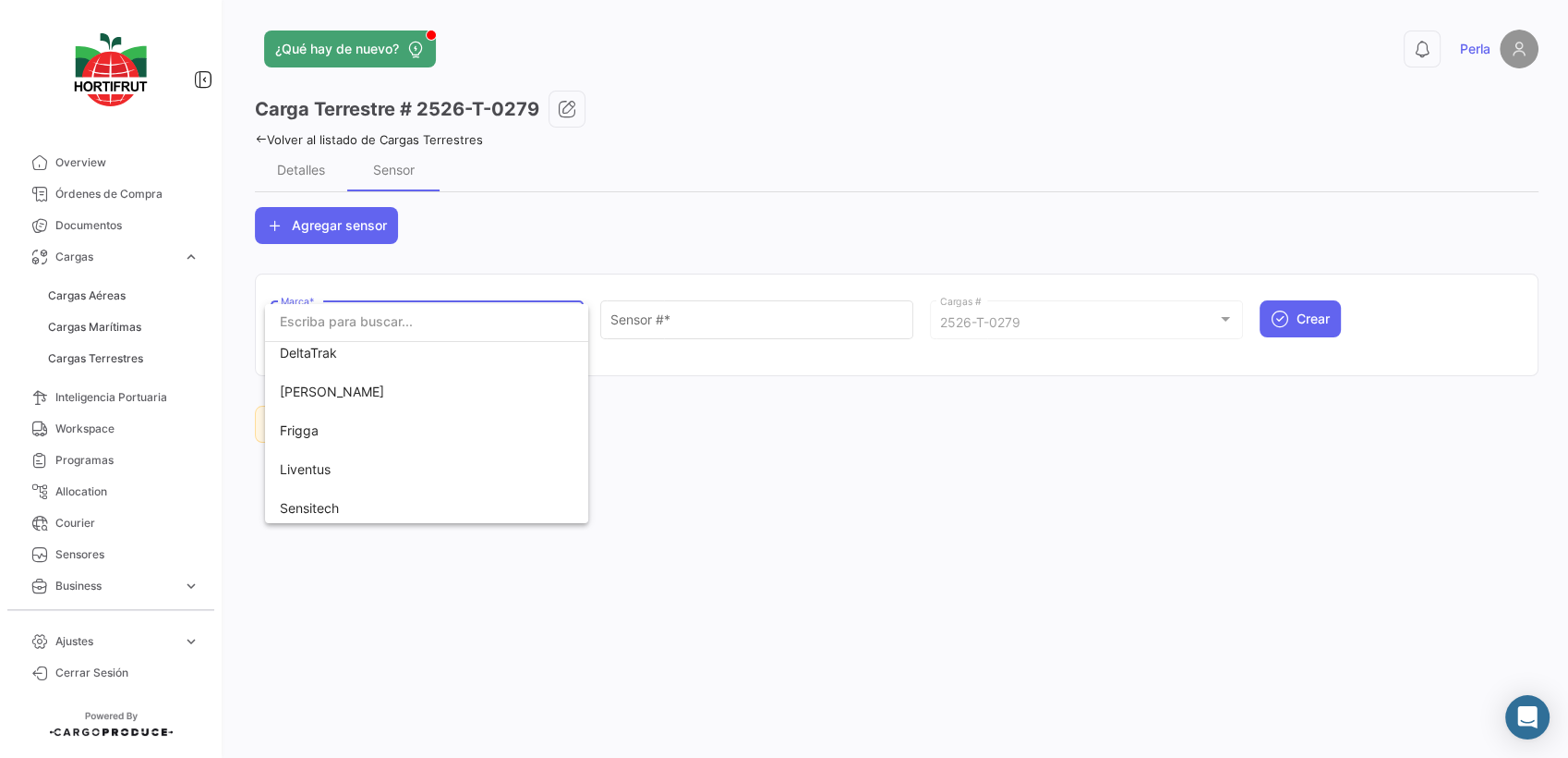
scroll to position [91, 0]
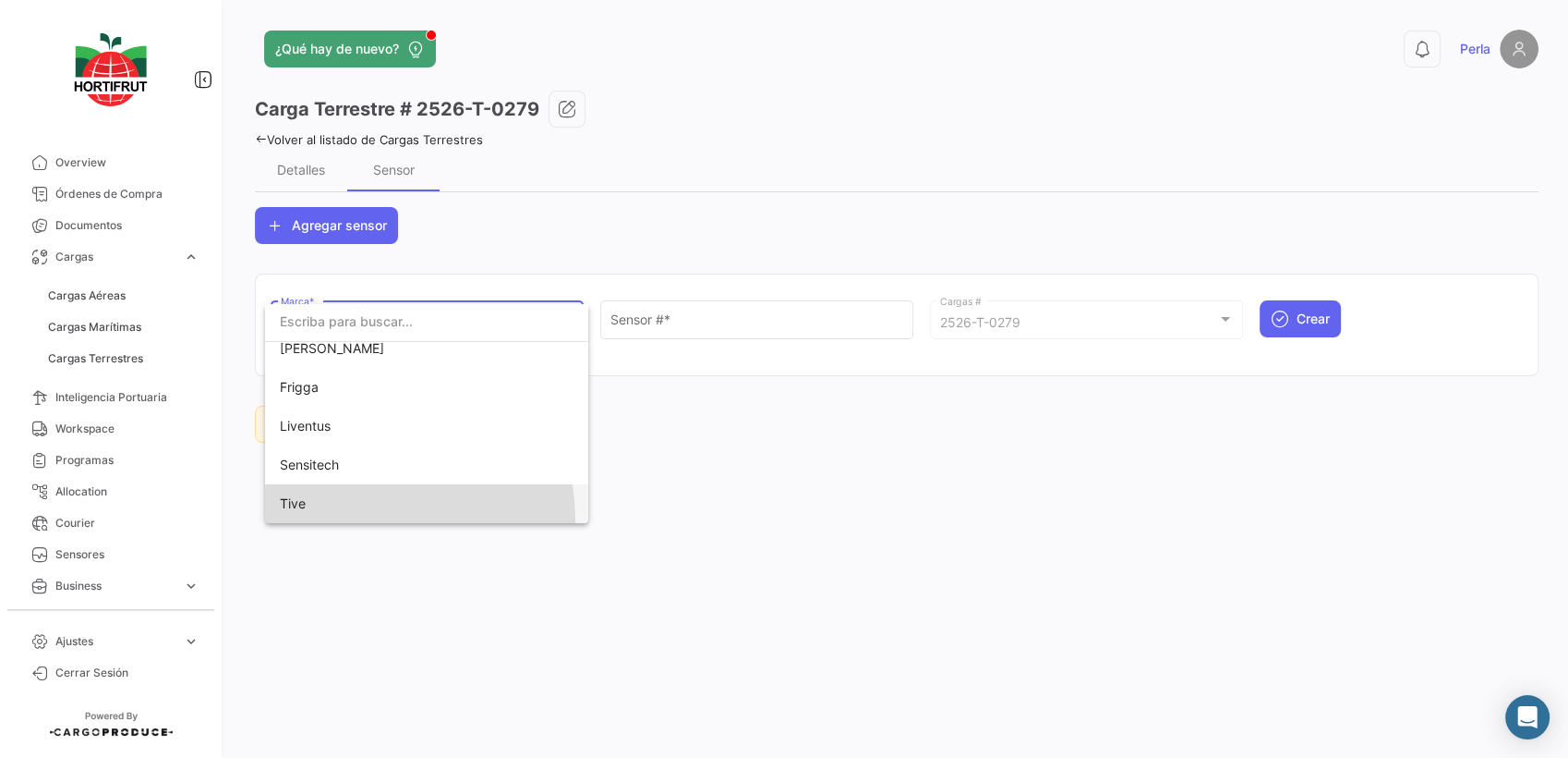
click at [348, 520] on span "Tive" at bounding box center [409, 503] width 258 height 39
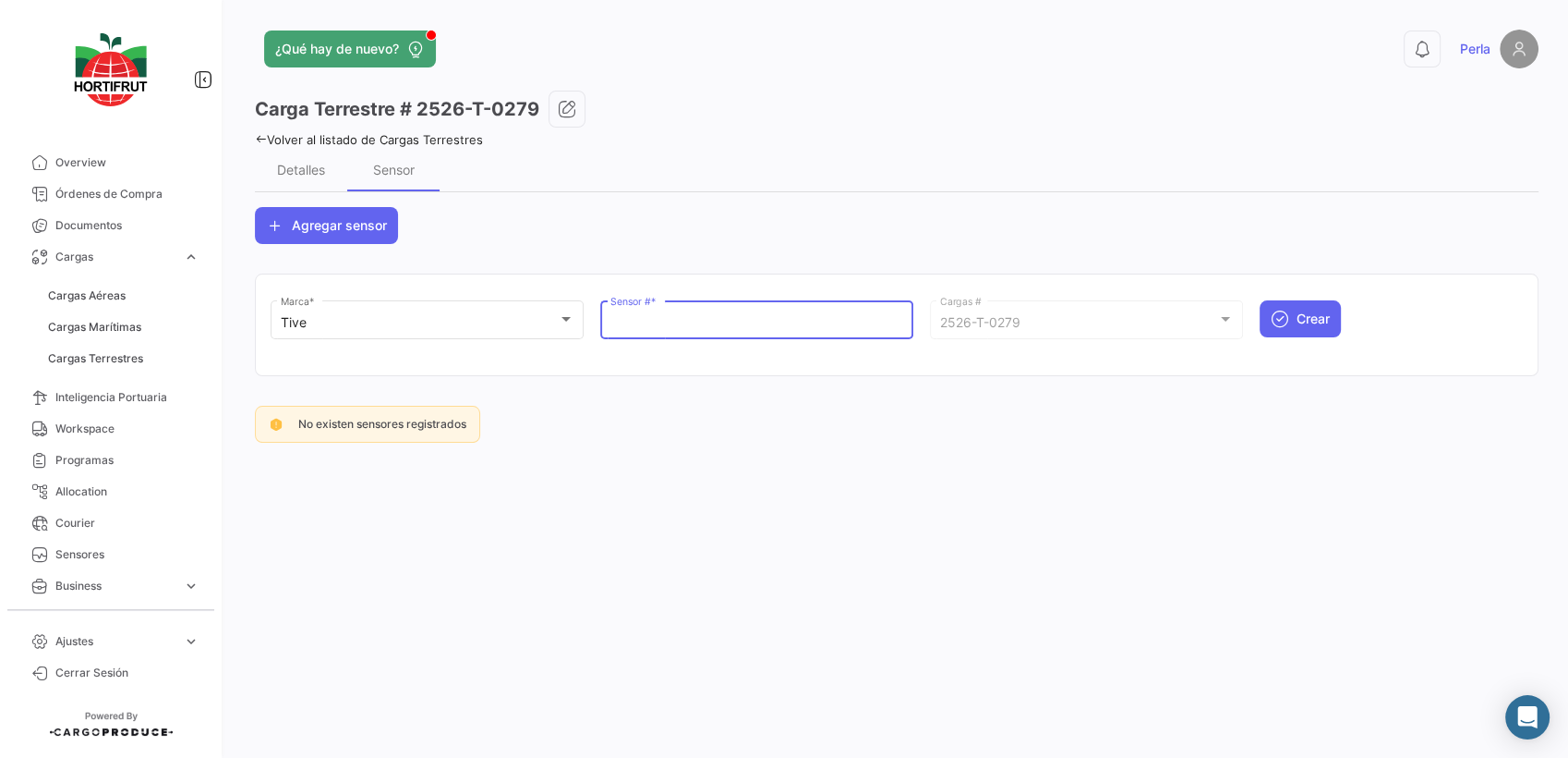
click at [663, 324] on input "Sensor # *" at bounding box center [758, 323] width 294 height 16
paste input "Q126785"
type input "Q126785"
click at [1289, 322] on icon "submit" at bounding box center [1280, 319] width 19 height 19
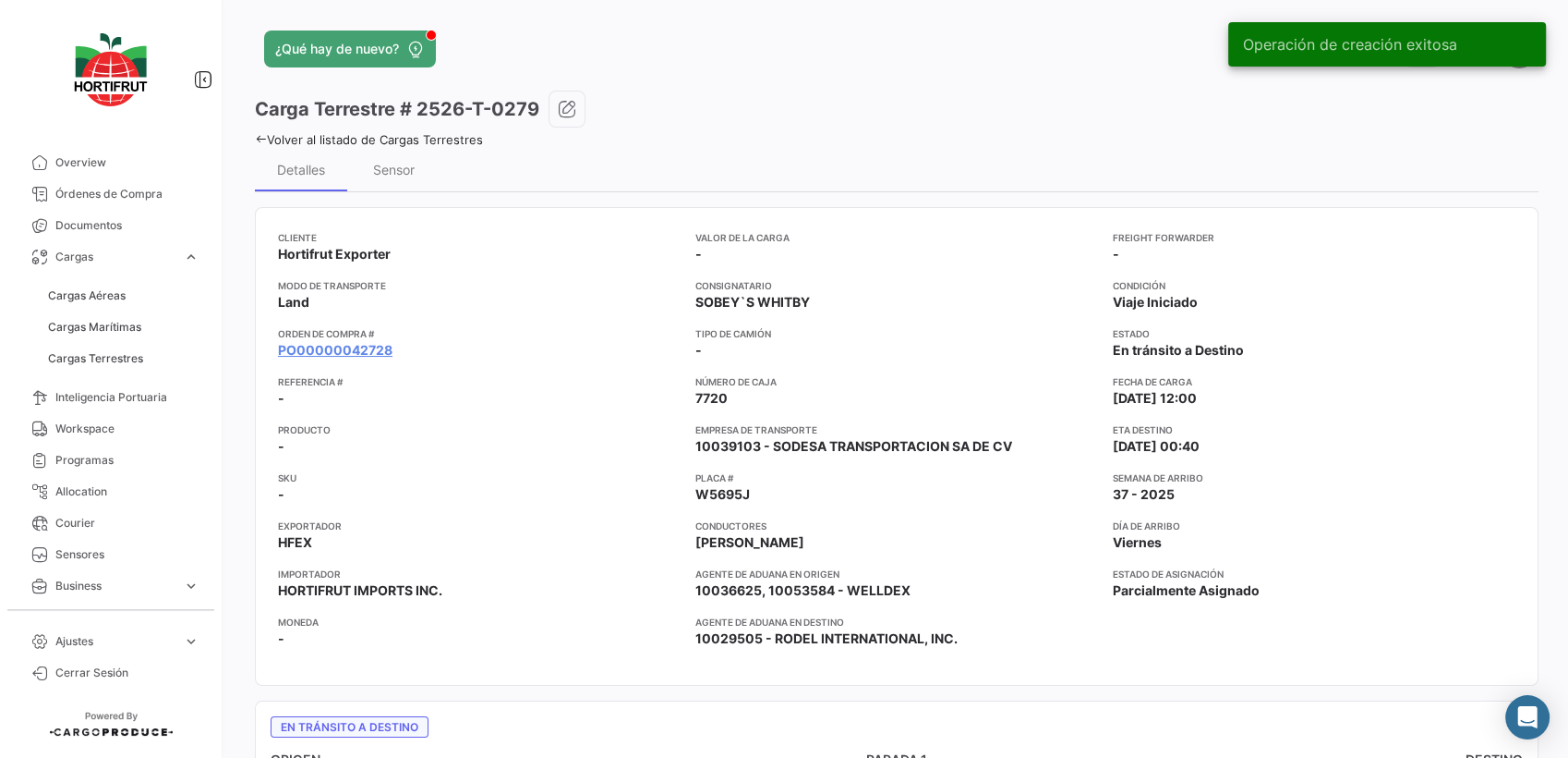
click at [258, 139] on icon at bounding box center [261, 139] width 12 height 12
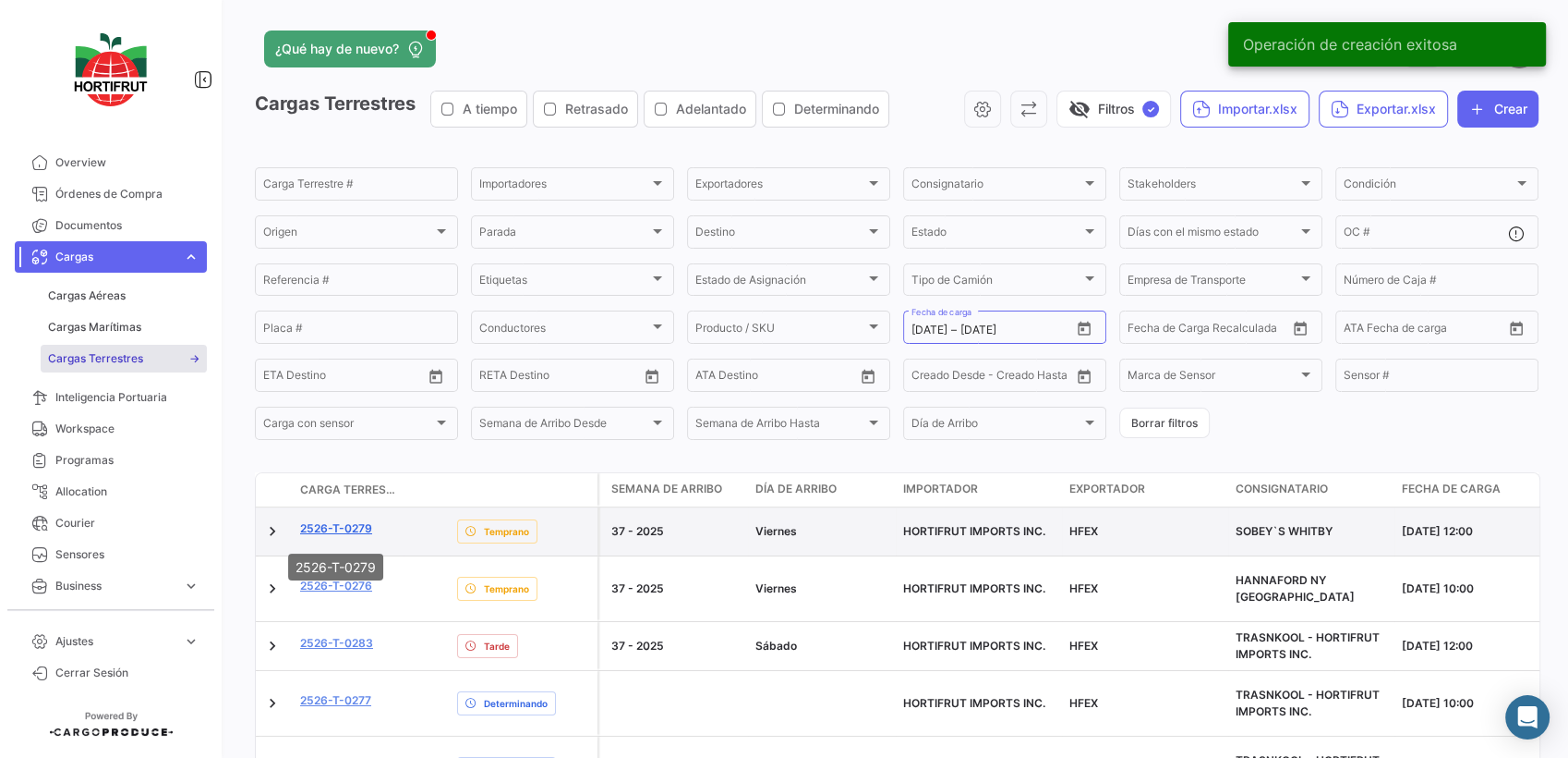
click at [346, 534] on link "2526-T-0279" at bounding box center [336, 529] width 72 height 17
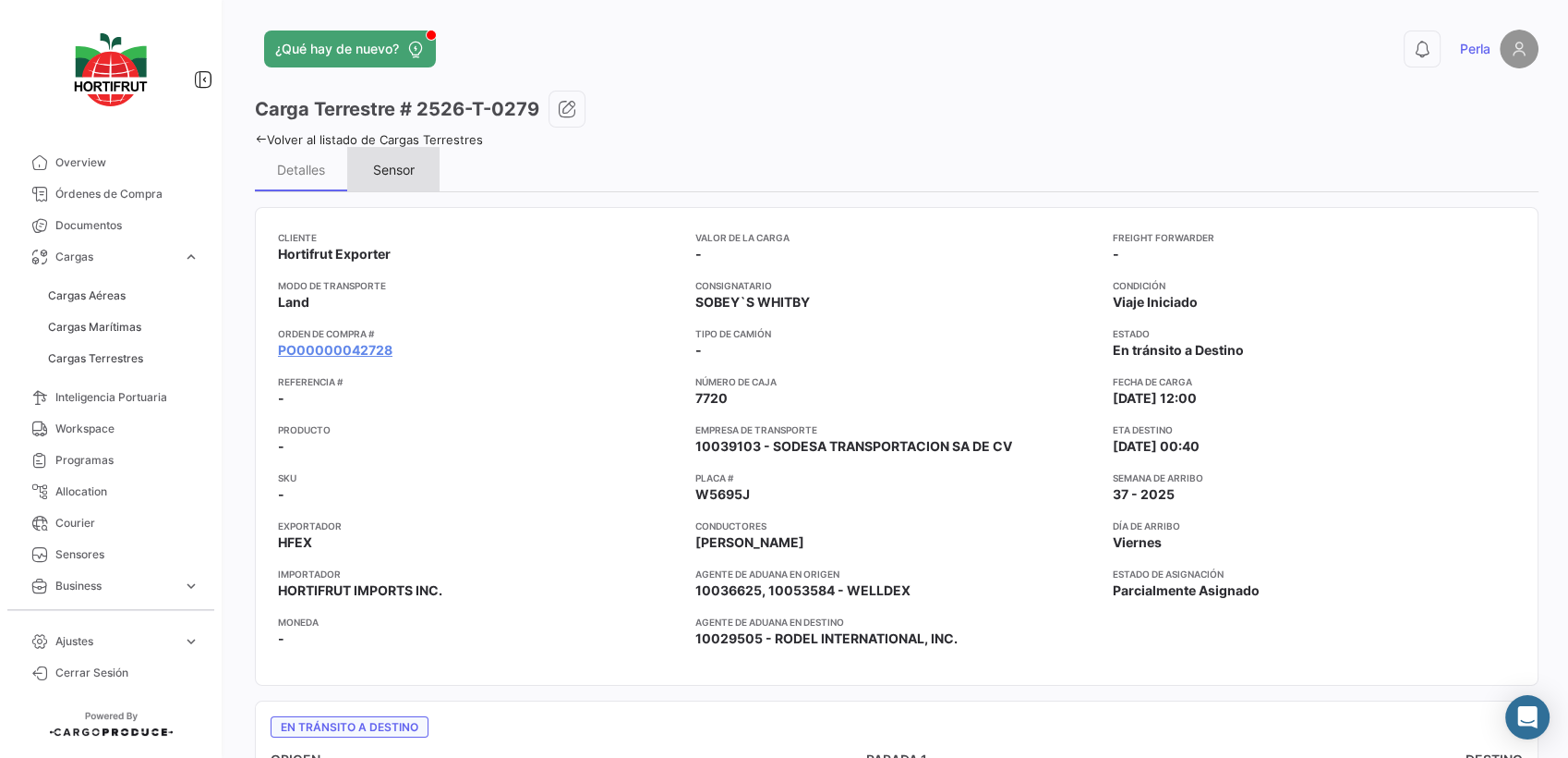
click at [403, 159] on div "Sensor" at bounding box center [393, 169] width 92 height 45
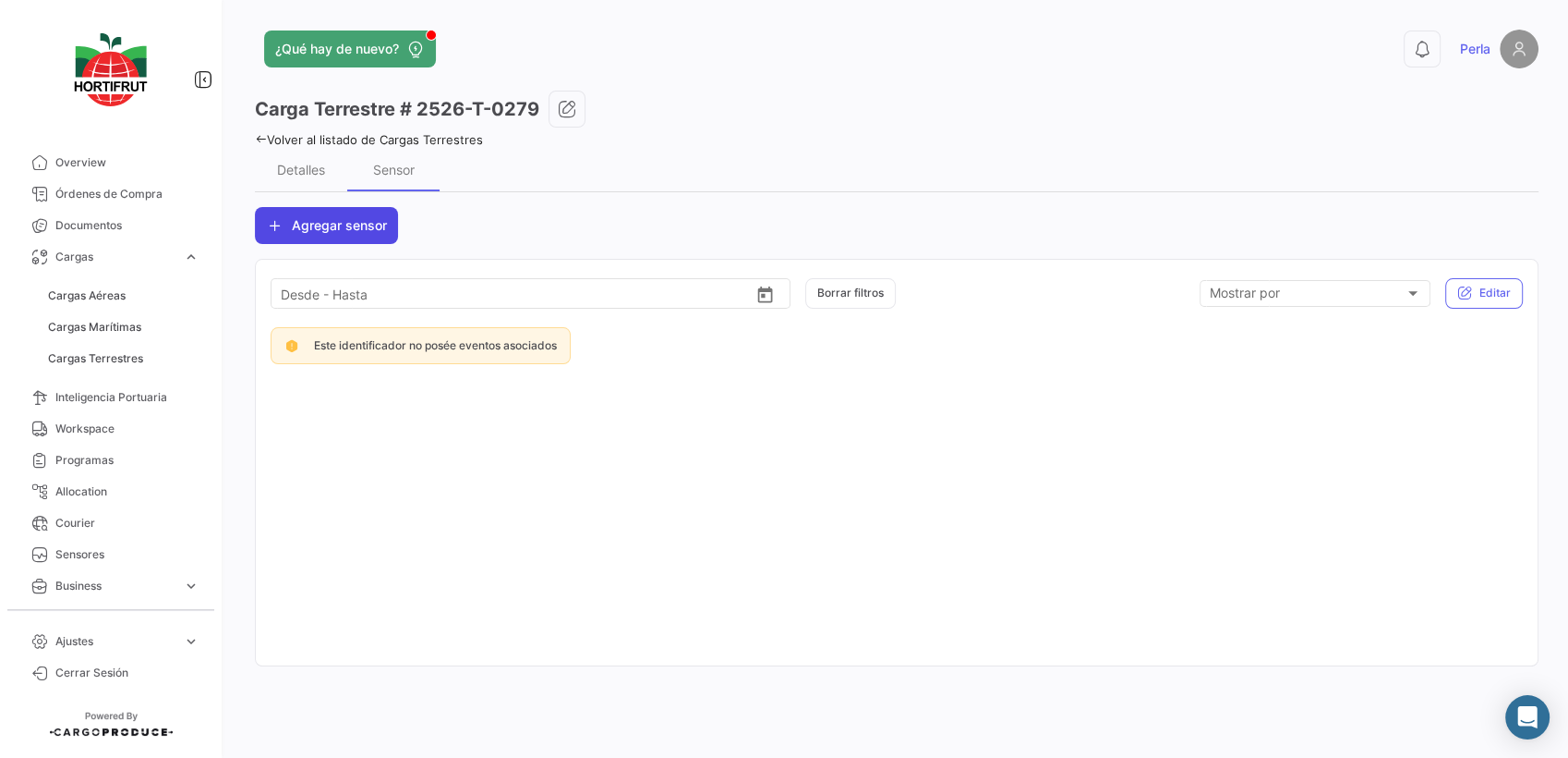
click at [356, 232] on span "Agregar sensor" at bounding box center [340, 226] width 95 height 19
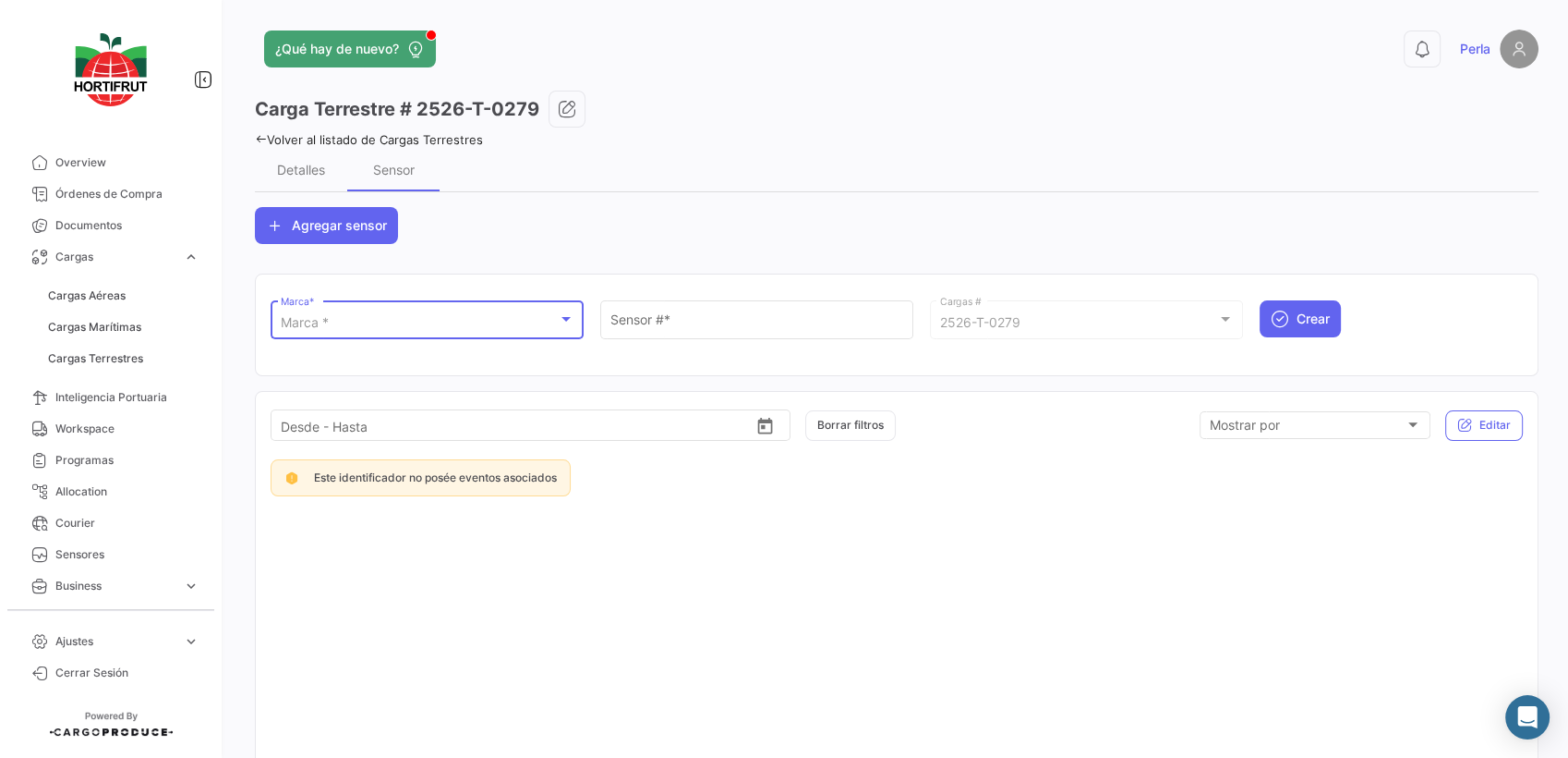
click at [361, 320] on div "Marca *" at bounding box center [419, 323] width 277 height 16
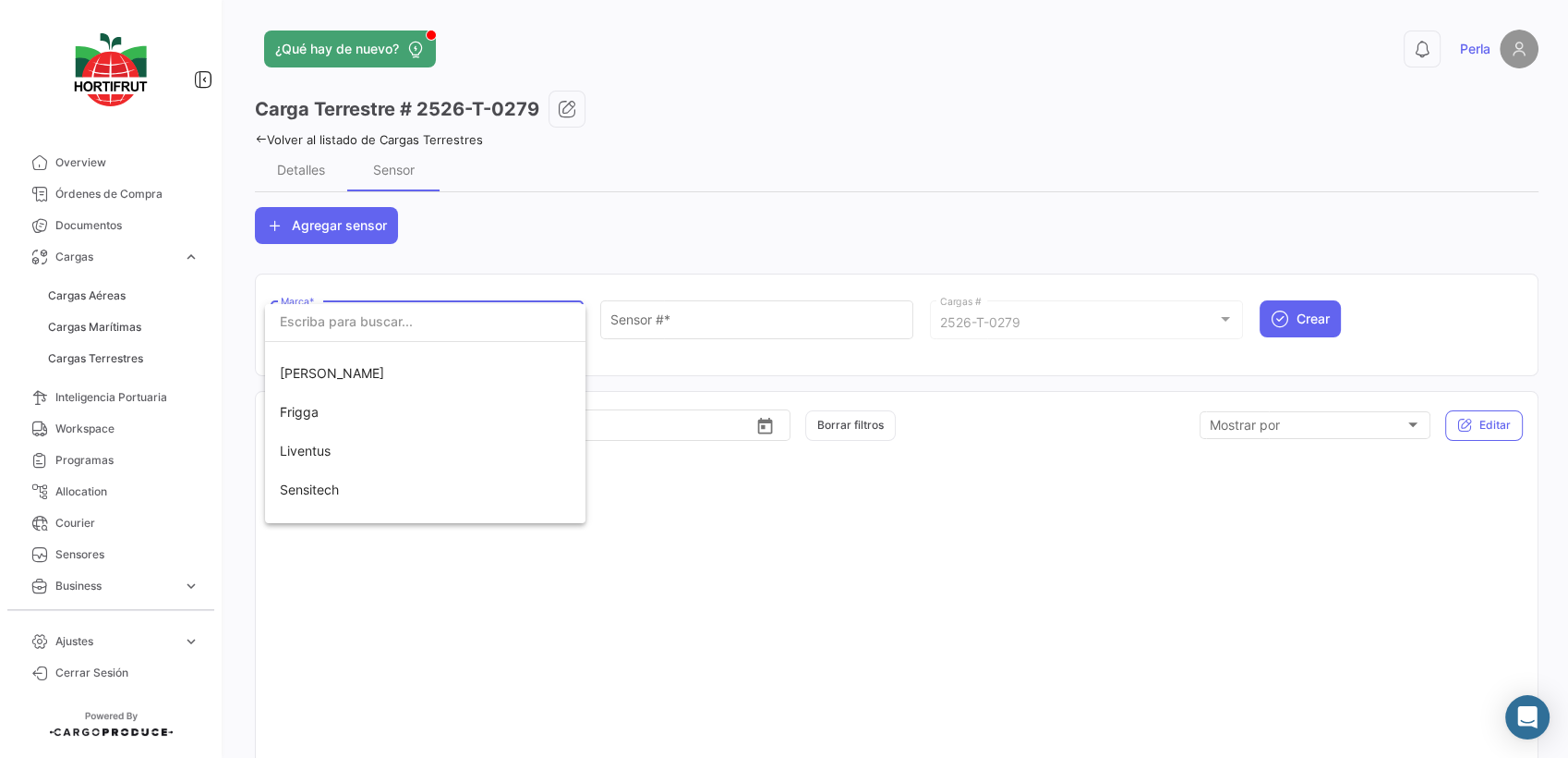
scroll to position [91, 0]
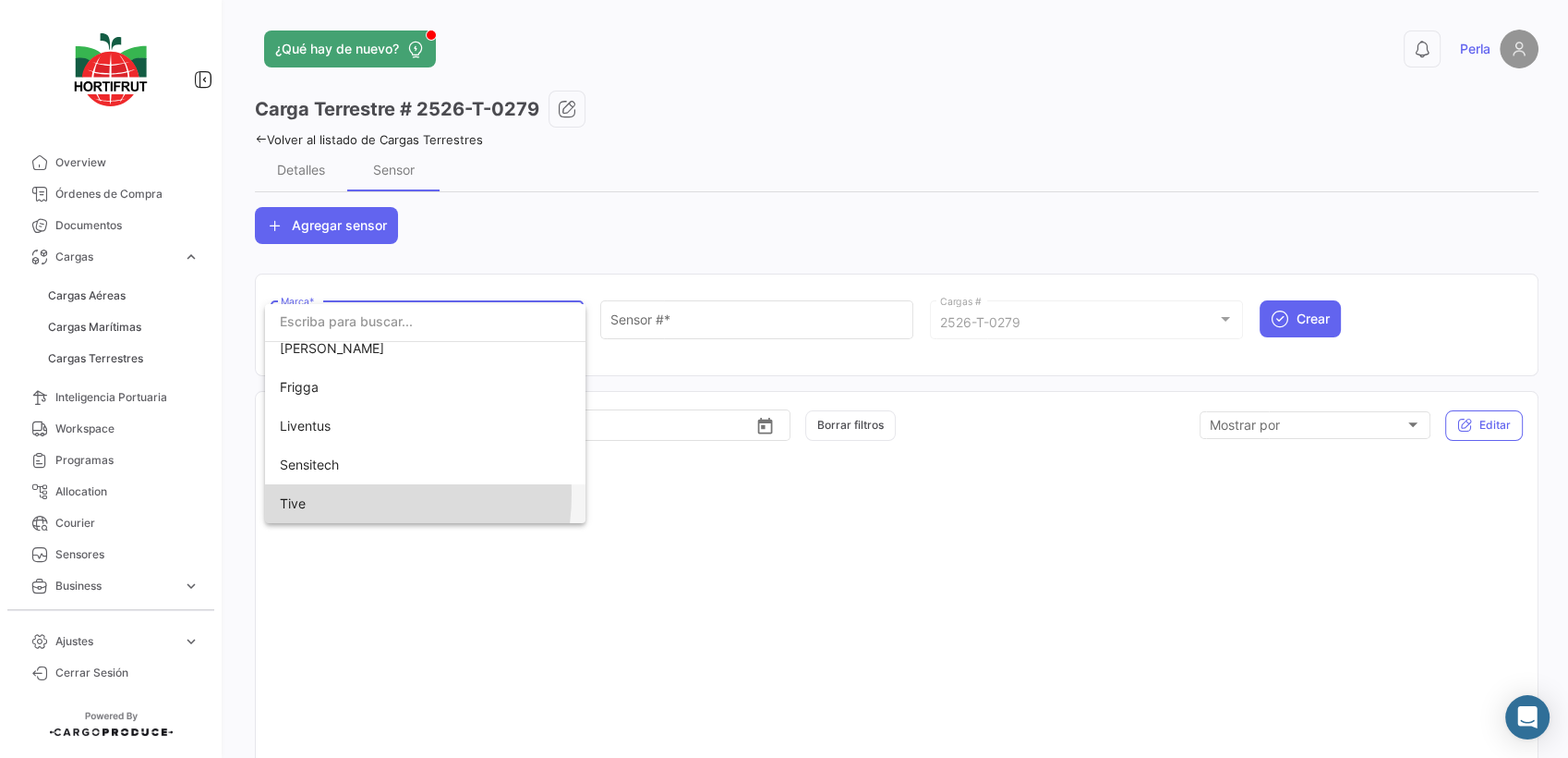
click at [333, 494] on span "Tive" at bounding box center [409, 503] width 258 height 39
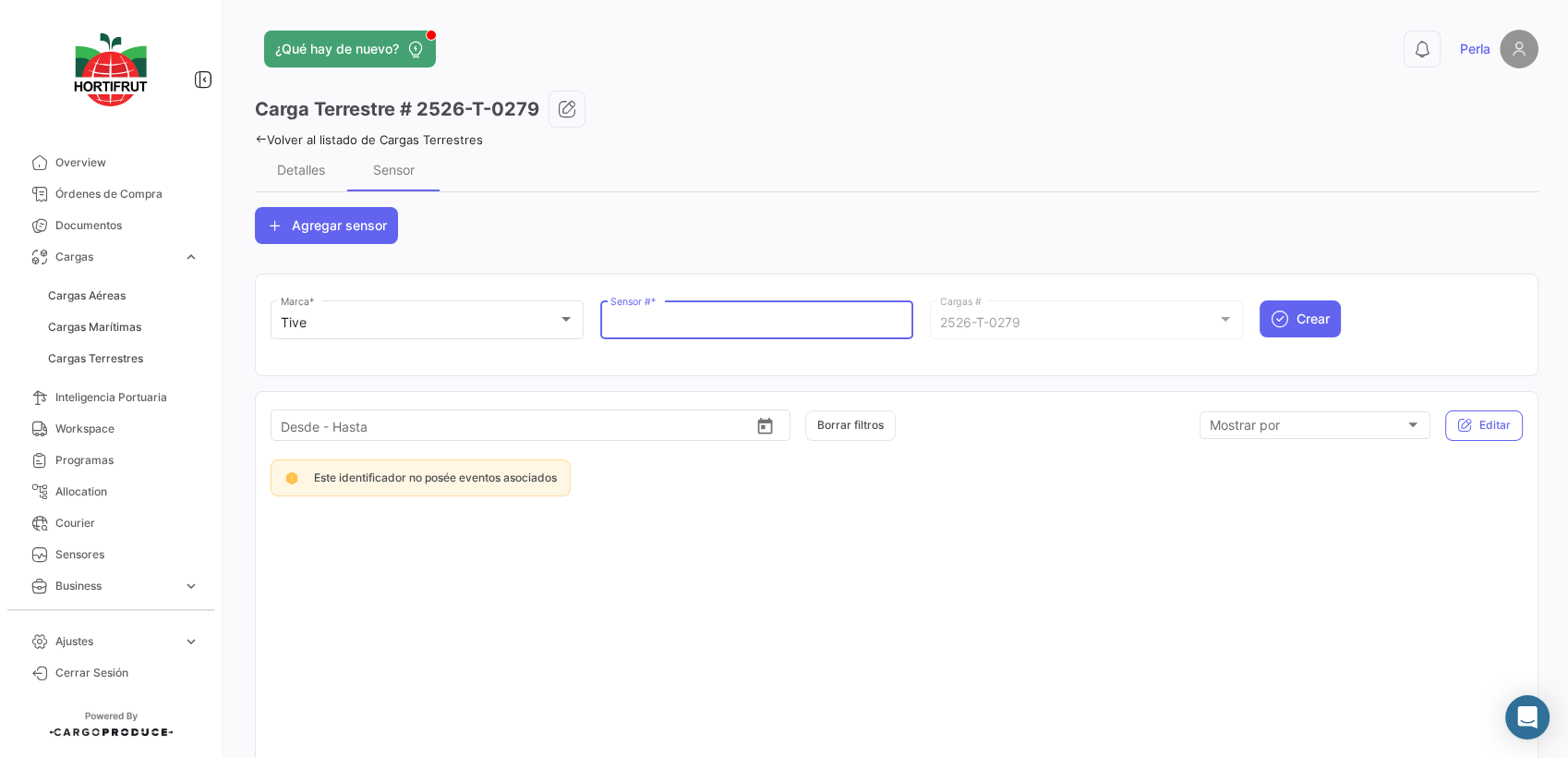
click at [680, 327] on input "Sensor # *" at bounding box center [758, 323] width 294 height 16
paste input "Q125308"
type input "Q125308"
click at [1305, 311] on span "Crear" at bounding box center [1313, 319] width 33 height 19
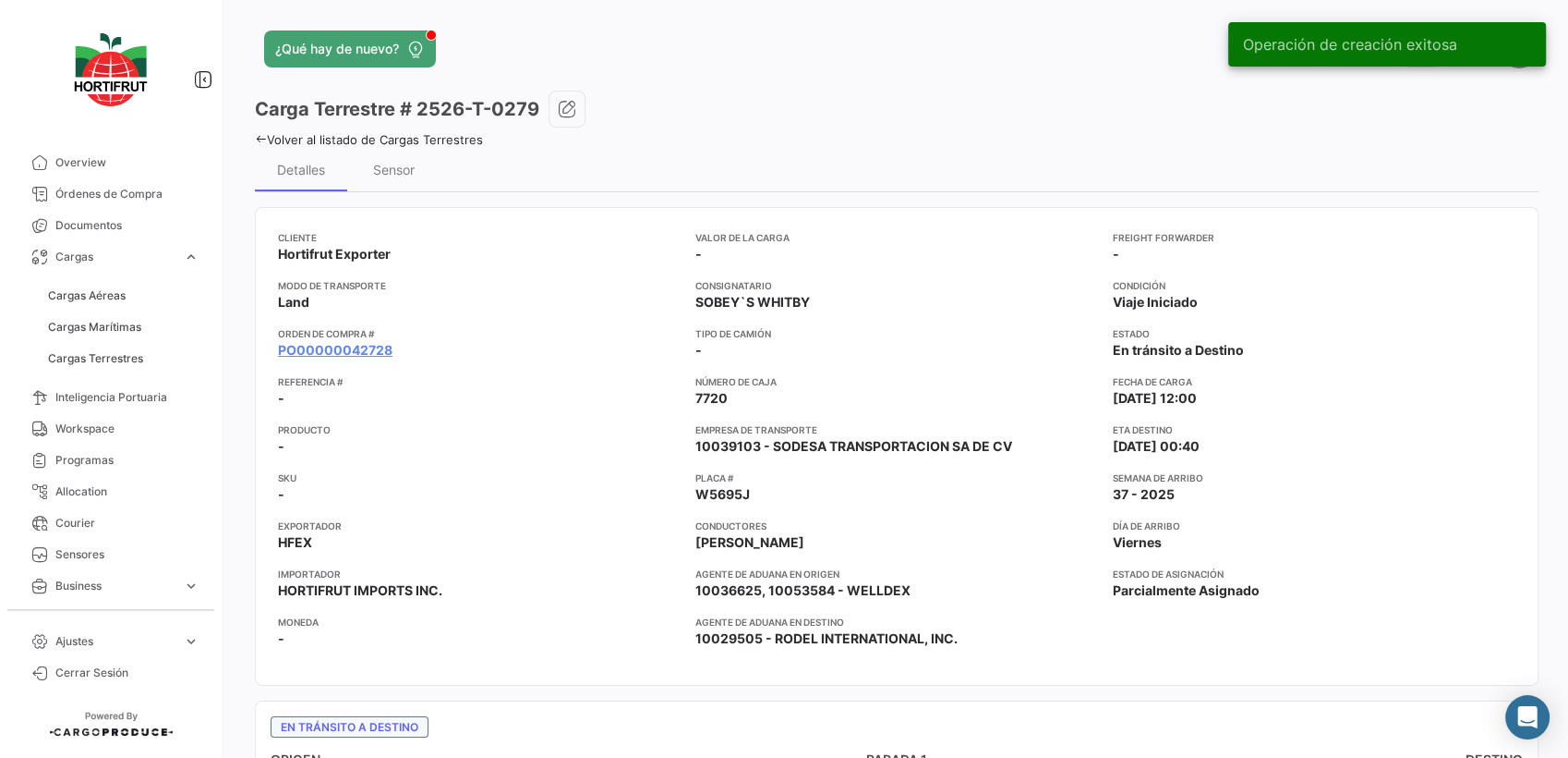
click at [260, 140] on icon at bounding box center [261, 139] width 12 height 12
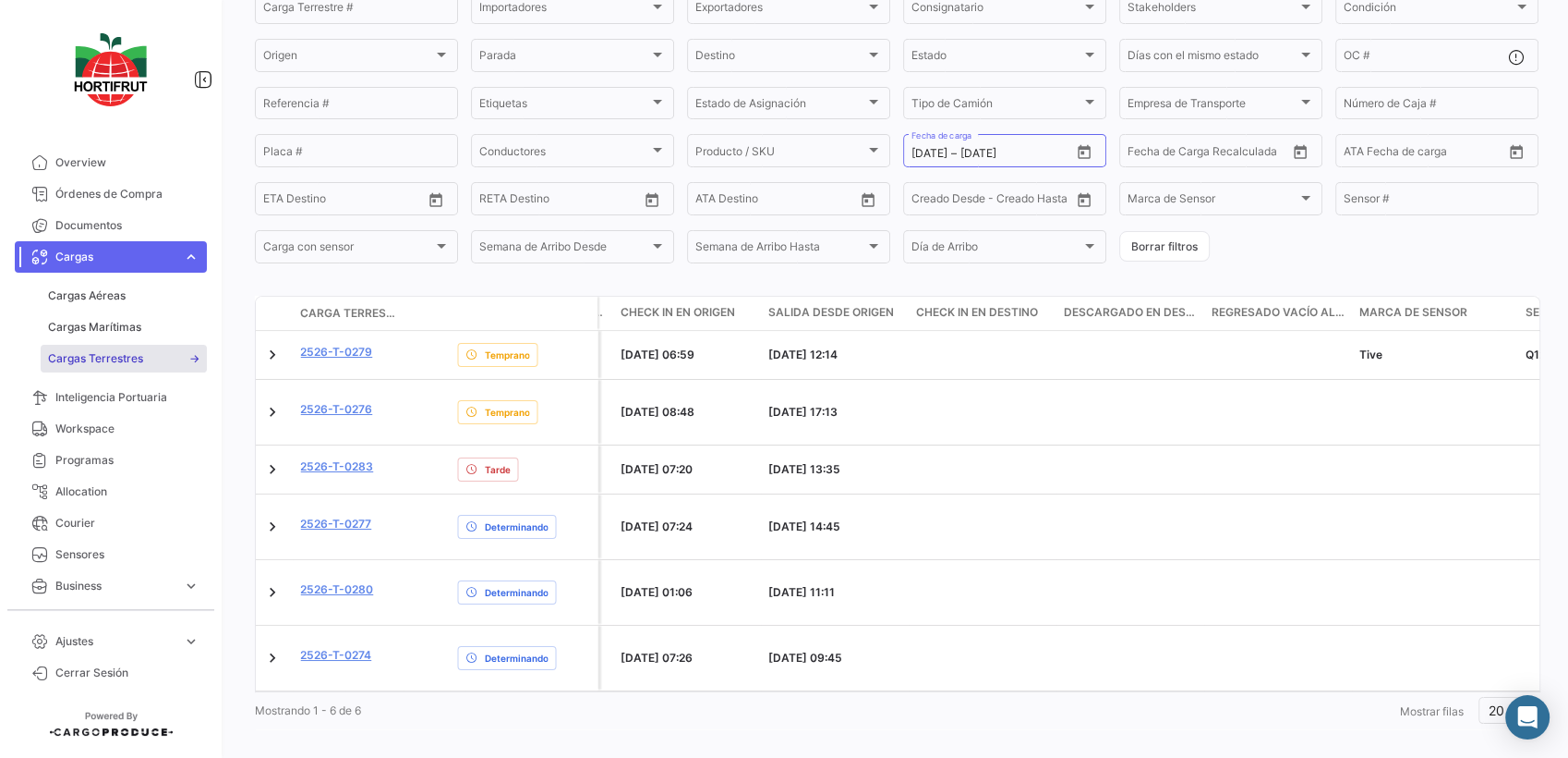
scroll to position [0, 3680]
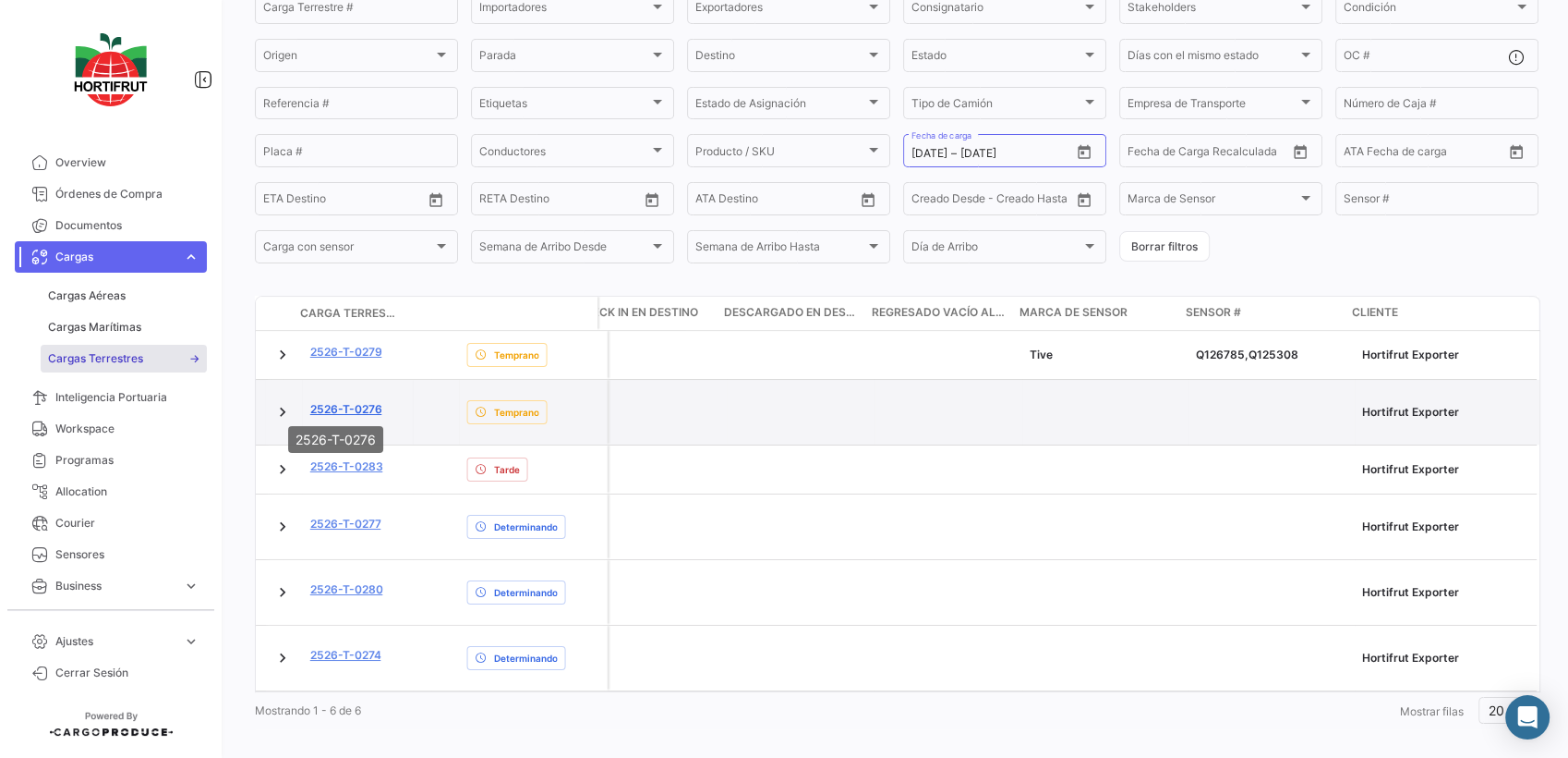
click at [344, 403] on link "2526-T-0276" at bounding box center [347, 409] width 72 height 17
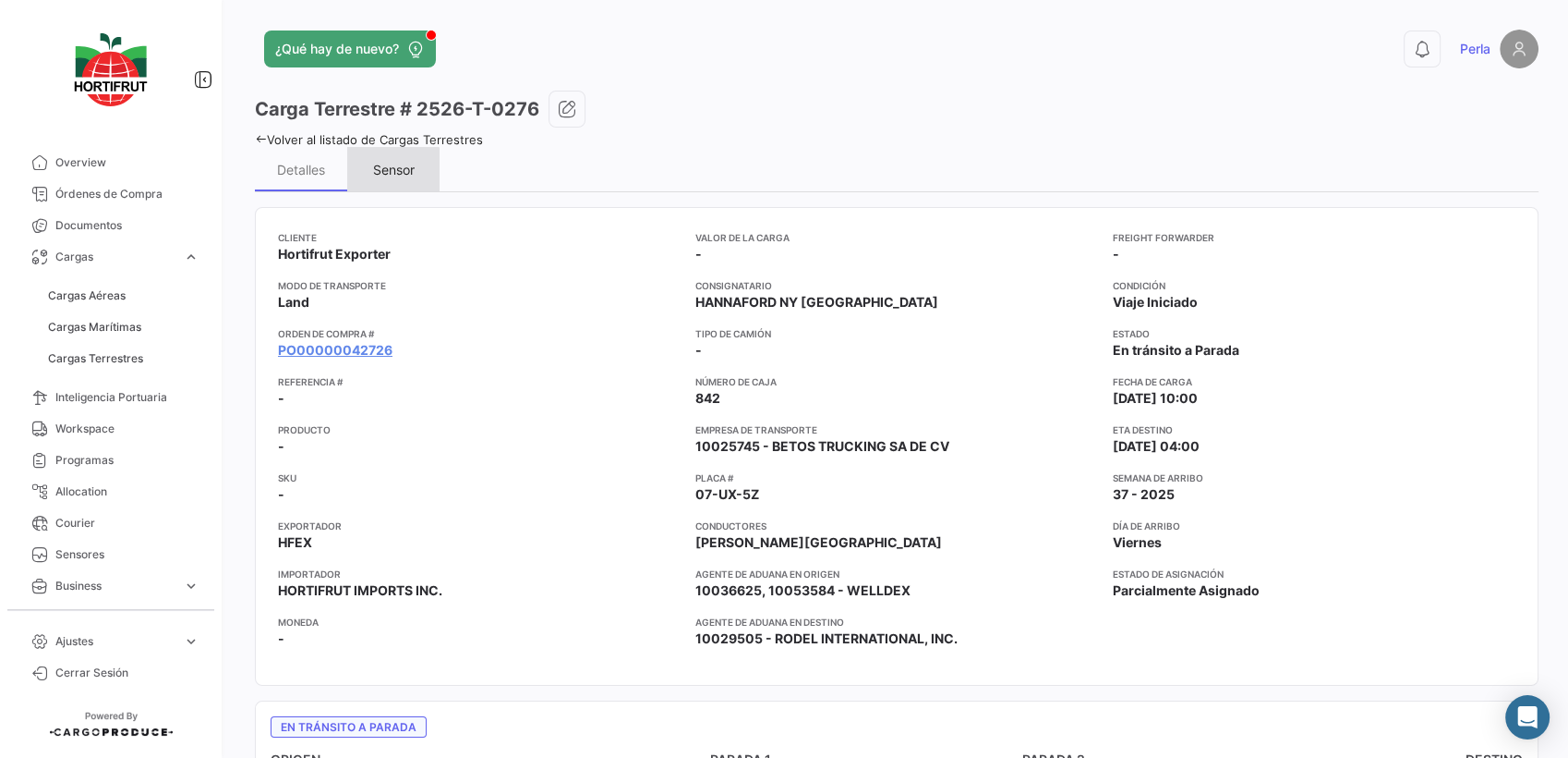
click at [390, 181] on div "Sensor" at bounding box center [393, 169] width 92 height 45
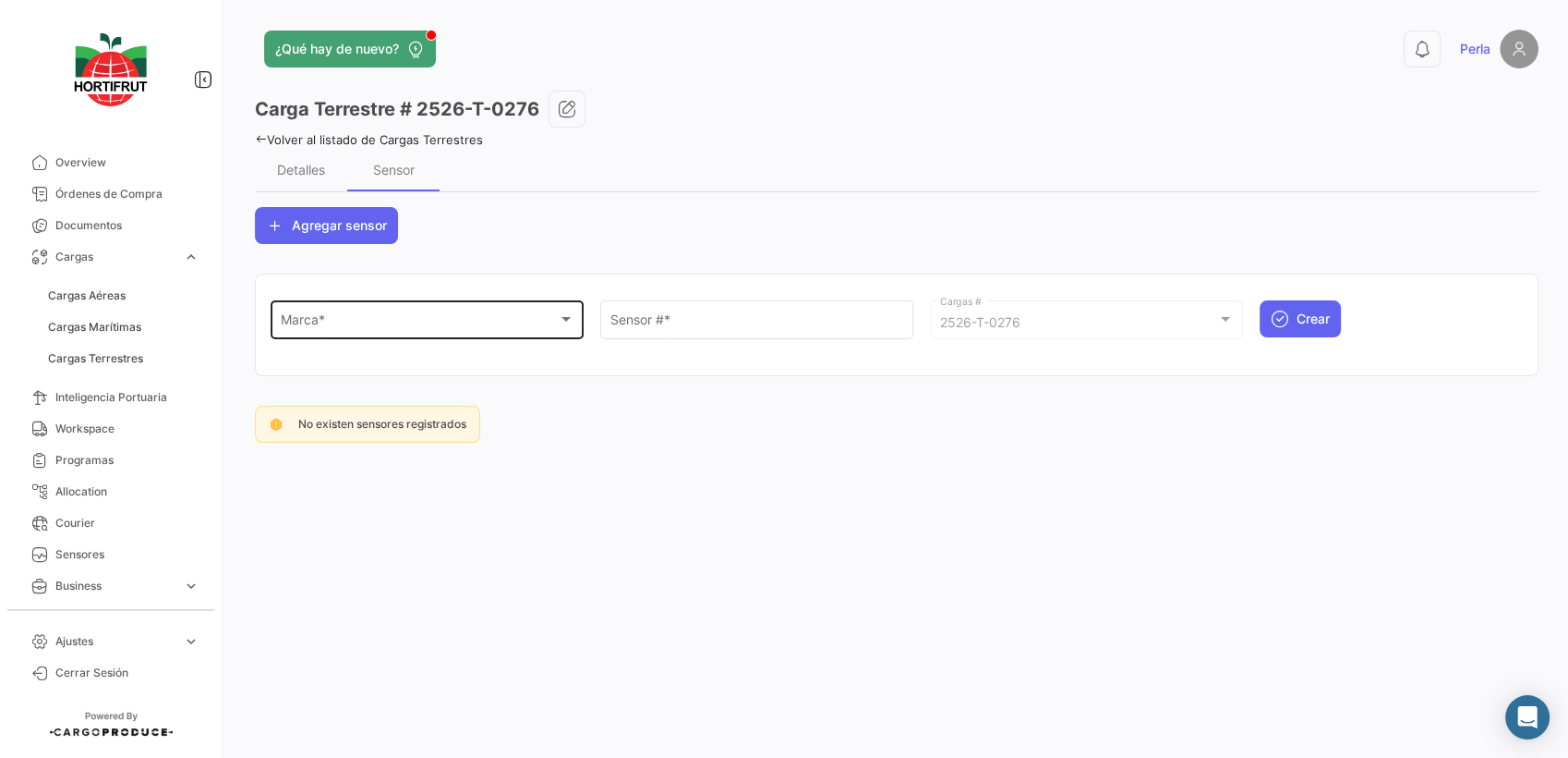
click at [409, 327] on div "Marca *" at bounding box center [419, 323] width 277 height 16
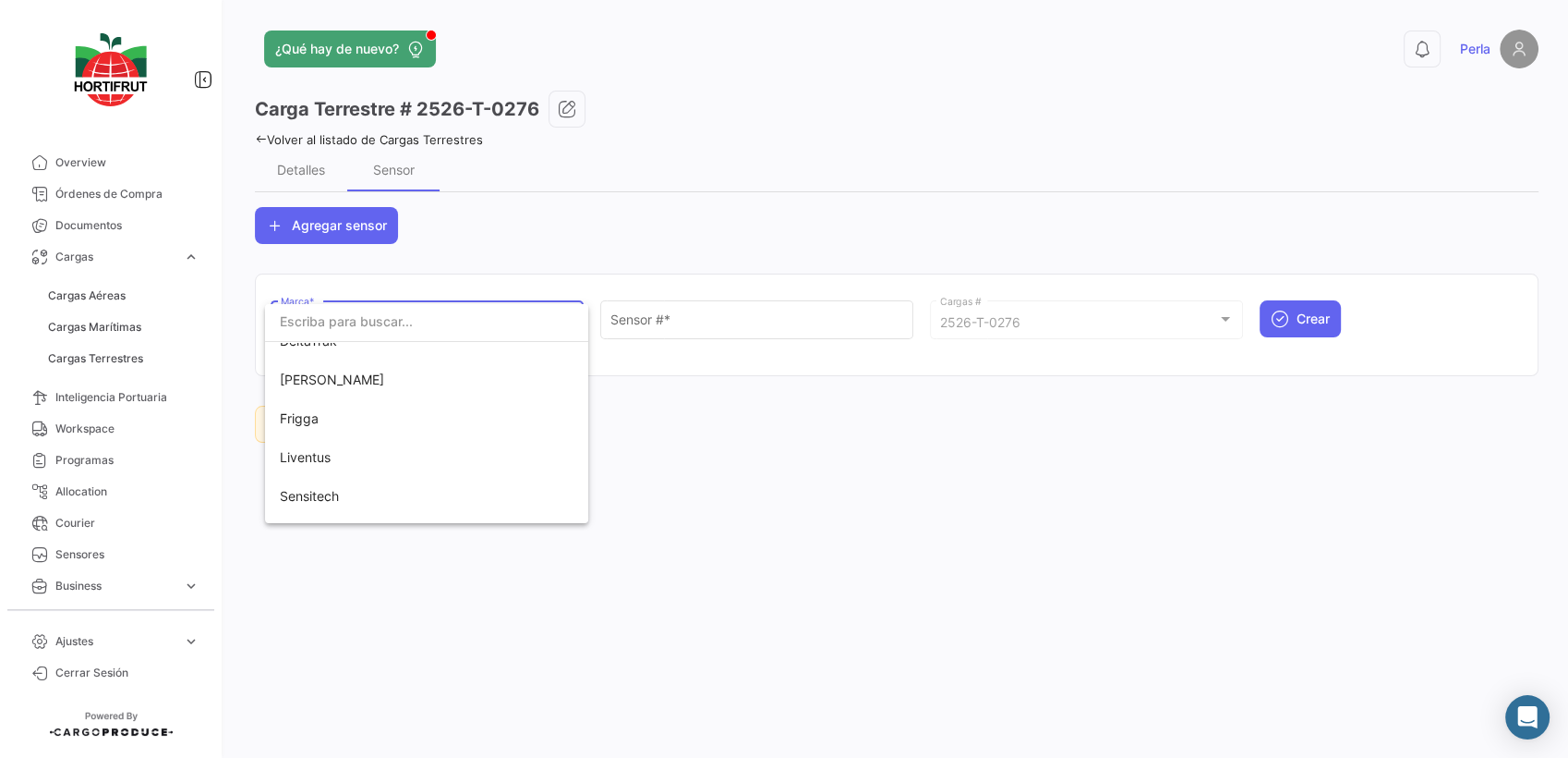
scroll to position [91, 0]
click at [300, 501] on span "Tive" at bounding box center [293, 504] width 26 height 16
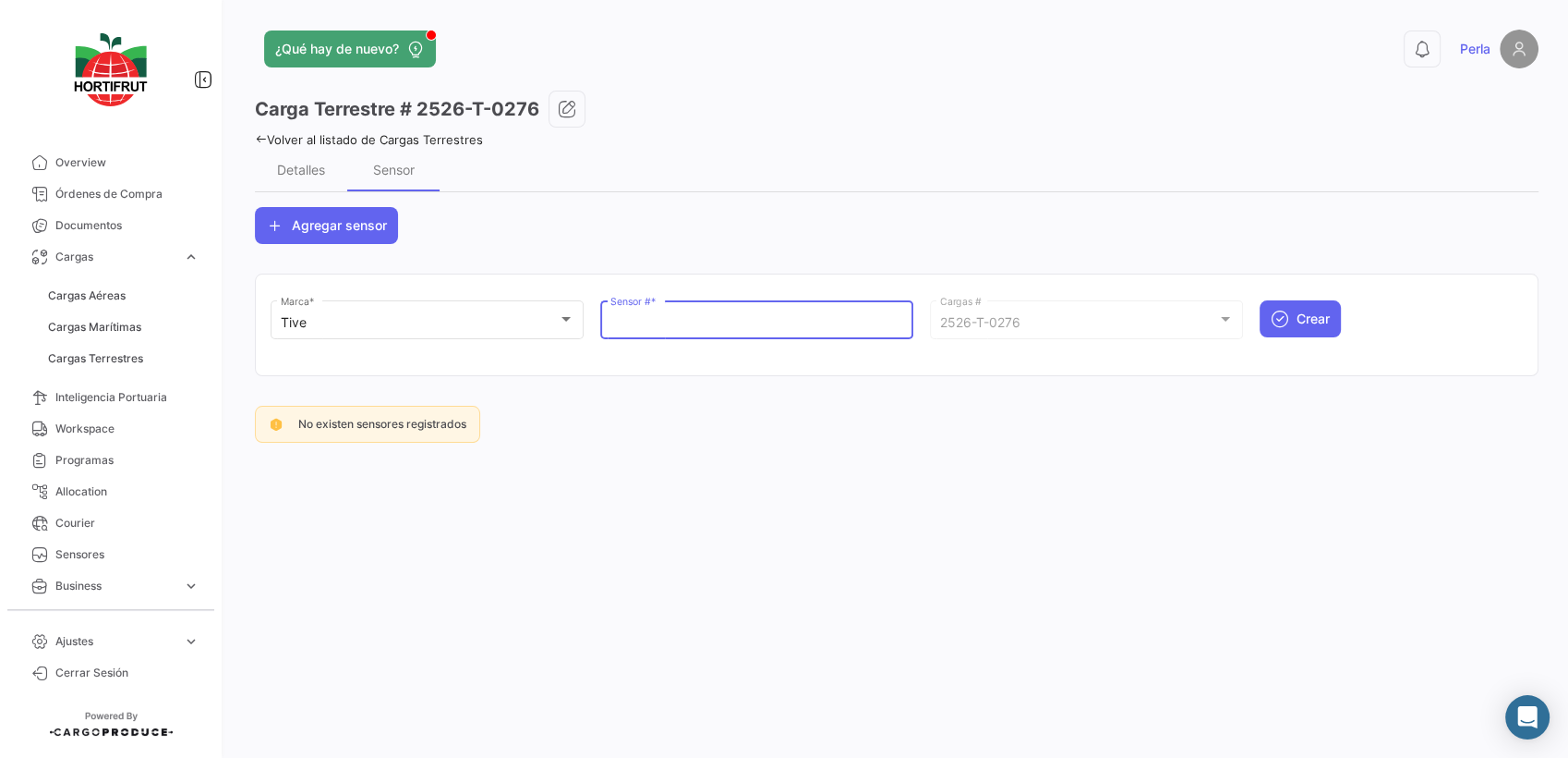
click at [680, 324] on input "Sensor # *" at bounding box center [758, 323] width 294 height 16
paste input "Q125128"
type input "Q125128"
click at [1308, 311] on span "Crear" at bounding box center [1313, 319] width 33 height 19
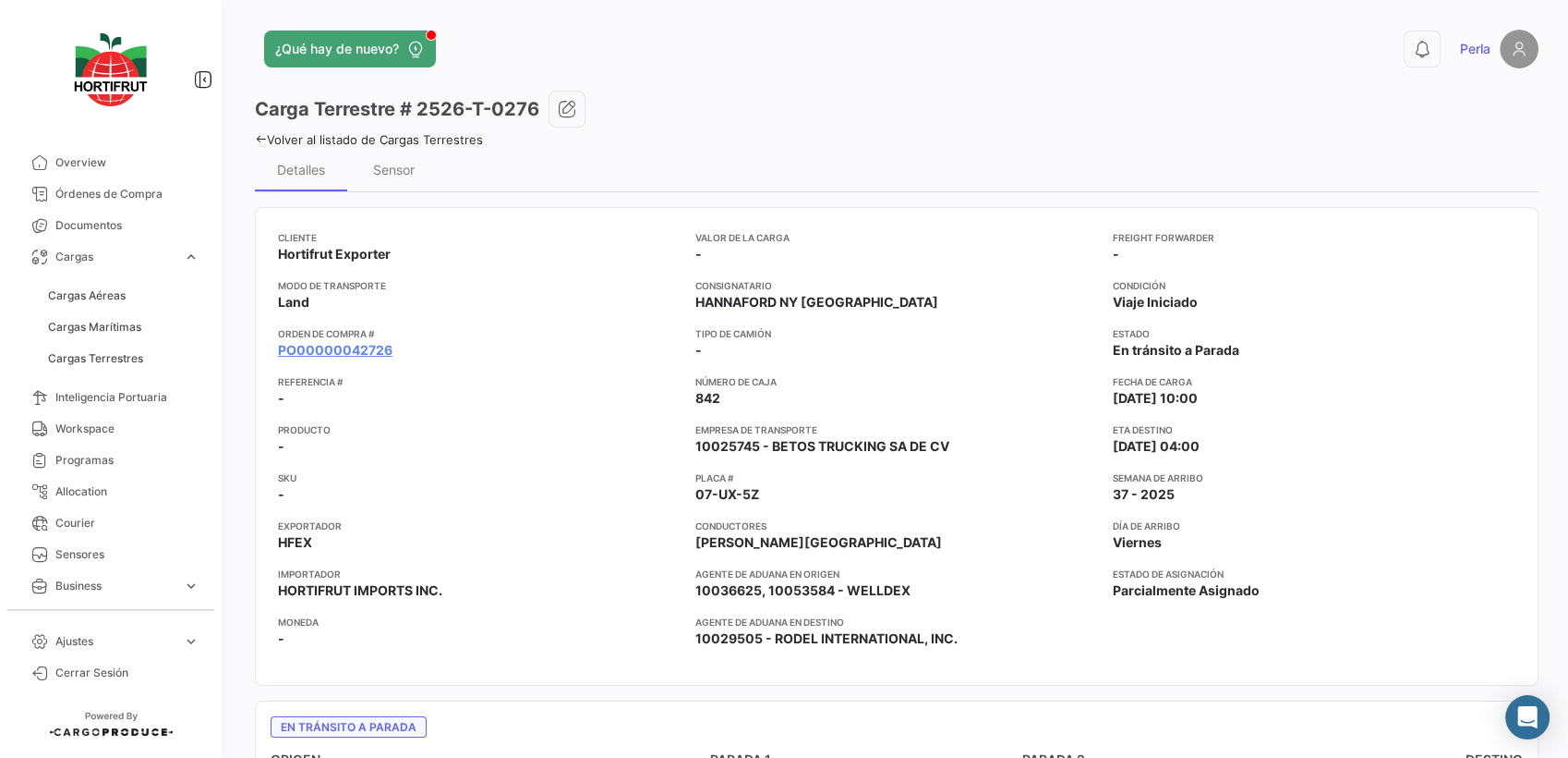
click at [259, 140] on icon at bounding box center [261, 139] width 12 height 12
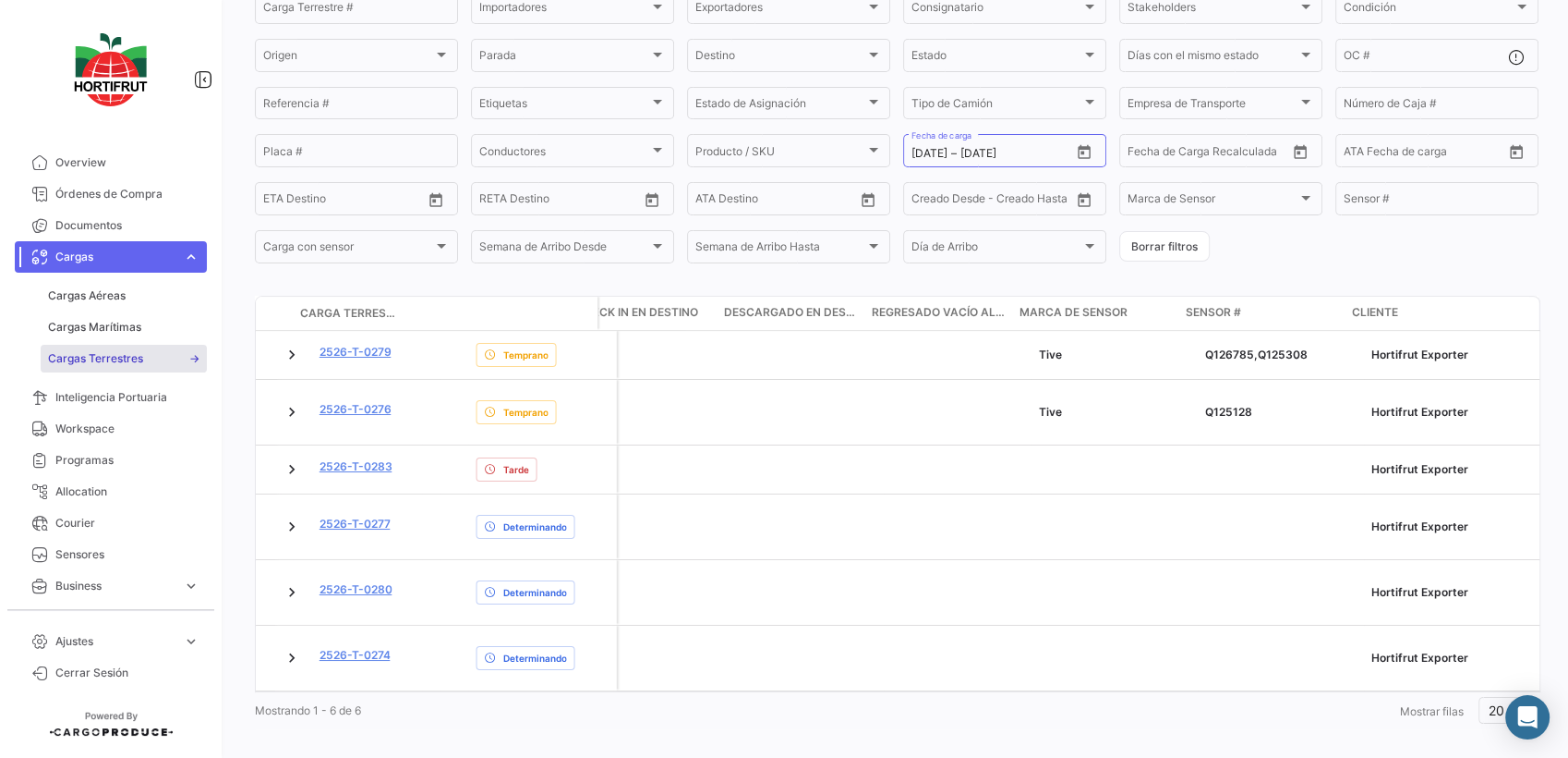
scroll to position [0, 3680]
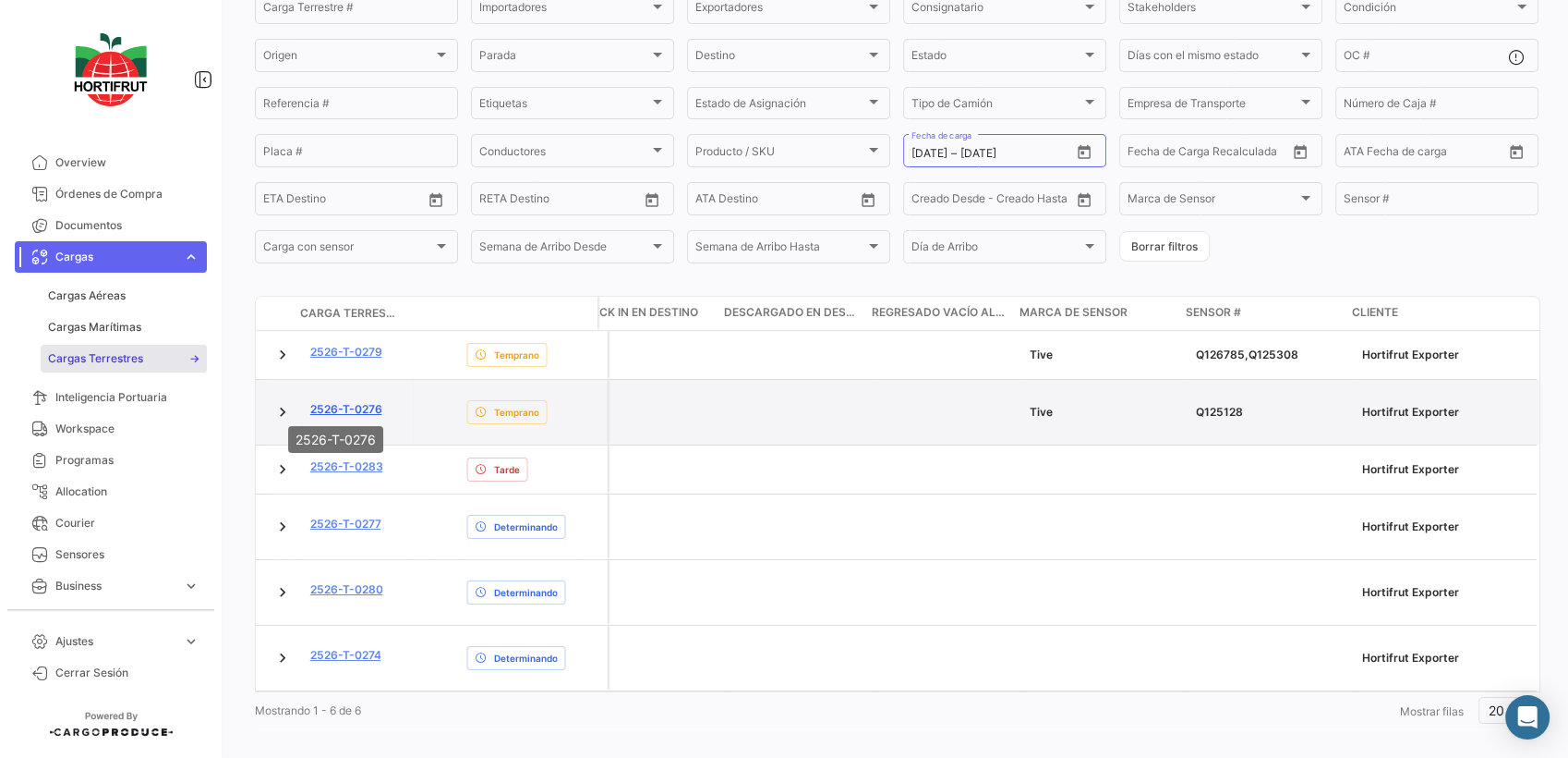
click at [333, 401] on link "2526-T-0276" at bounding box center [347, 409] width 72 height 17
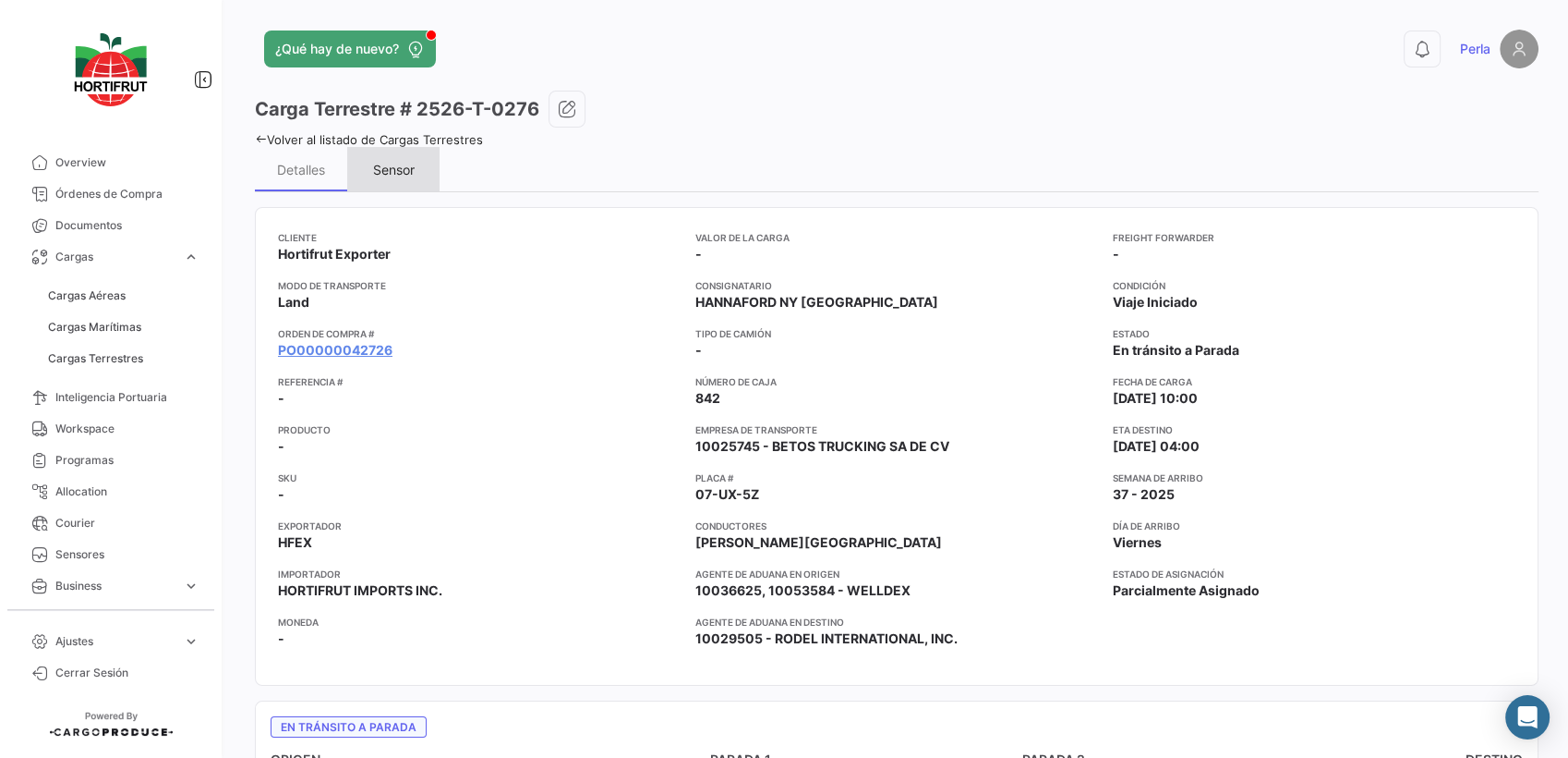
click at [404, 167] on div "Sensor" at bounding box center [394, 170] width 42 height 16
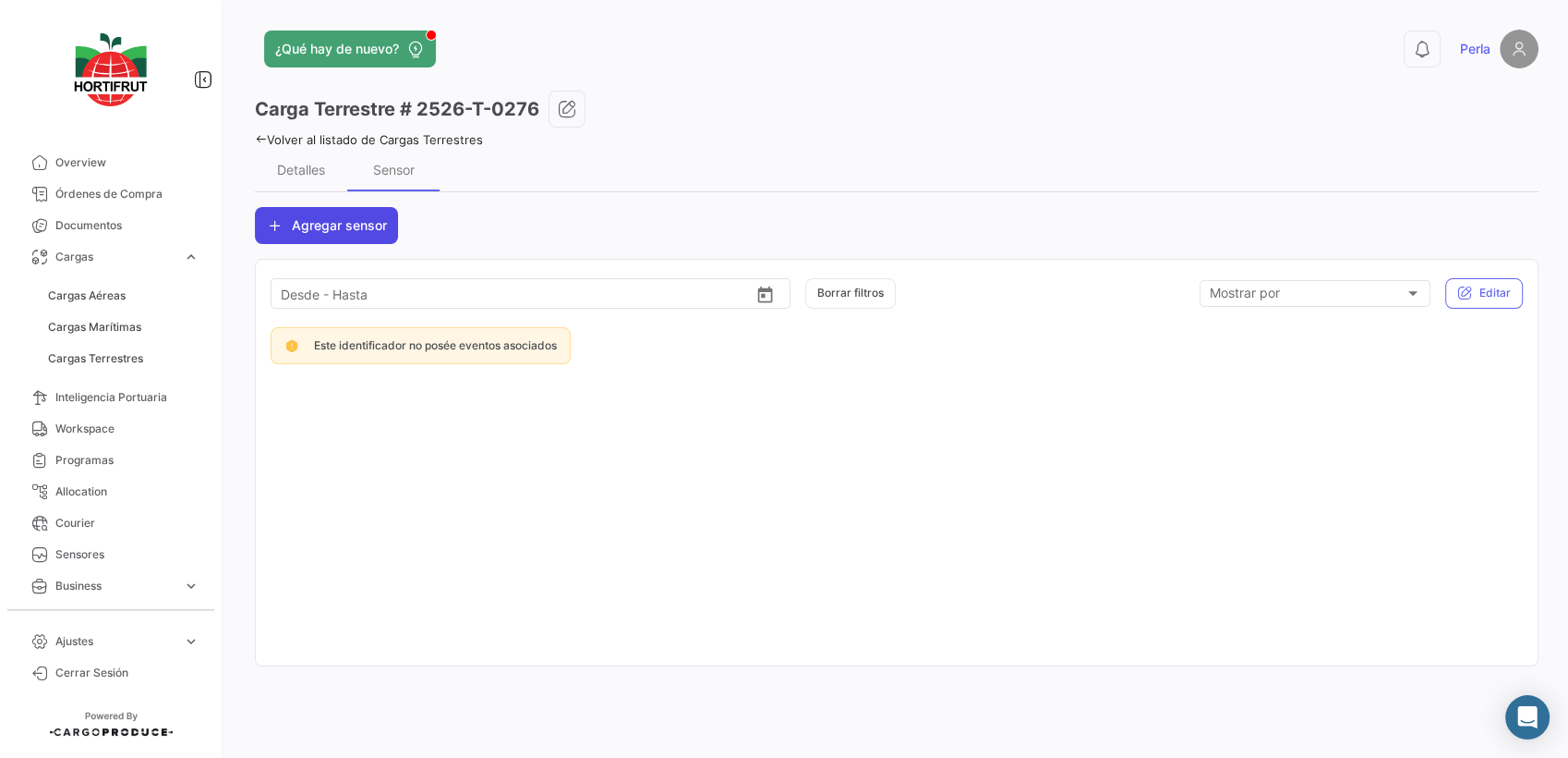
click at [330, 231] on span "Agregar sensor" at bounding box center [340, 226] width 95 height 19
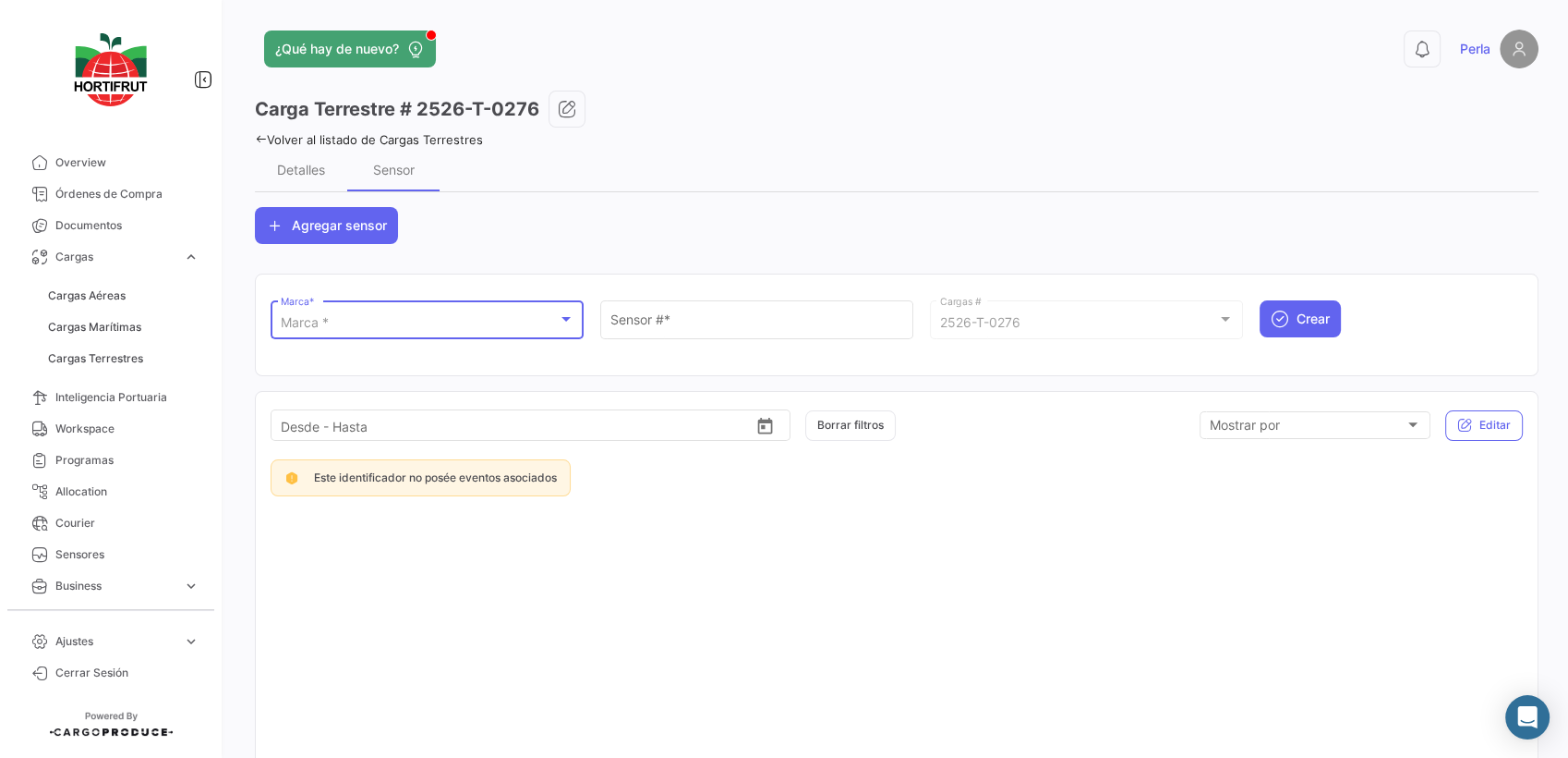
click at [331, 330] on div "Marca *" at bounding box center [419, 323] width 277 height 16
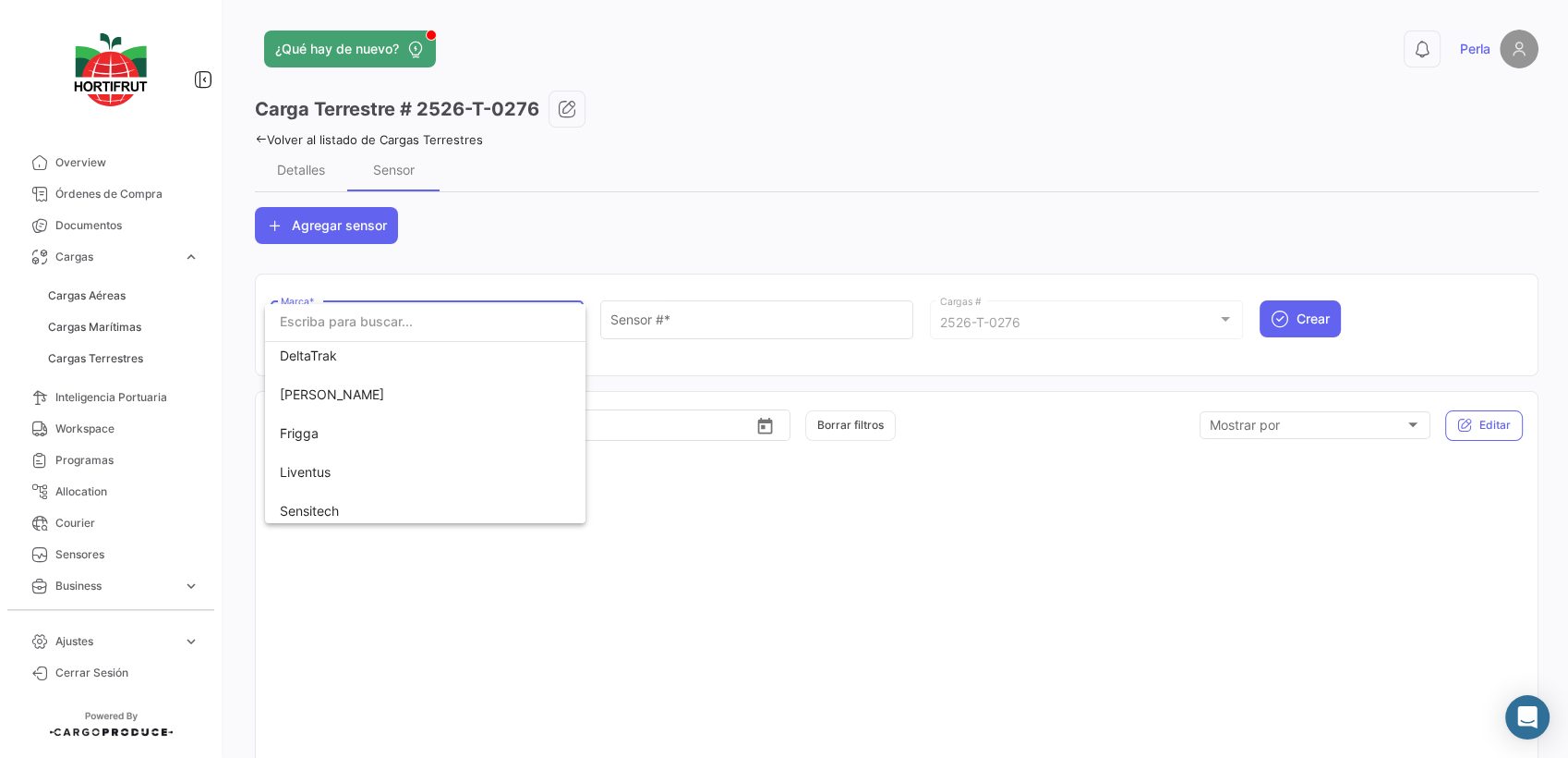
scroll to position [91, 0]
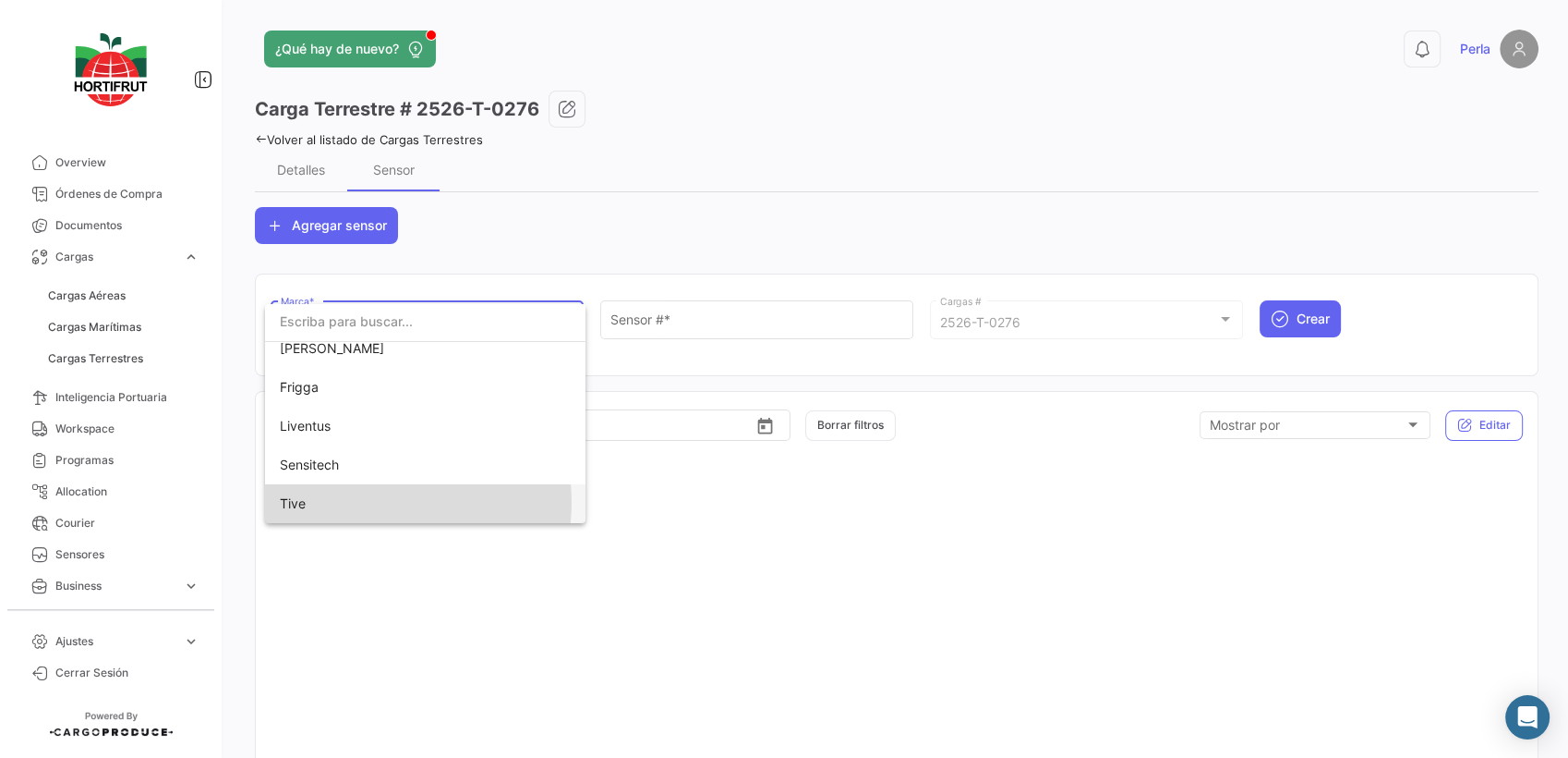
click at [382, 501] on span "Tive" at bounding box center [409, 503] width 258 height 39
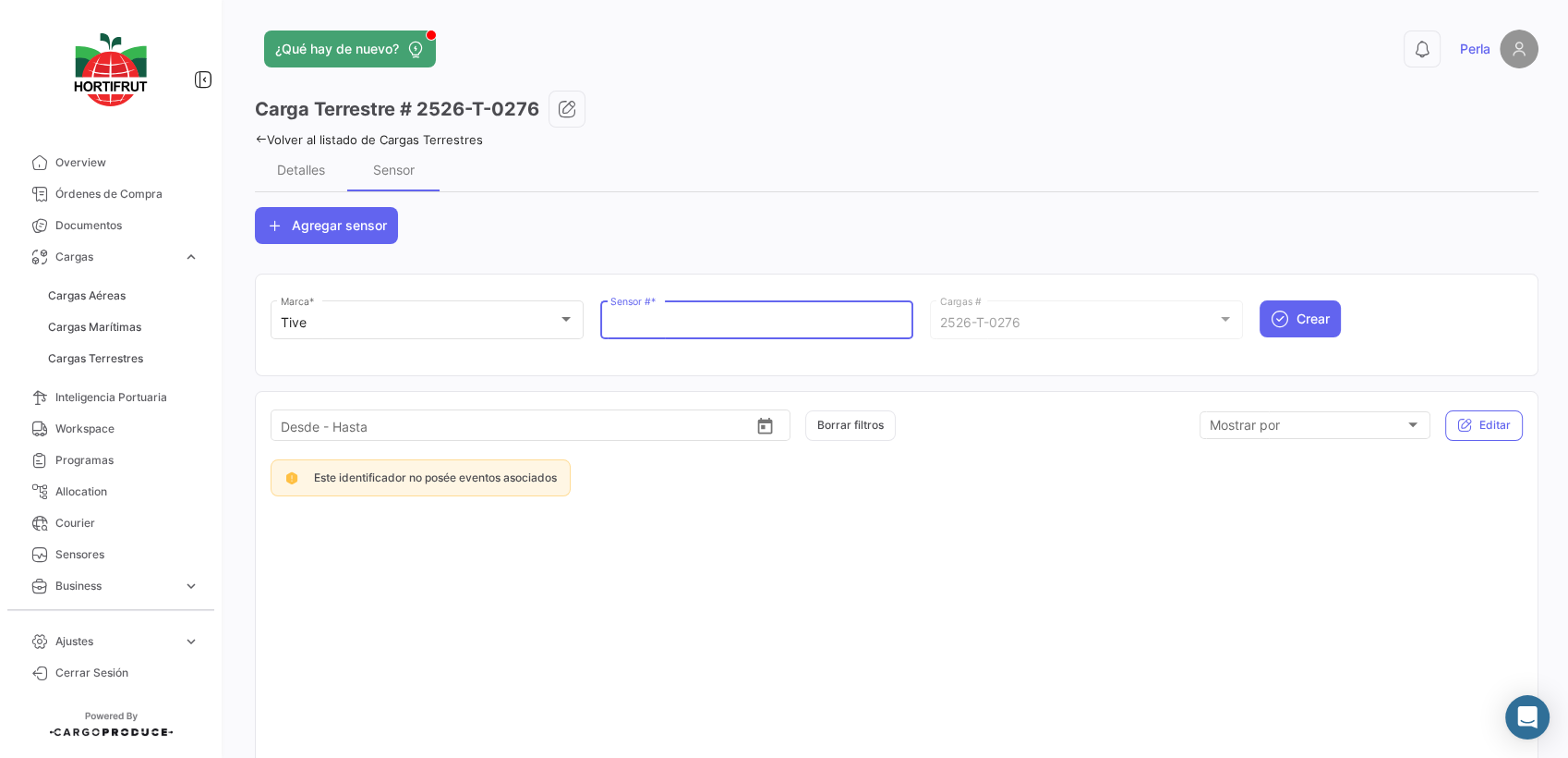
click at [669, 327] on input "Sensor # *" at bounding box center [758, 323] width 294 height 16
paste input "Q125308"
type input "Q125308"
click at [1310, 322] on span "Crear" at bounding box center [1313, 319] width 33 height 19
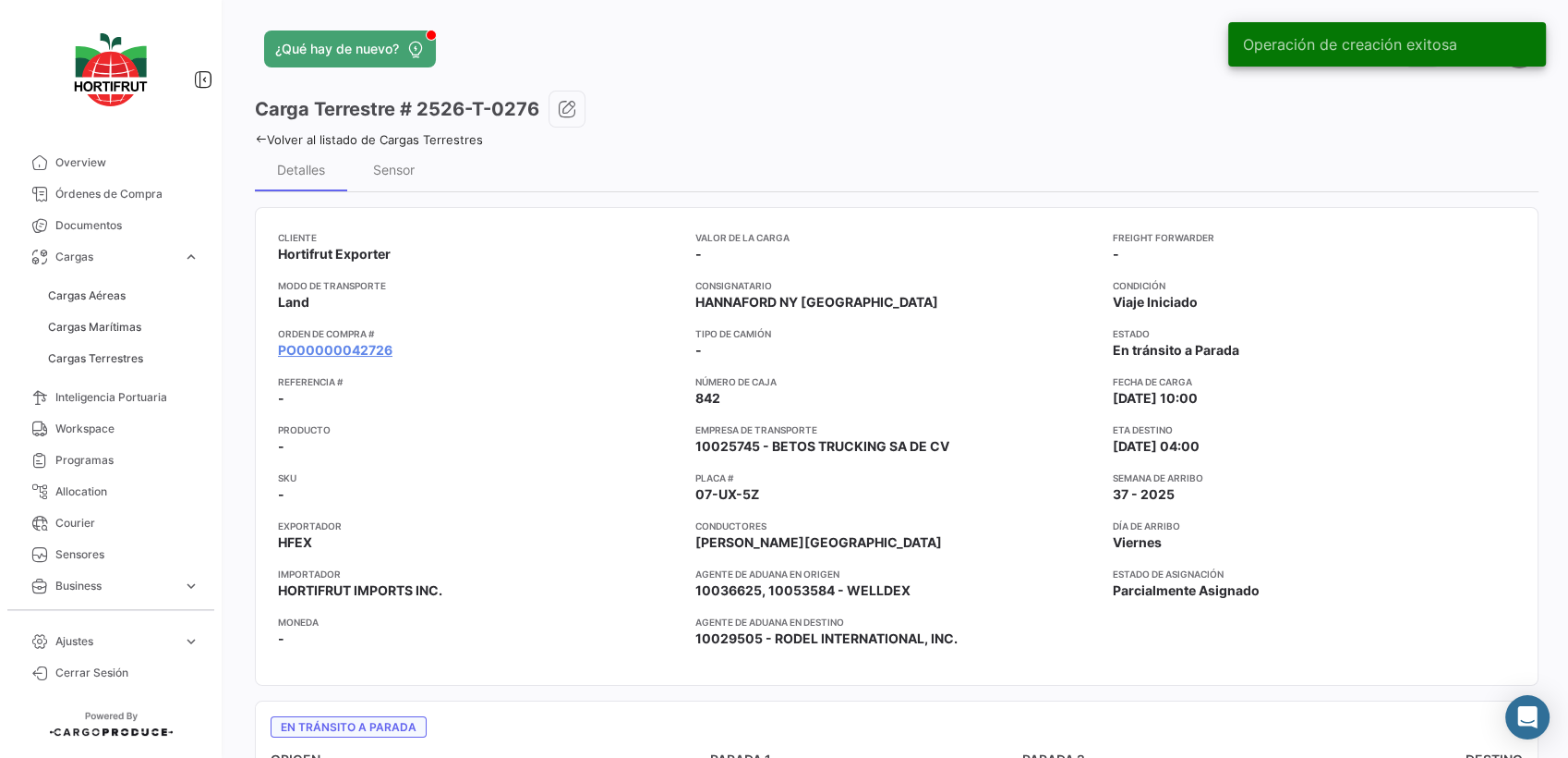
click at [258, 140] on icon at bounding box center [261, 139] width 12 height 12
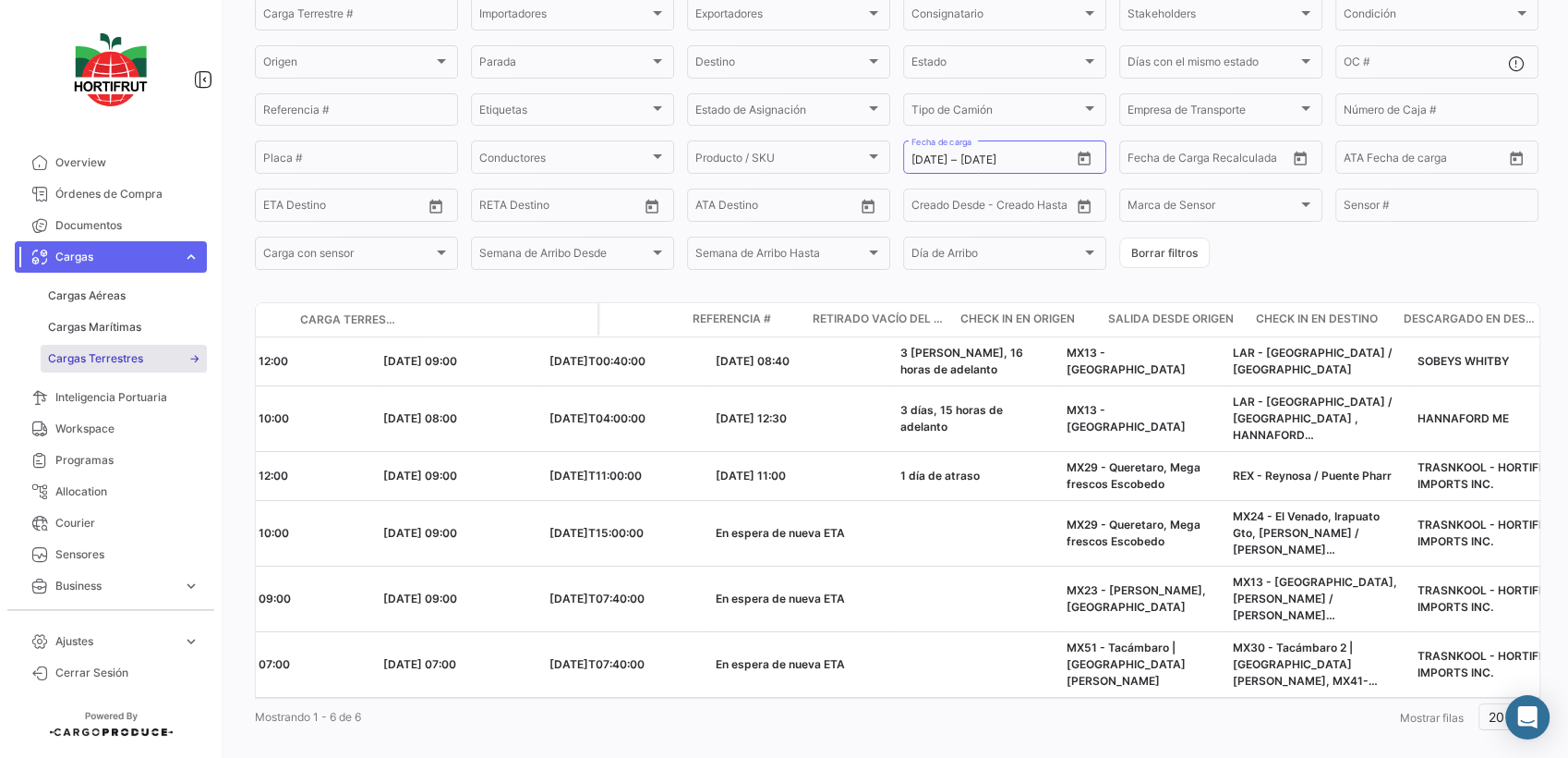
scroll to position [0, 3680]
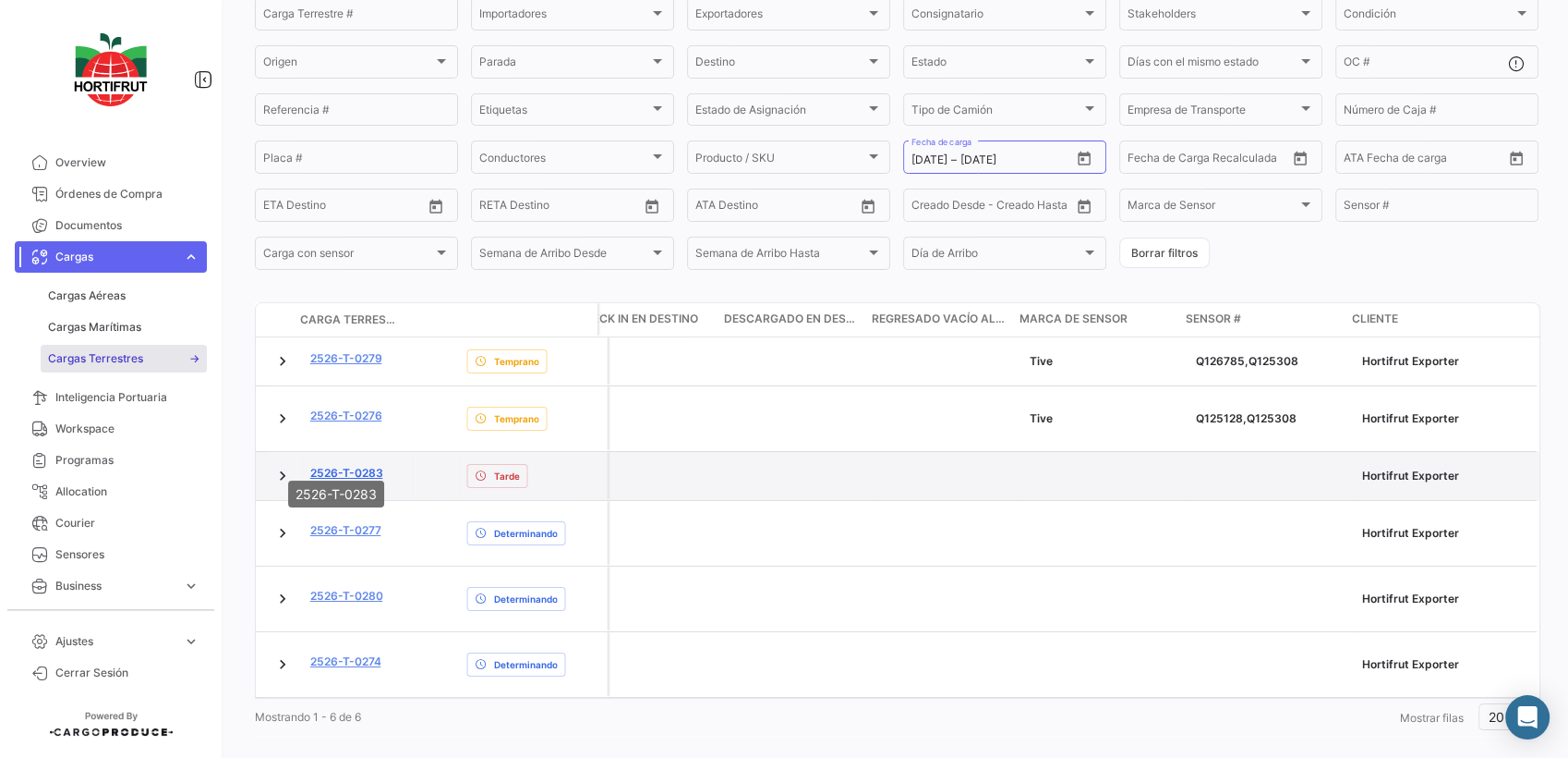
click at [359, 465] on link "2526-T-0283" at bounding box center [347, 473] width 72 height 17
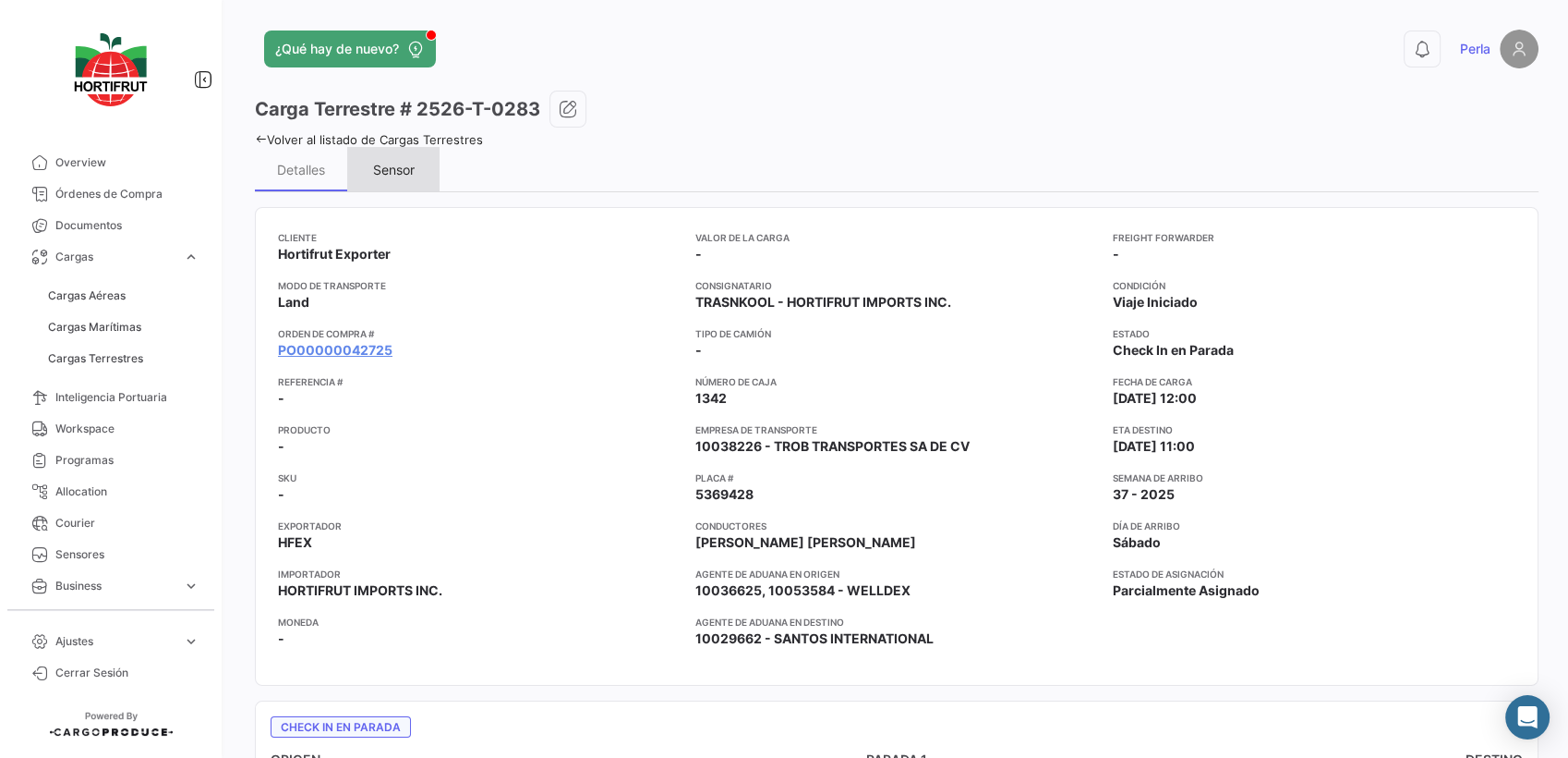
click at [376, 166] on div "Sensor" at bounding box center [394, 170] width 42 height 16
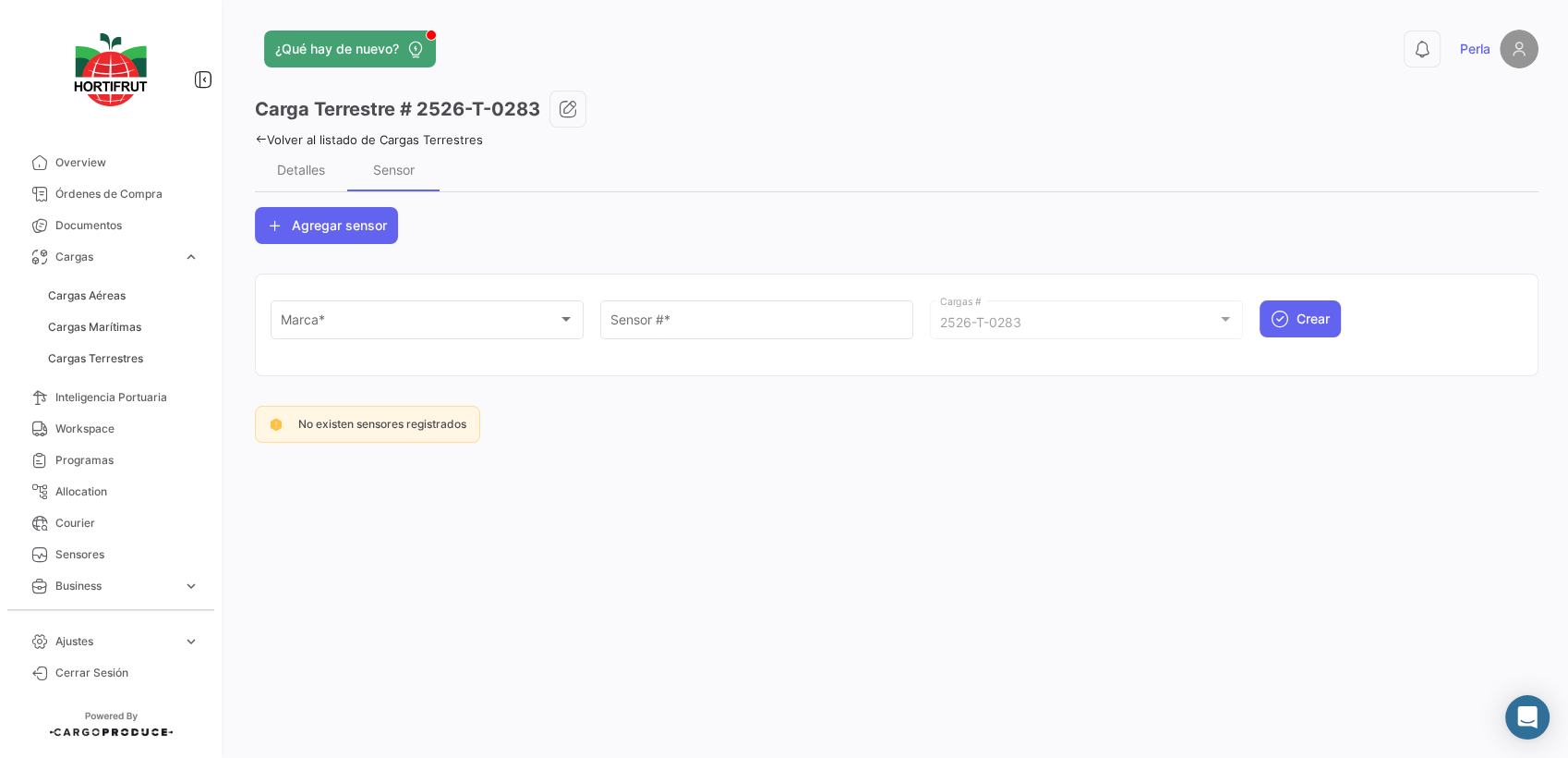
click at [259, 139] on icon at bounding box center [261, 139] width 12 height 12
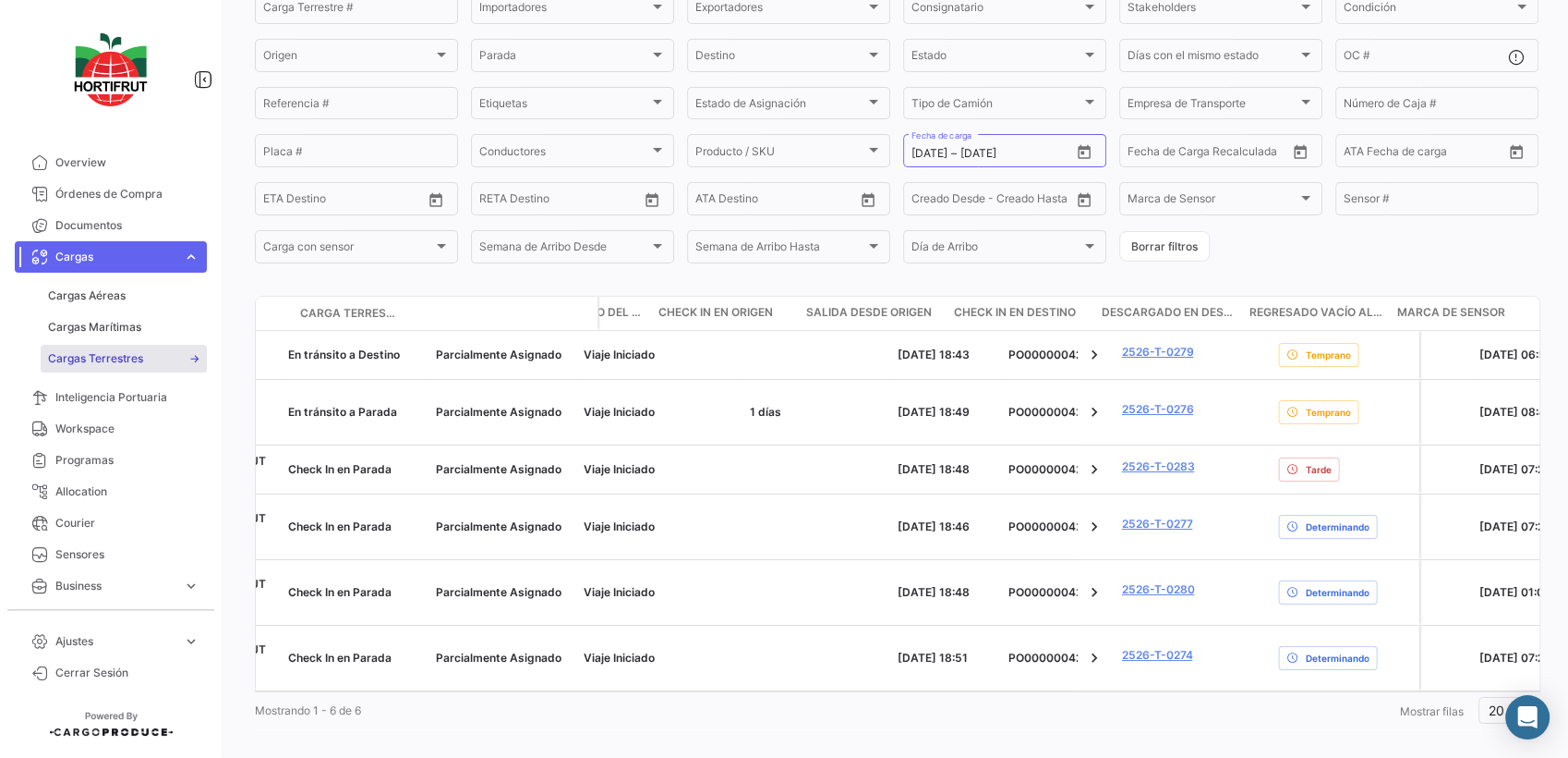
scroll to position [0, 3680]
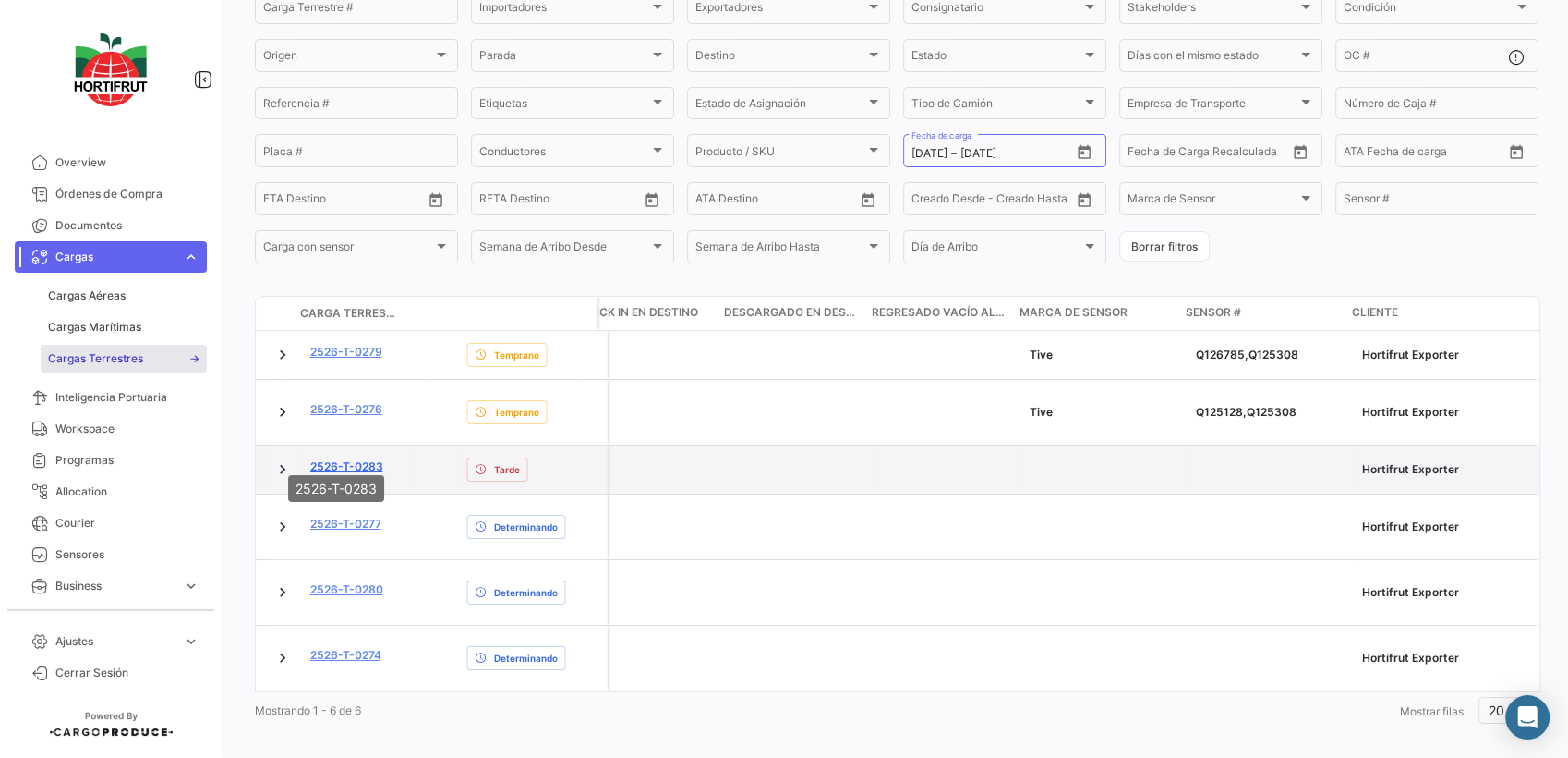
click at [362, 458] on link "2526-T-0283" at bounding box center [347, 466] width 72 height 17
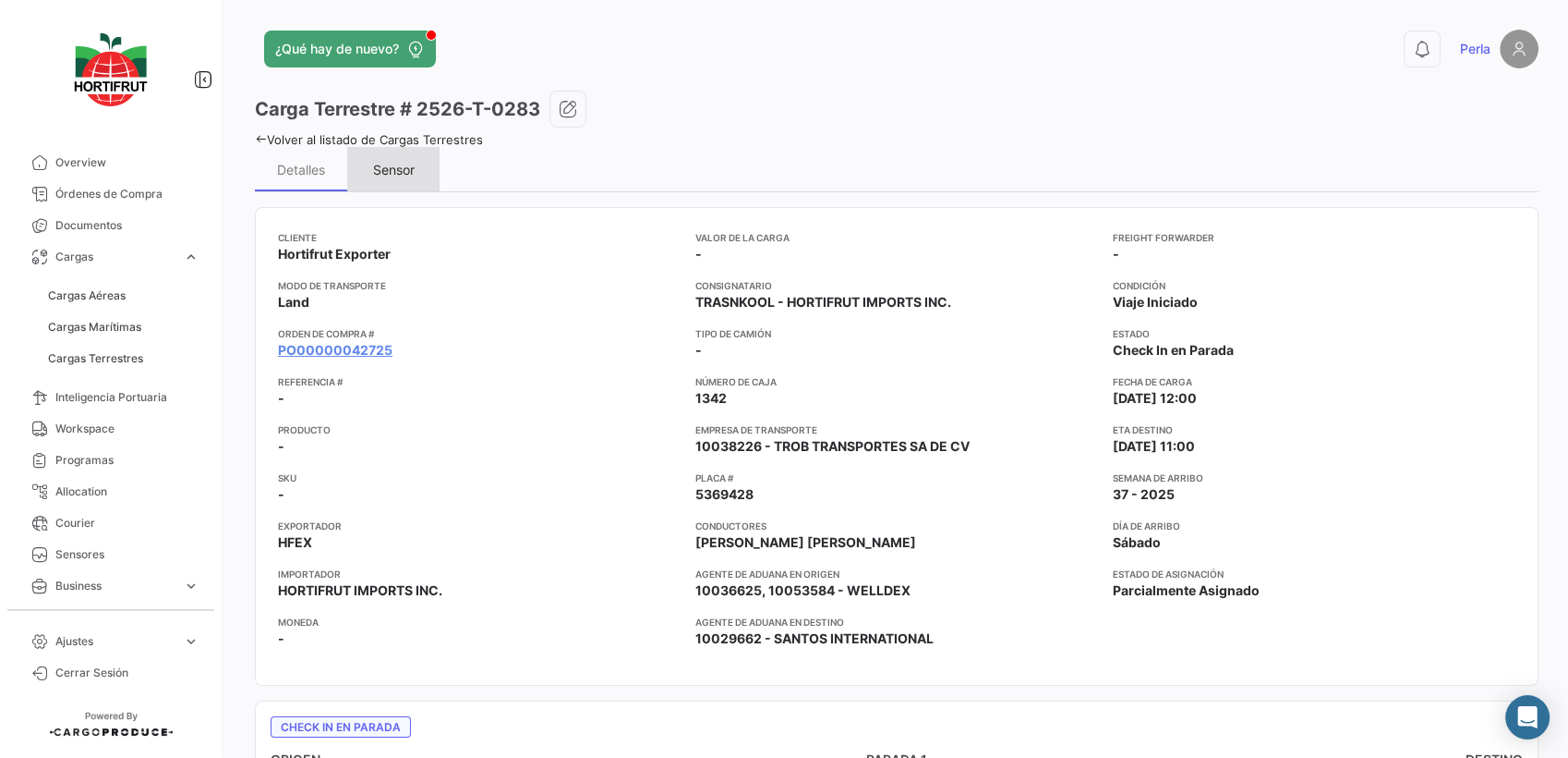
click at [391, 173] on div "Sensor" at bounding box center [394, 170] width 42 height 16
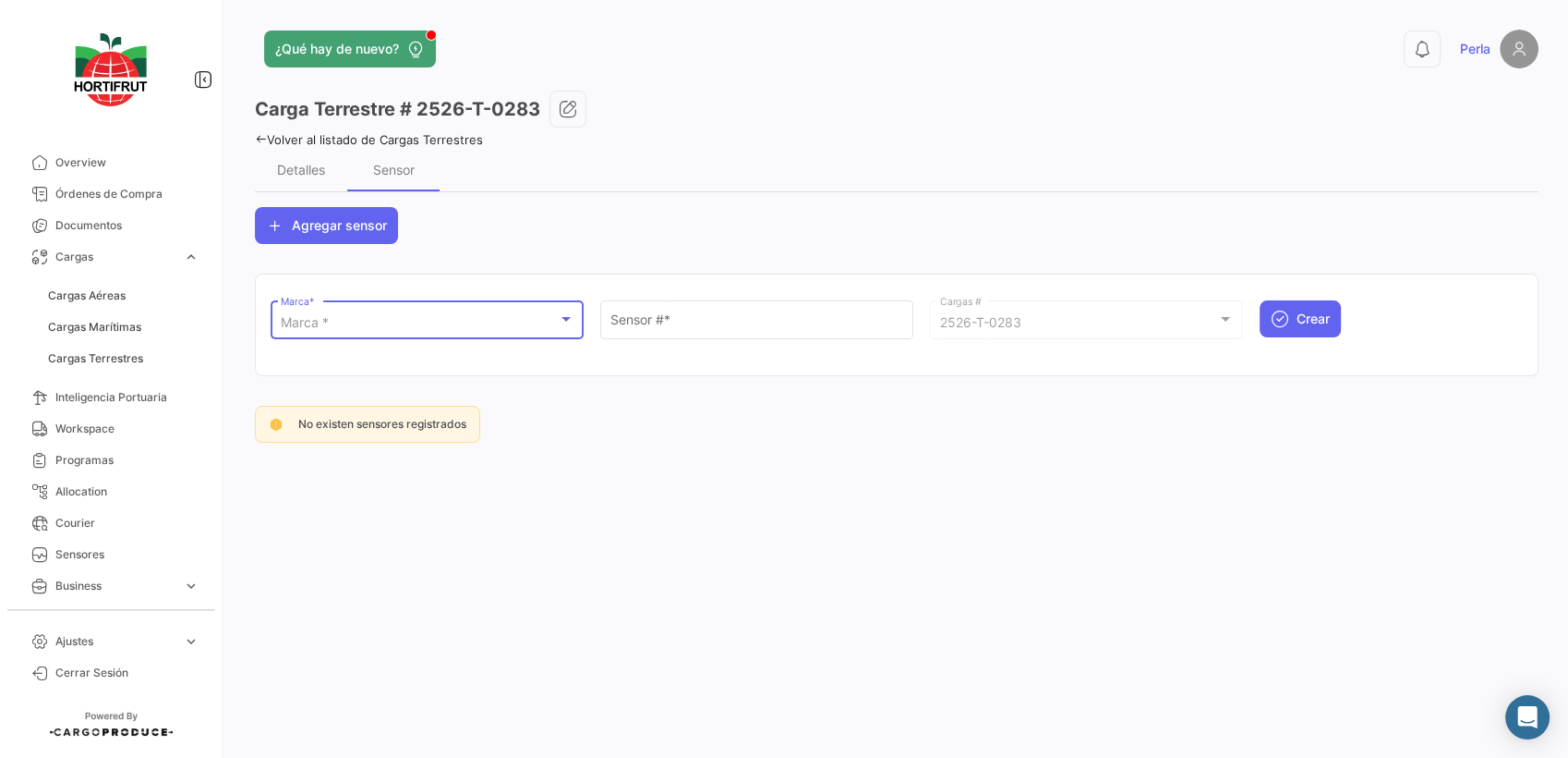
click at [433, 319] on div "Marca *" at bounding box center [419, 323] width 277 height 16
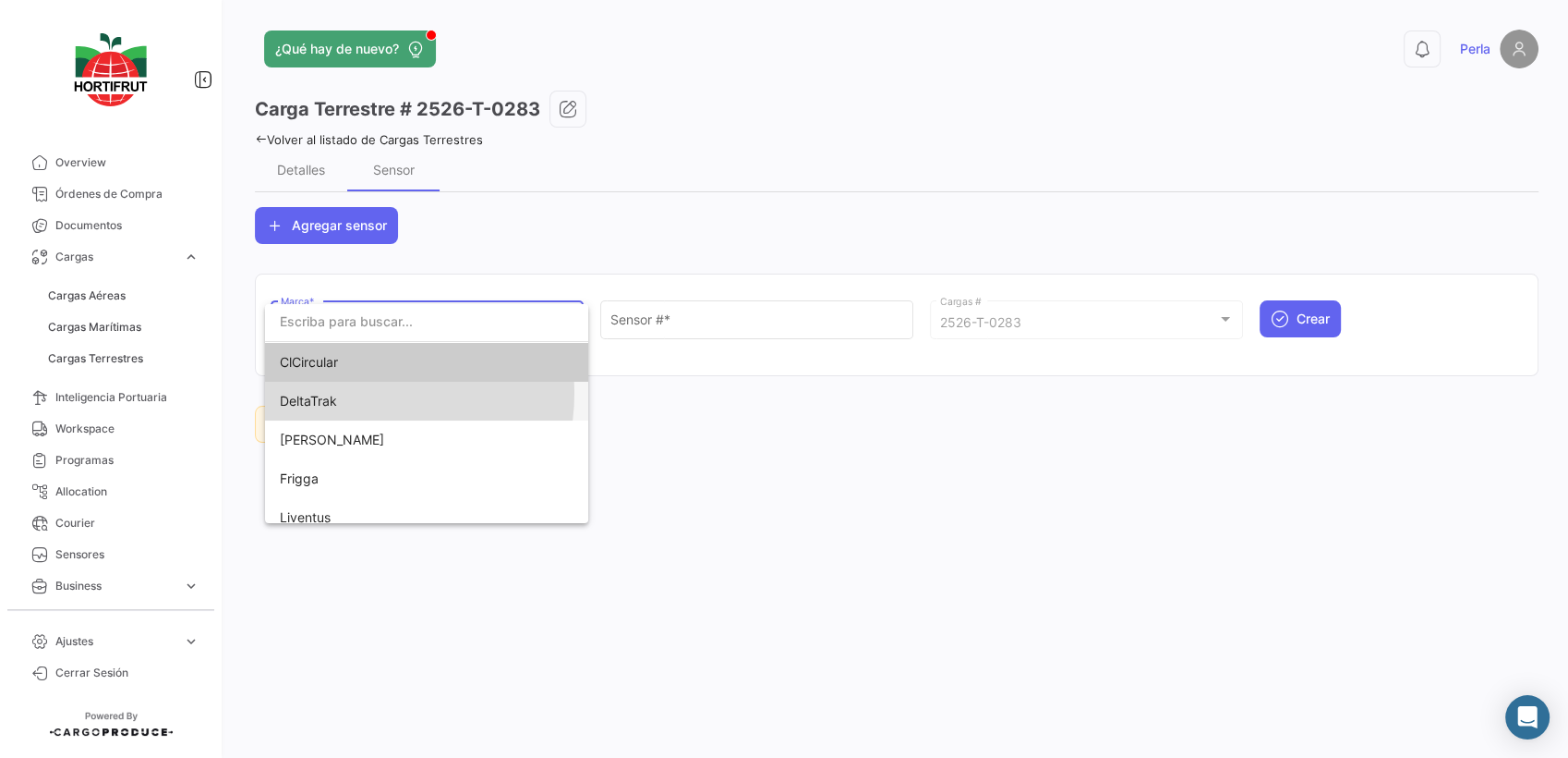
click at [360, 392] on span "DeltaTrak" at bounding box center [409, 400] width 258 height 39
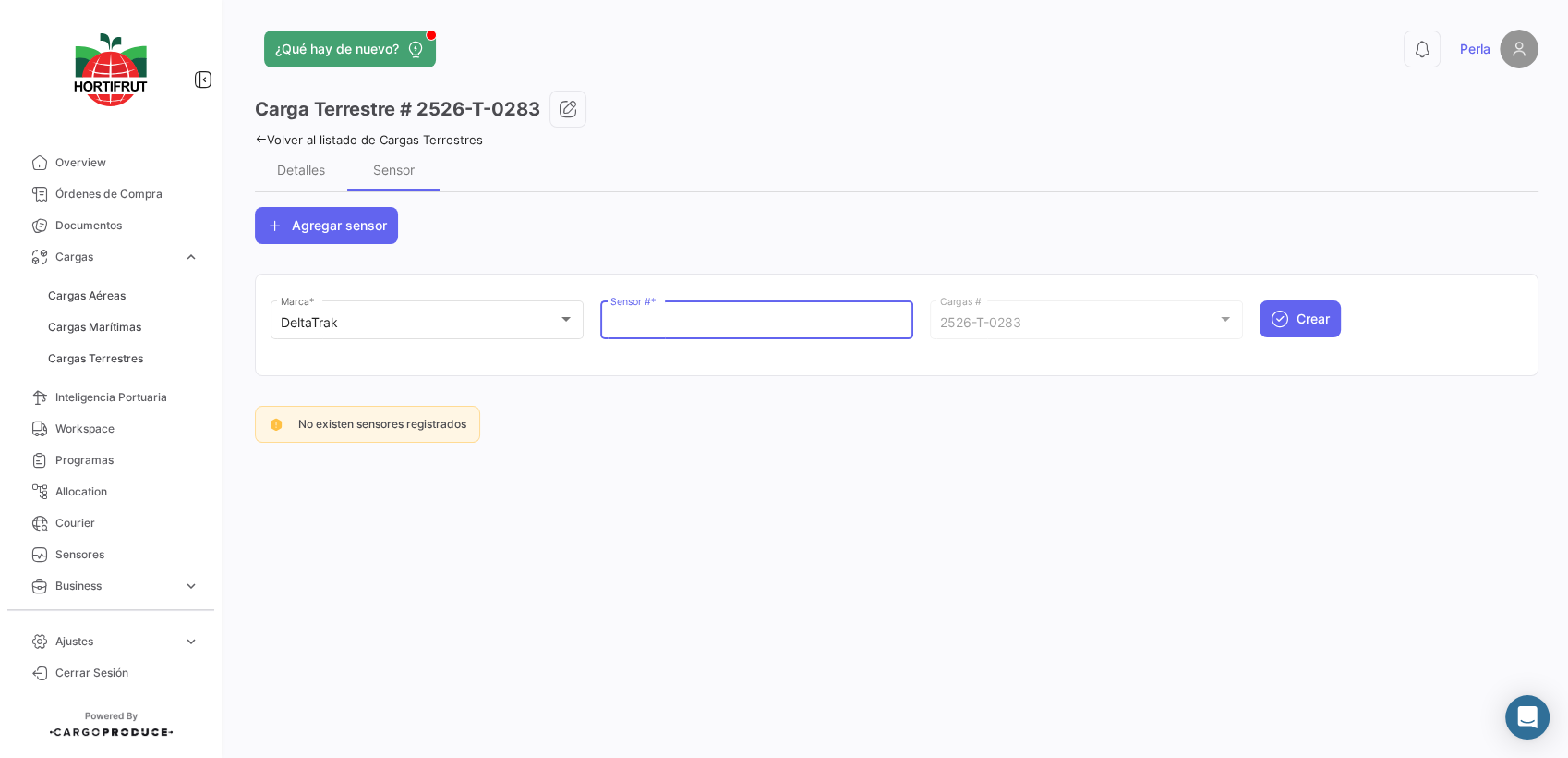
click at [628, 319] on input "Sensor # *" at bounding box center [758, 323] width 294 height 16
paste input "68801020"
type input "68801020"
click at [1295, 315] on button "Crear" at bounding box center [1301, 318] width 81 height 37
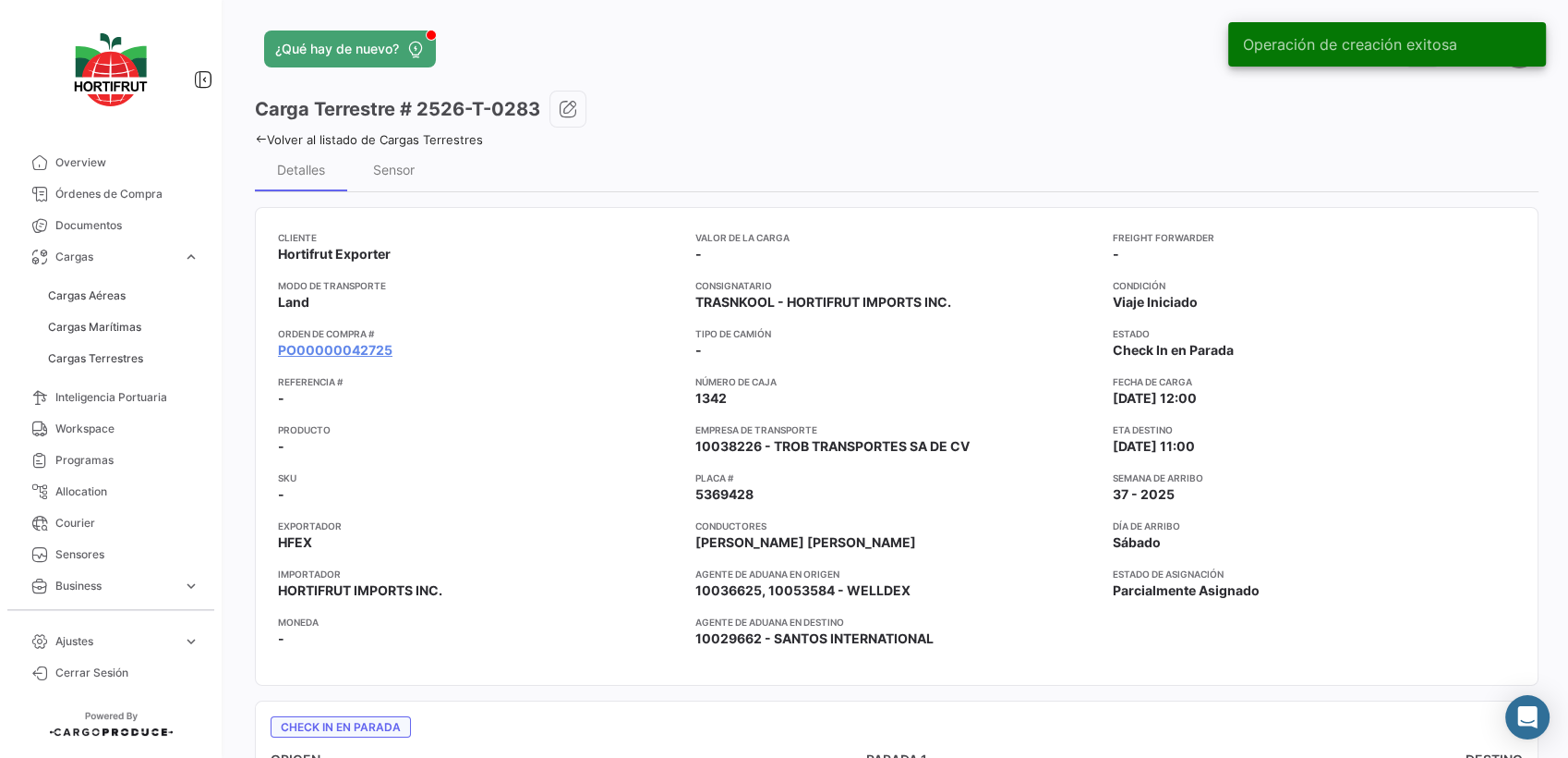
click at [264, 139] on icon at bounding box center [261, 139] width 12 height 12
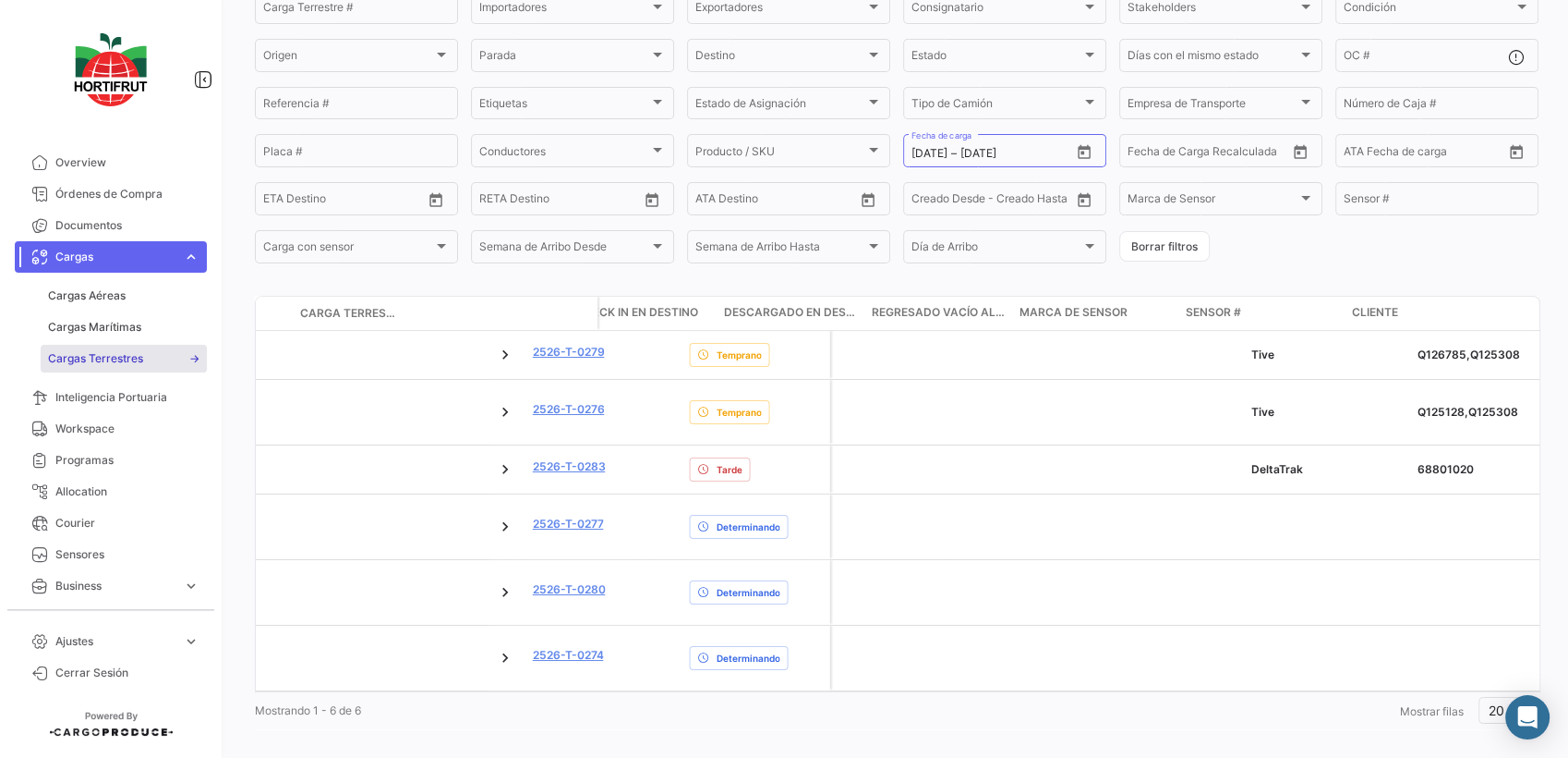
scroll to position [0, 3680]
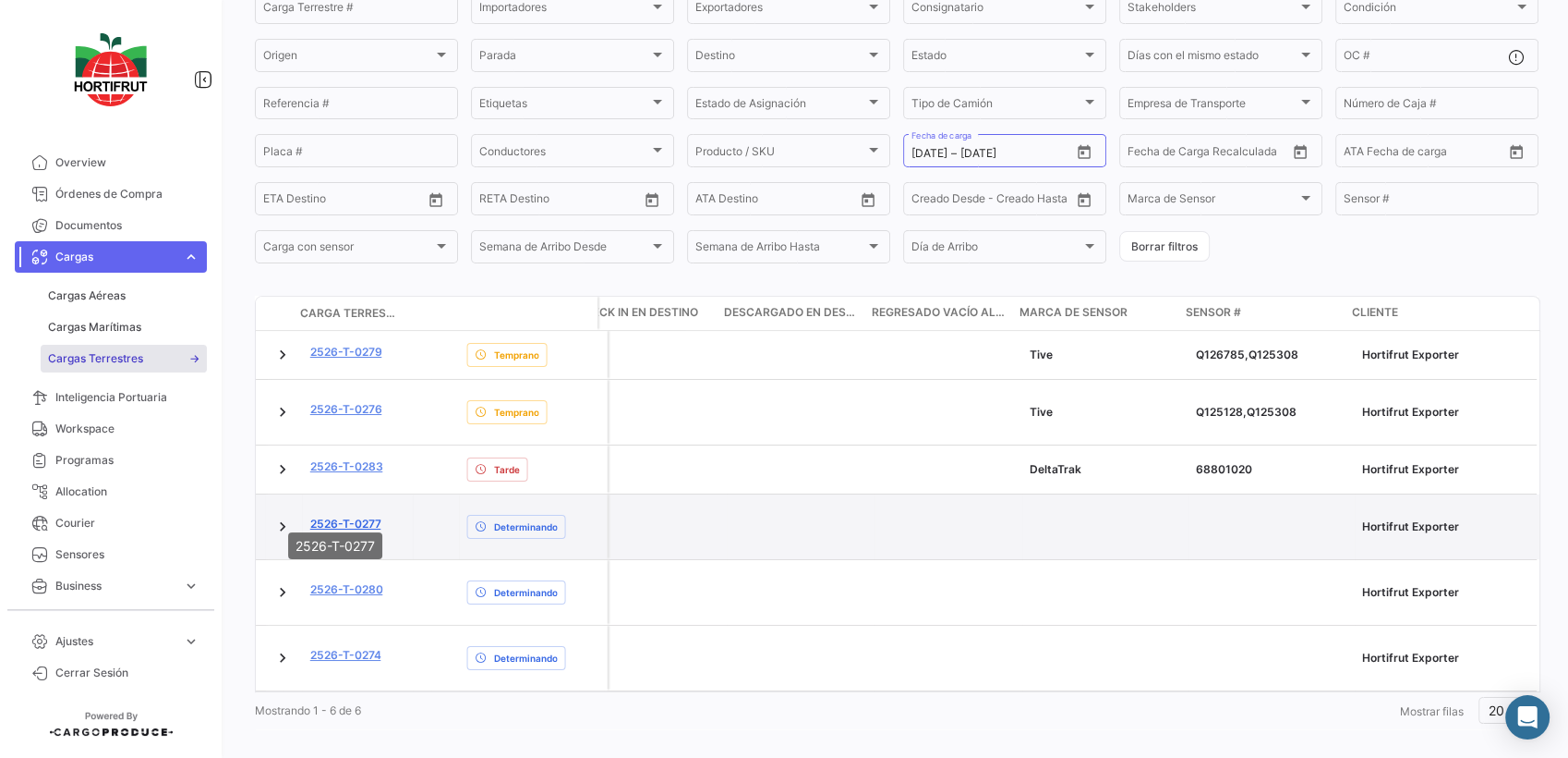
click at [344, 516] on link "2526-T-0277" at bounding box center [347, 524] width 71 height 17
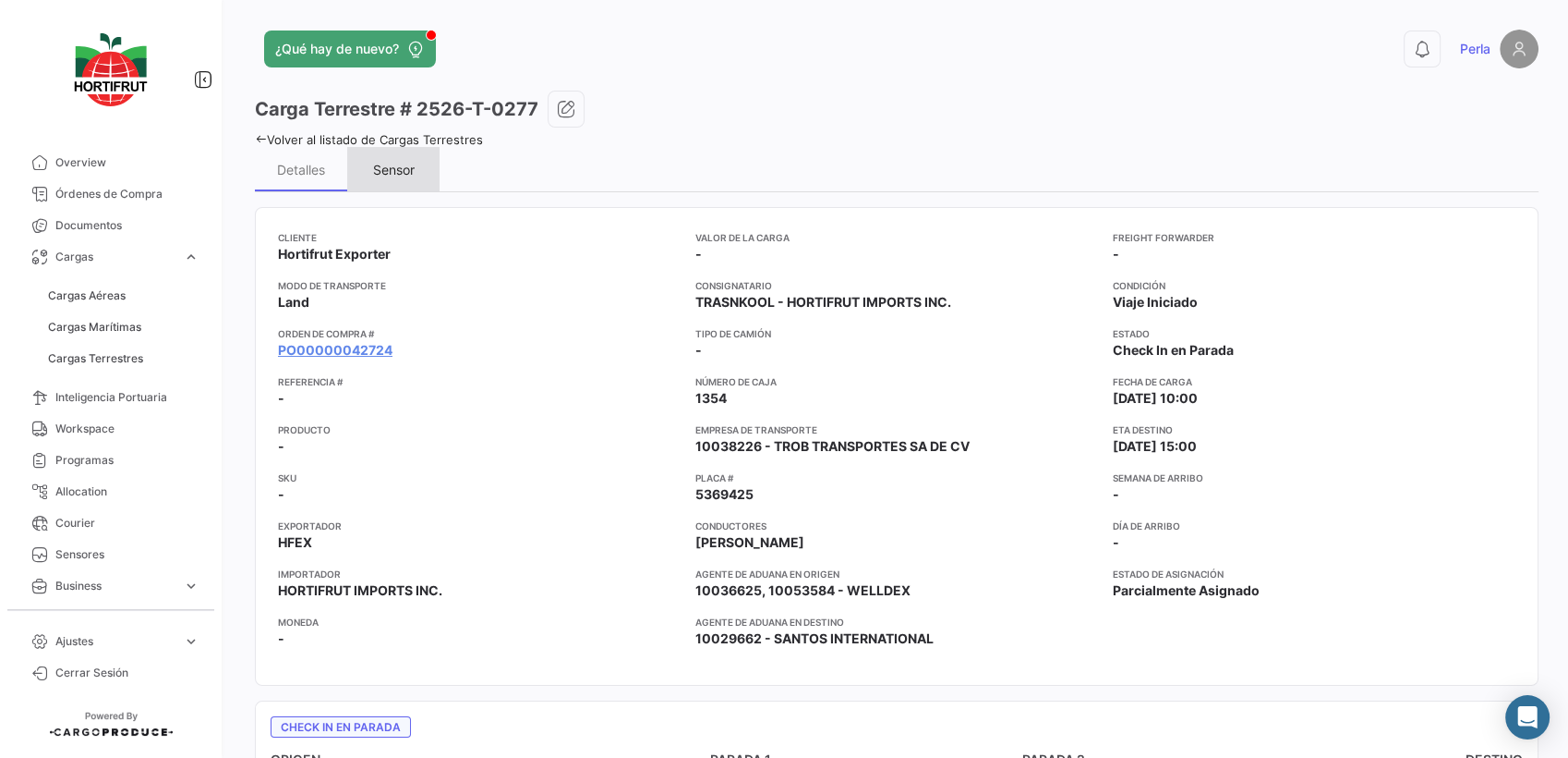
click at [385, 165] on div "Sensor" at bounding box center [394, 170] width 42 height 16
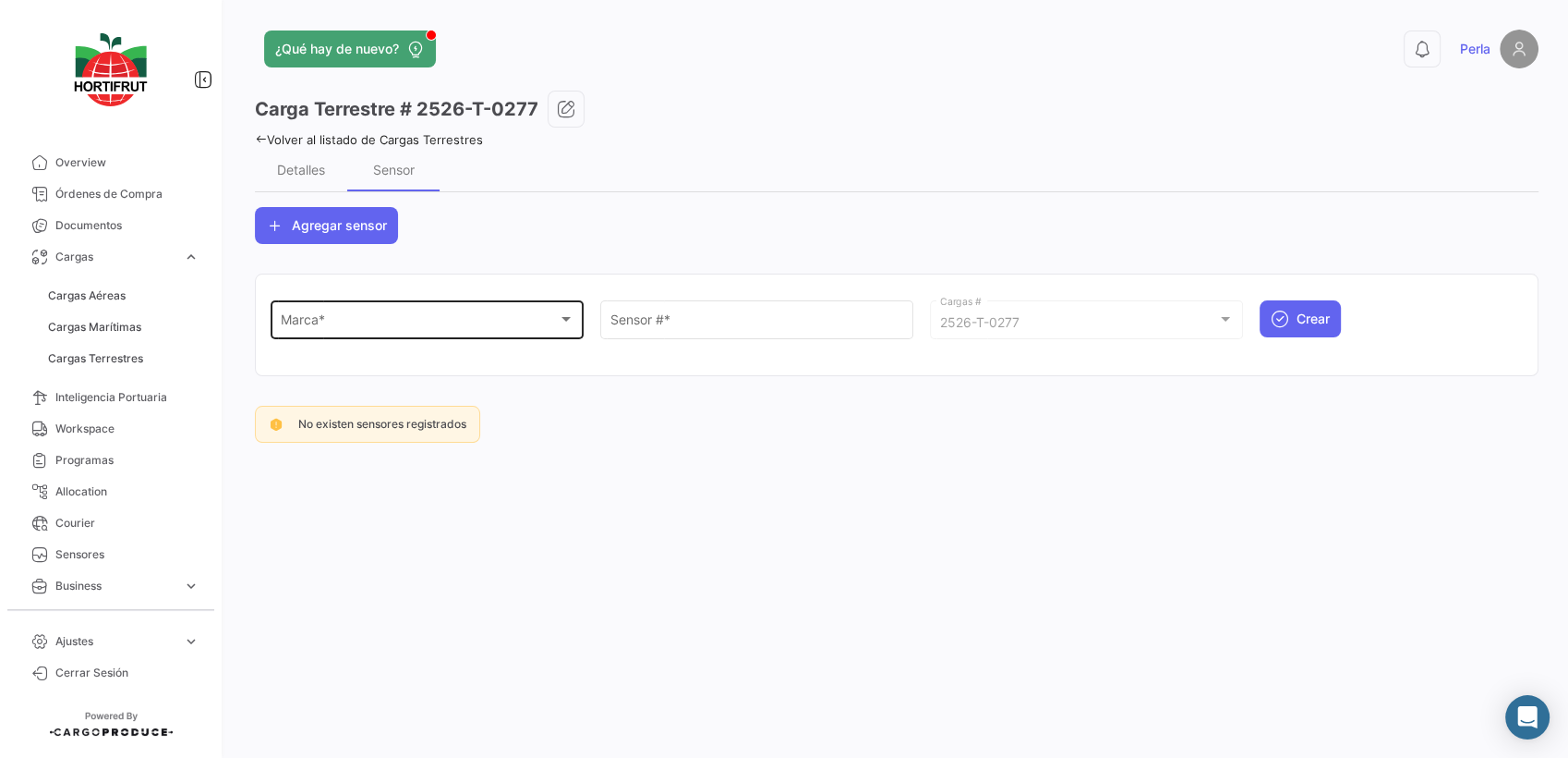
click at [362, 332] on div "Marca * Marca *" at bounding box center [428, 318] width 294 height 43
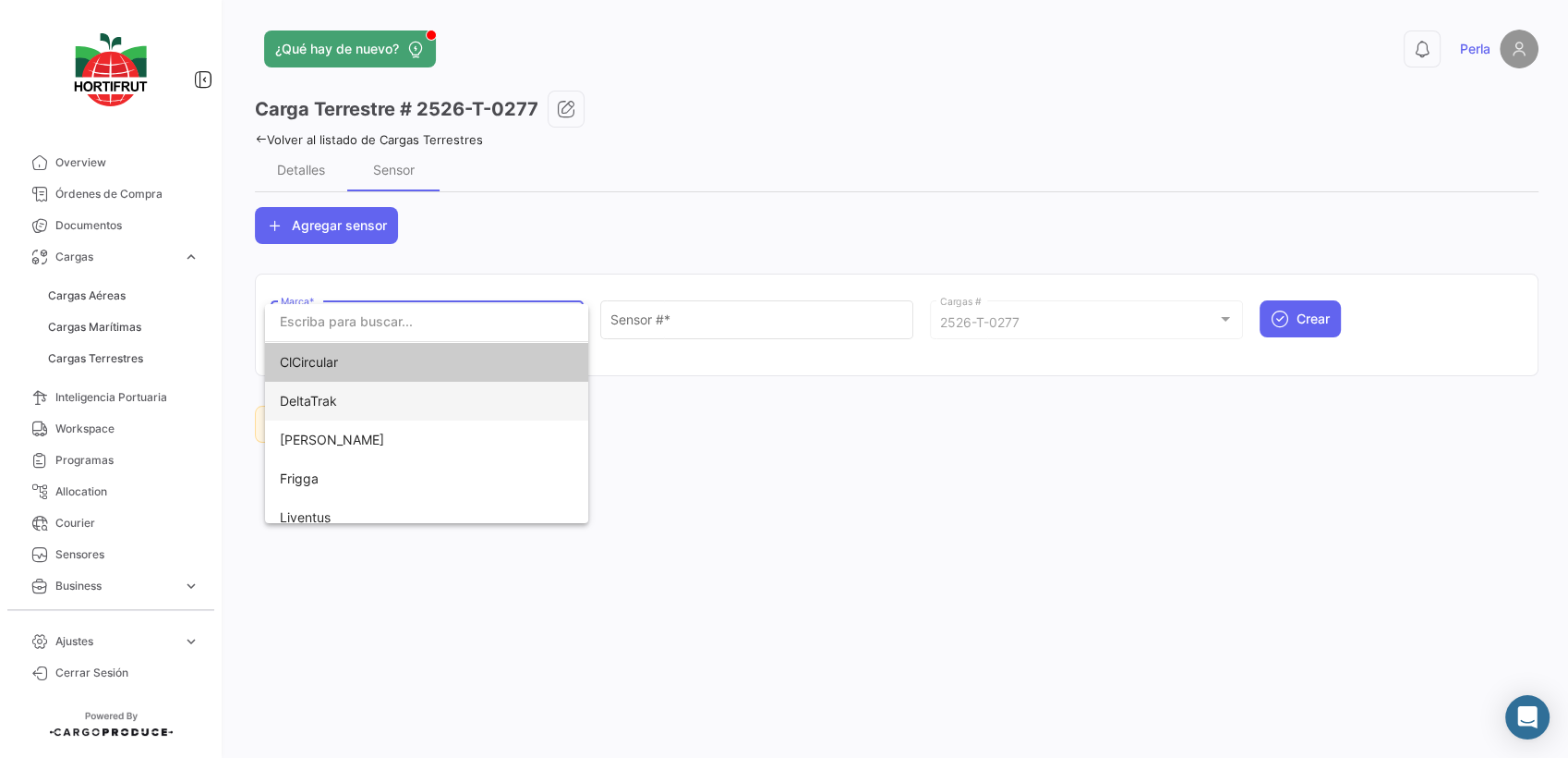
click at [344, 410] on span "DeltaTrak" at bounding box center [409, 400] width 258 height 39
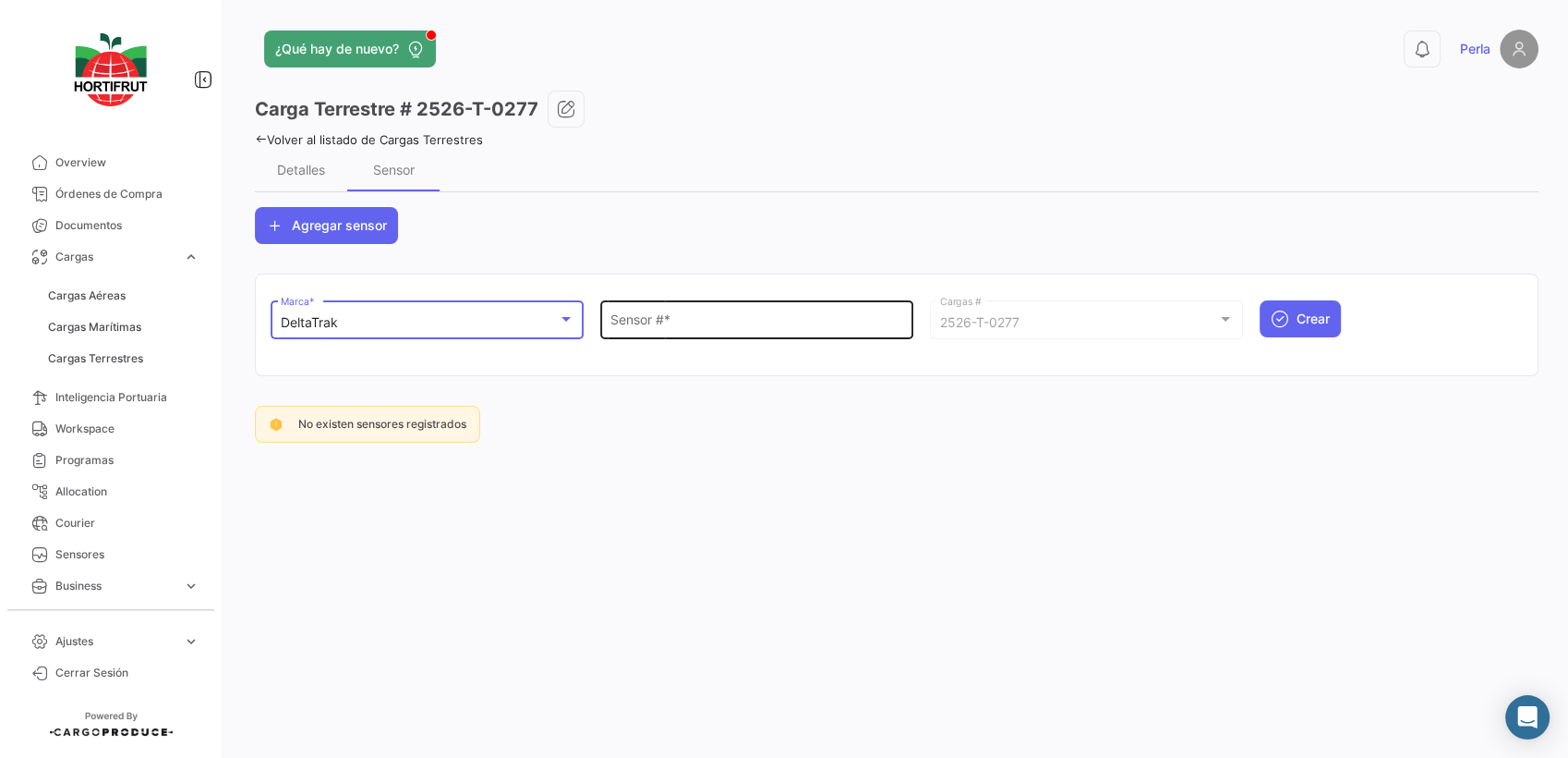
click at [648, 326] on input "Sensor # *" at bounding box center [758, 323] width 294 height 16
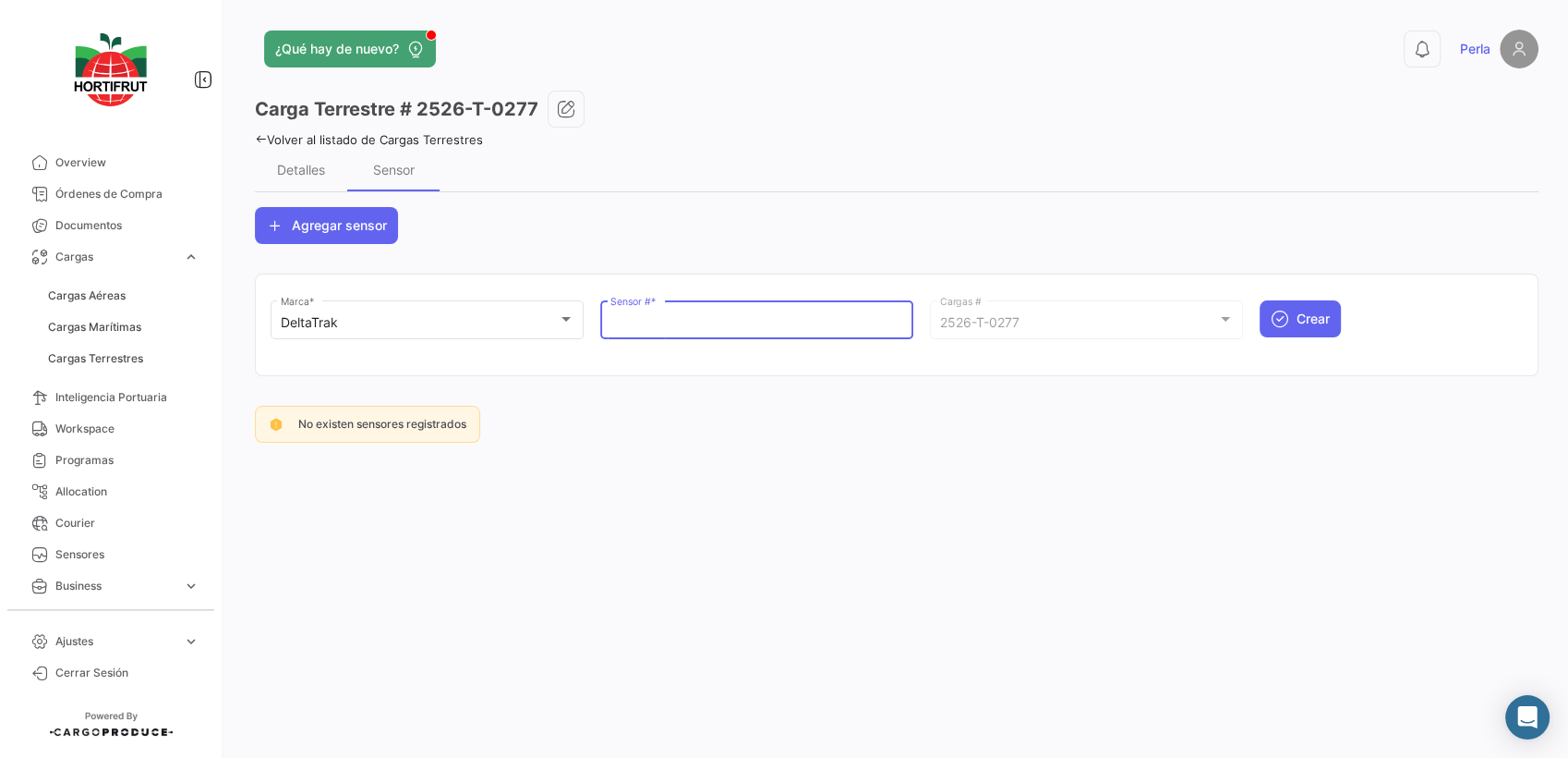
paste input "68801019"
type input "68801019"
click at [1295, 316] on button "Crear" at bounding box center [1301, 318] width 81 height 37
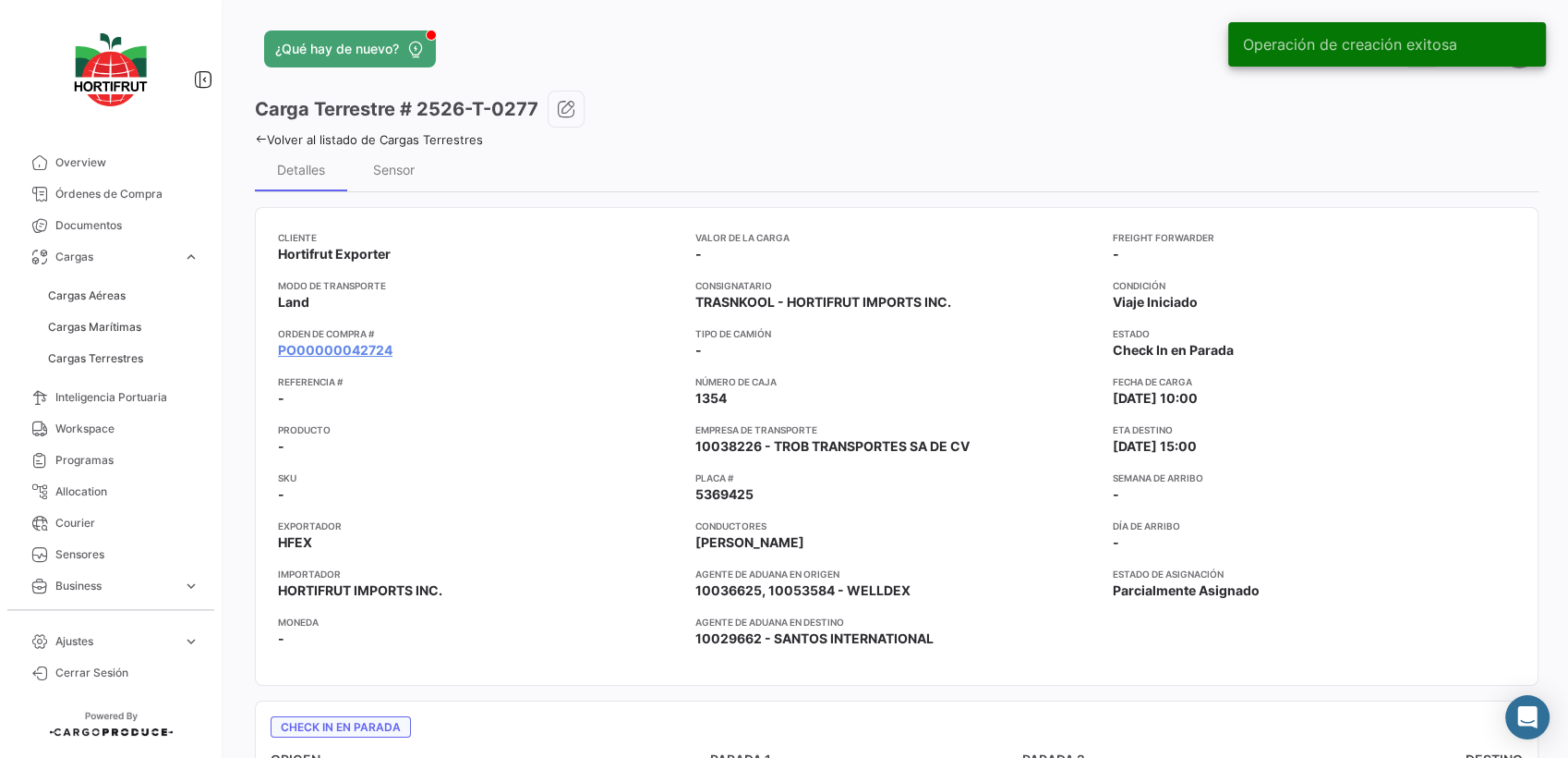
click at [258, 137] on icon at bounding box center [261, 139] width 12 height 12
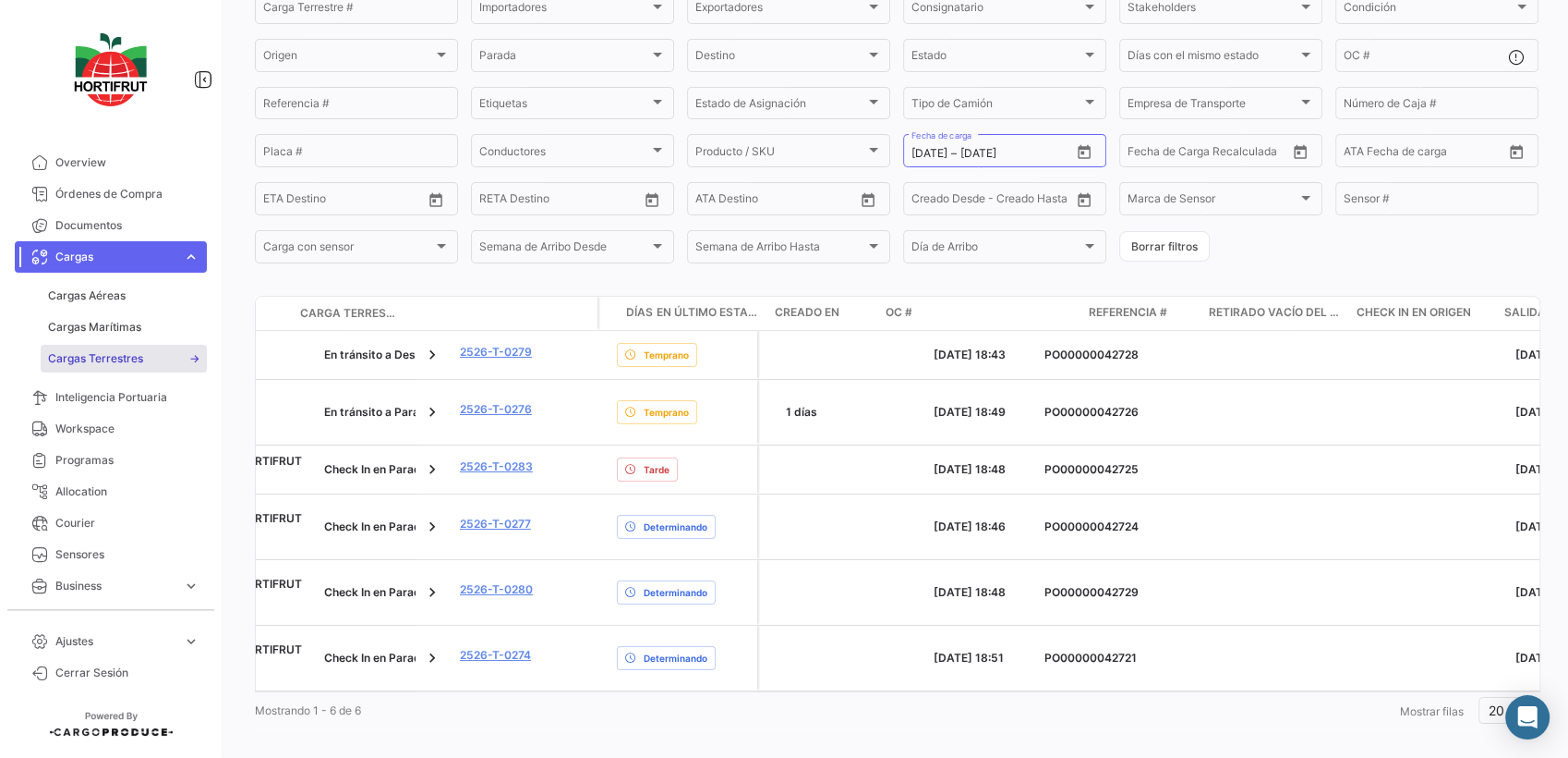
scroll to position [0, 3680]
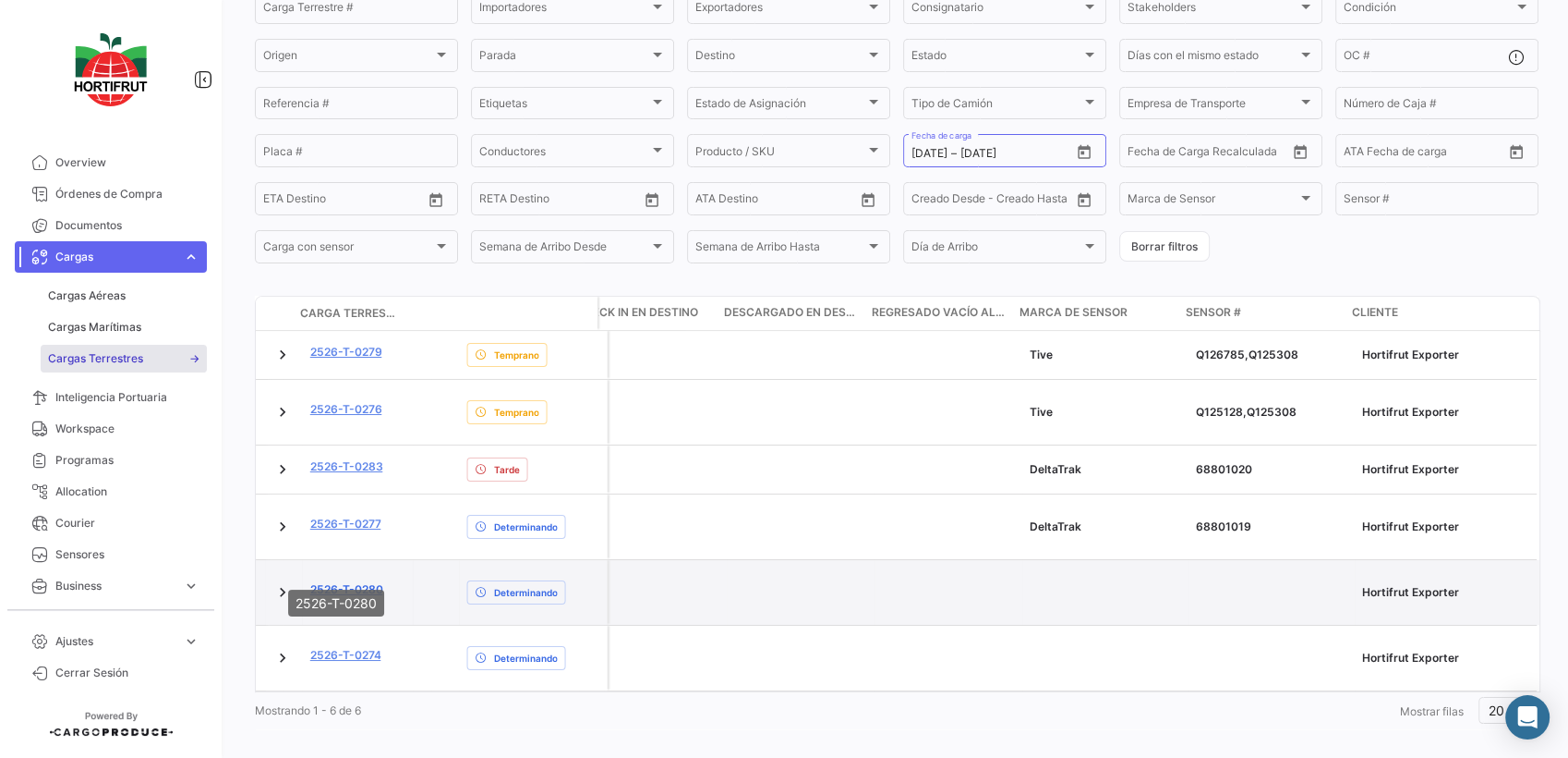
click at [351, 581] on link "2526-T-0280" at bounding box center [347, 589] width 72 height 17
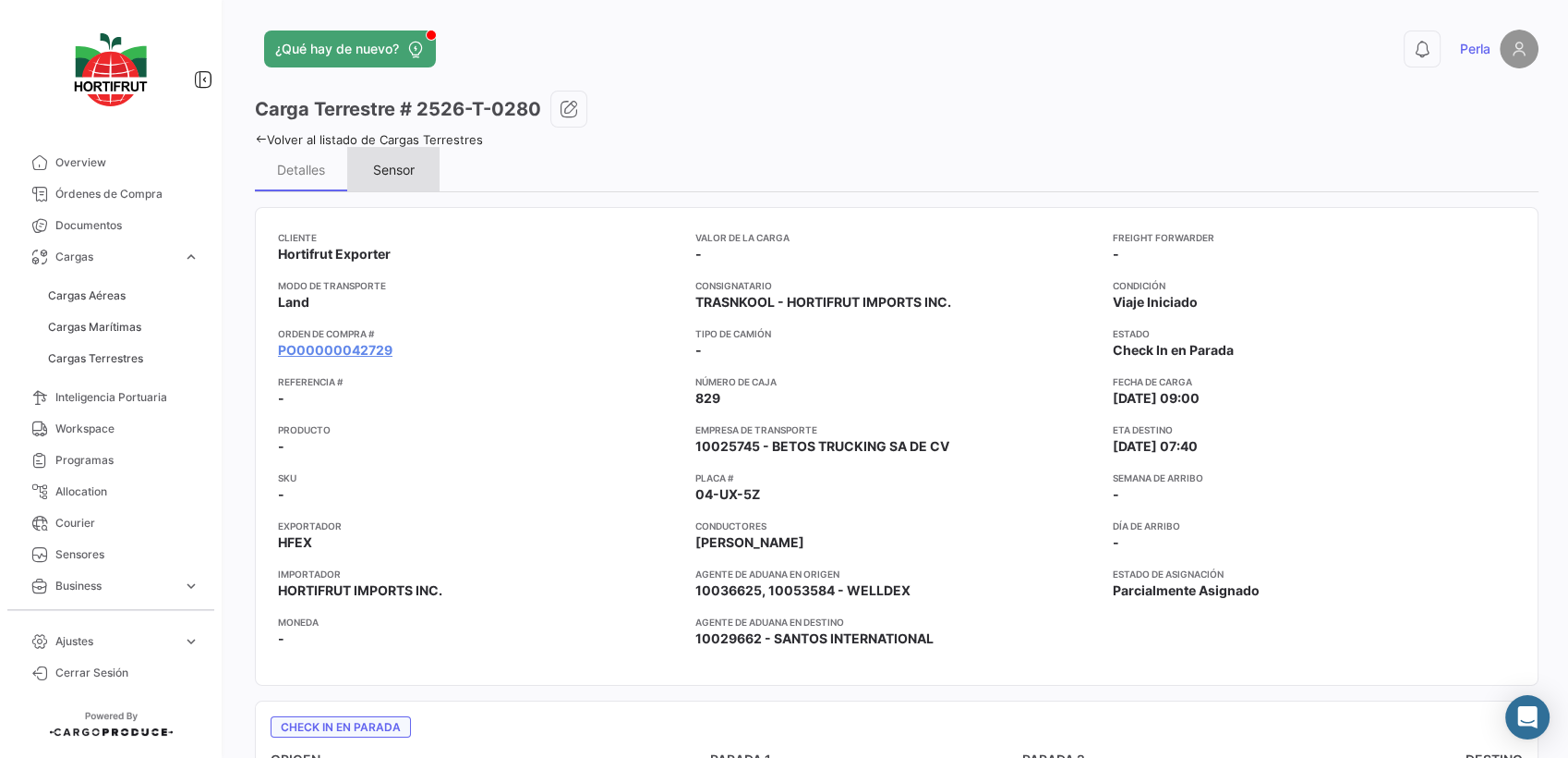
click at [366, 180] on div "Sensor" at bounding box center [393, 169] width 92 height 45
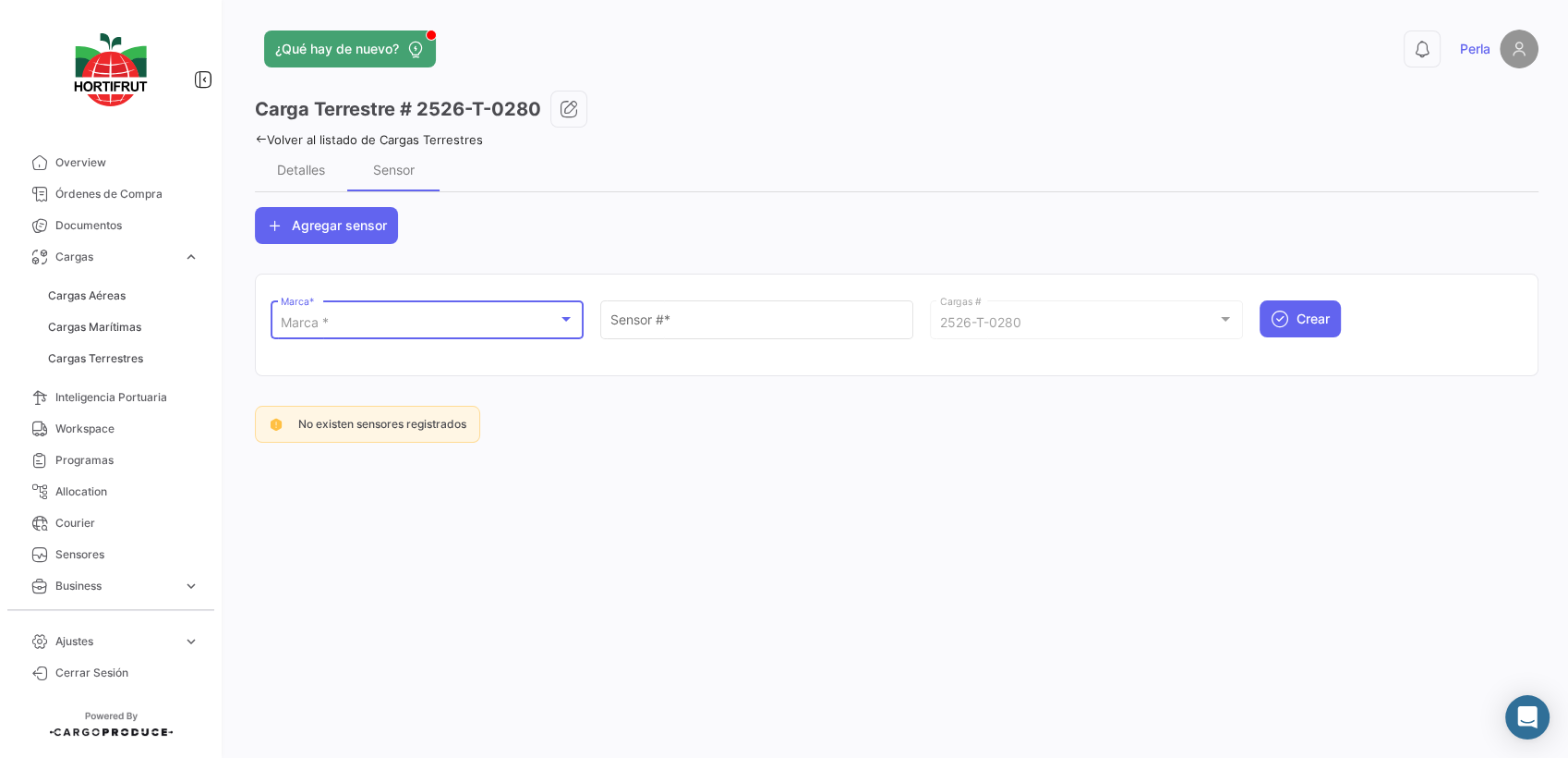
click at [403, 326] on div "Marca *" at bounding box center [419, 323] width 277 height 16
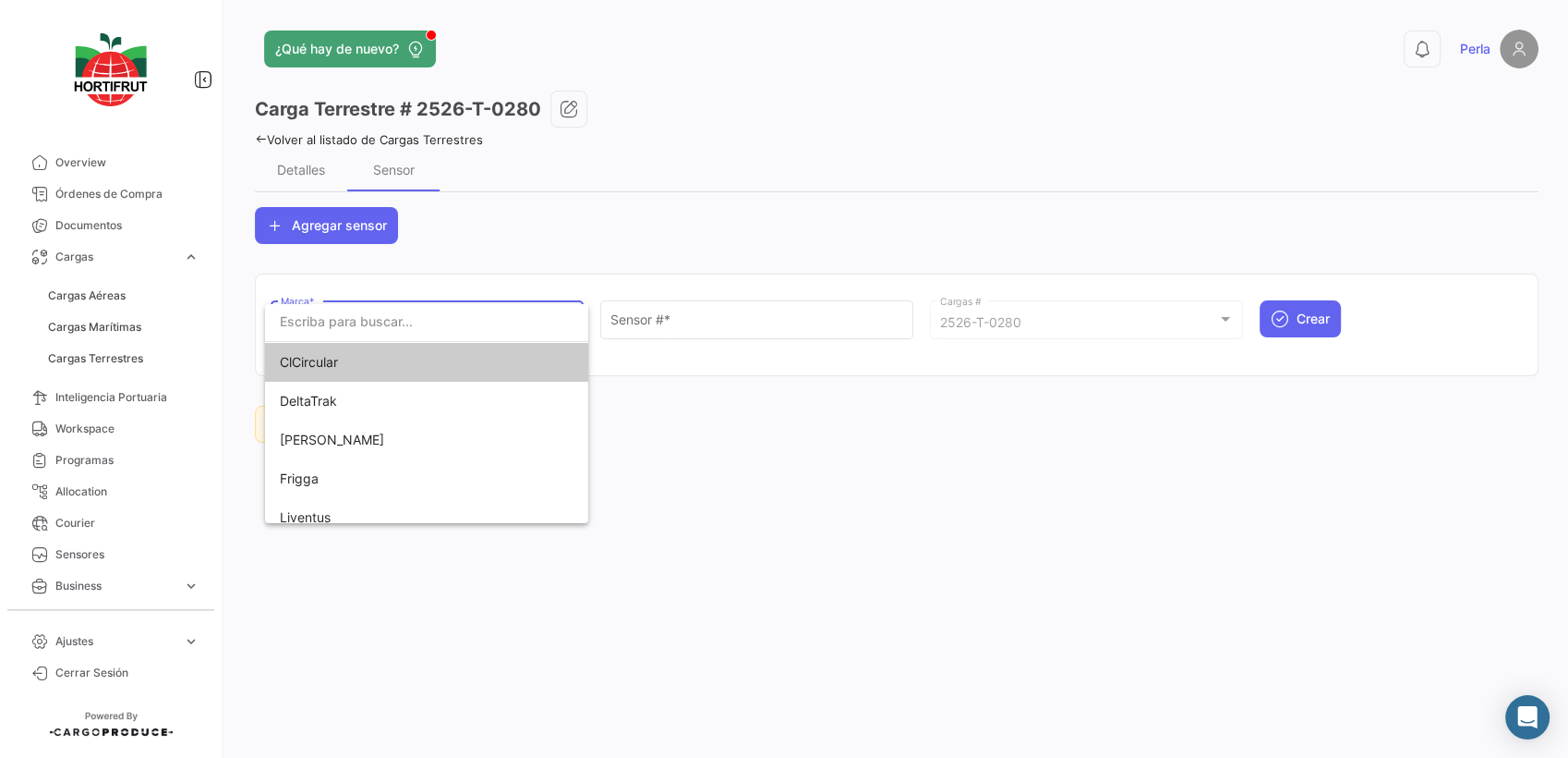
scroll to position [91, 0]
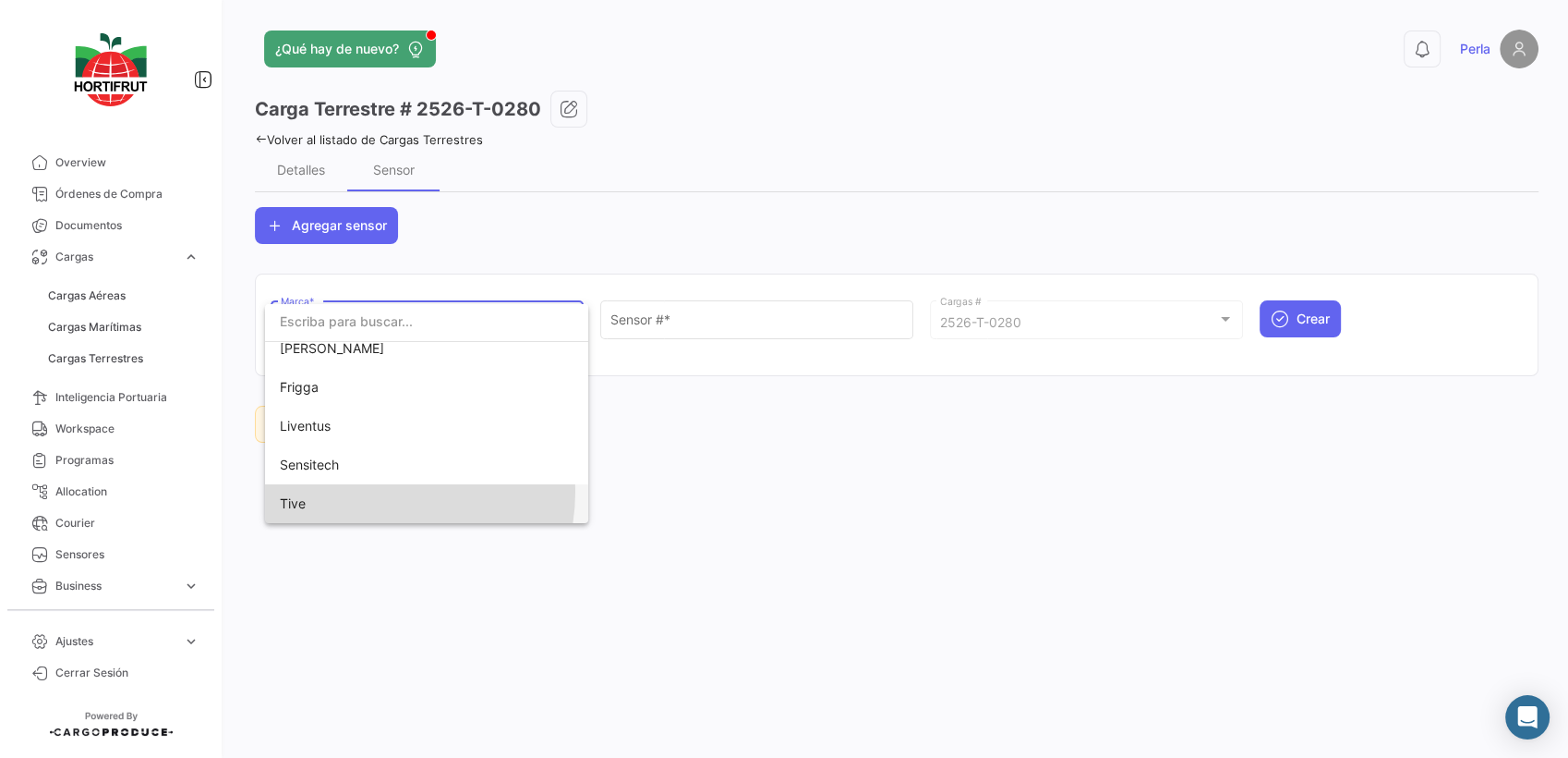
click at [372, 491] on span "Tive" at bounding box center [409, 503] width 258 height 39
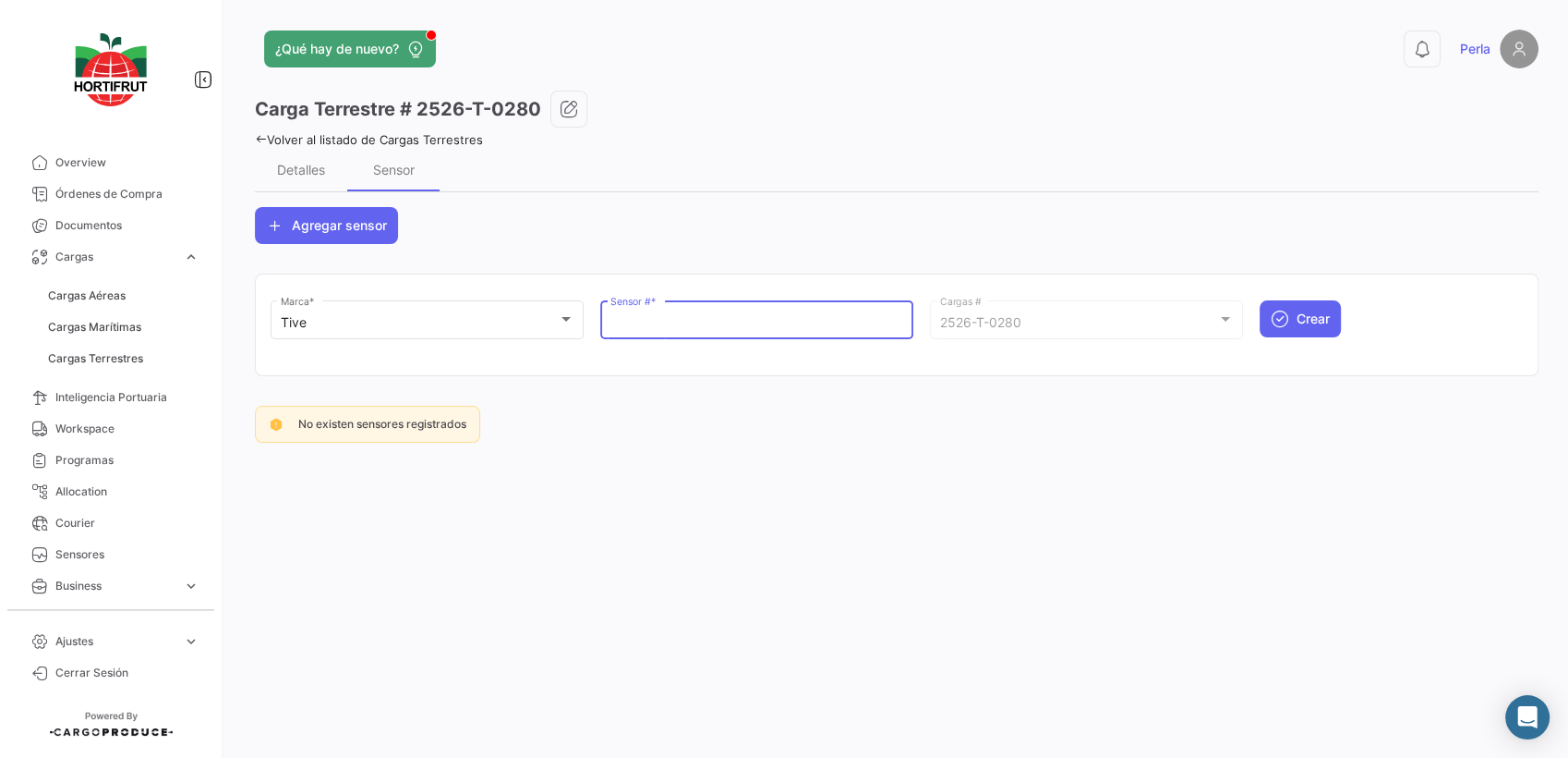
click at [658, 319] on input "Sensor # *" at bounding box center [758, 323] width 294 height 16
paste input "Q126234"
type input "Q126234"
click at [1303, 328] on button "Crear" at bounding box center [1301, 318] width 81 height 37
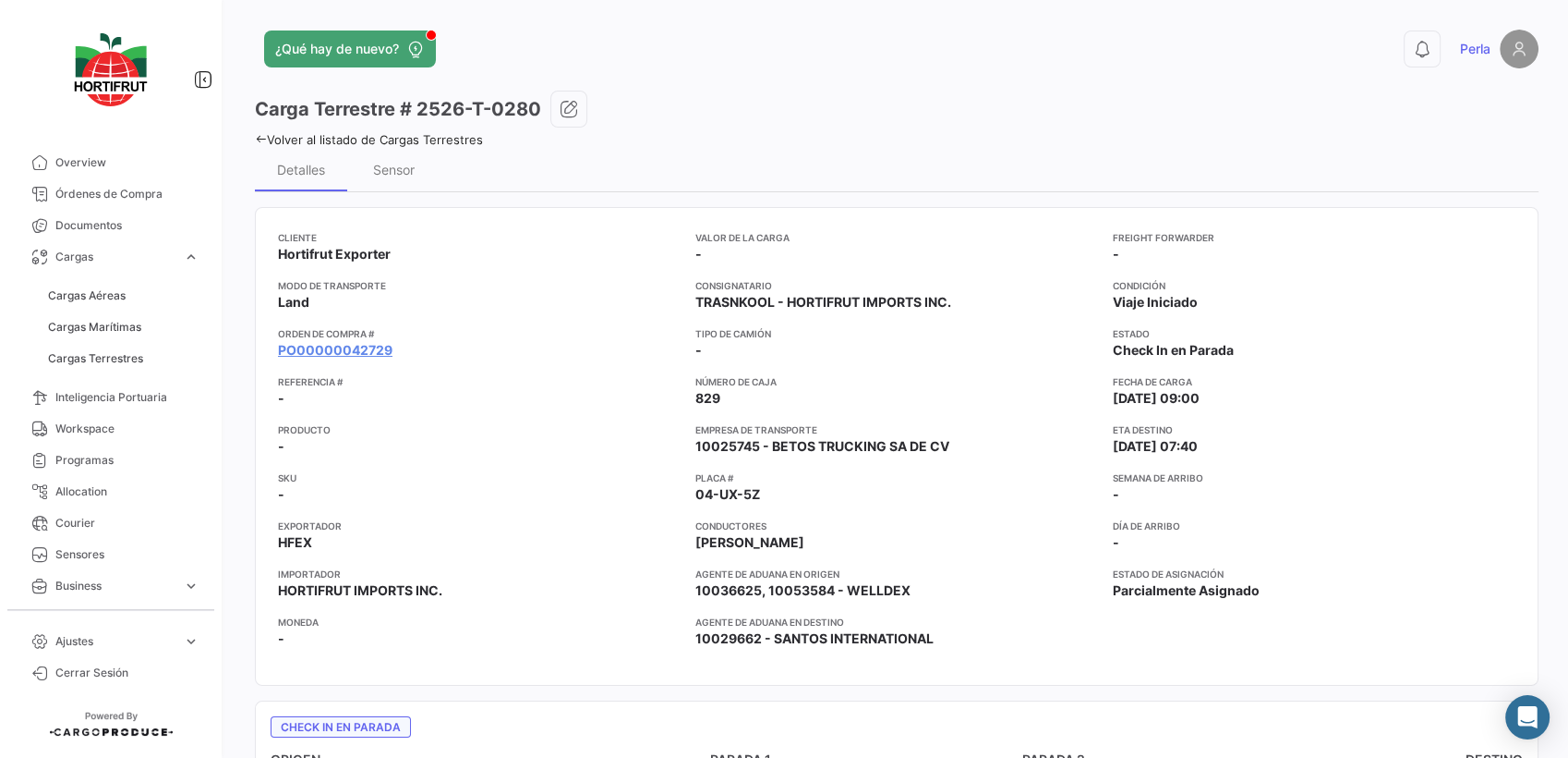
click at [260, 136] on icon at bounding box center [261, 139] width 12 height 12
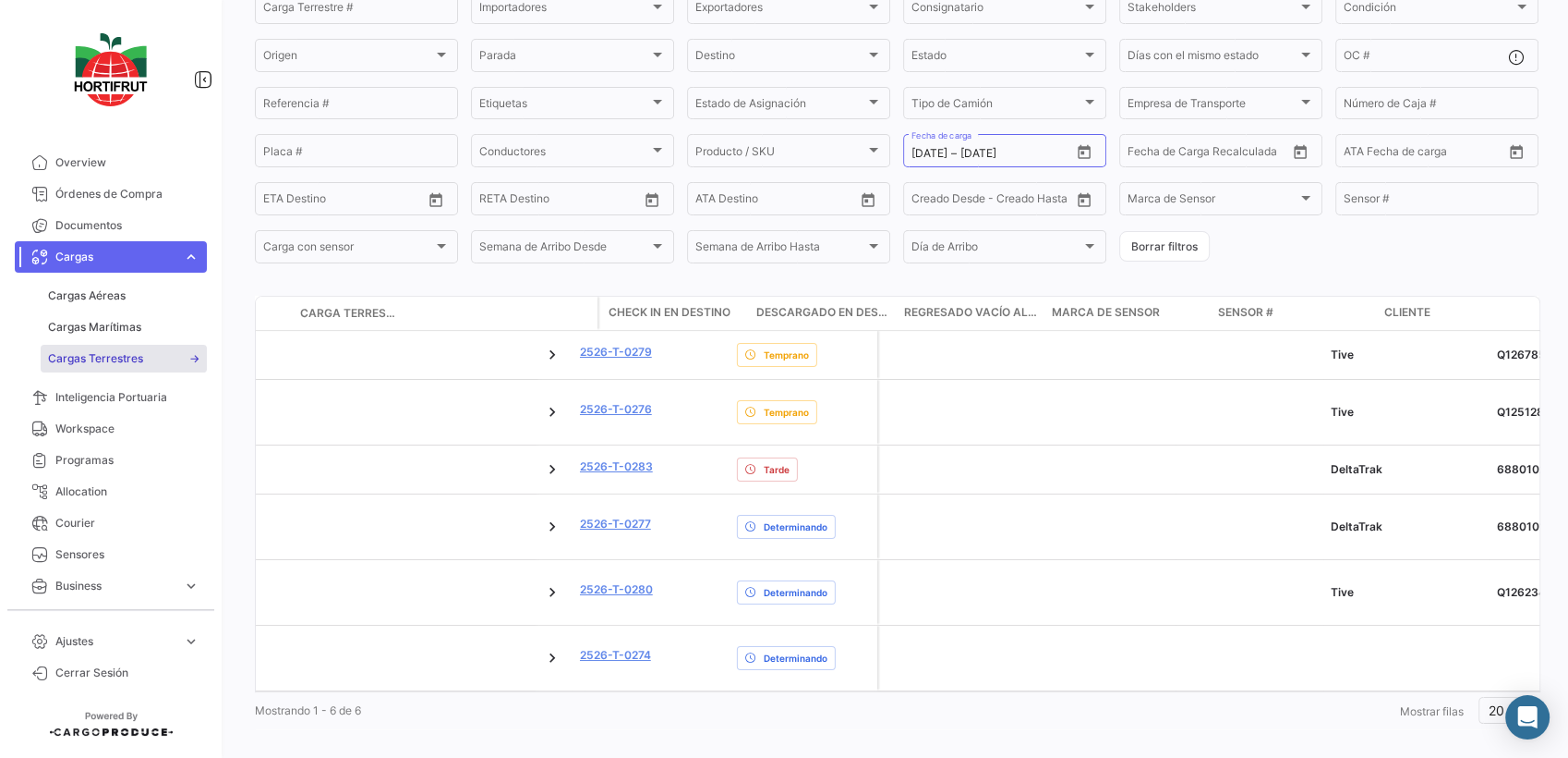
scroll to position [0, 3680]
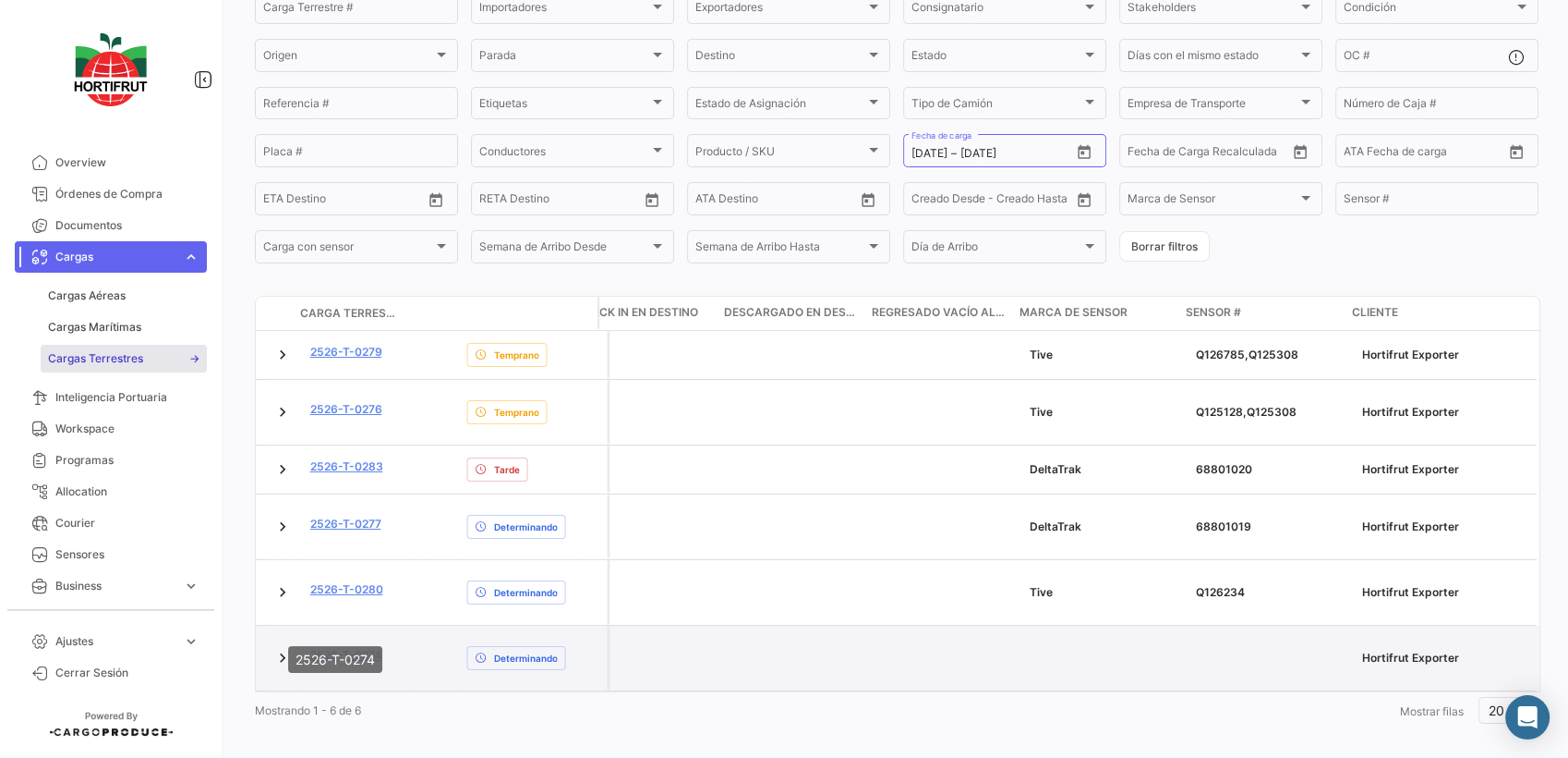
click at [330, 647] on link "2526-T-0274" at bounding box center [347, 655] width 71 height 17
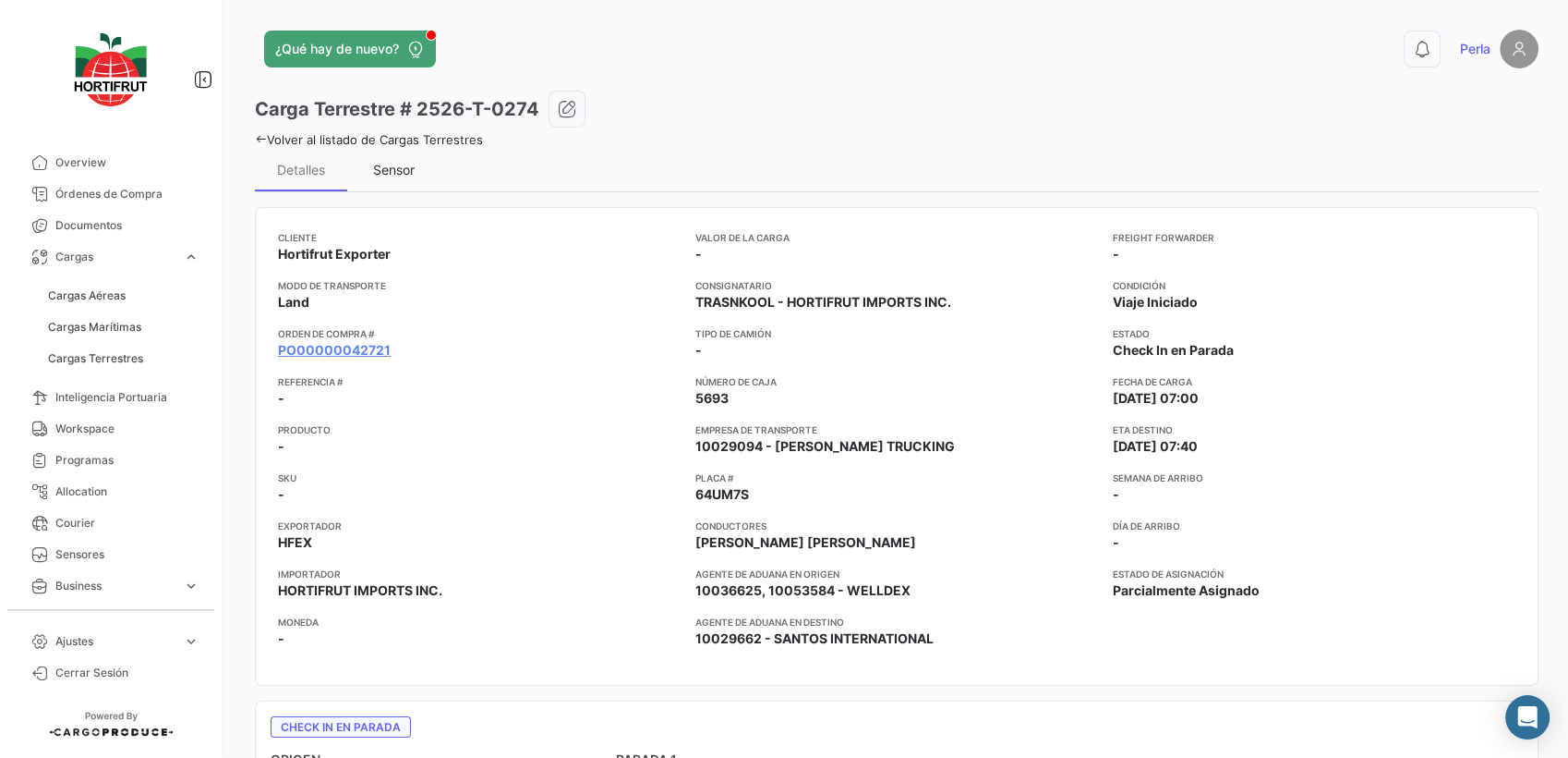
click at [399, 172] on div "Sensor" at bounding box center [394, 170] width 42 height 16
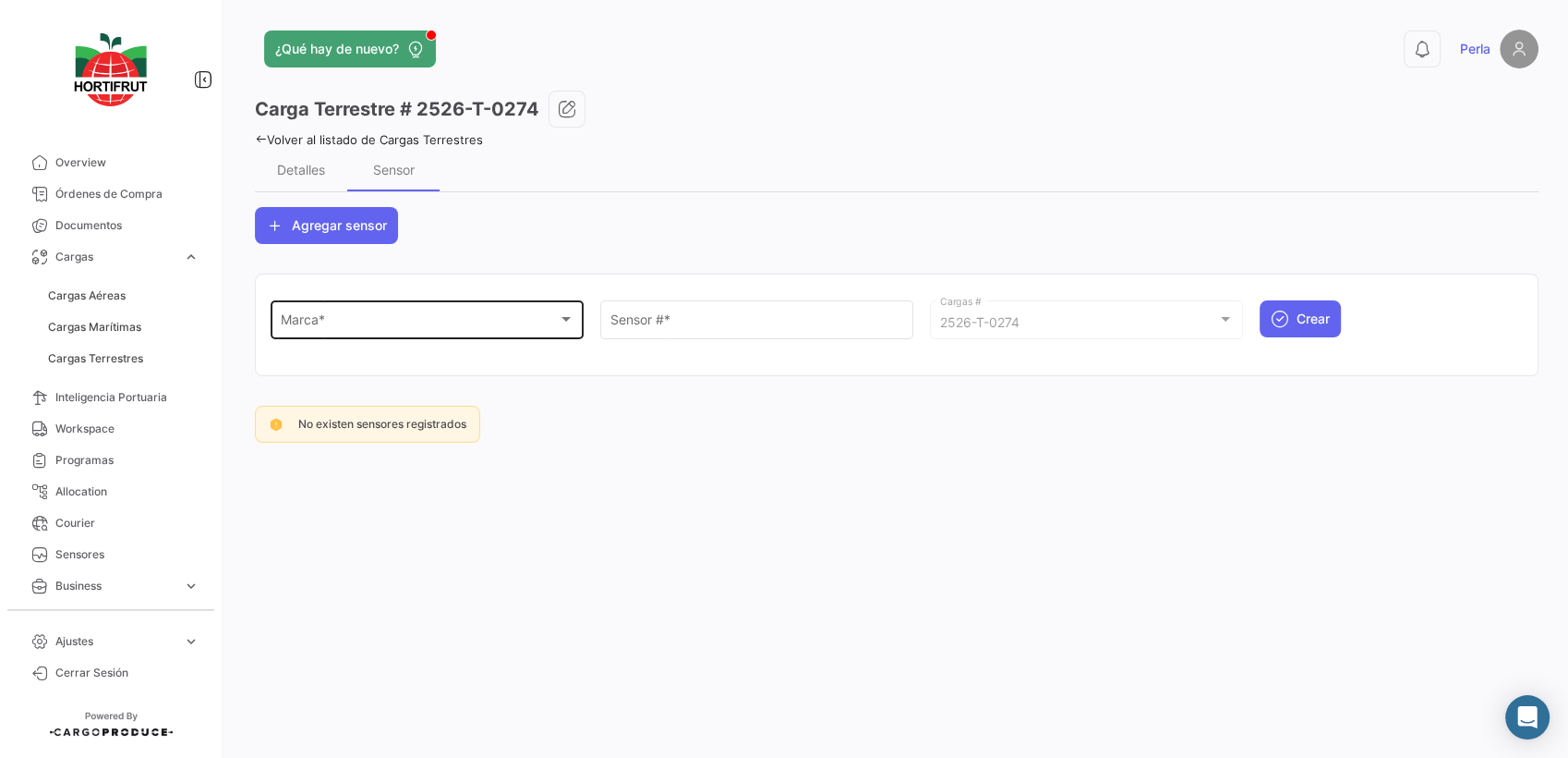
click at [363, 324] on div "Marca *" at bounding box center [419, 323] width 277 height 16
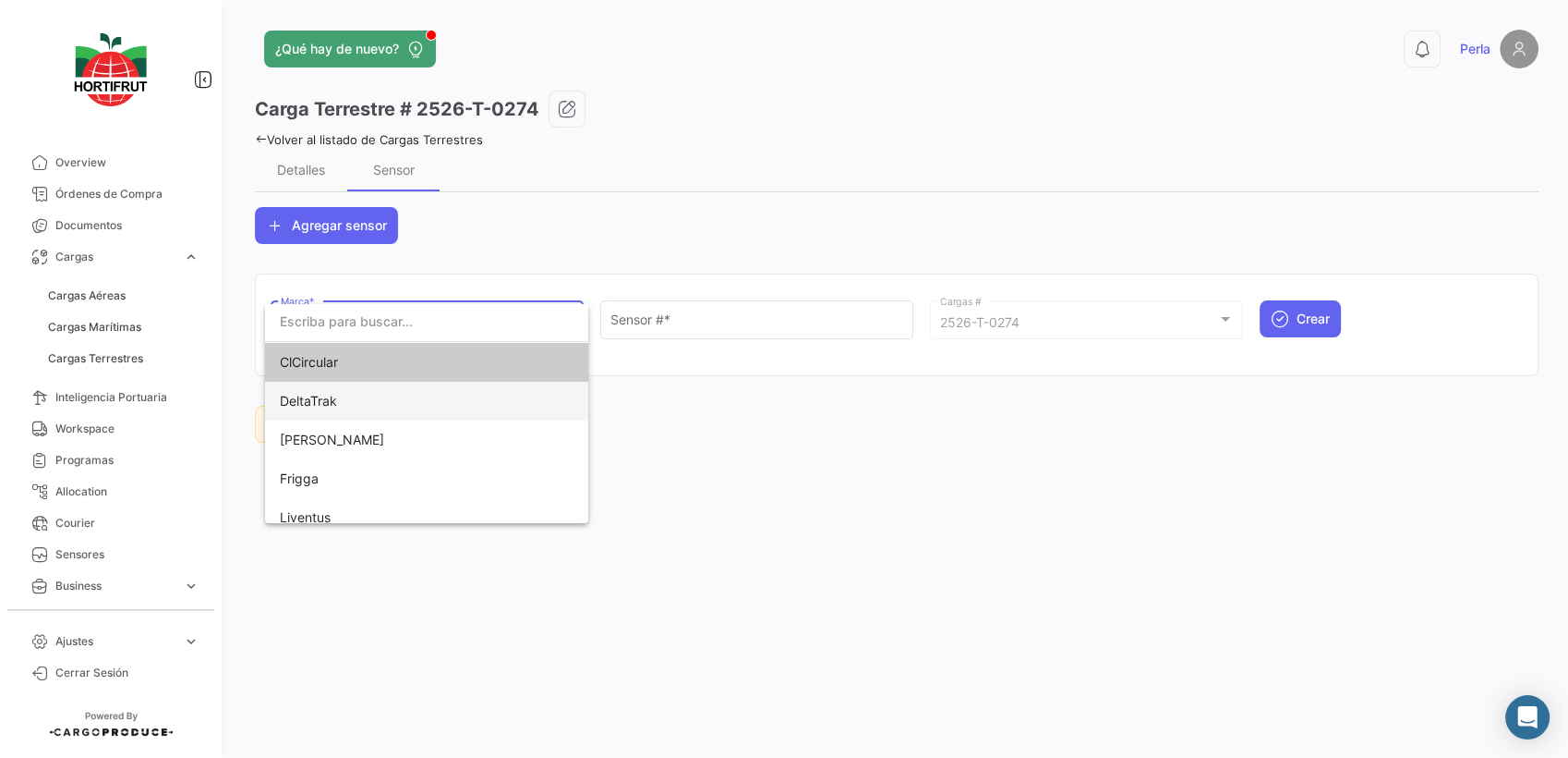
click at [325, 383] on span "DeltaTrak" at bounding box center [409, 400] width 258 height 39
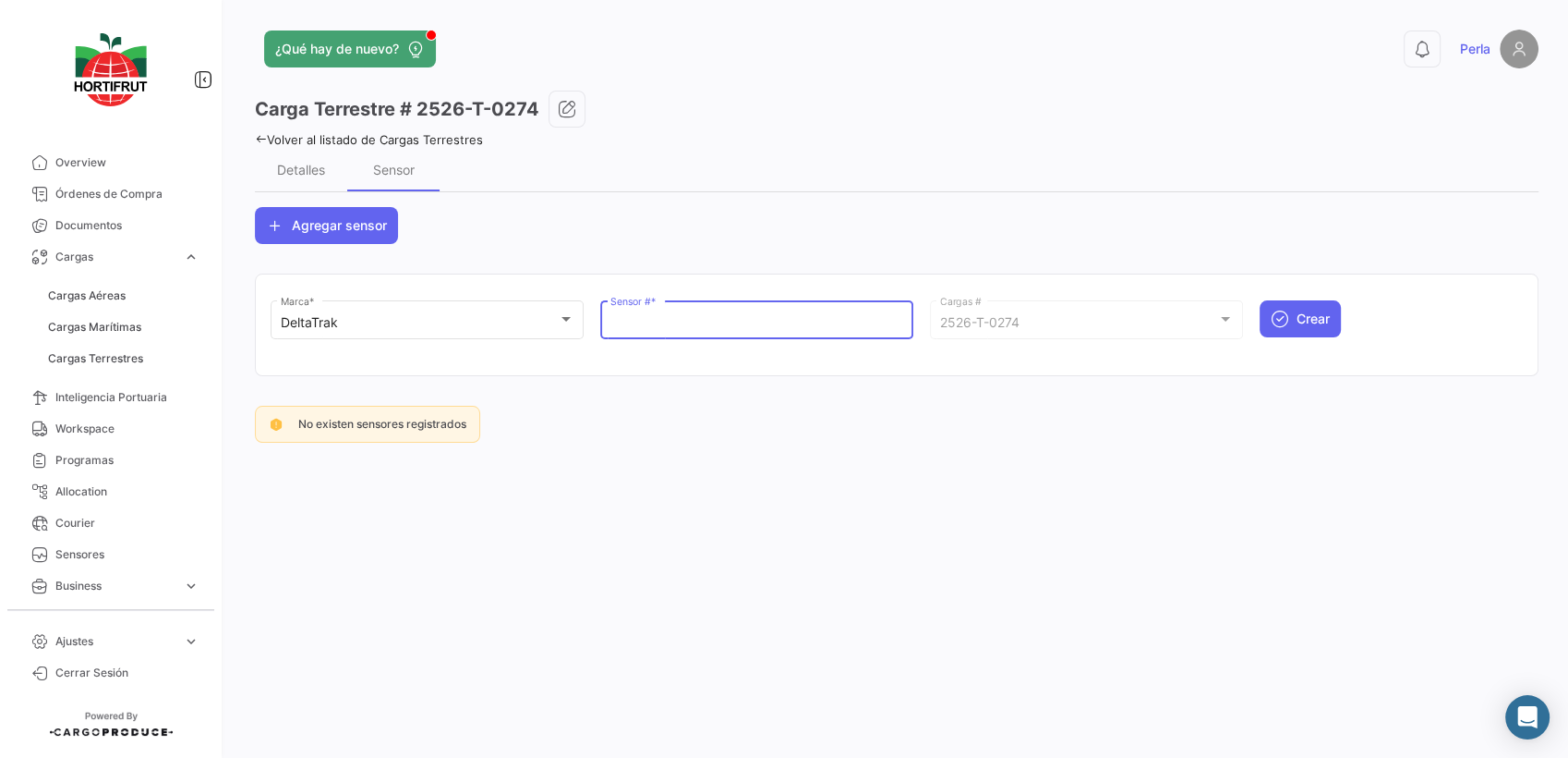
click at [682, 328] on input "Sensor # *" at bounding box center [758, 323] width 294 height 16
paste input "68801362"
type input "68801362"
click at [1290, 337] on div "DeltaTrak Marca * 68801362 Sensor # * 2526-T-0274 Cargas # Crear" at bounding box center [897, 329] width 1252 height 64
click at [1294, 322] on button "Crear" at bounding box center [1301, 318] width 81 height 37
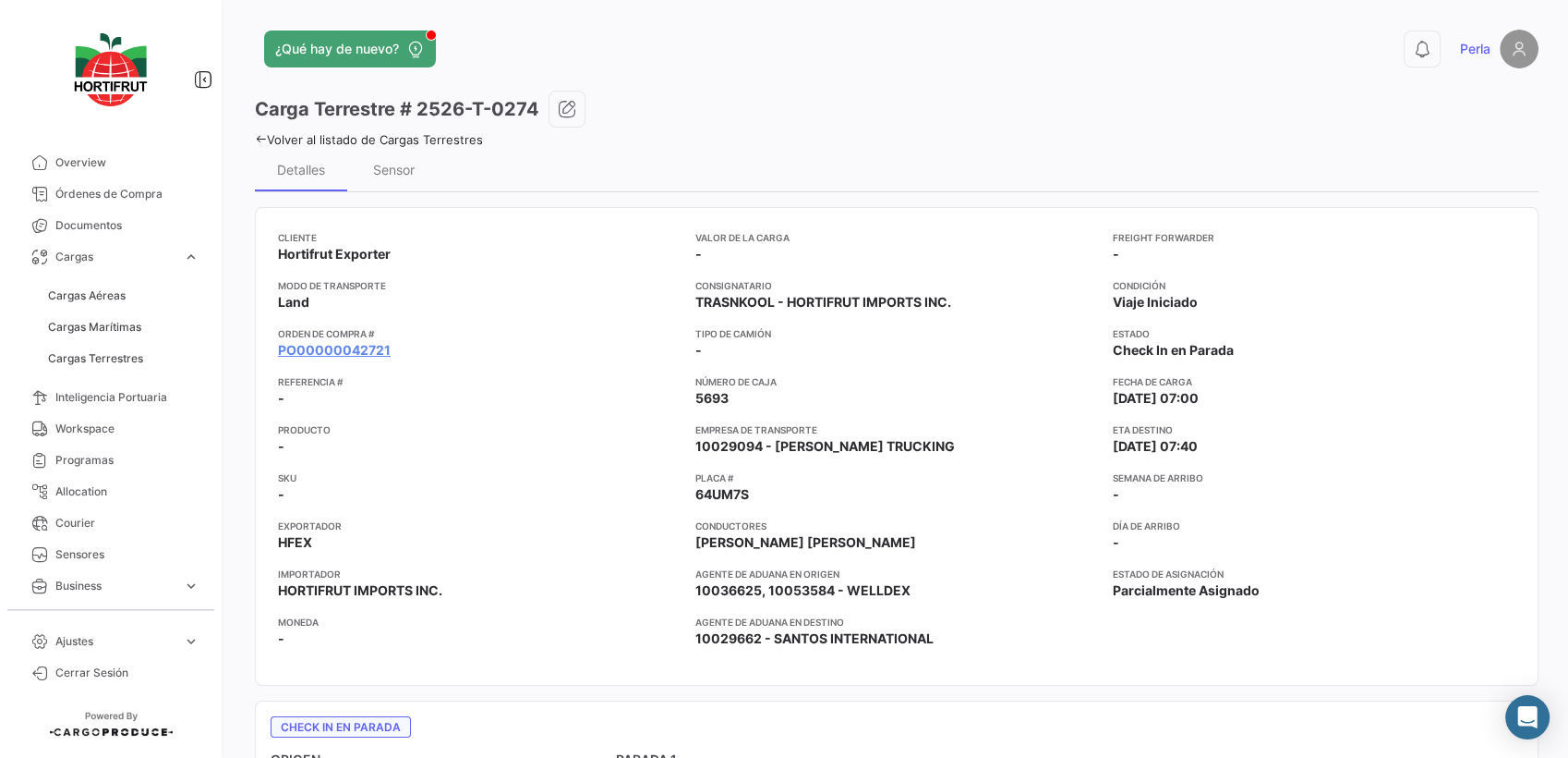
click at [258, 135] on icon at bounding box center [261, 139] width 12 height 12
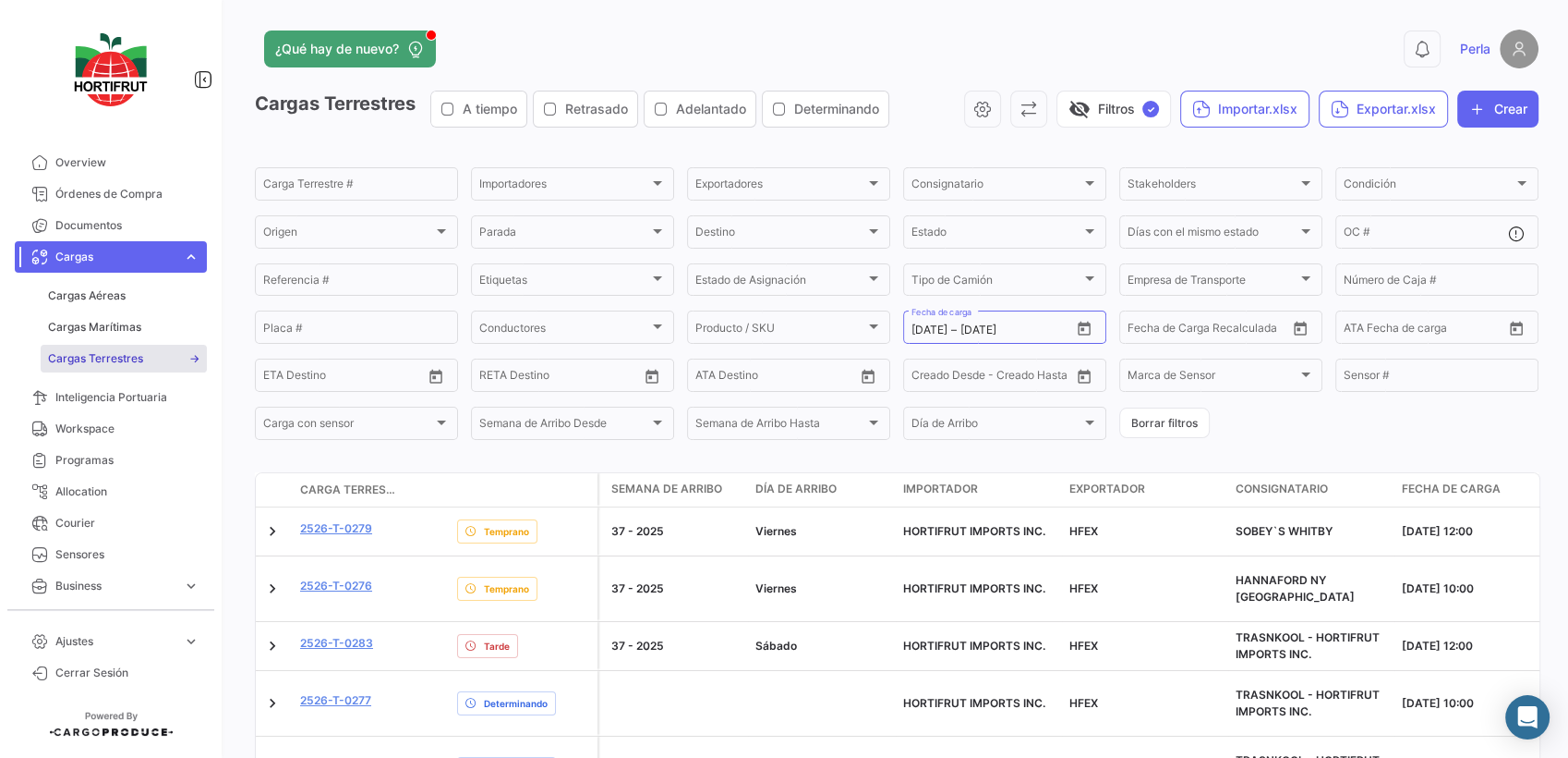
scroll to position [177, 0]
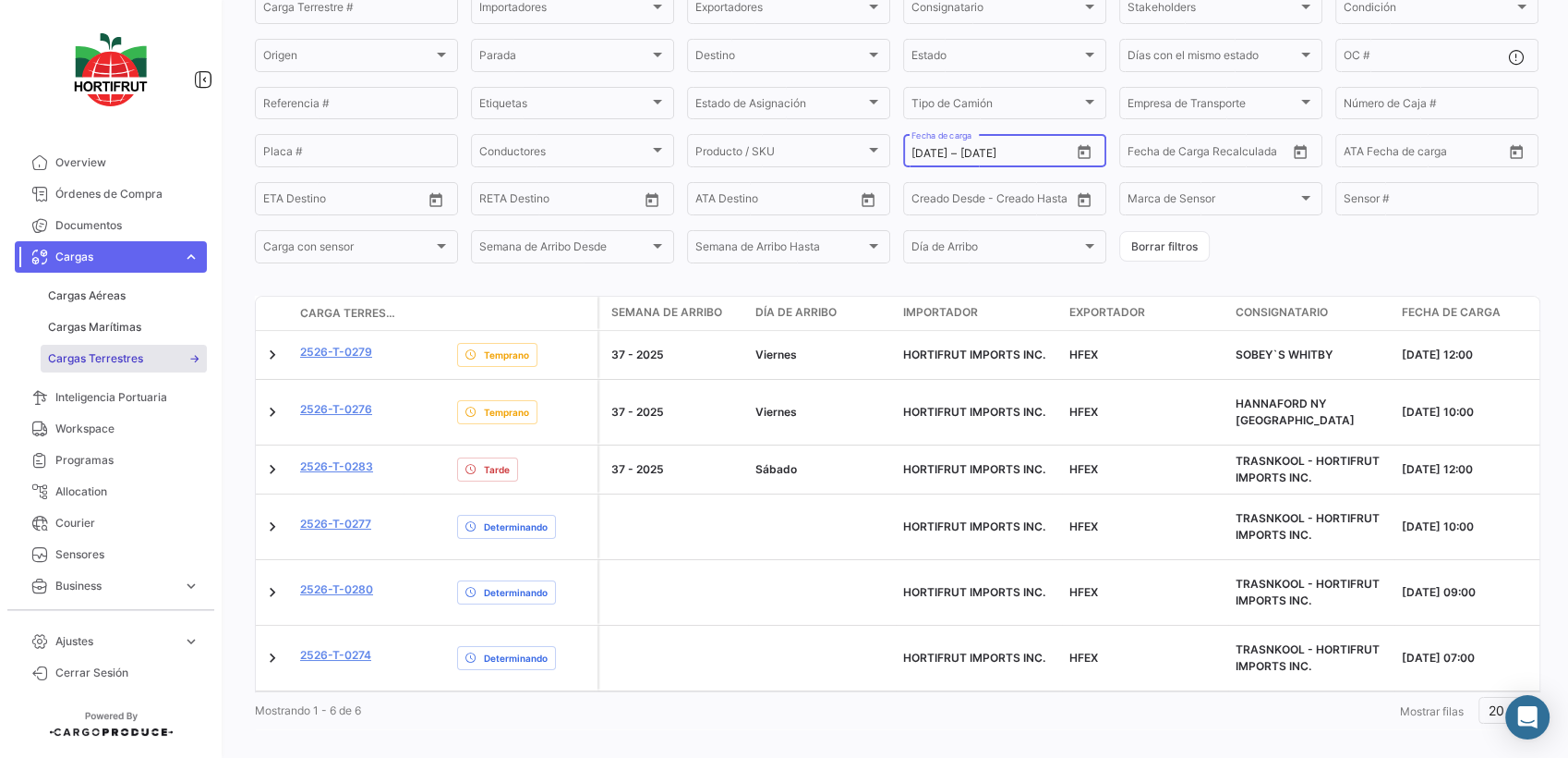
click at [1079, 150] on icon "Open calendar" at bounding box center [1083, 152] width 13 height 14
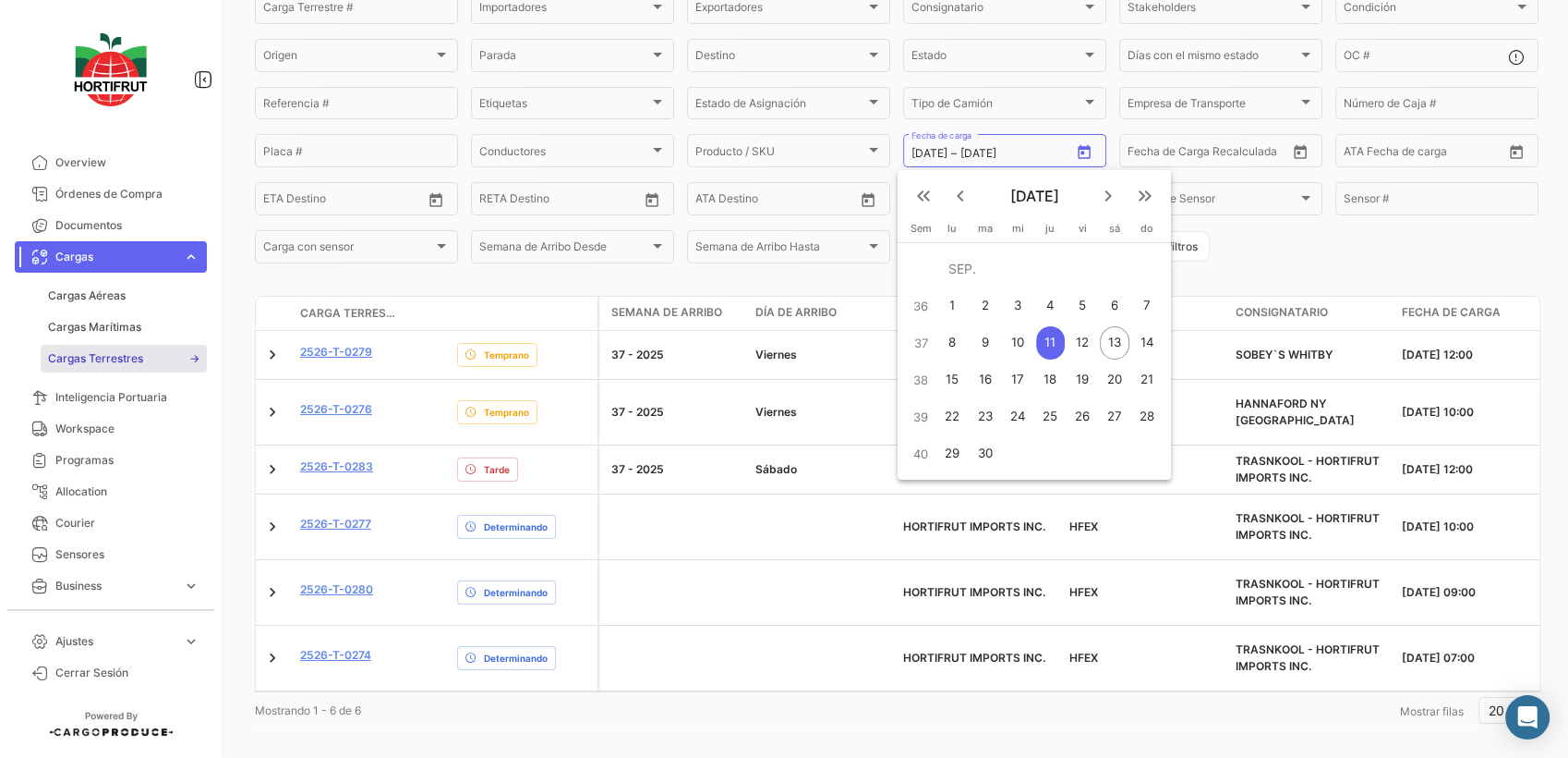
click at [966, 333] on button "8" at bounding box center [952, 342] width 33 height 37
type input "[DATE]"
click at [1078, 345] on div "12" at bounding box center [1081, 342] width 29 height 33
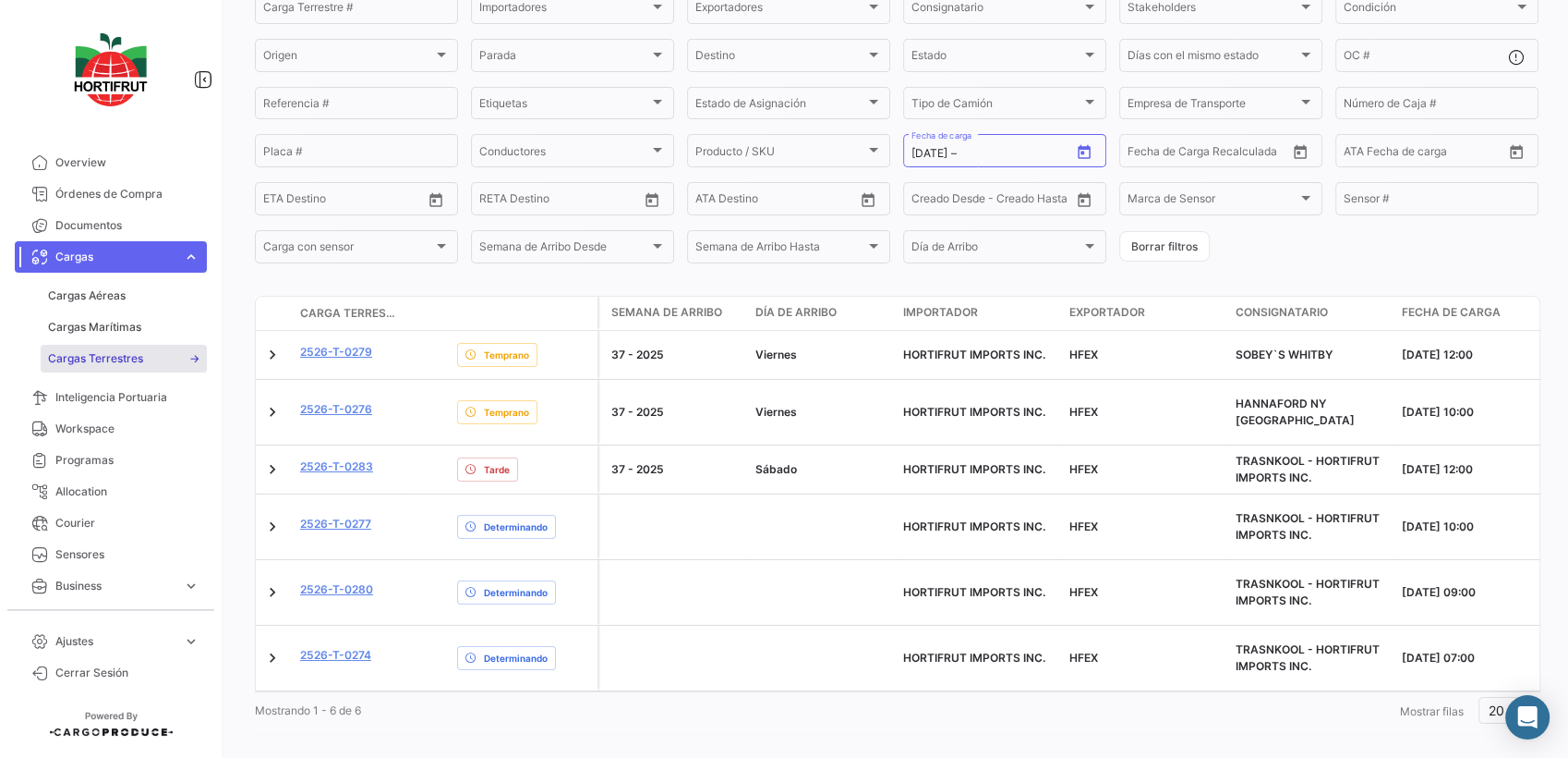
type input "[DATE]"
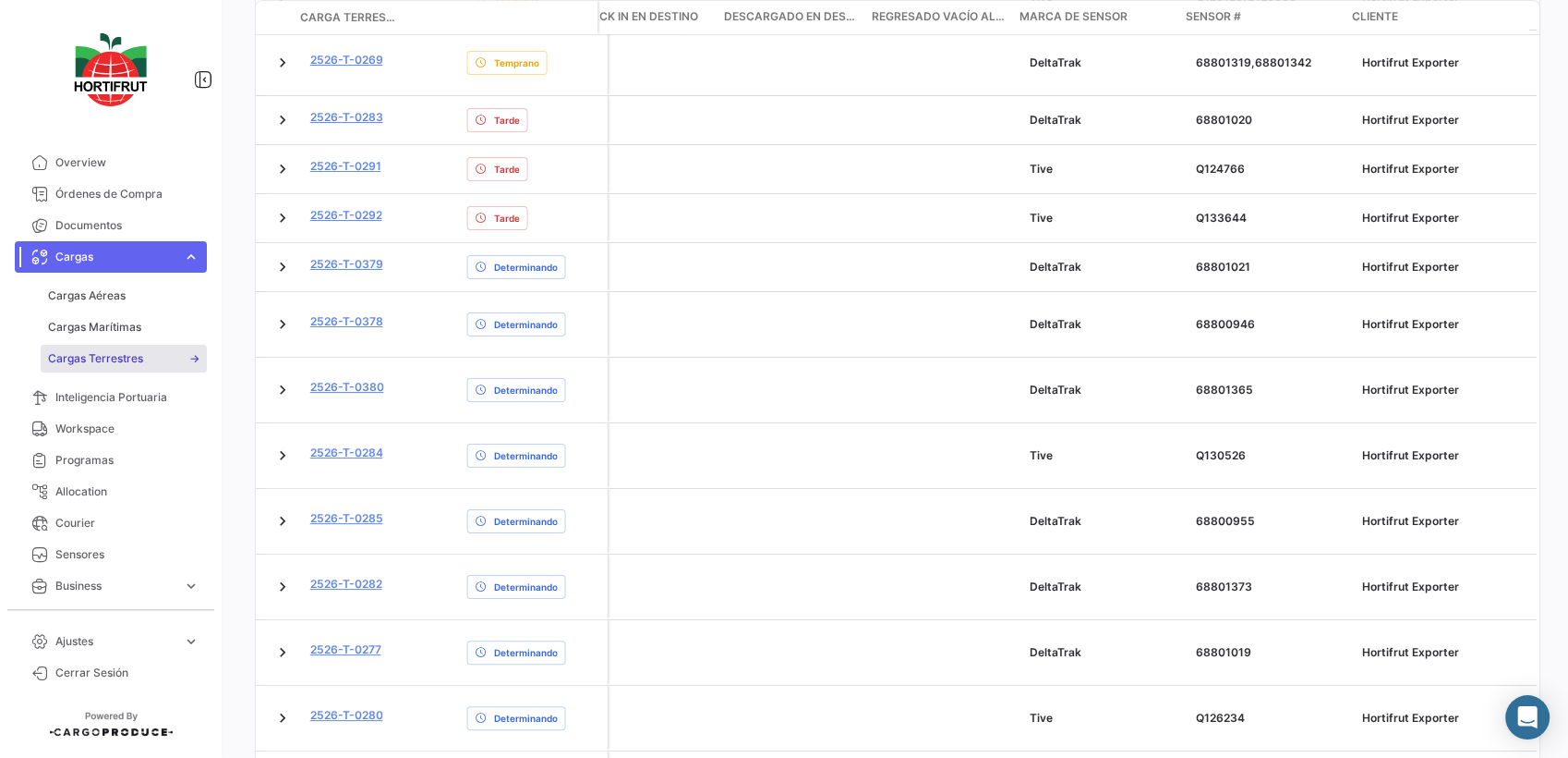
scroll to position [910, 0]
